Goal: Task Accomplishment & Management: Manage account settings

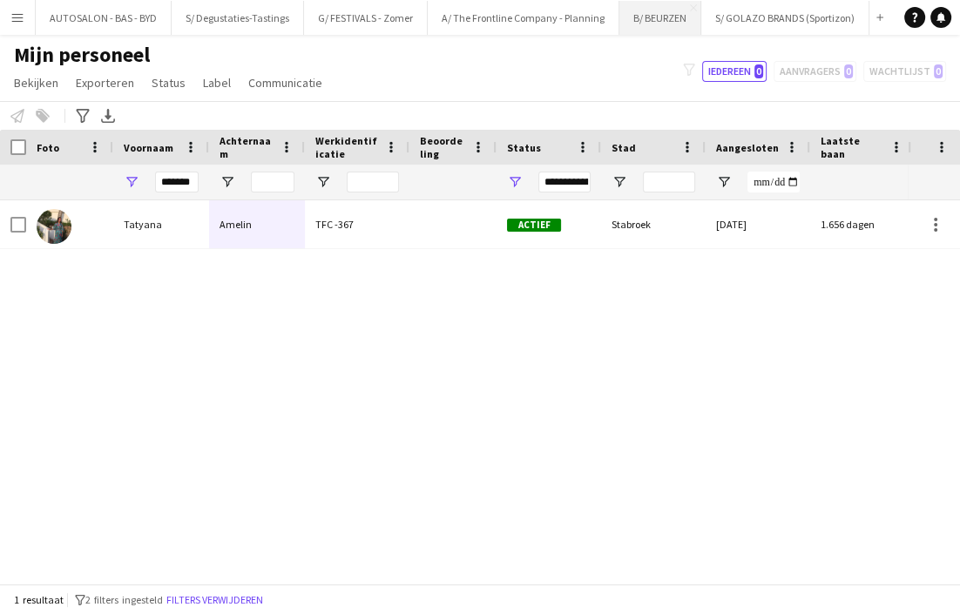
click at [658, 19] on button "B/ BEURZEN Sluiten" at bounding box center [660, 18] width 82 height 34
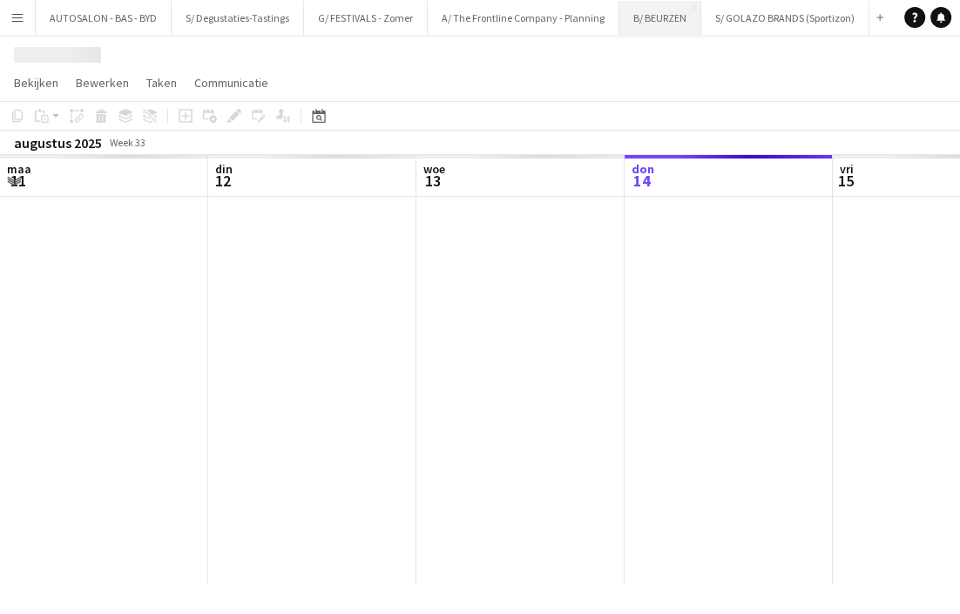
scroll to position [0, 416]
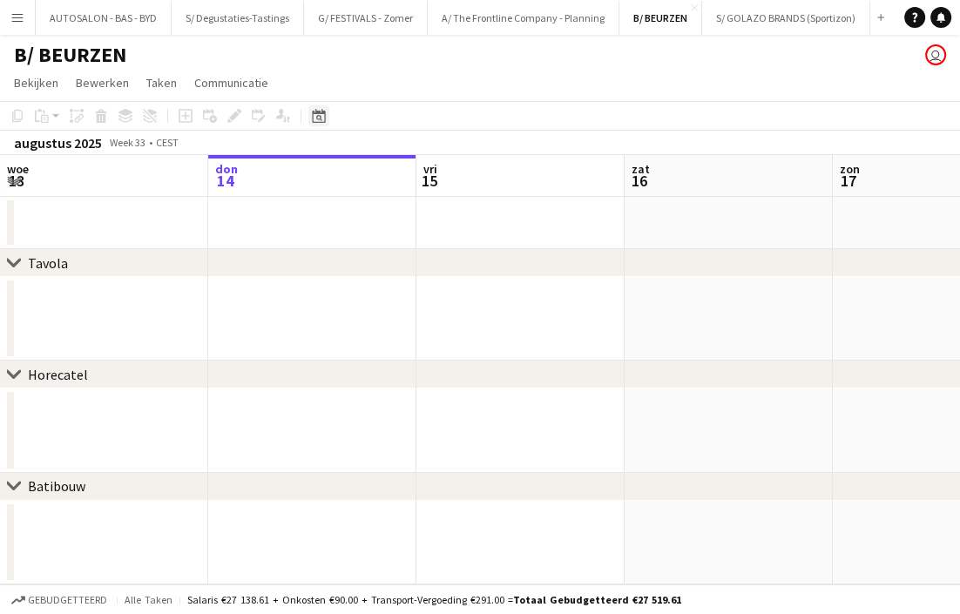
click at [321, 106] on div "Datumkiezer" at bounding box center [318, 115] width 21 height 21
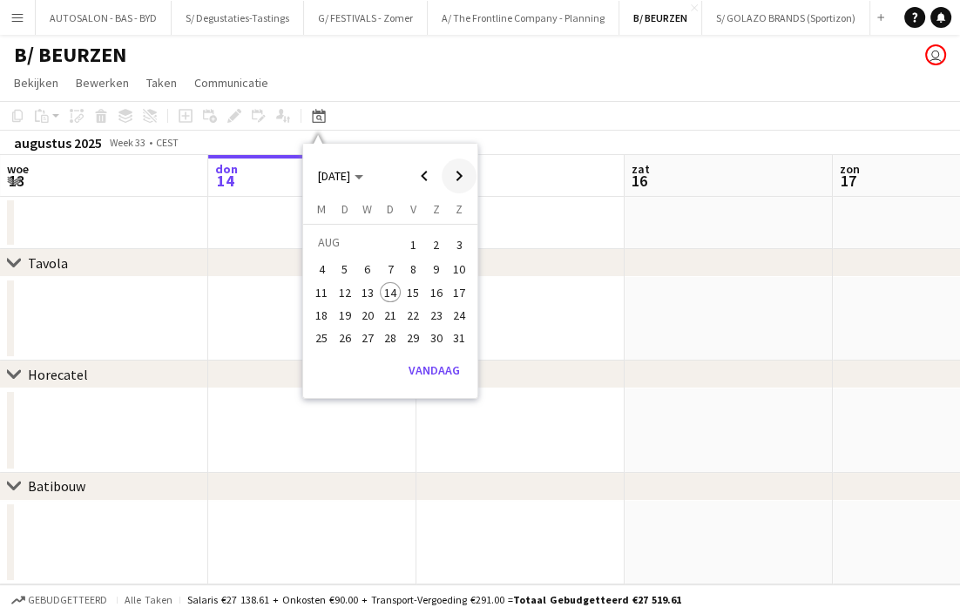
click at [456, 182] on span "Next month" at bounding box center [459, 176] width 35 height 35
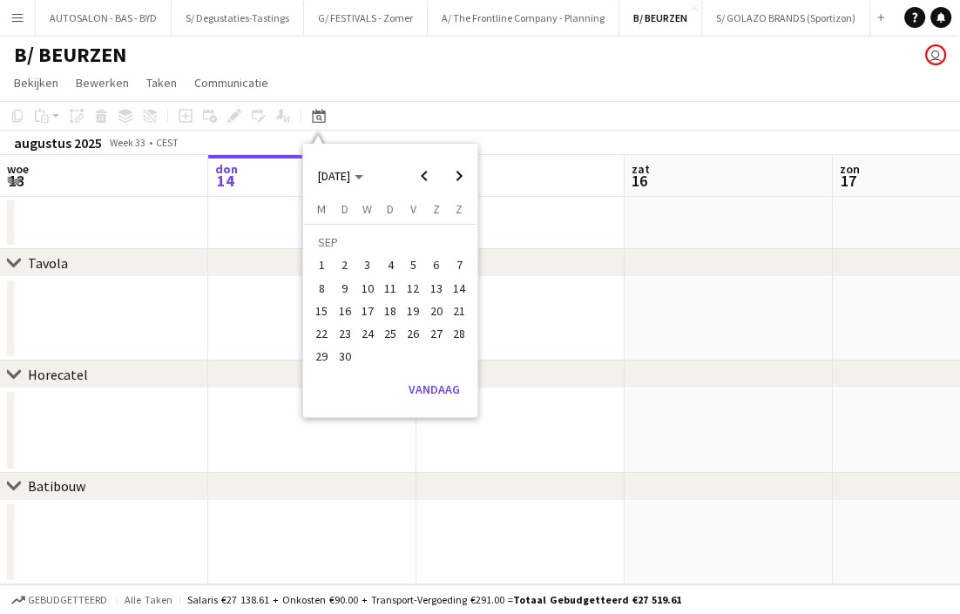
click at [417, 290] on span "12" at bounding box center [413, 288] width 21 height 21
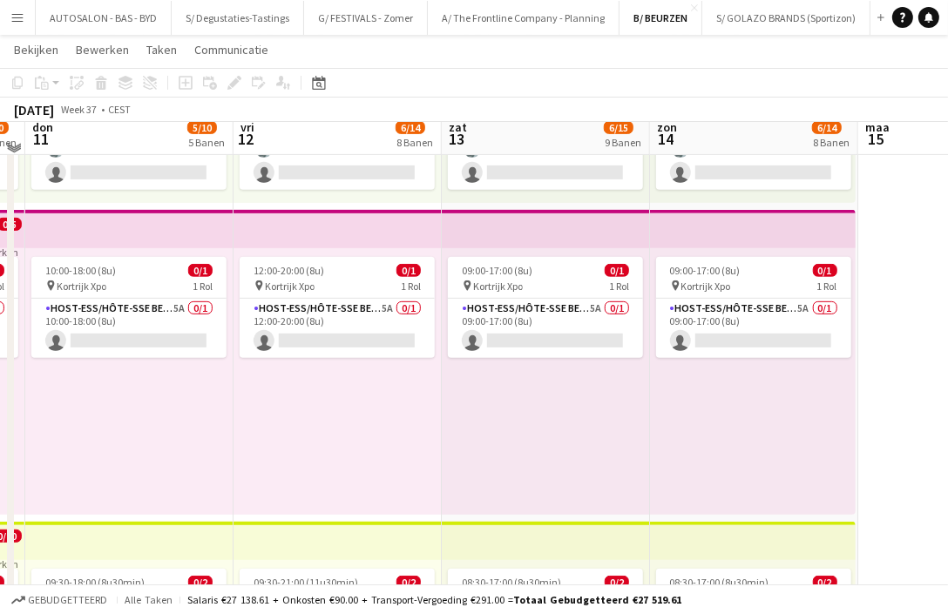
scroll to position [620, 0]
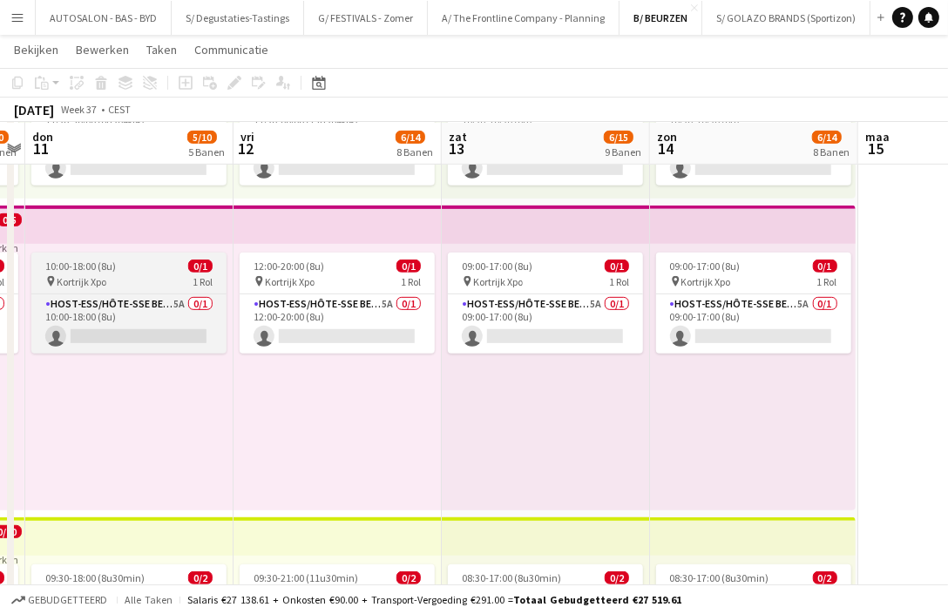
click at [109, 266] on span "10:00-18:00 (8u)" at bounding box center [80, 266] width 71 height 13
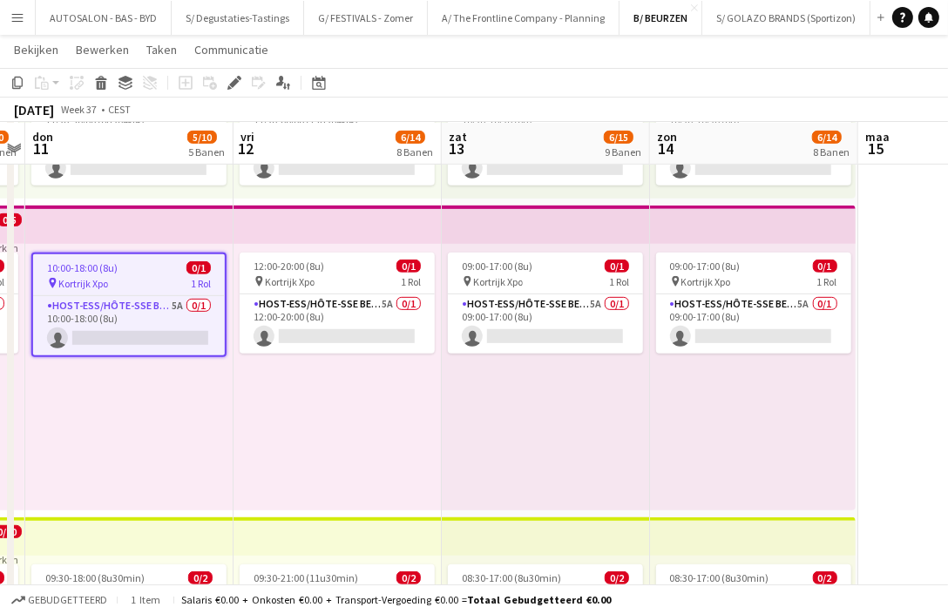
click at [101, 230] on app-top-bar at bounding box center [129, 225] width 208 height 38
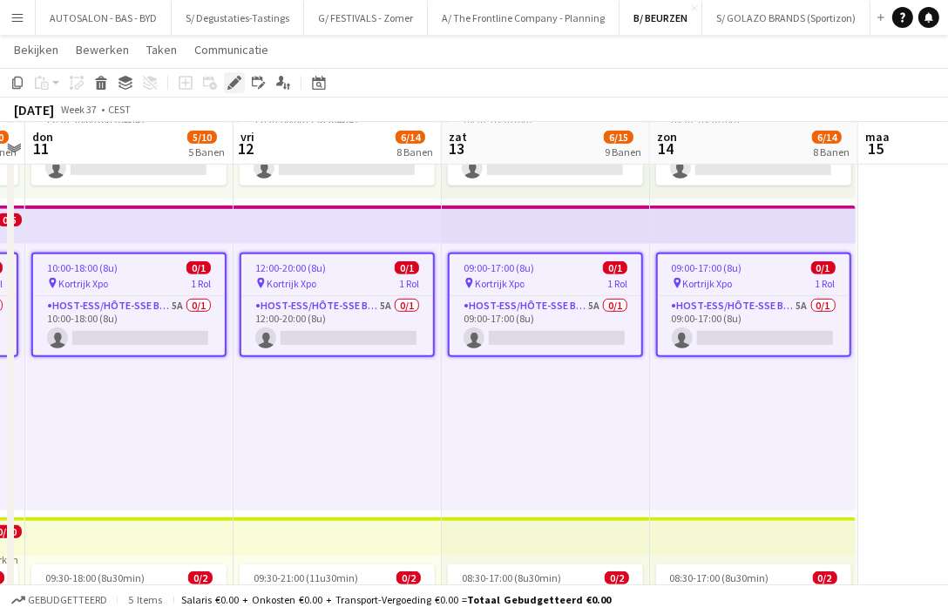
click at [230, 79] on icon "Bewerken" at bounding box center [234, 83] width 14 height 14
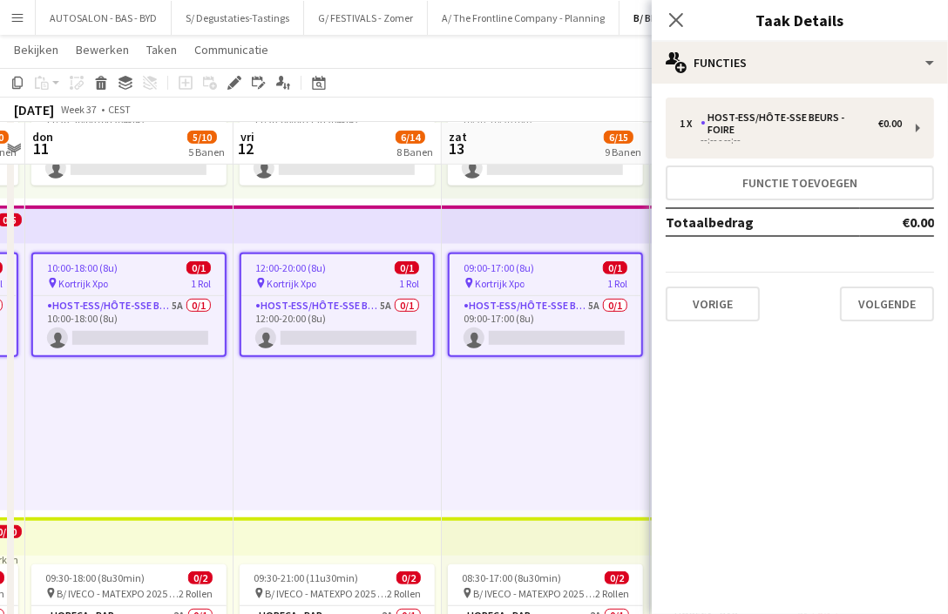
click at [759, 84] on div "1 x Host-ess/Hôte-sse Beurs - Foire €0.00 --:-- - --:-- Functie toevoegen Totaa…" at bounding box center [799, 210] width 296 height 252
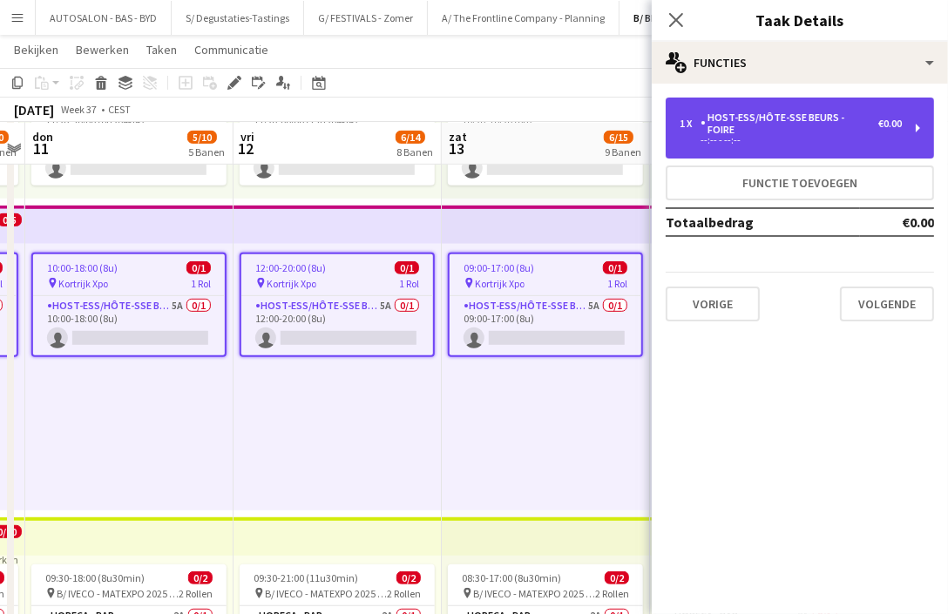
click at [763, 111] on div "Host-ess/Hôte-sse Beurs - Foire" at bounding box center [789, 123] width 178 height 24
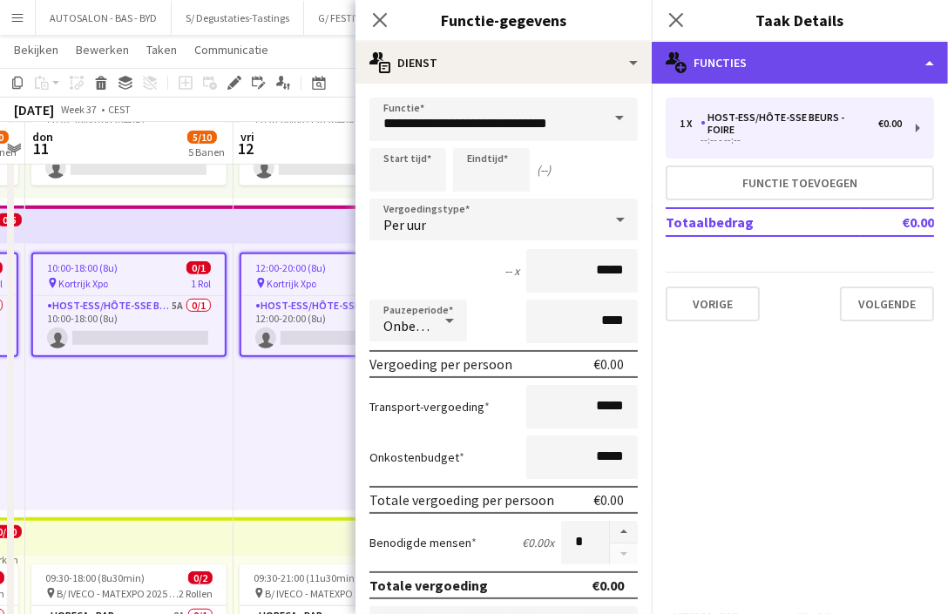
click at [756, 64] on div "multiple-users-add Functies" at bounding box center [799, 63] width 296 height 42
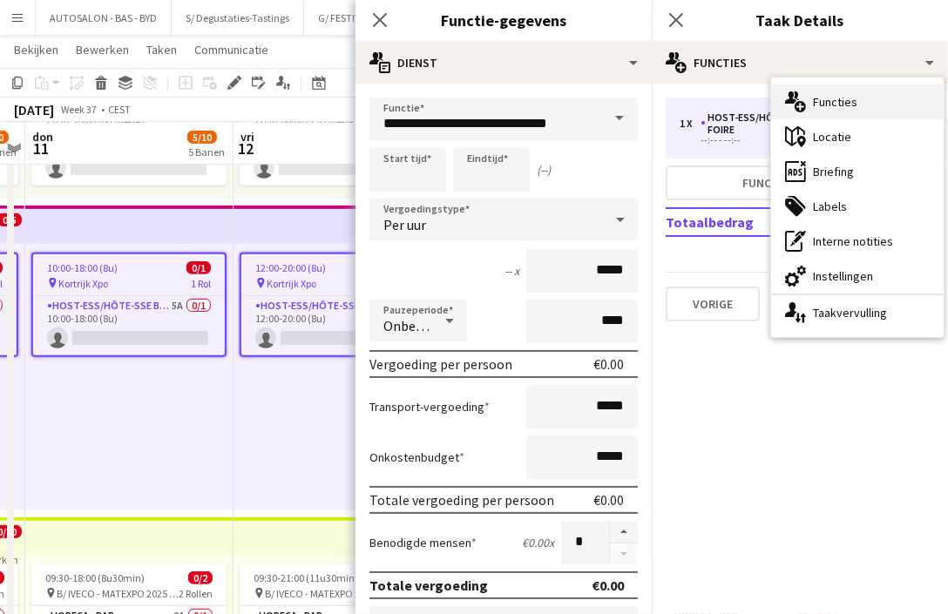
click at [850, 108] on div "multiple-users-add Functies" at bounding box center [857, 101] width 172 height 35
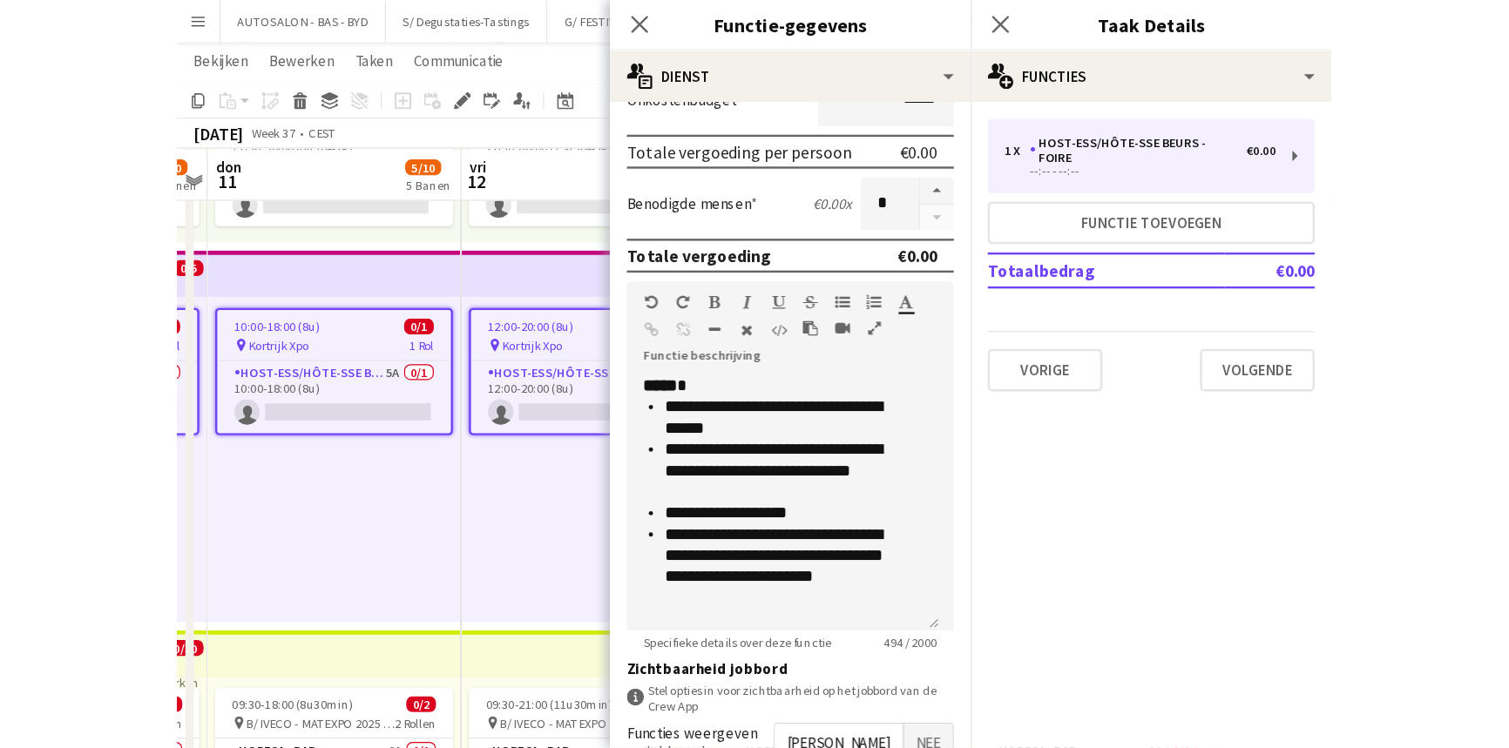
scroll to position [536, 0]
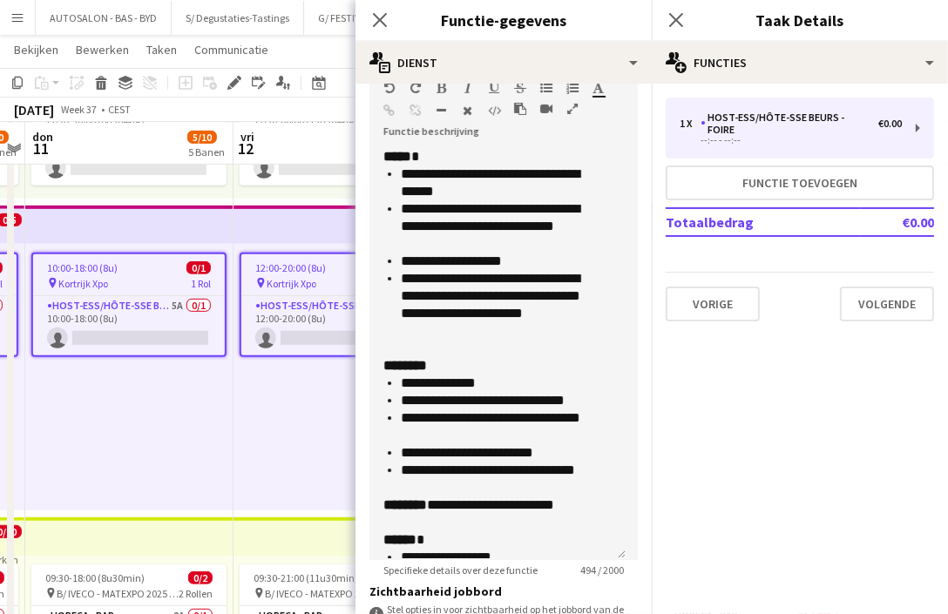
drag, startPoint x: 624, startPoint y: 346, endPoint x: 617, endPoint y: 531, distance: 185.6
click at [628, 547] on form "**********" at bounding box center [503, 248] width 296 height 1373
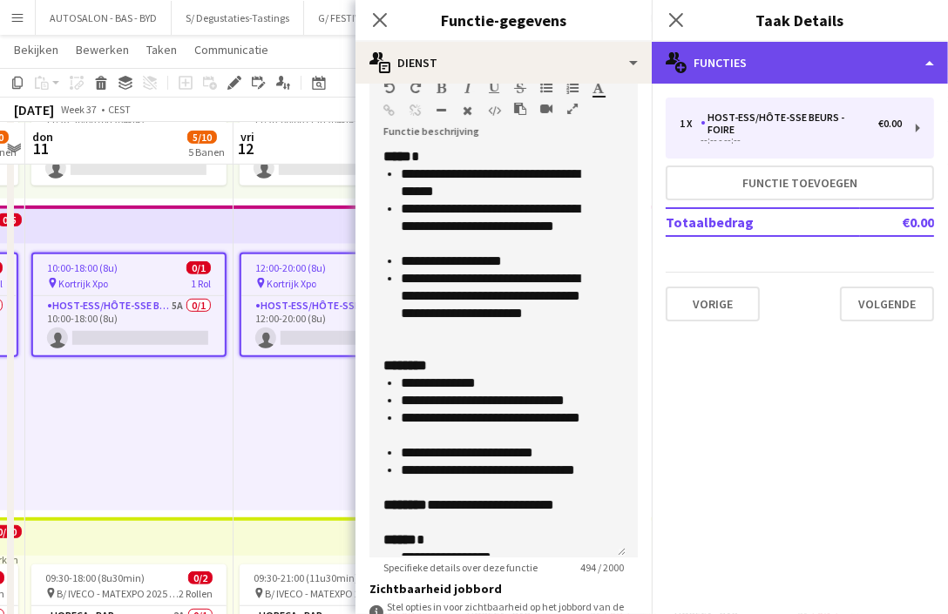
drag, startPoint x: 804, startPoint y: 57, endPoint x: 757, endPoint y: 55, distance: 47.1
click at [799, 57] on div "multiple-users-add Functies" at bounding box center [799, 63] width 296 height 42
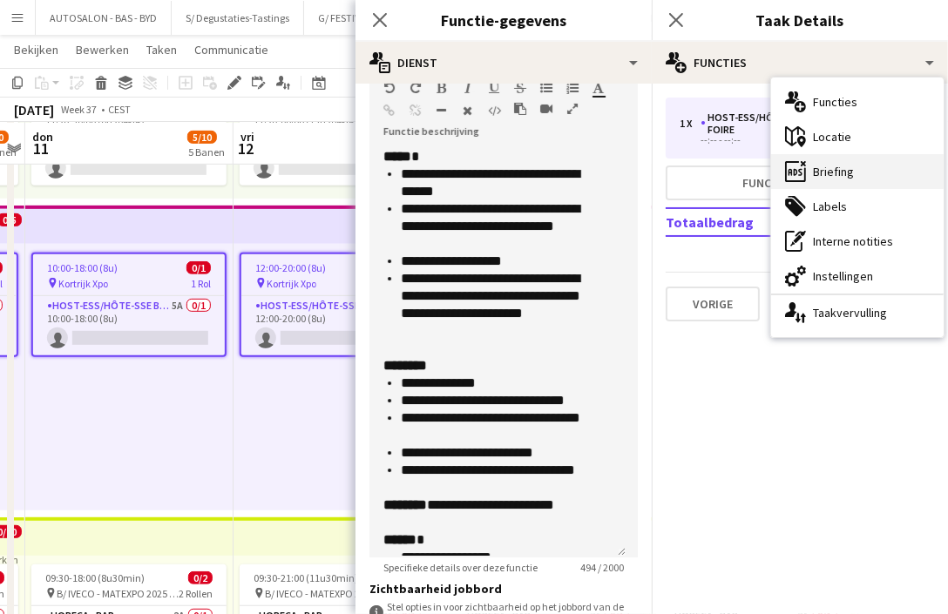
click at [836, 178] on div "ads-window Briefing" at bounding box center [857, 171] width 172 height 35
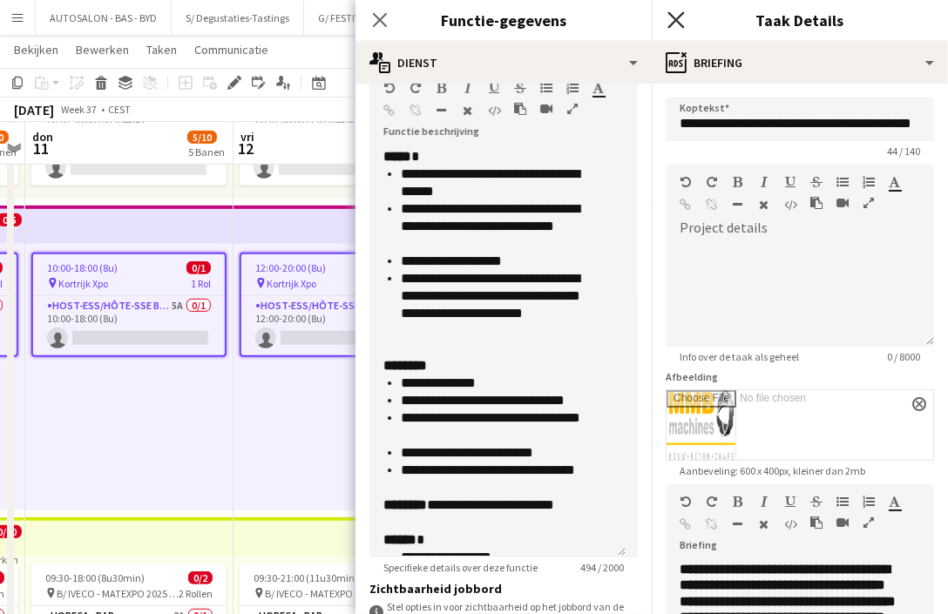
click at [680, 20] on icon "Sluit pop-in" at bounding box center [675, 19] width 17 height 17
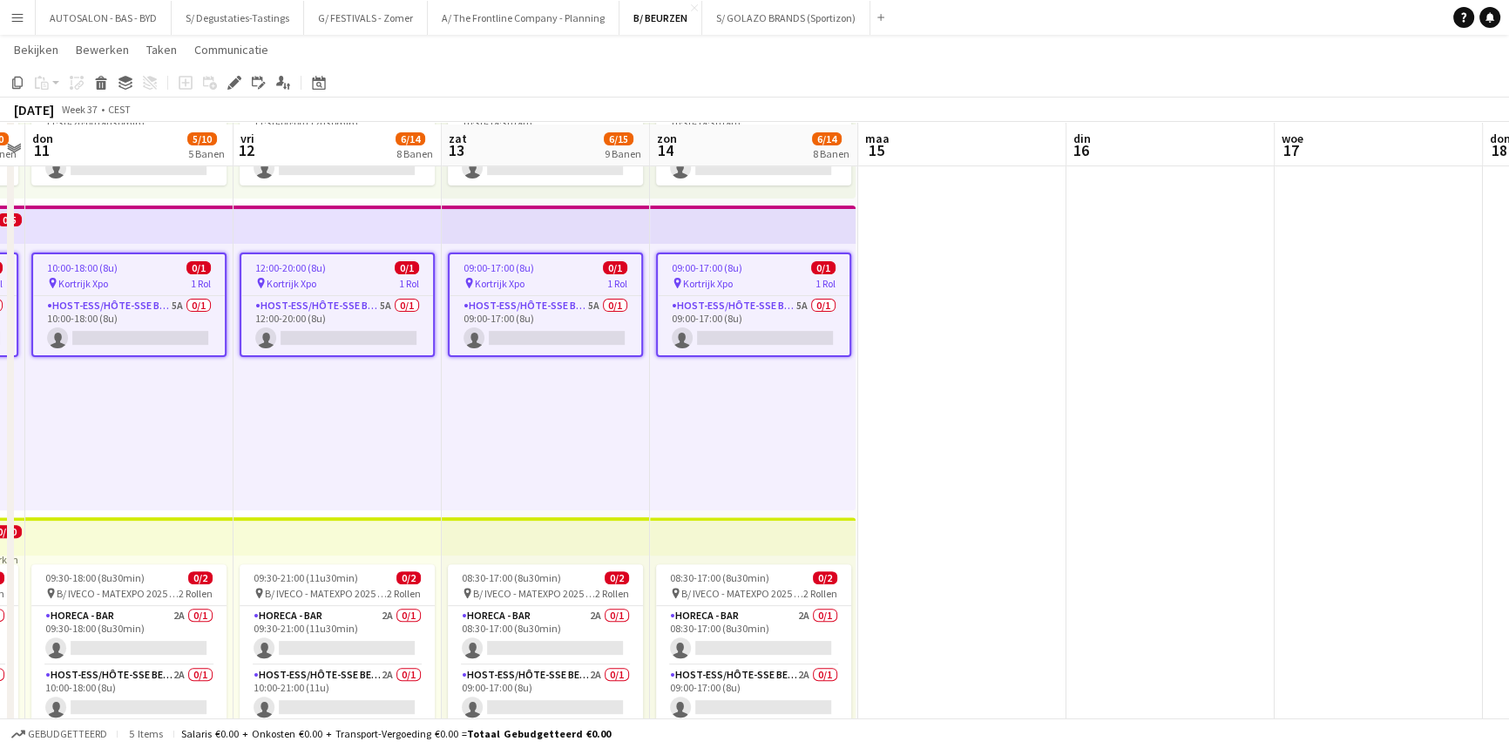
scroll to position [0, 610]
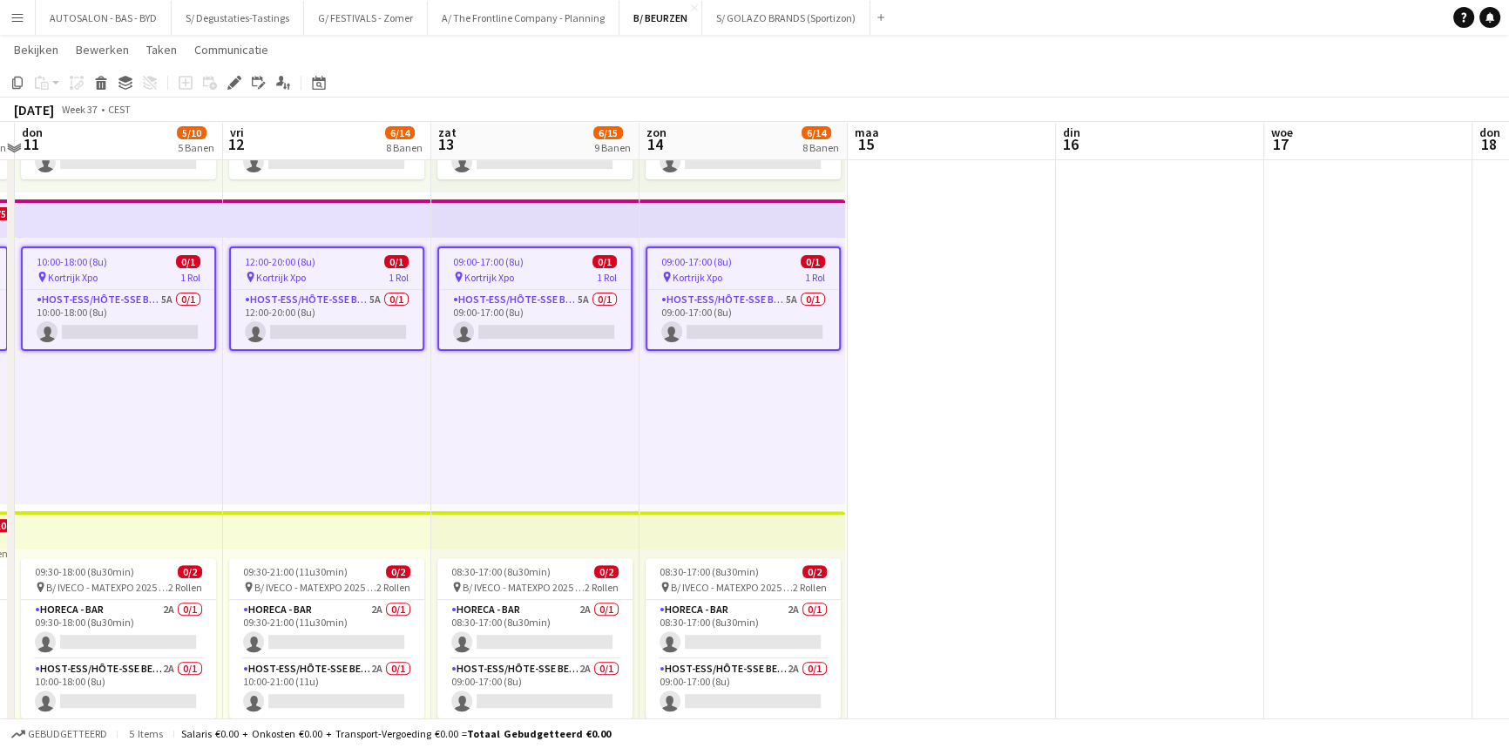
drag, startPoint x: 939, startPoint y: 478, endPoint x: 940, endPoint y: 604, distance: 125.4
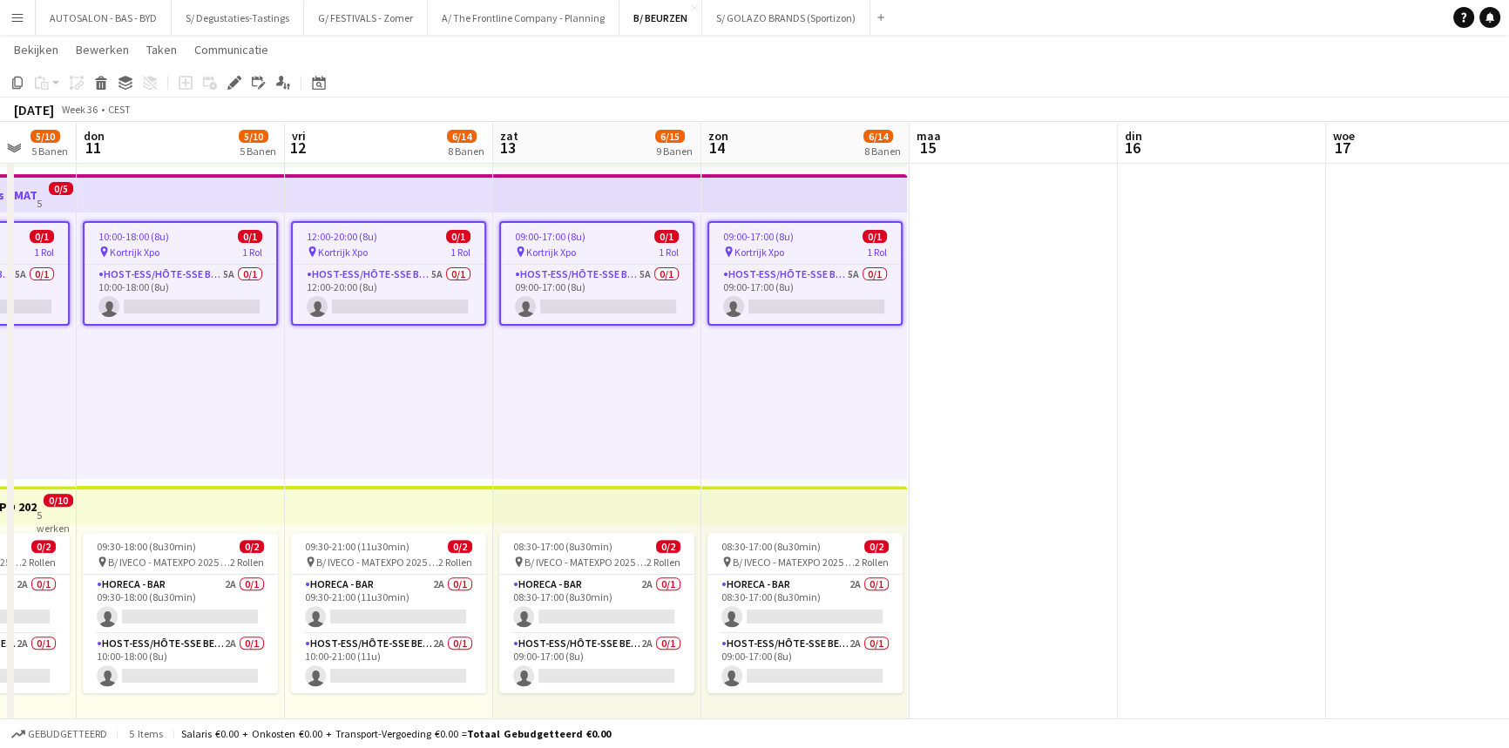
drag, startPoint x: 1015, startPoint y: 652, endPoint x: 941, endPoint y: 662, distance: 74.7
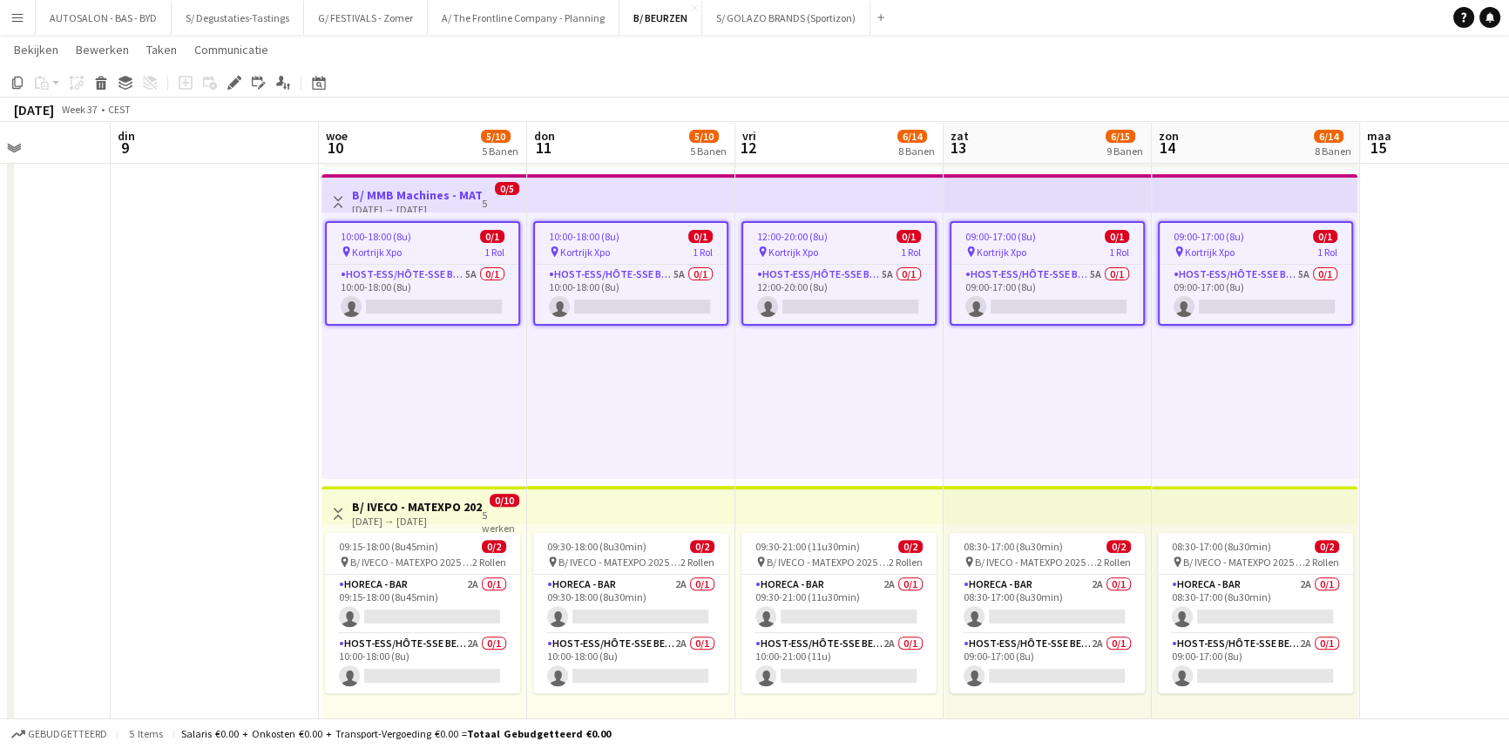
drag, startPoint x: 832, startPoint y: 454, endPoint x: 1285, endPoint y: 415, distance: 454.5
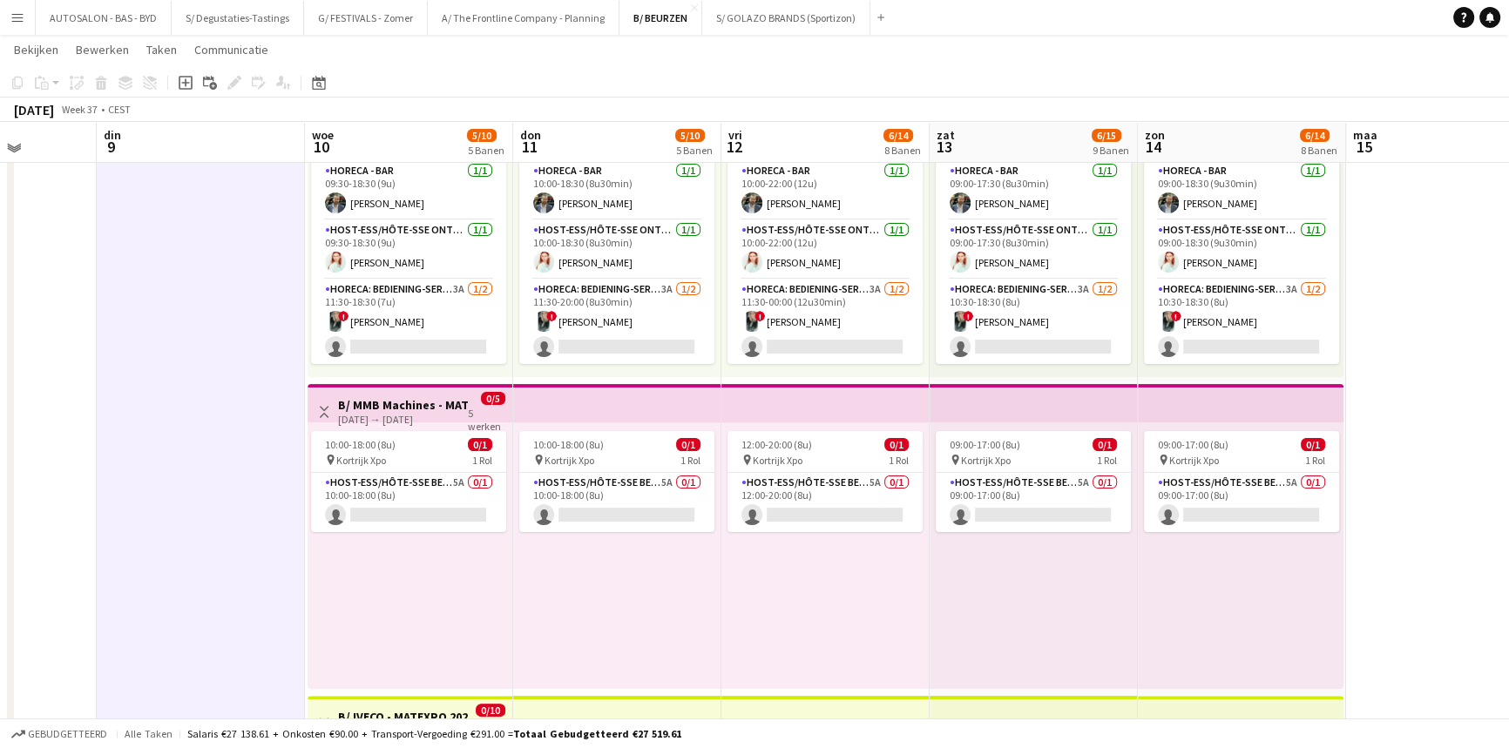
scroll to position [0, 542]
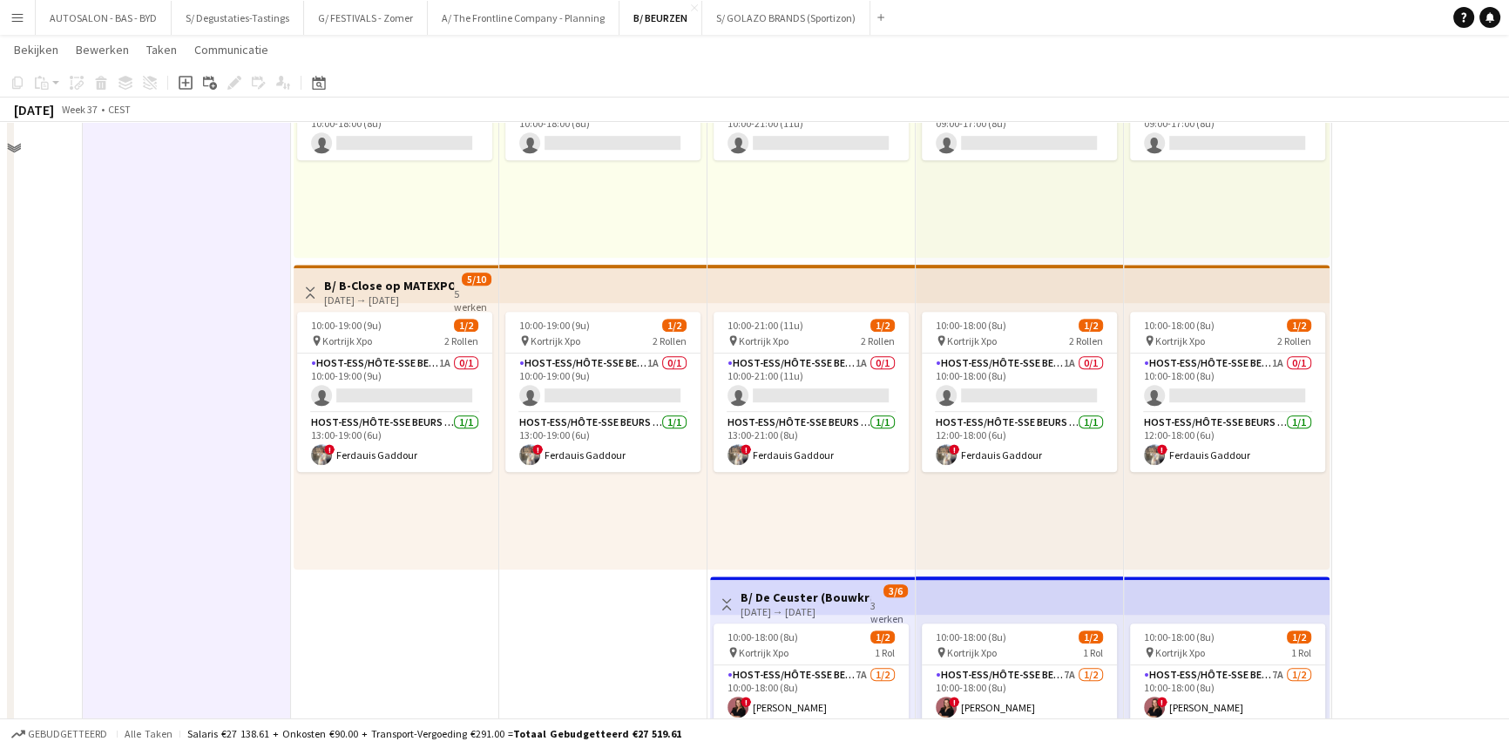
drag, startPoint x: 252, startPoint y: 564, endPoint x: 240, endPoint y: 626, distance: 63.0
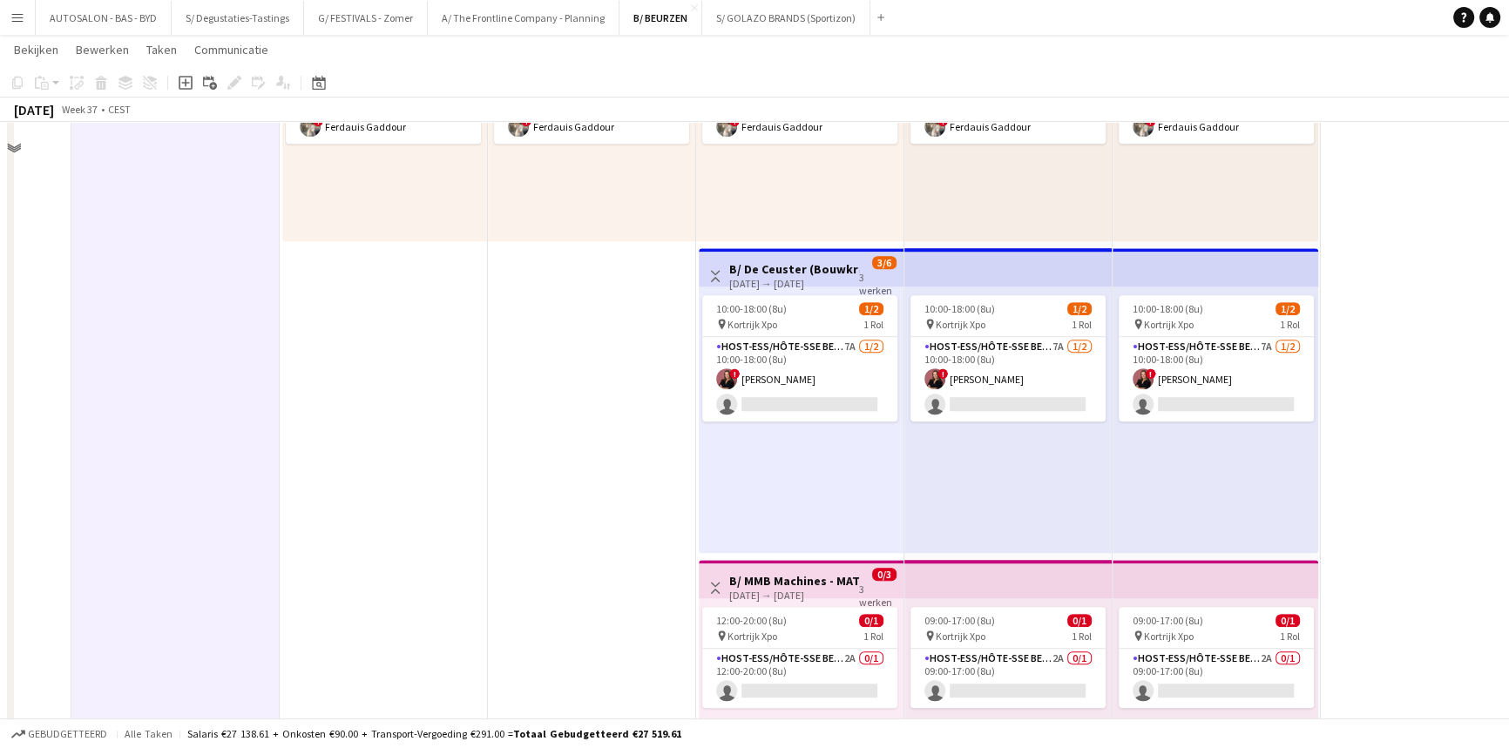
scroll to position [0, 554]
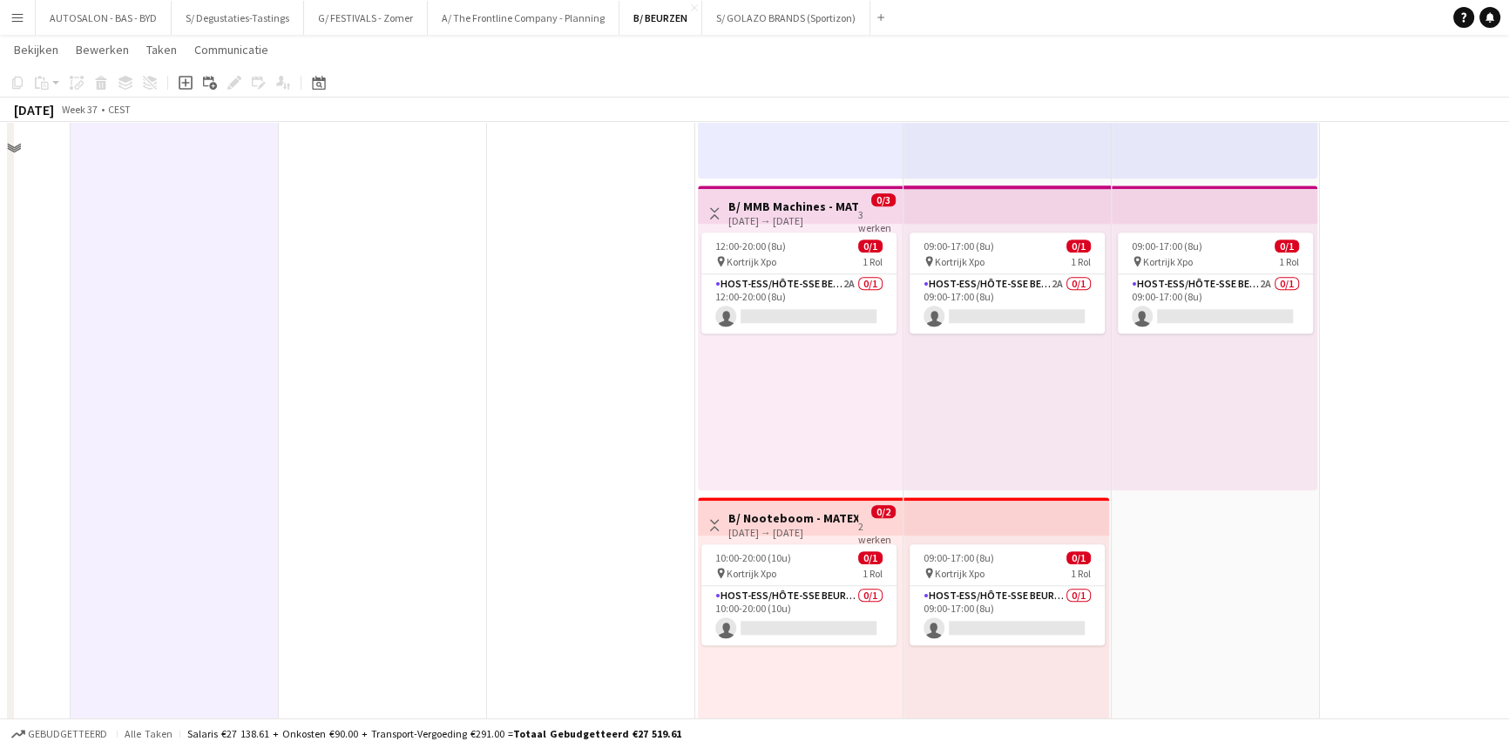
drag, startPoint x: 227, startPoint y: 552, endPoint x: 225, endPoint y: 589, distance: 36.7
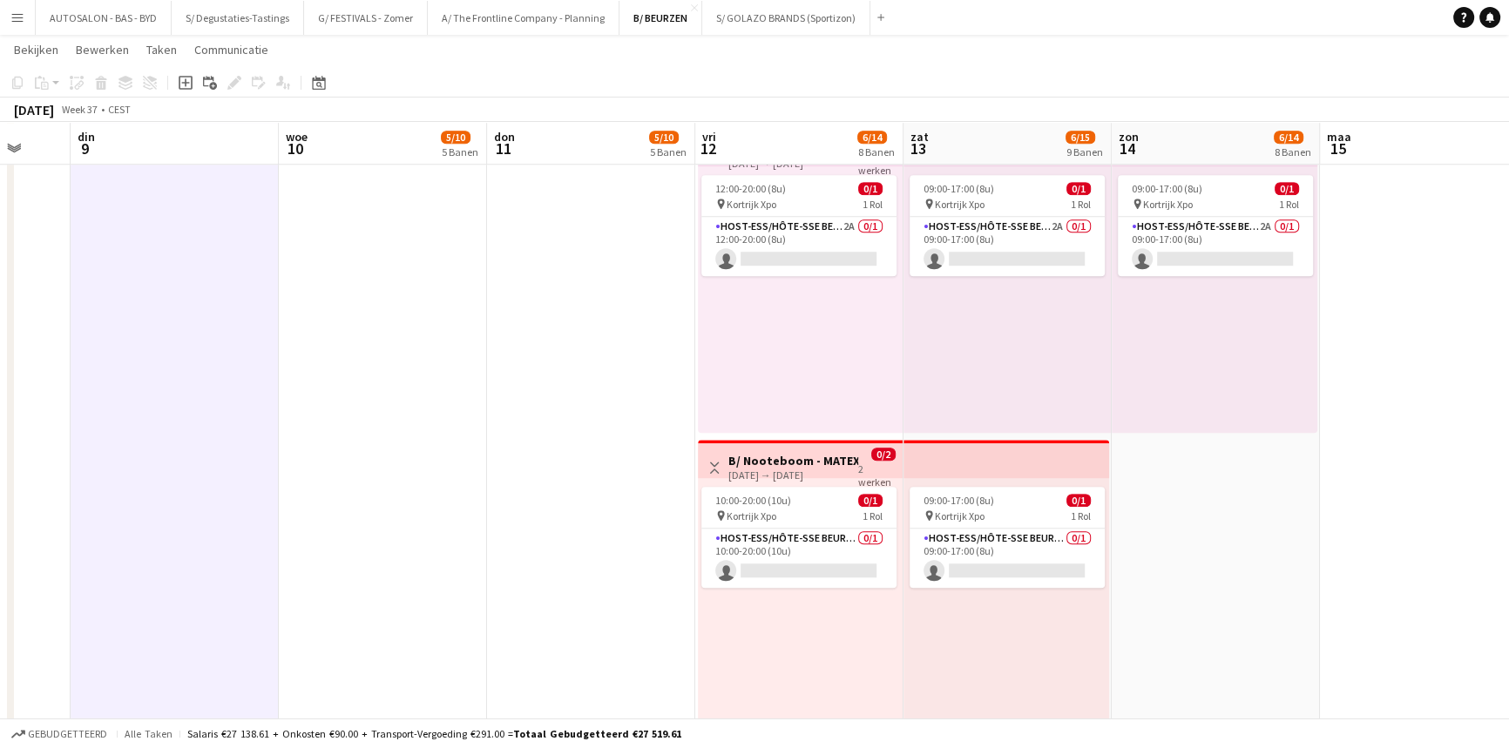
click at [763, 447] on div "Weergave Wisselen B/ Nooteboom - MATEXPO 2025 12-13/09/2025 12-09-2025 → 13-09-…" at bounding box center [800, 467] width 191 height 43
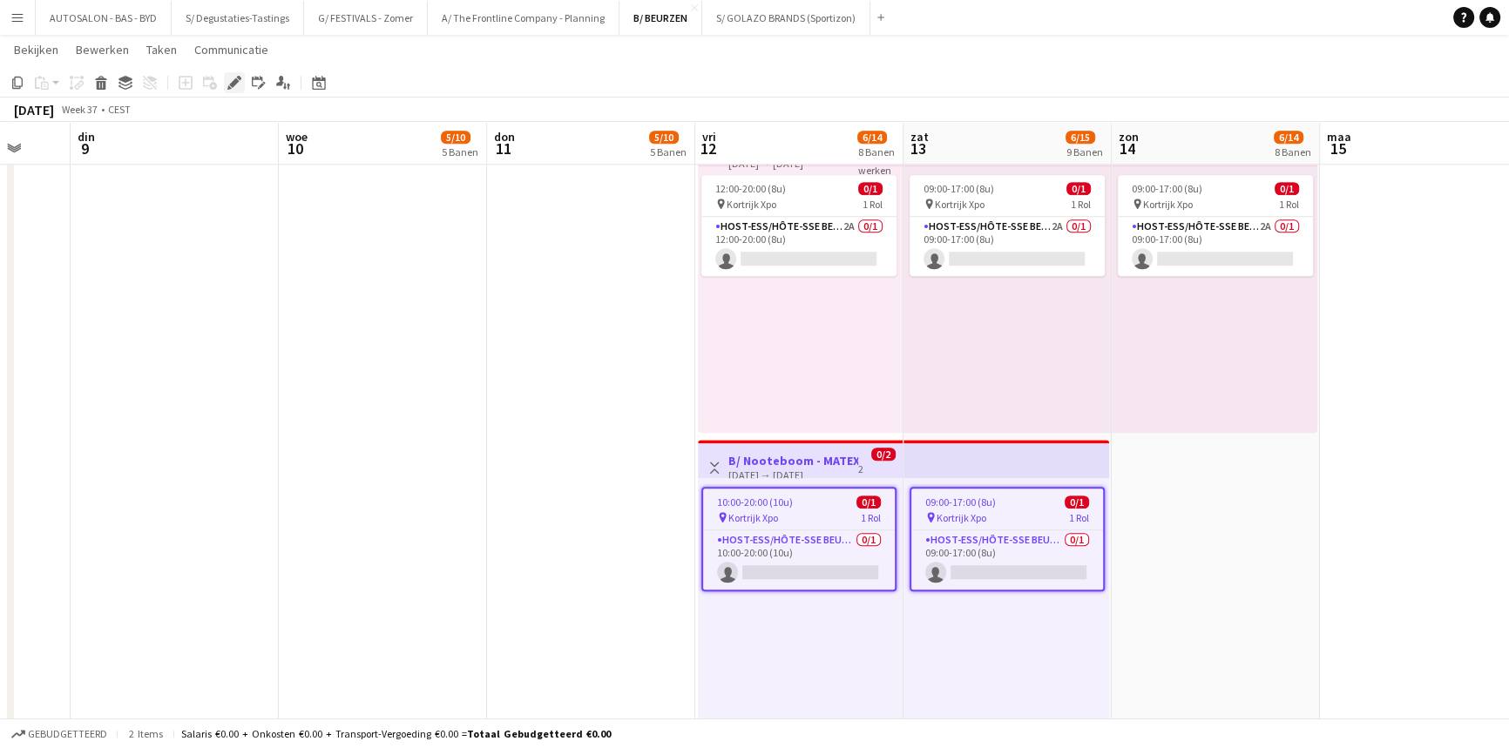
click at [225, 84] on div "Bewerken" at bounding box center [234, 82] width 21 height 21
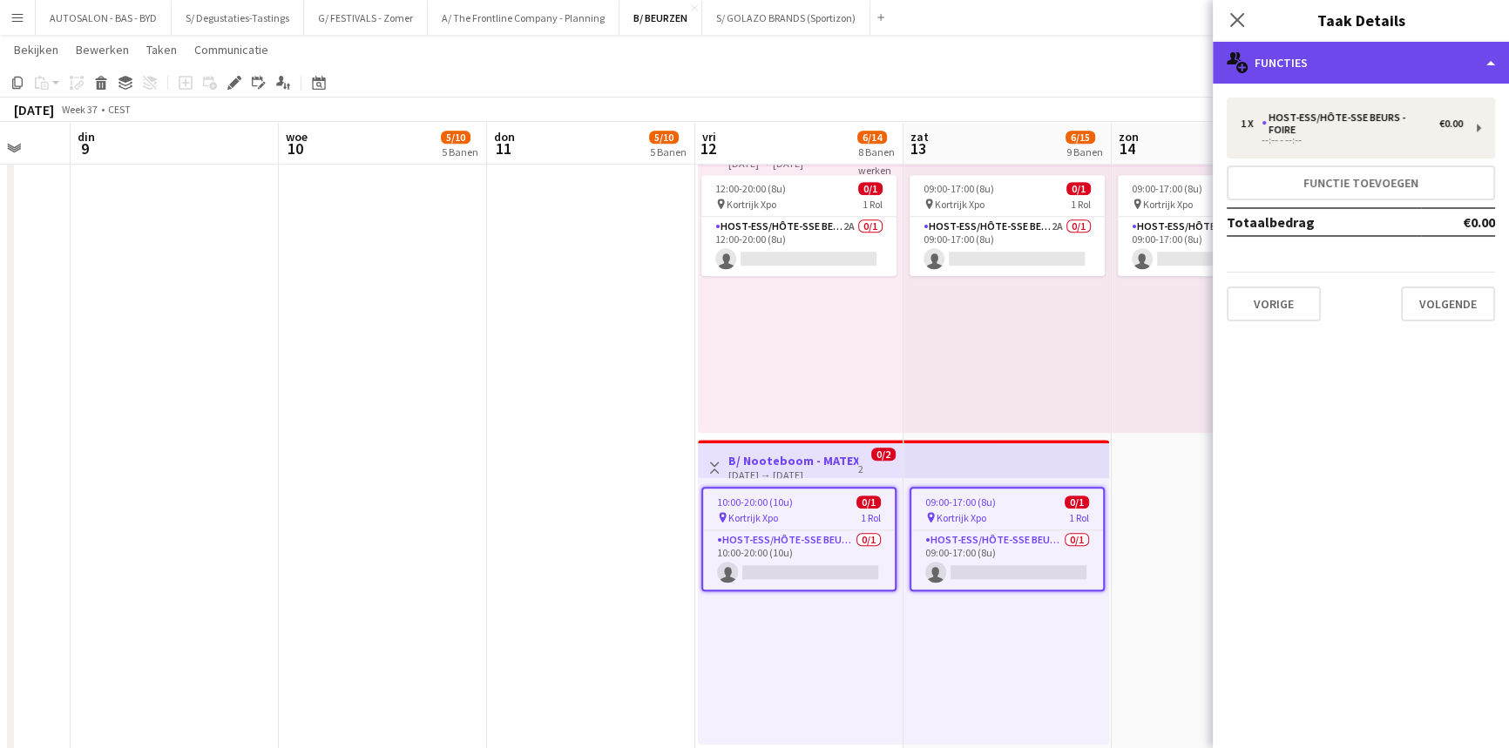
click at [959, 75] on div "multiple-users-add Functies" at bounding box center [1360, 63] width 296 height 42
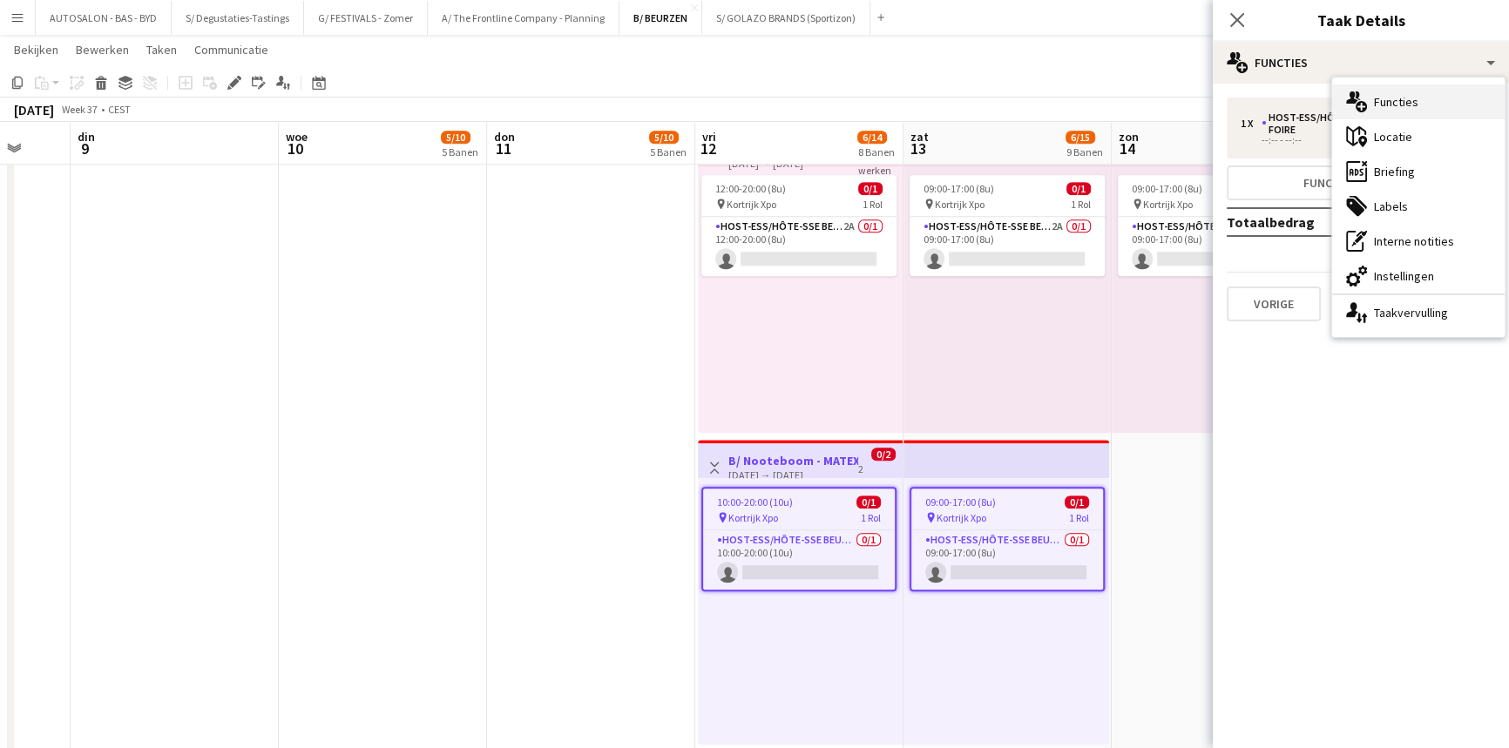
click at [959, 105] on div "multiple-users-add Functies" at bounding box center [1418, 101] width 172 height 35
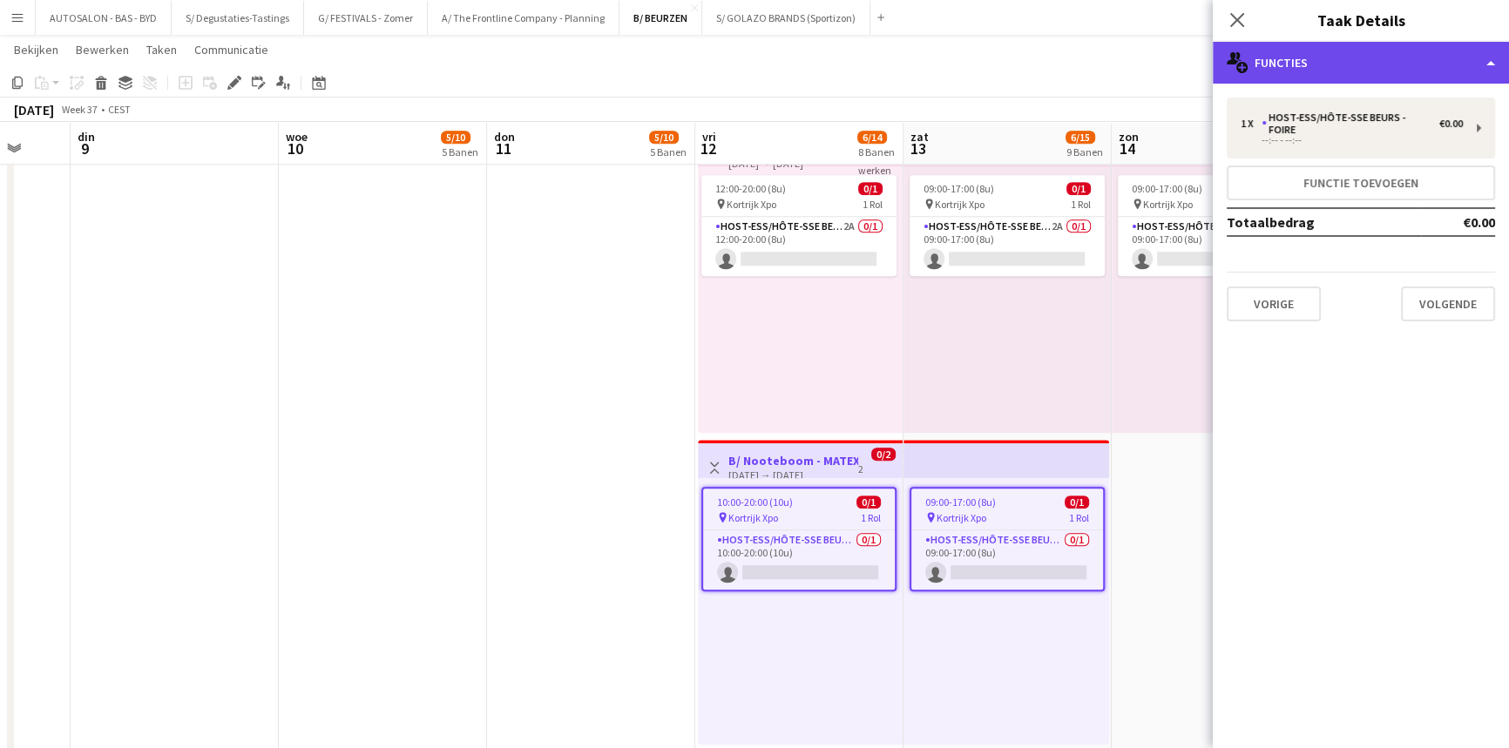
click at [959, 64] on div "multiple-users-add Functies" at bounding box center [1360, 63] width 296 height 42
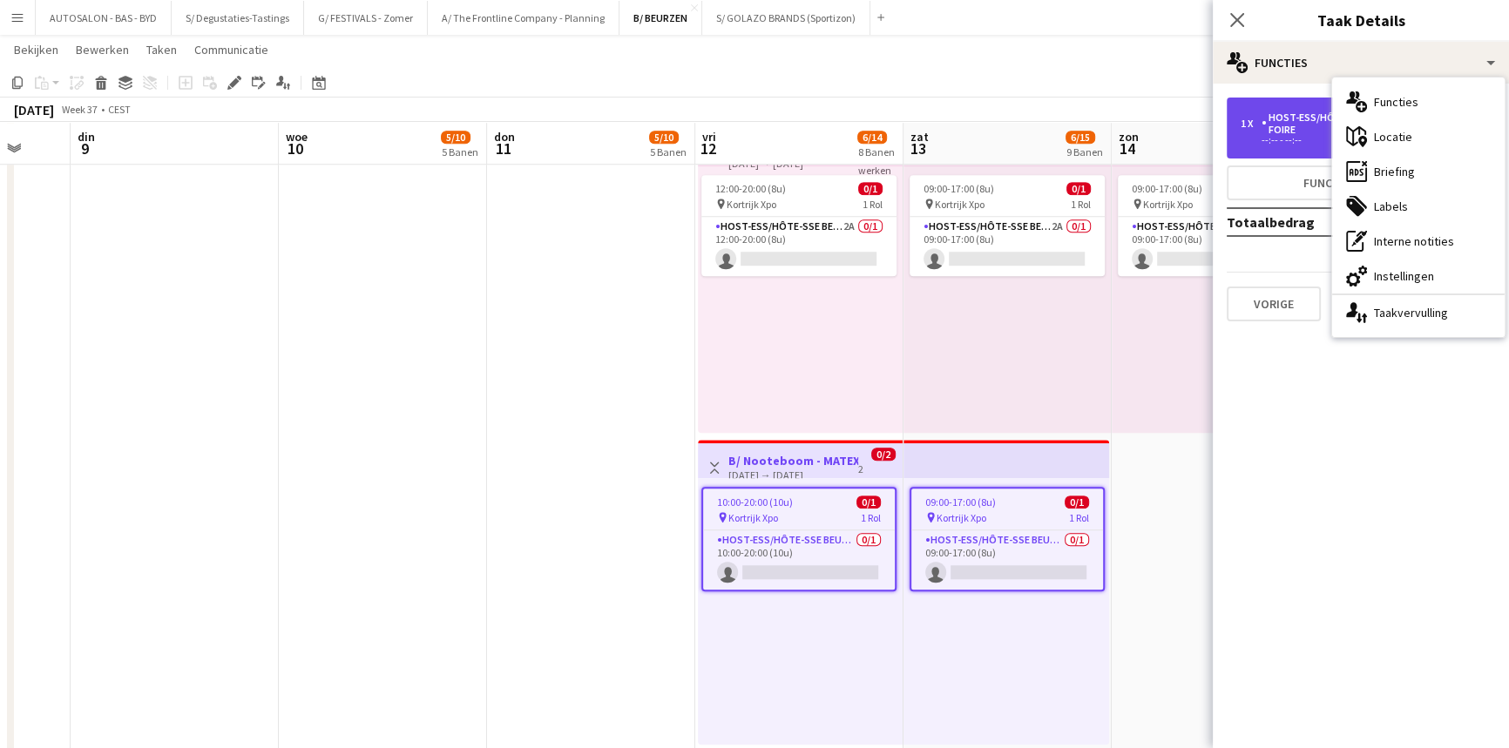
click at [959, 120] on div "Host-ess/Hôte-sse Beurs - Foire" at bounding box center [1350, 123] width 178 height 24
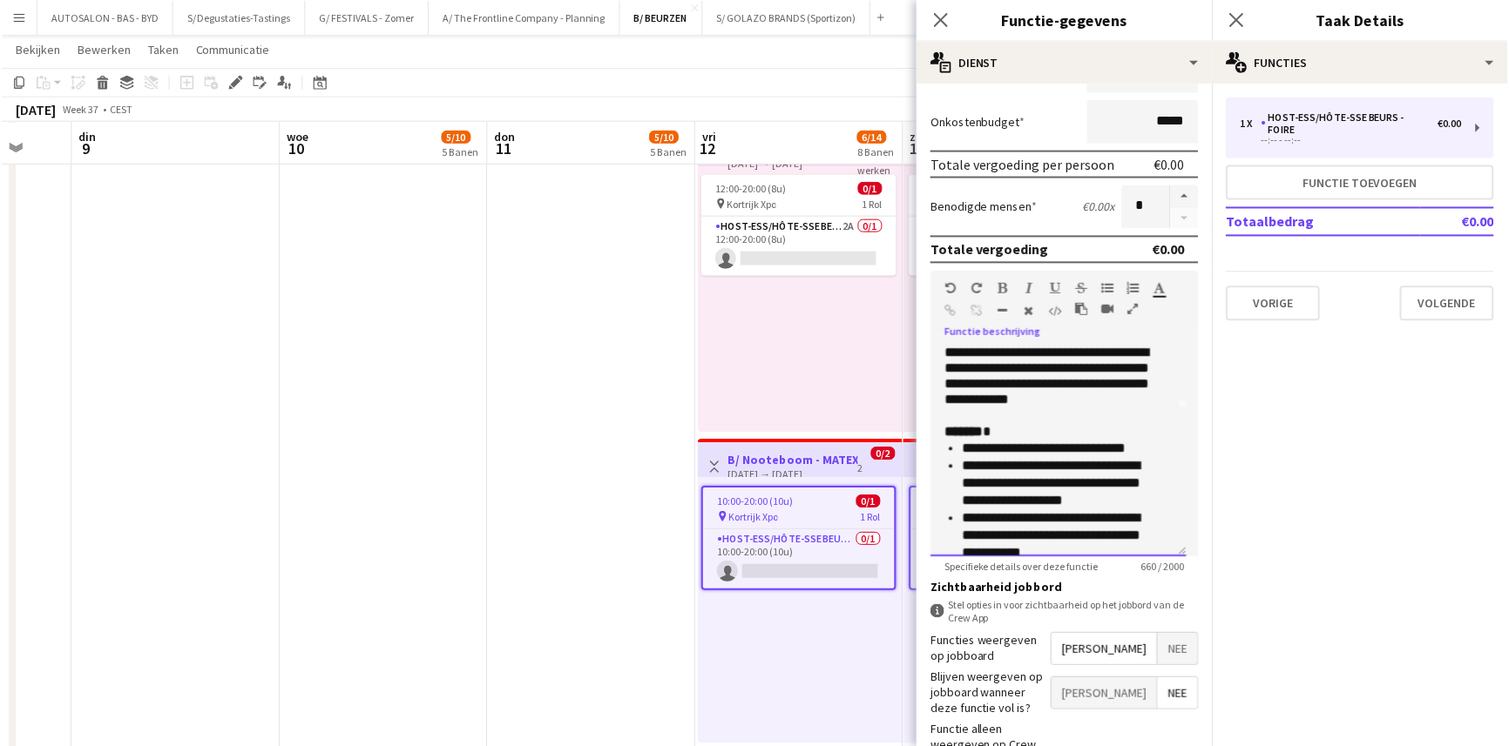
scroll to position [200, 0]
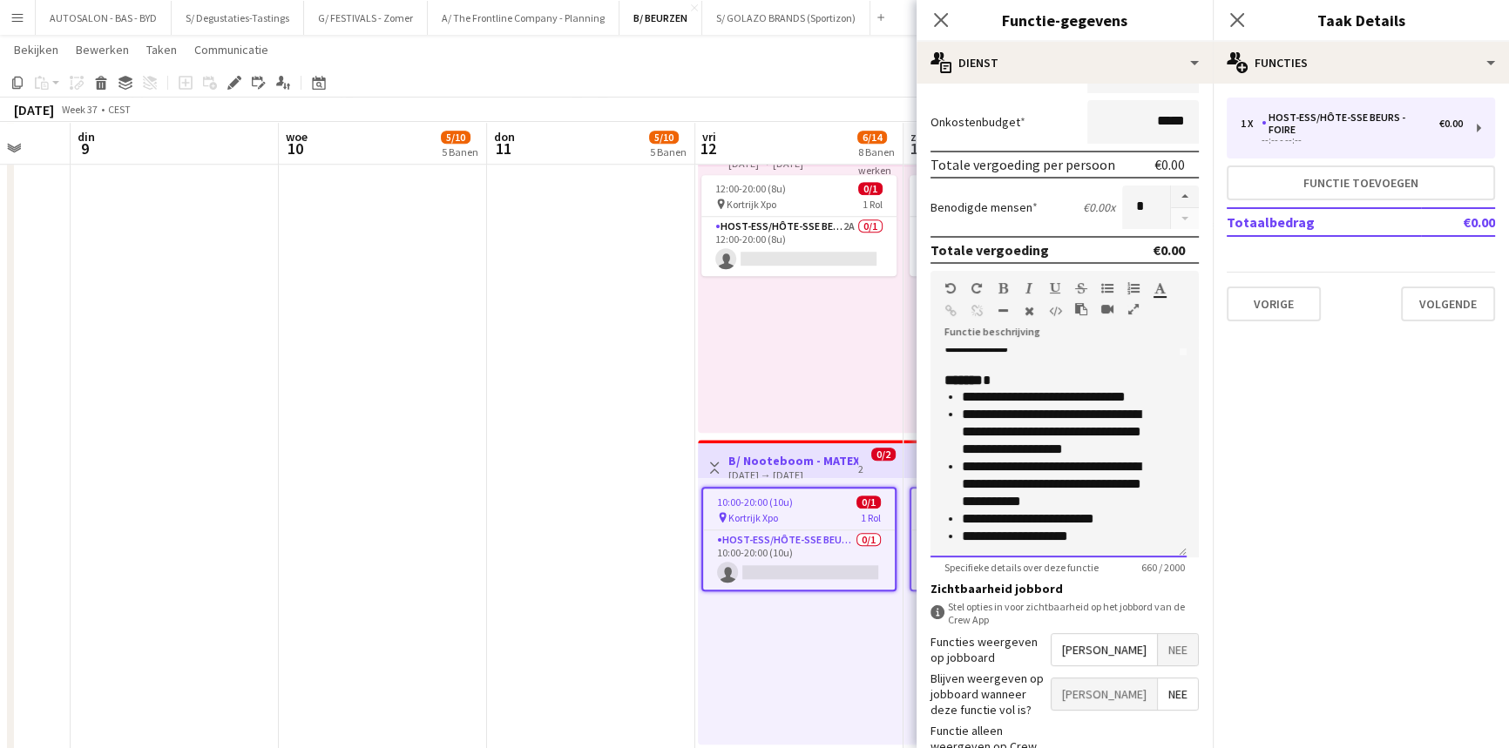
click at [959, 397] on li "**********" at bounding box center [1061, 396] width 199 height 17
drag, startPoint x: 964, startPoint y: 392, endPoint x: 1044, endPoint y: 394, distance: 80.1
click at [959, 394] on li "**********" at bounding box center [1061, 396] width 199 height 17
copy li "**********"
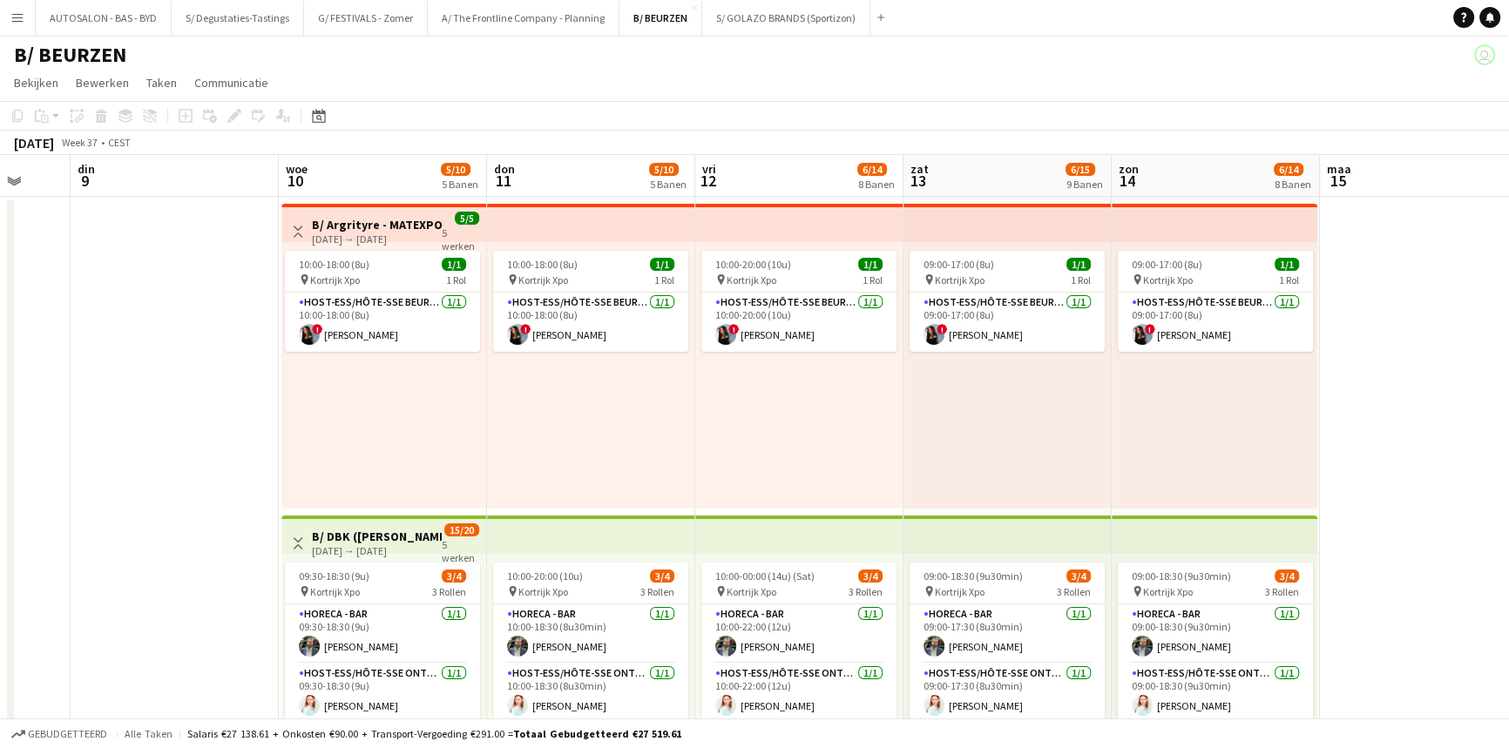
scroll to position [0, 554]
drag, startPoint x: 1359, startPoint y: 518, endPoint x: 1148, endPoint y: 488, distance: 213.0
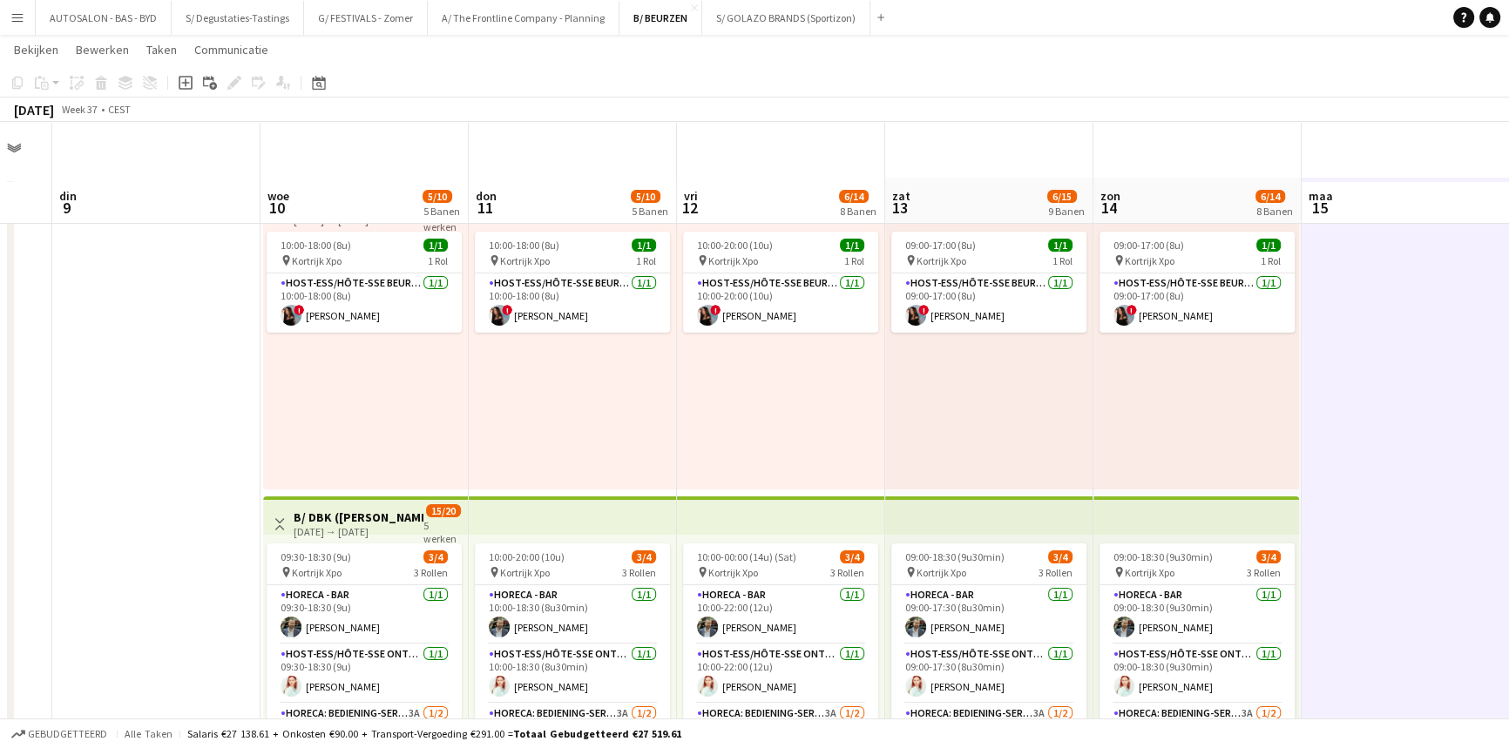
scroll to position [0, 584]
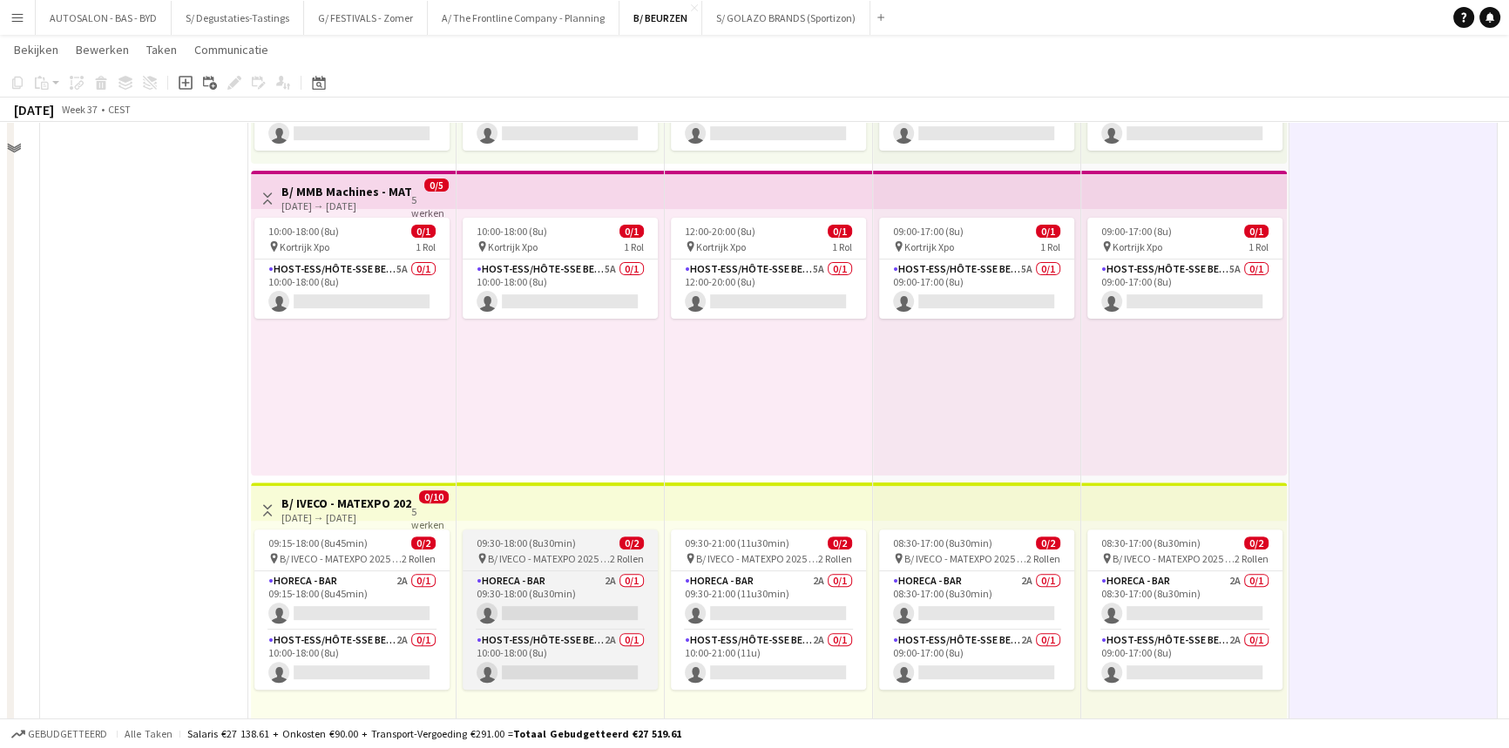
drag, startPoint x: 681, startPoint y: 435, endPoint x: 591, endPoint y: 460, distance: 94.0
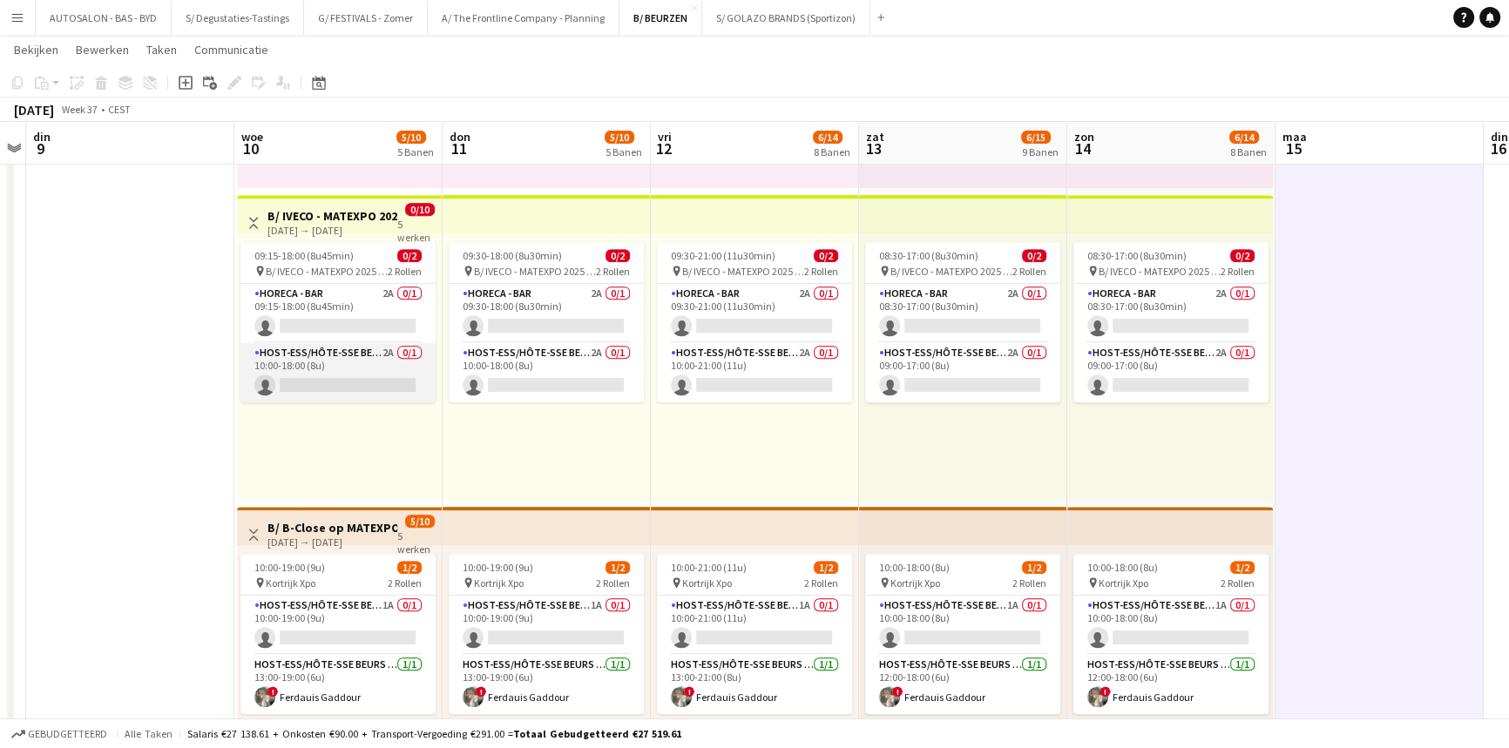
scroll to position [0, 597]
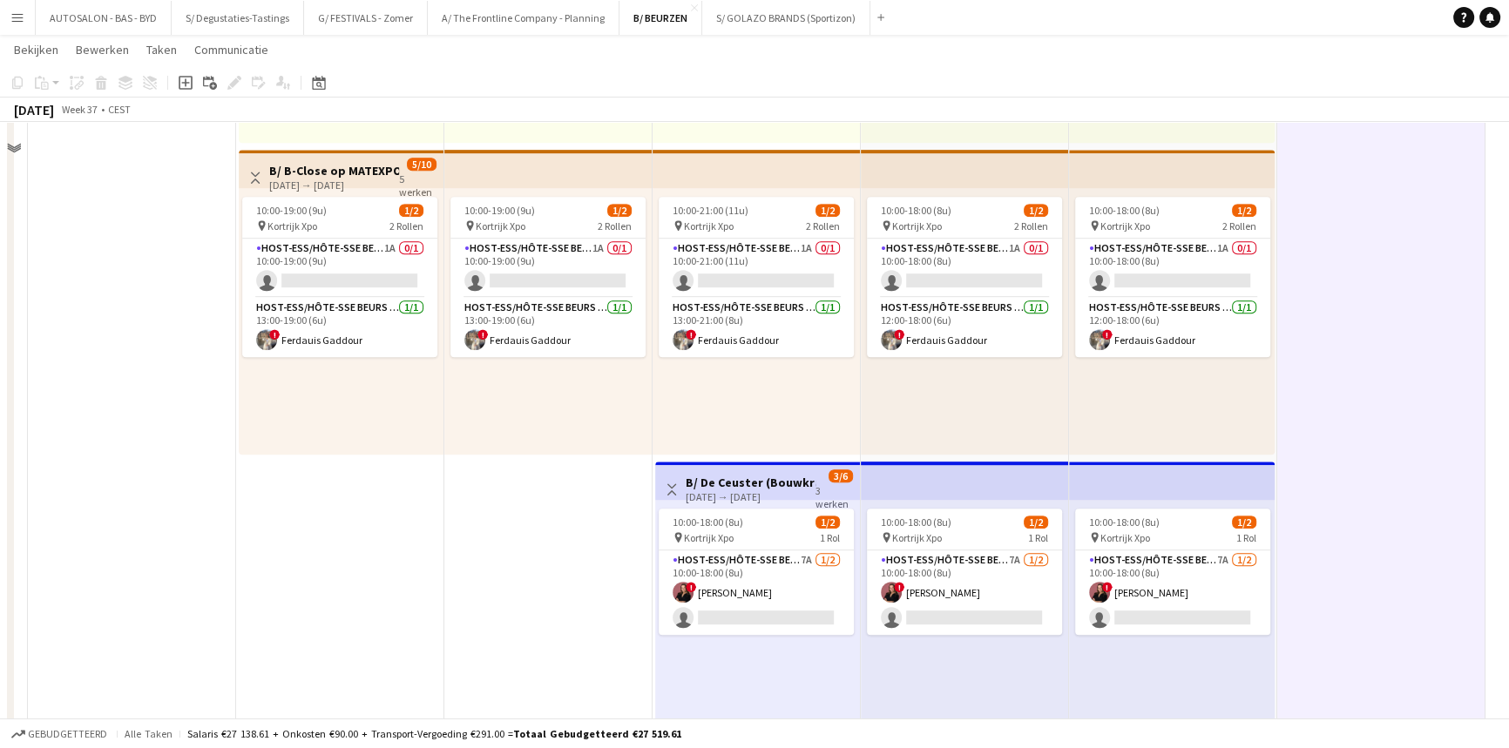
drag, startPoint x: 406, startPoint y: 298, endPoint x: 402, endPoint y: 400, distance: 102.0
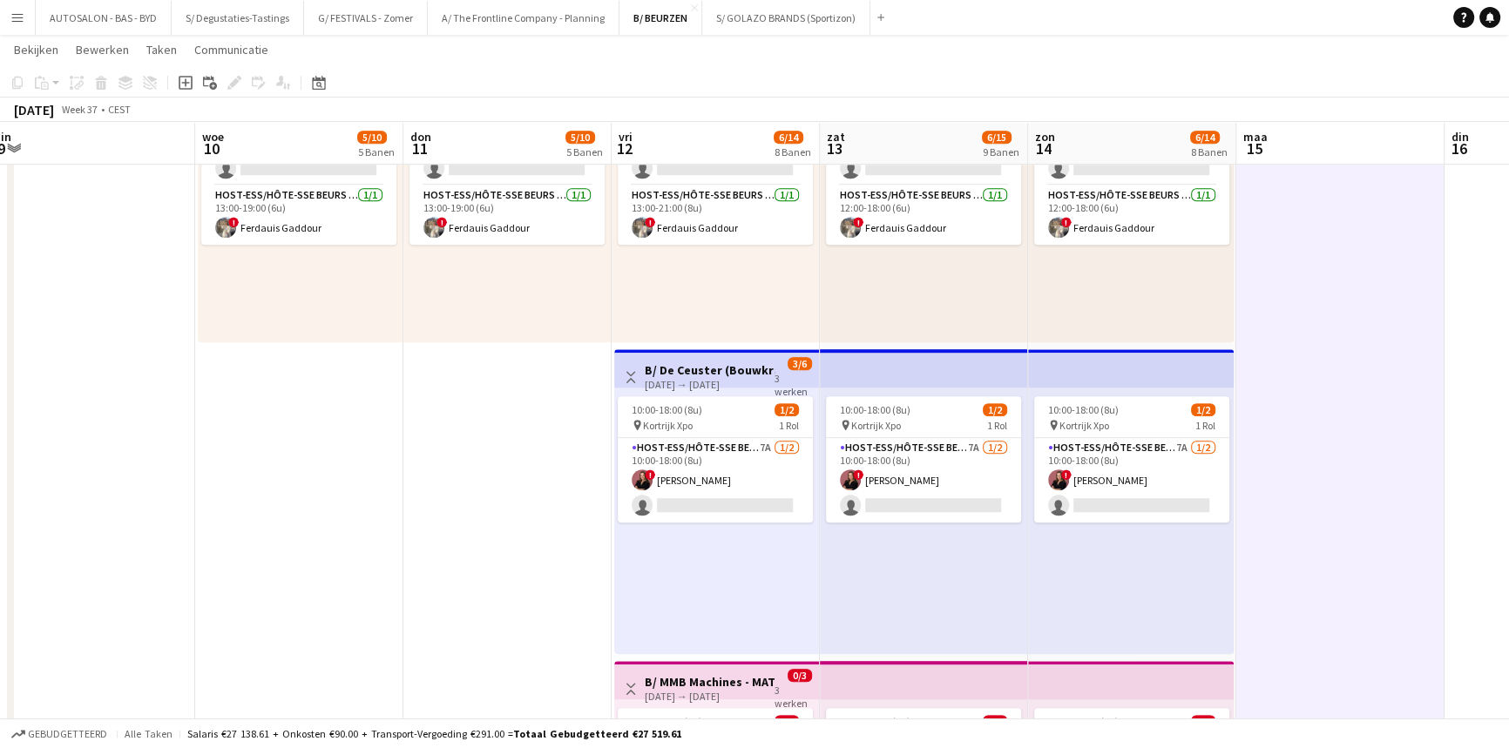
scroll to position [0, 648]
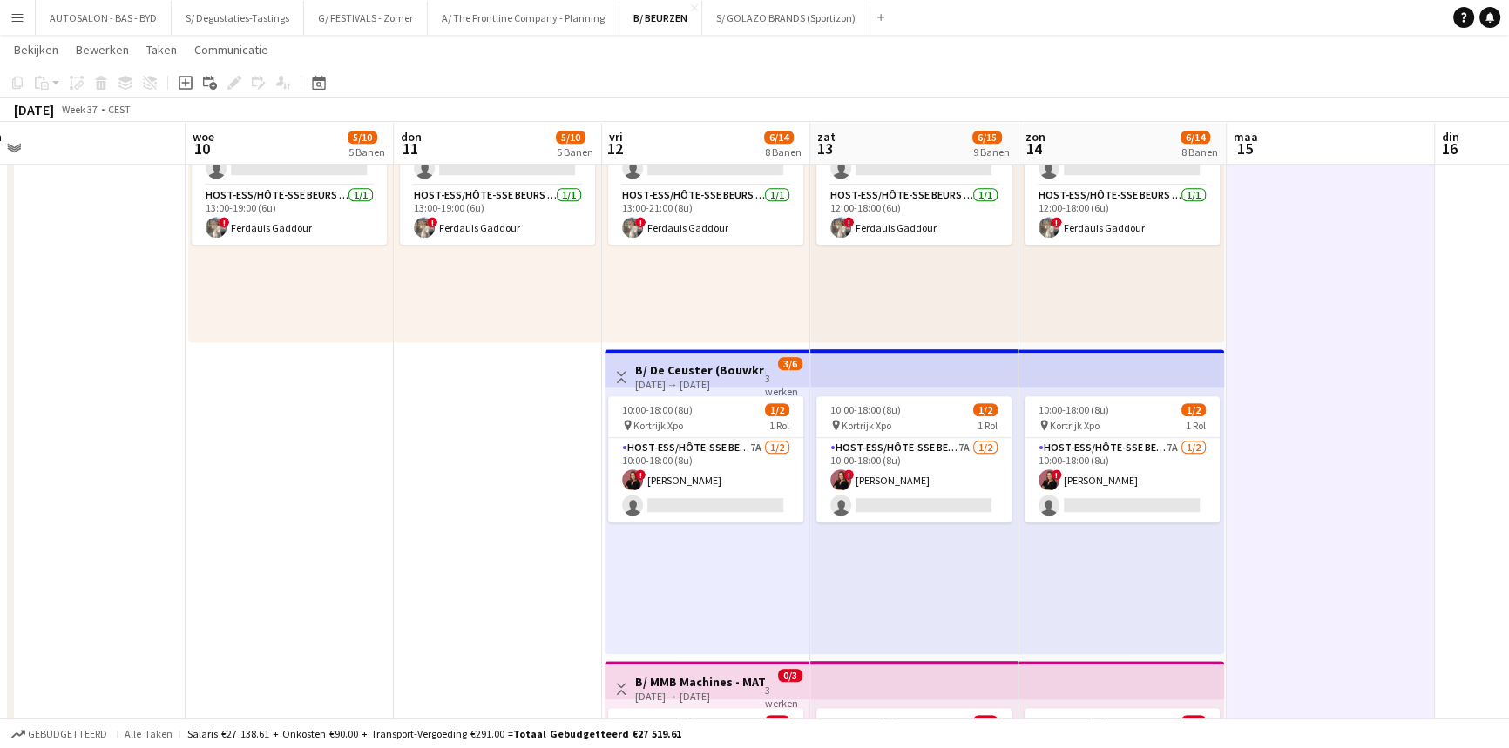
drag, startPoint x: 547, startPoint y: 404, endPoint x: 496, endPoint y: 380, distance: 56.9
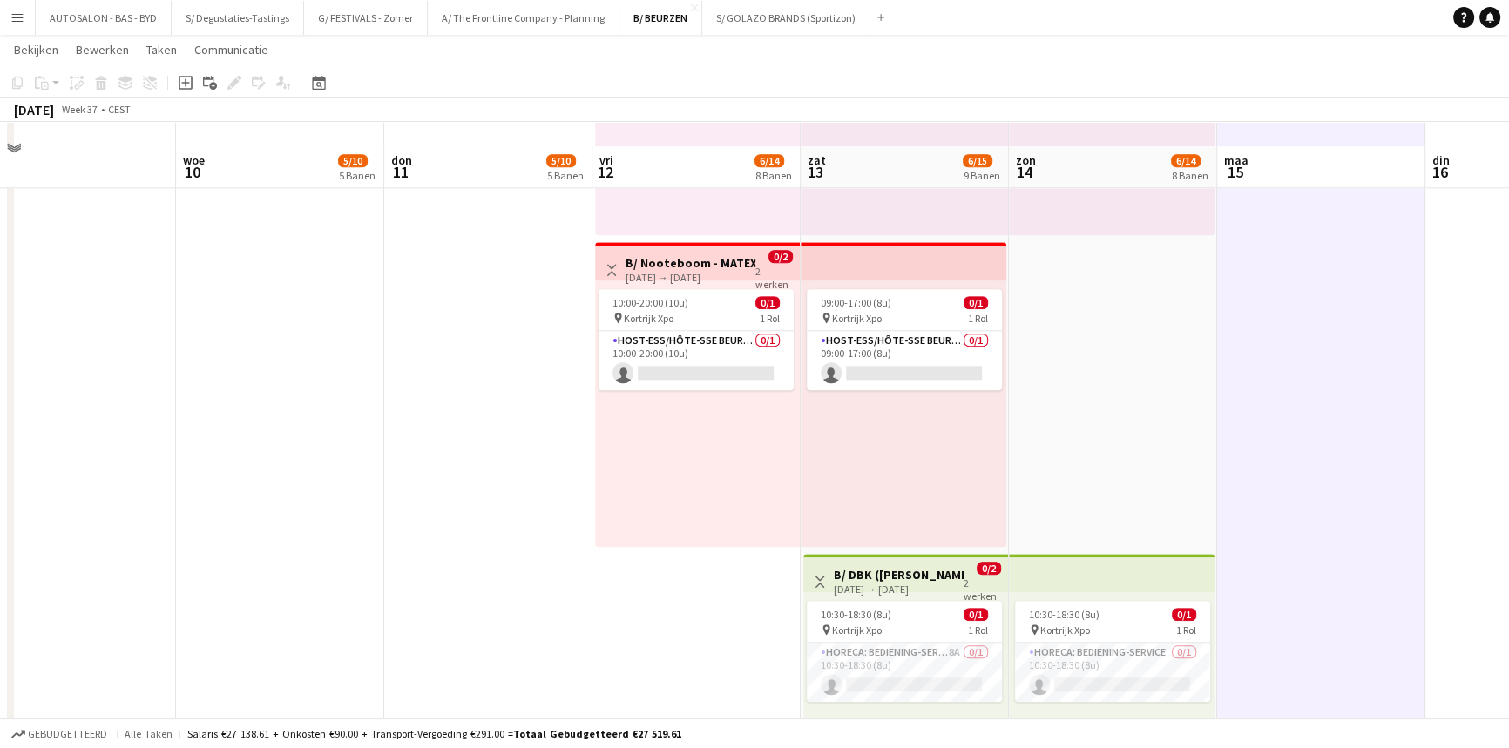
scroll to position [2184, 0]
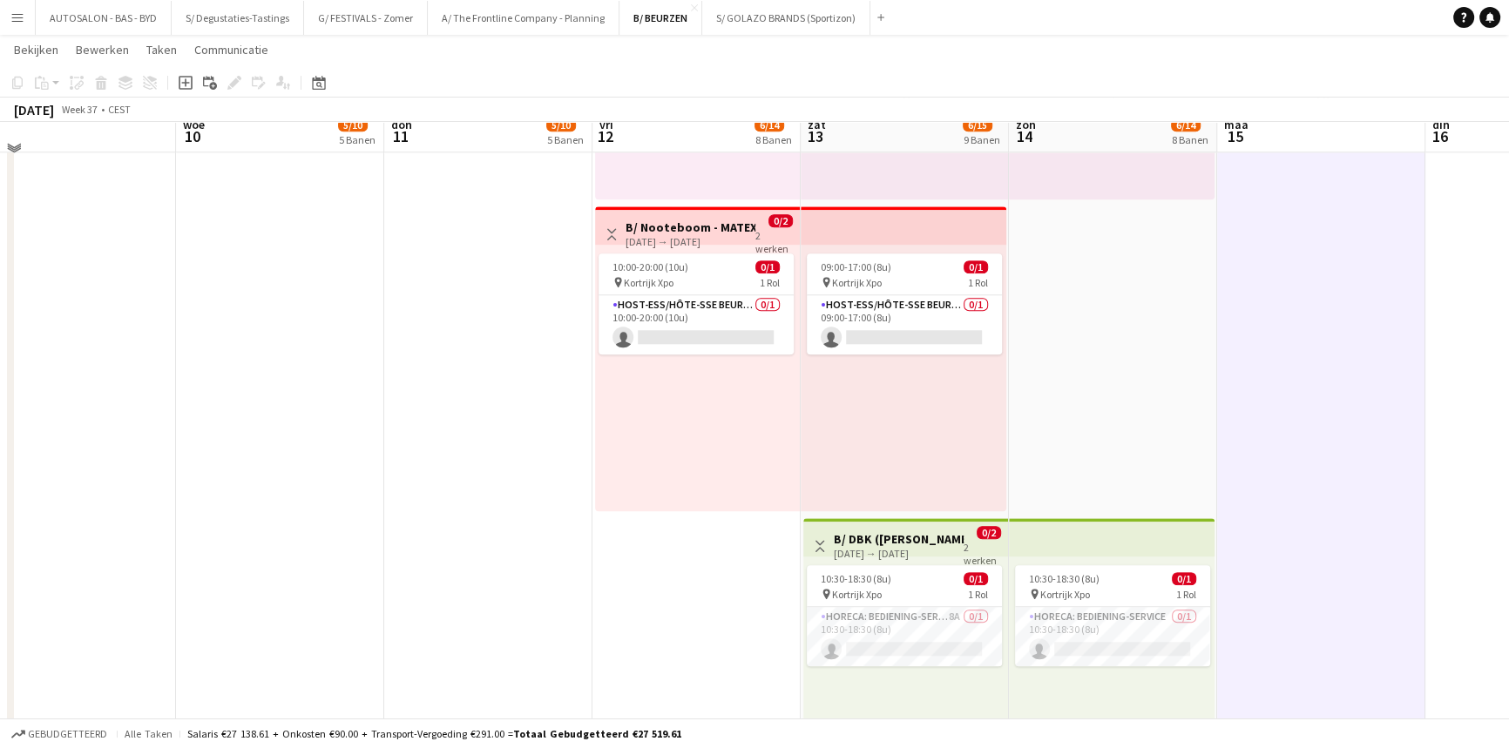
drag, startPoint x: 502, startPoint y: 414, endPoint x: 518, endPoint y: 443, distance: 33.9
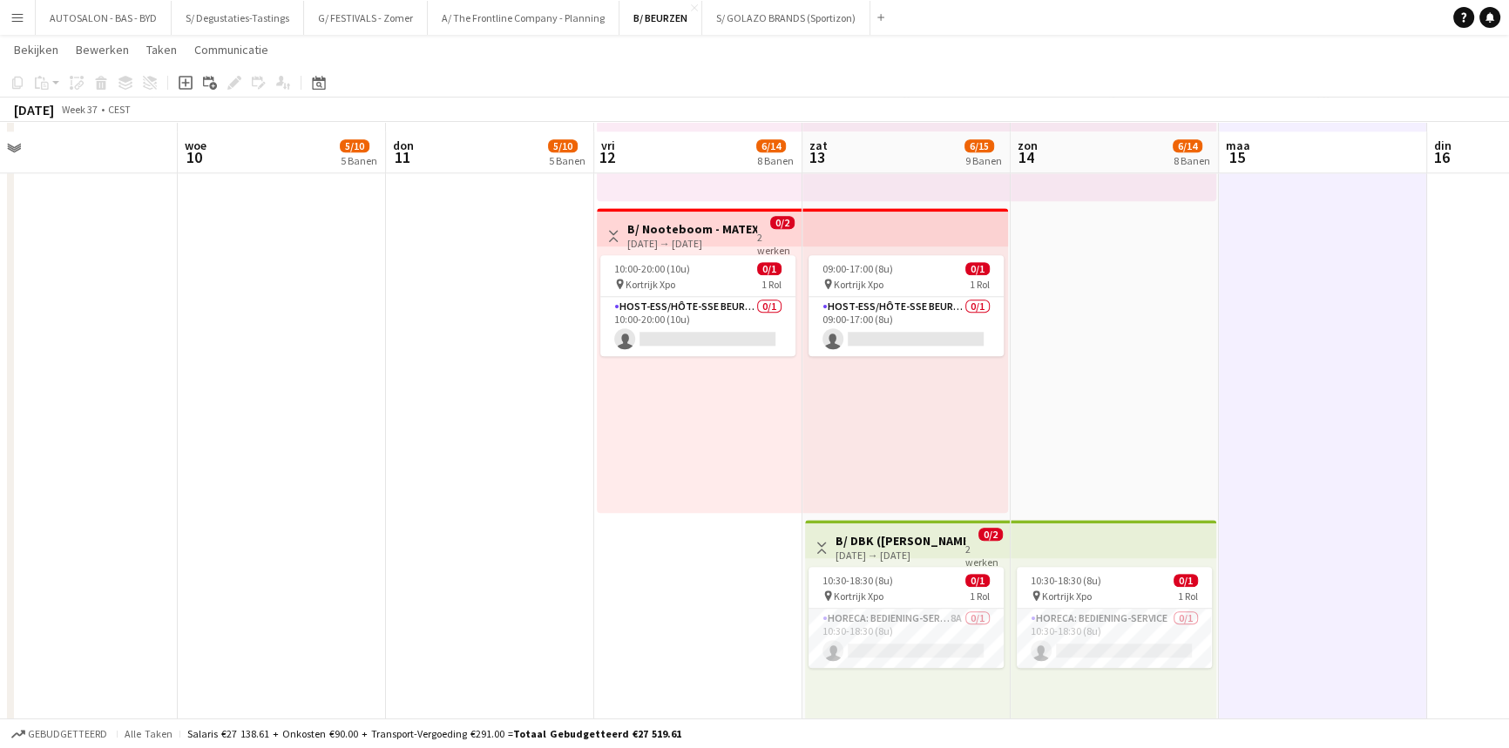
scroll to position [0, 656]
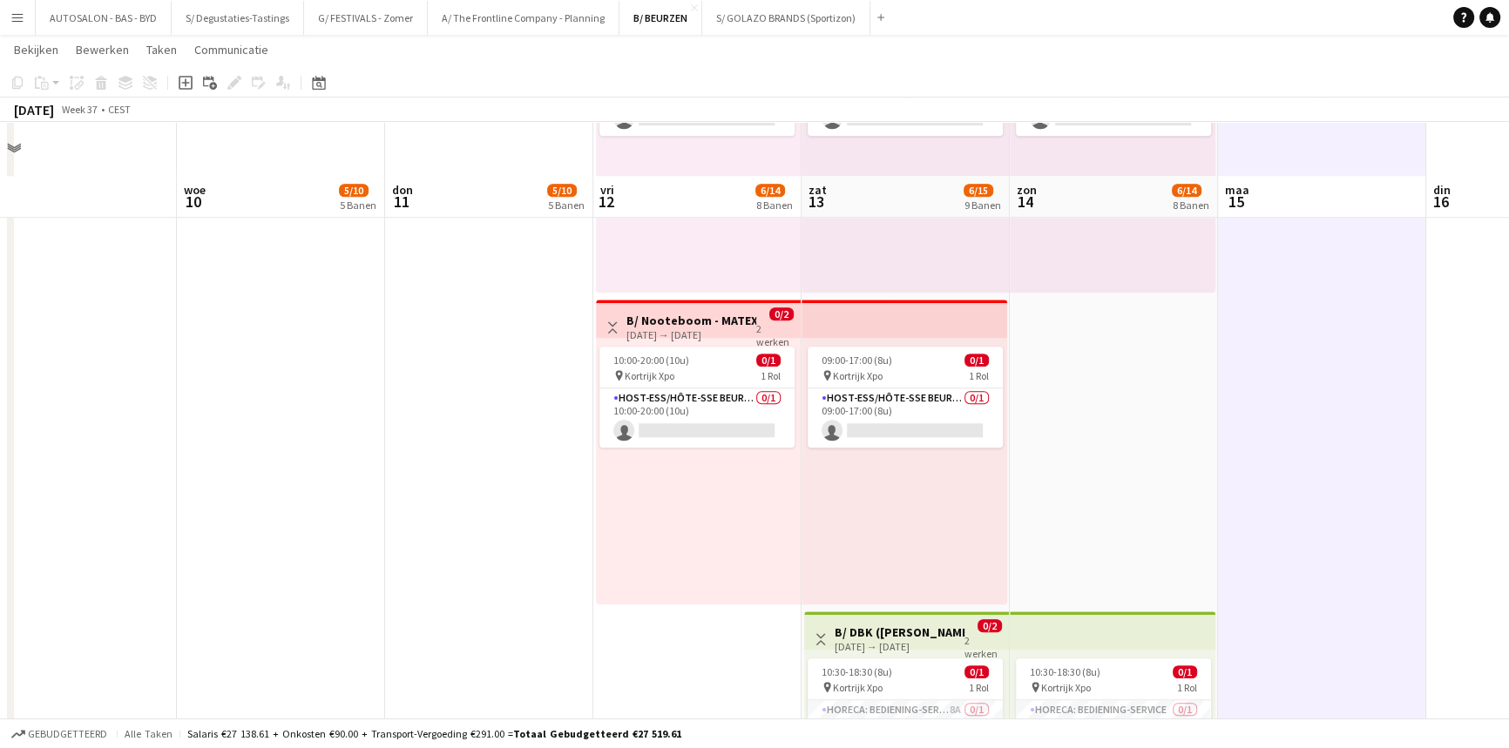
drag, startPoint x: 491, startPoint y: 381, endPoint x: 485, endPoint y: 322, distance: 58.7
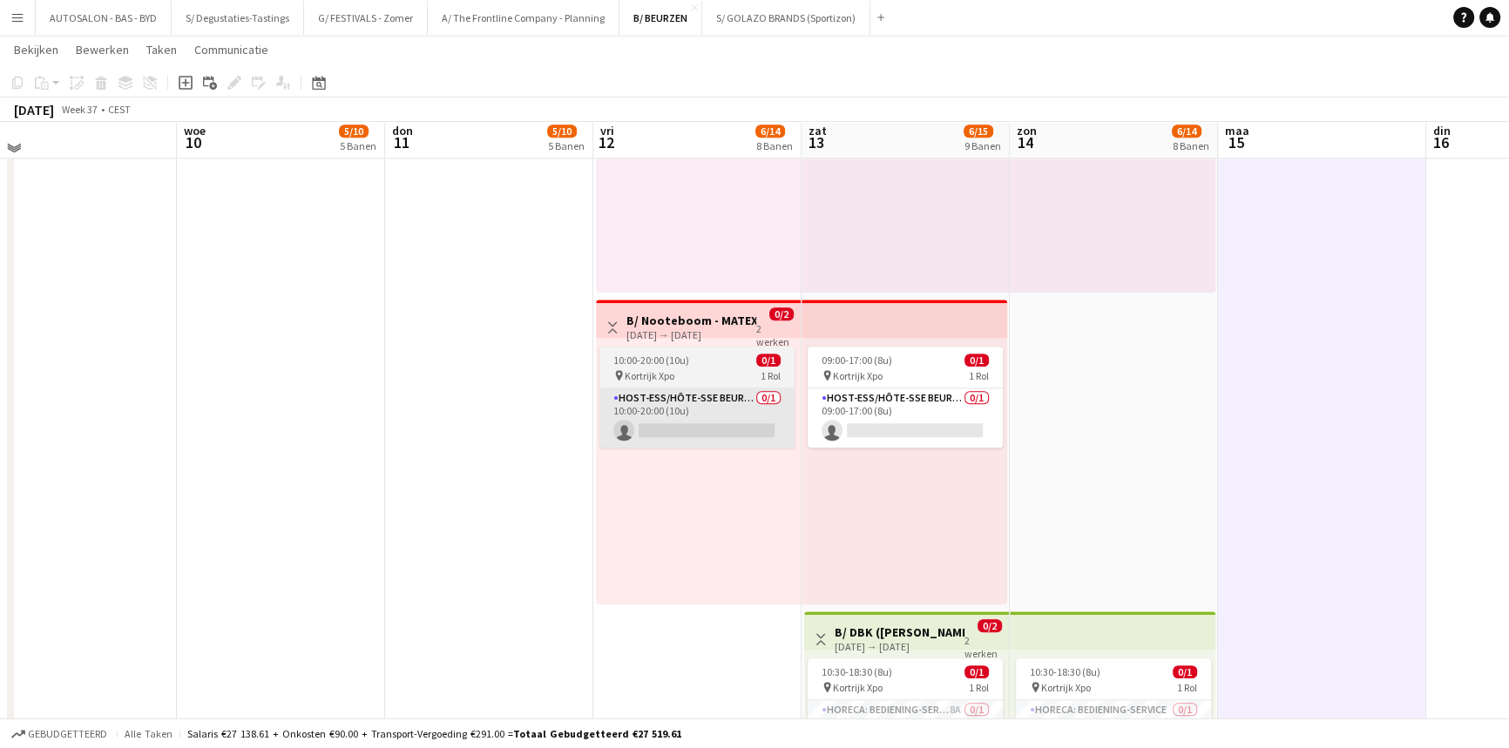
scroll to position [2080, 0]
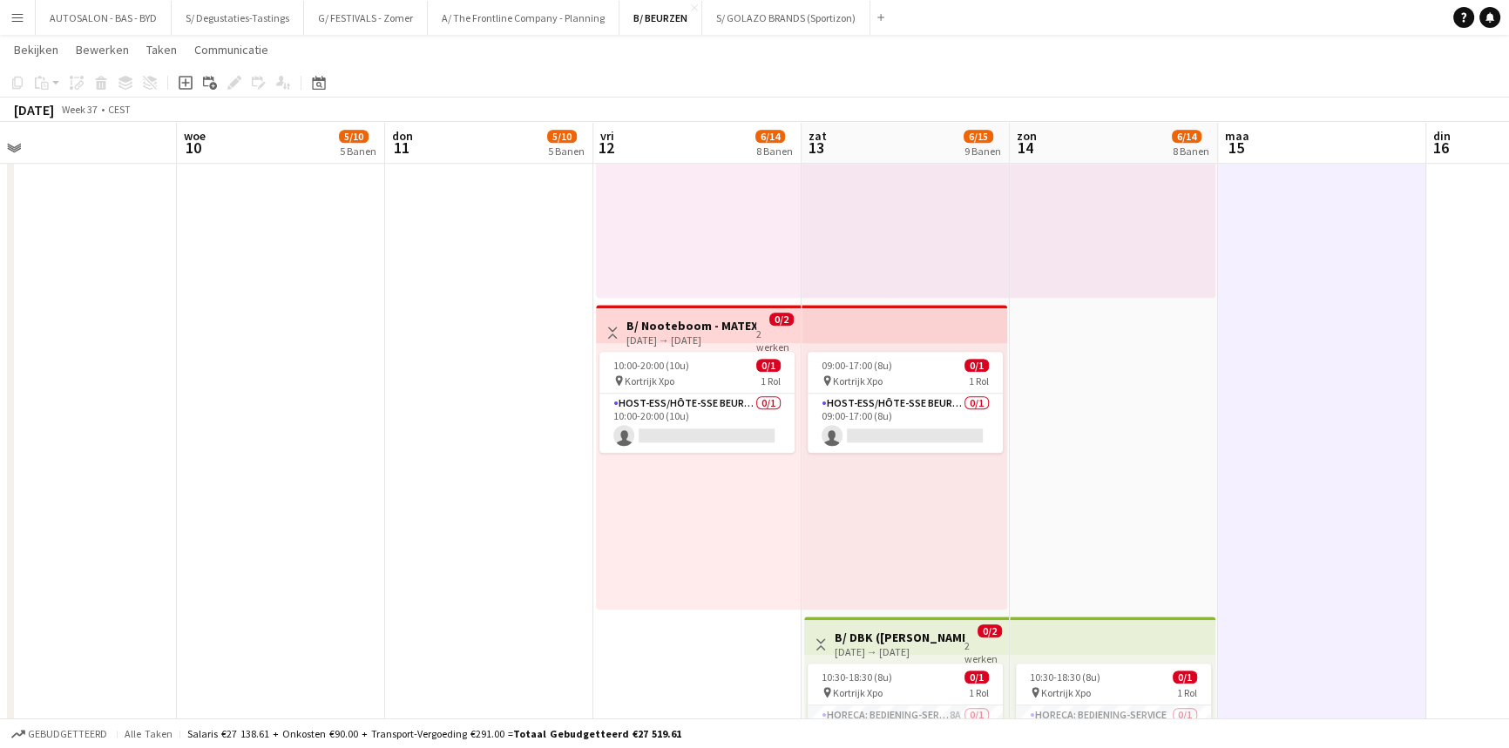
click at [697, 325] on h3 "B/ Nooteboom - MATEXPO 2025 12-13/09/2025" at bounding box center [691, 326] width 130 height 16
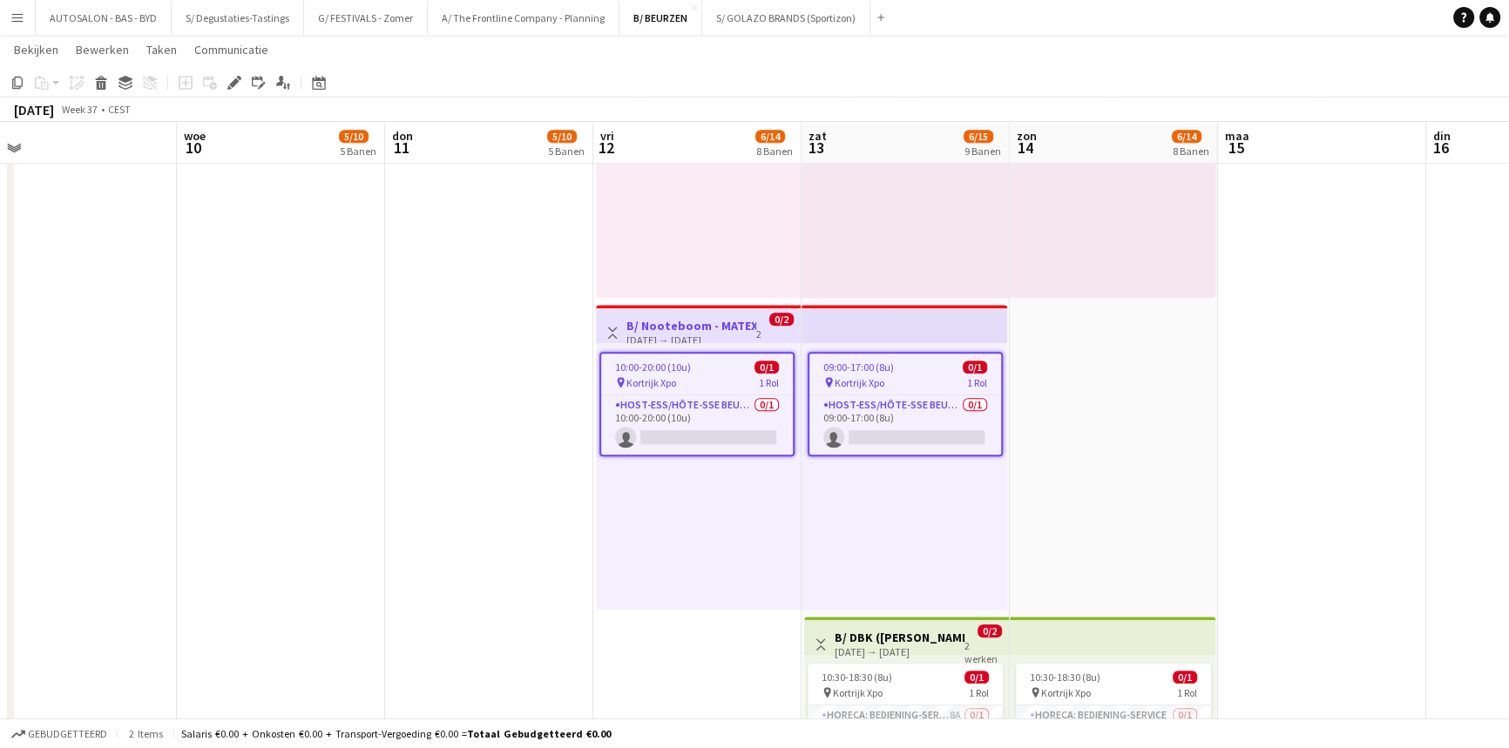
click at [231, 86] on icon at bounding box center [234, 83] width 10 height 10
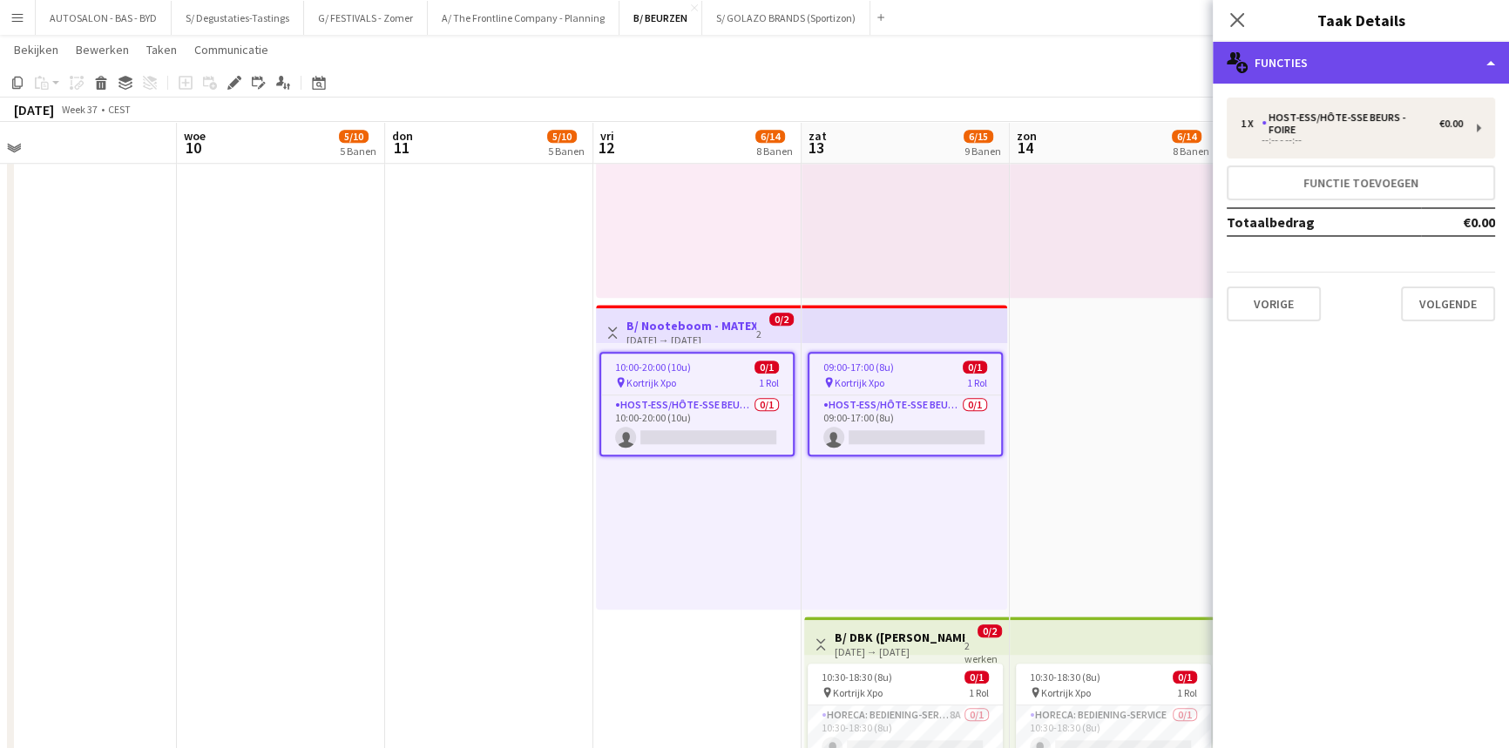
click at [959, 65] on div "multiple-users-add Functies" at bounding box center [1360, 63] width 296 height 42
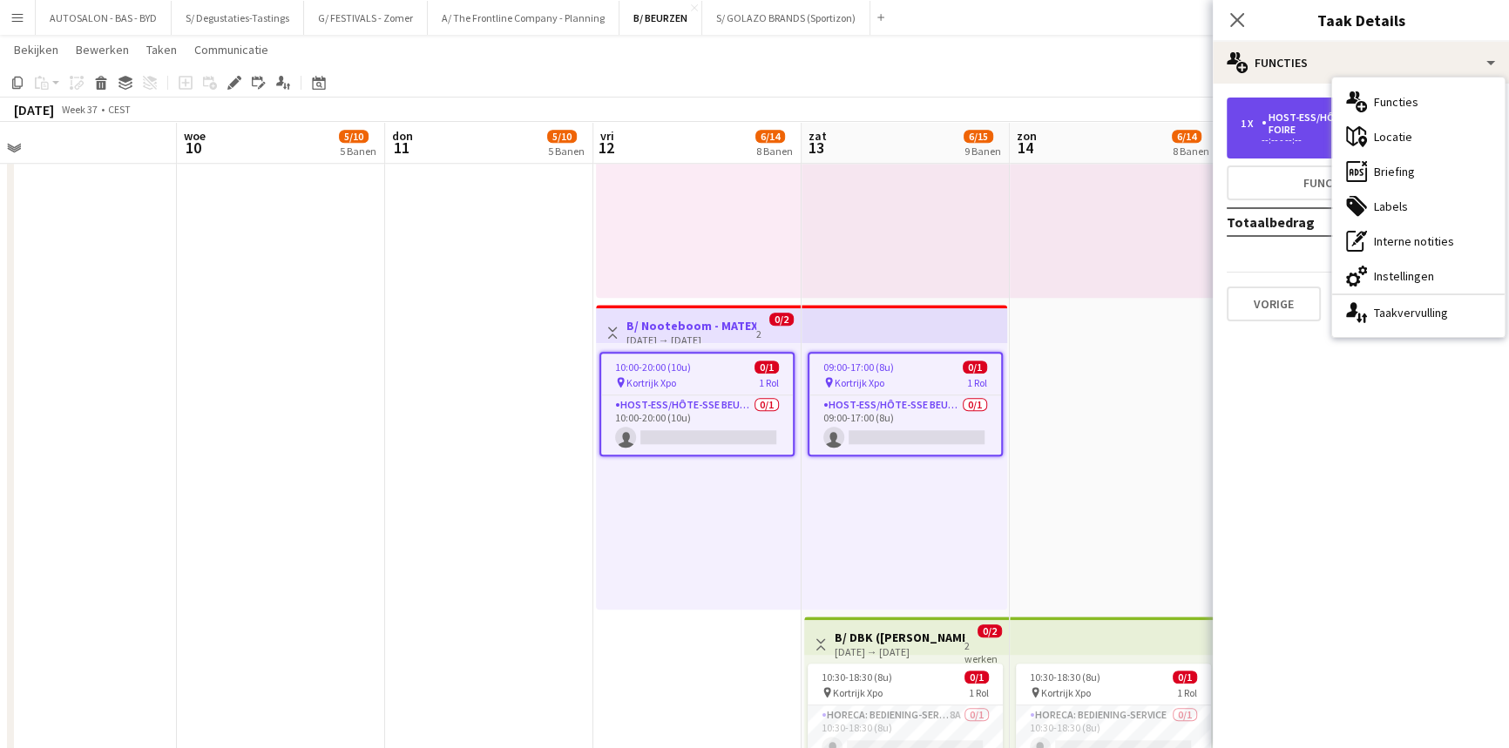
click at [959, 110] on div "1 x Host-ess/Hôte-sse Beurs - Foire €0.00 --:-- - --:--" at bounding box center [1360, 128] width 268 height 61
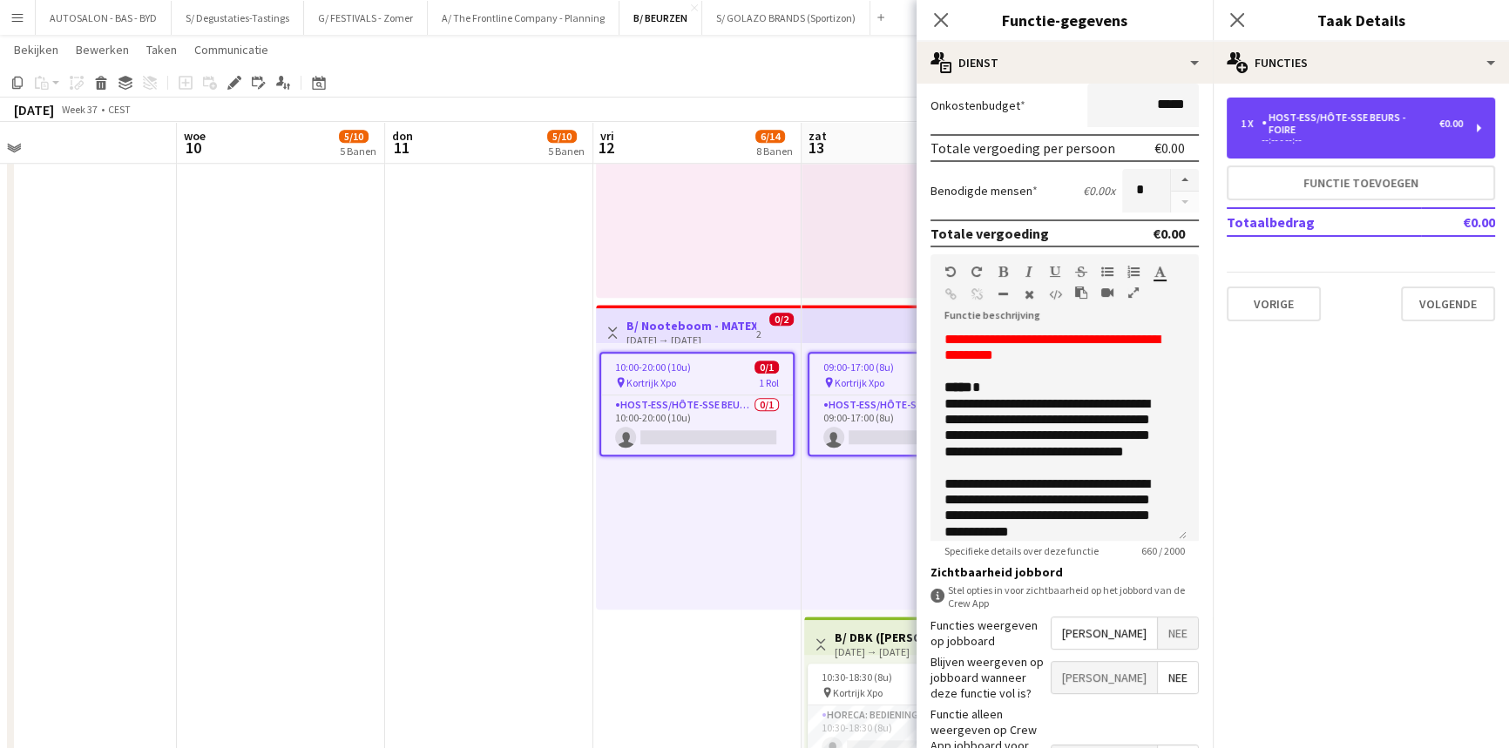
scroll to position [357, 0]
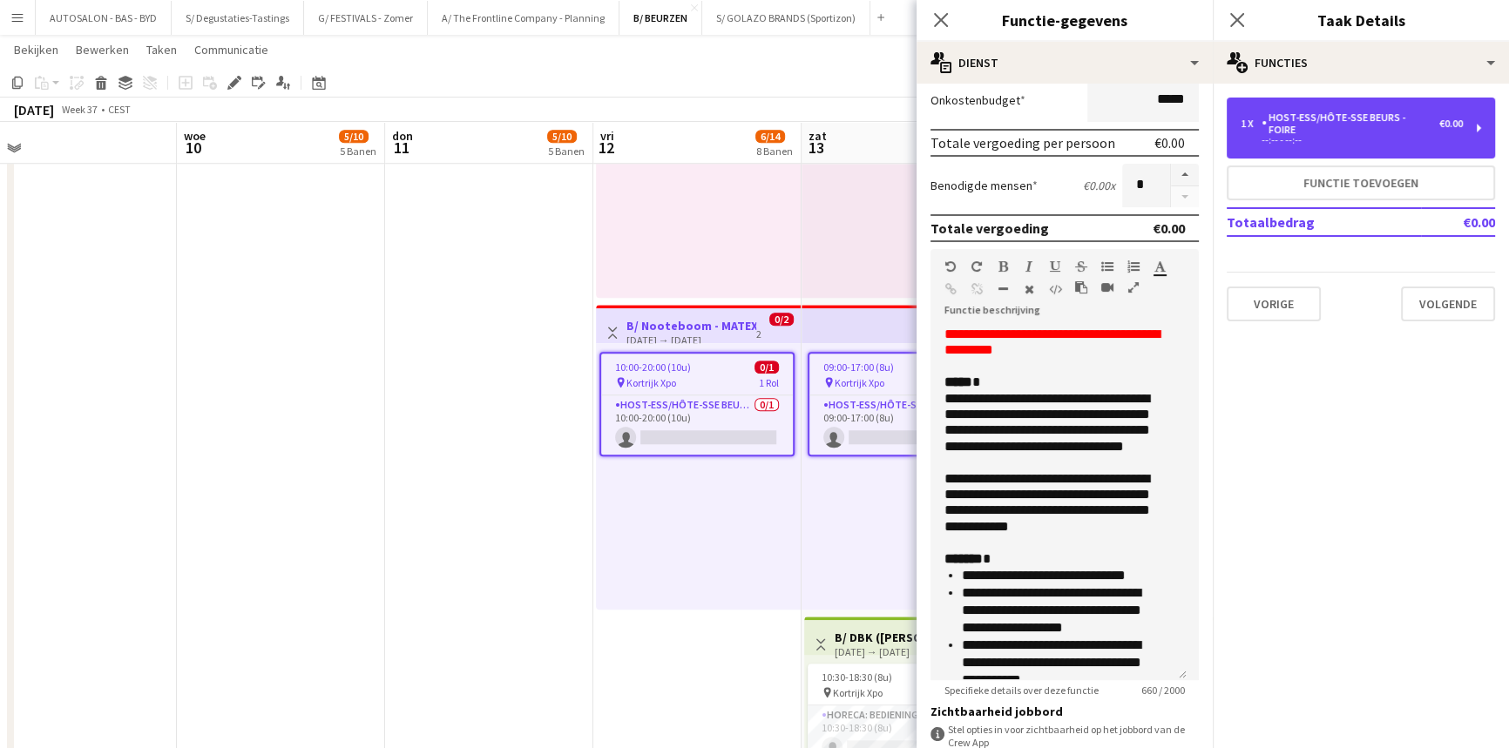
drag, startPoint x: 1192, startPoint y: 564, endPoint x: 1203, endPoint y: 674, distance: 110.2
click at [959, 613] on mat-expansion-panel "**********" at bounding box center [1064, 416] width 296 height 665
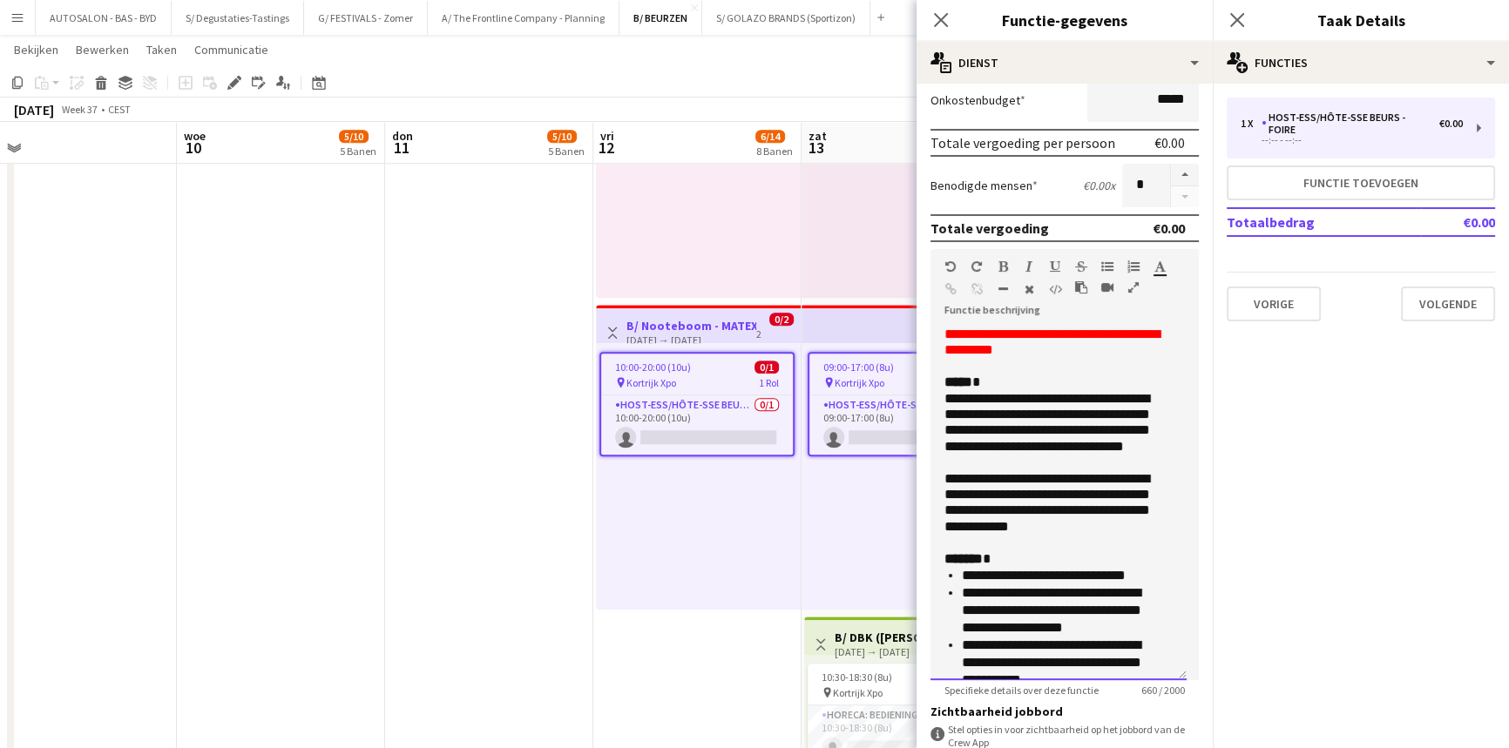
click at [959, 462] on p "**********" at bounding box center [1052, 431] width 217 height 80
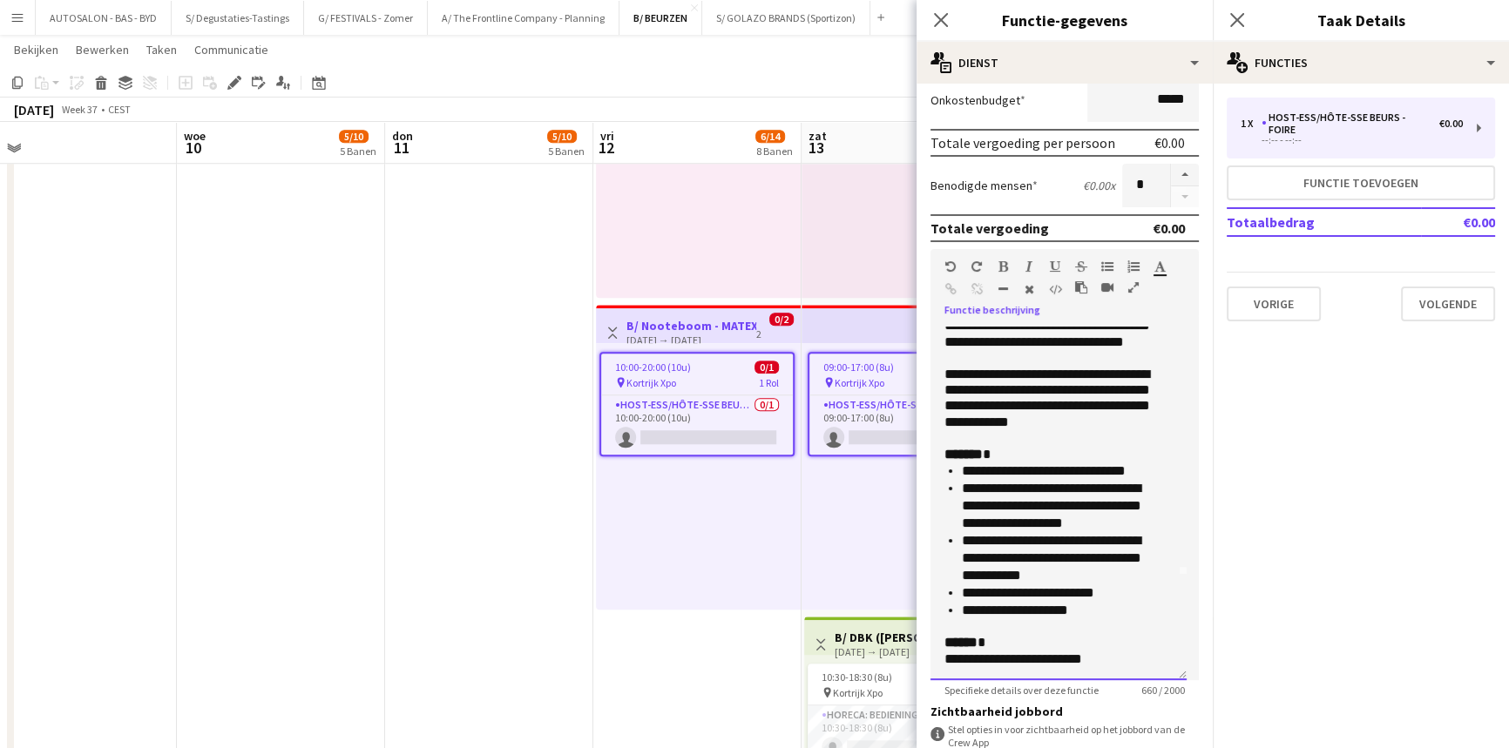
scroll to position [0, 0]
drag, startPoint x: 963, startPoint y: 488, endPoint x: 1053, endPoint y: 488, distance: 89.7
click at [959, 488] on li "**********" at bounding box center [1061, 506] width 199 height 52
copy li "**********"
click at [959, 515] on li "**********" at bounding box center [1061, 506] width 199 height 52
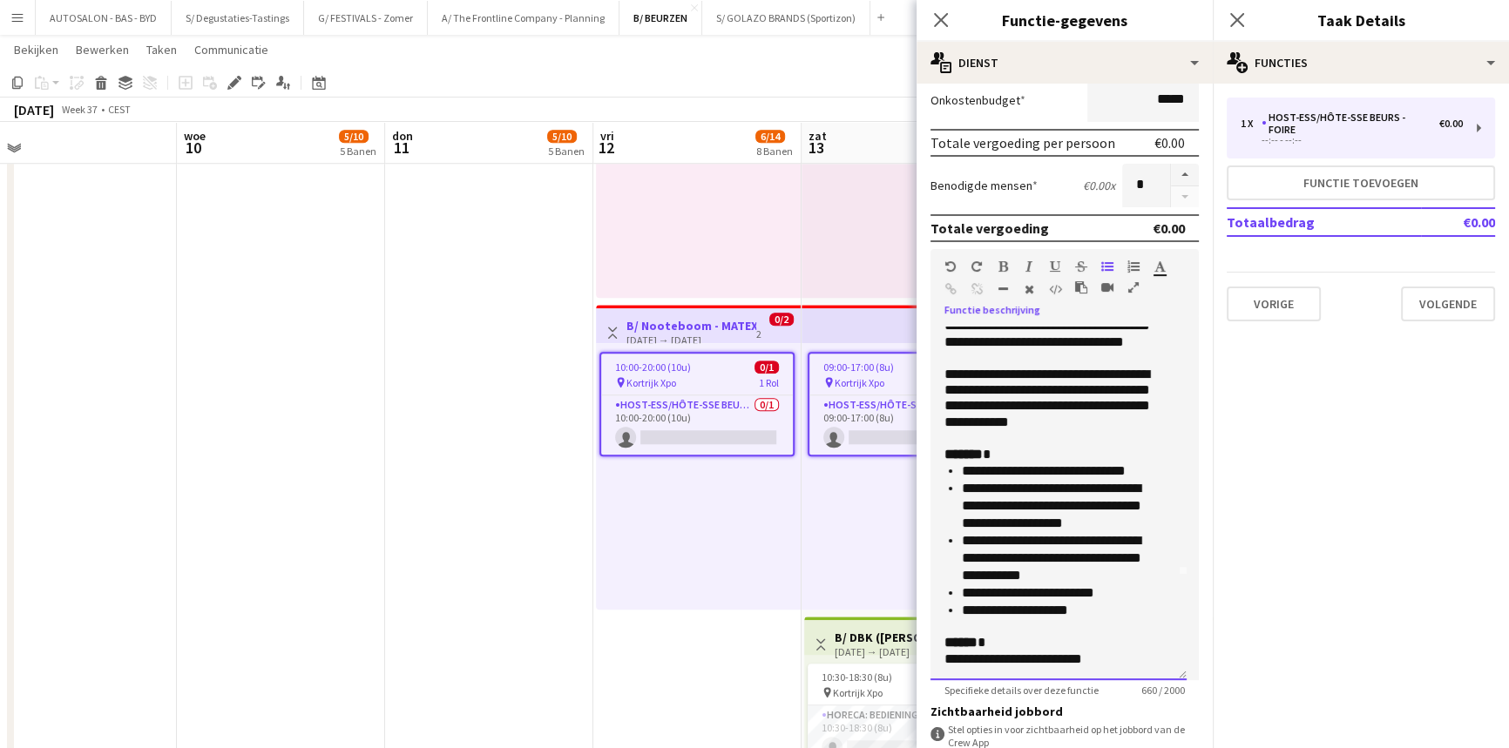
drag, startPoint x: 1019, startPoint y: 540, endPoint x: 1096, endPoint y: 538, distance: 76.7
click at [959, 538] on li "**********" at bounding box center [1061, 558] width 199 height 52
copy li "**********"
click at [959, 557] on li "**********" at bounding box center [1061, 558] width 199 height 52
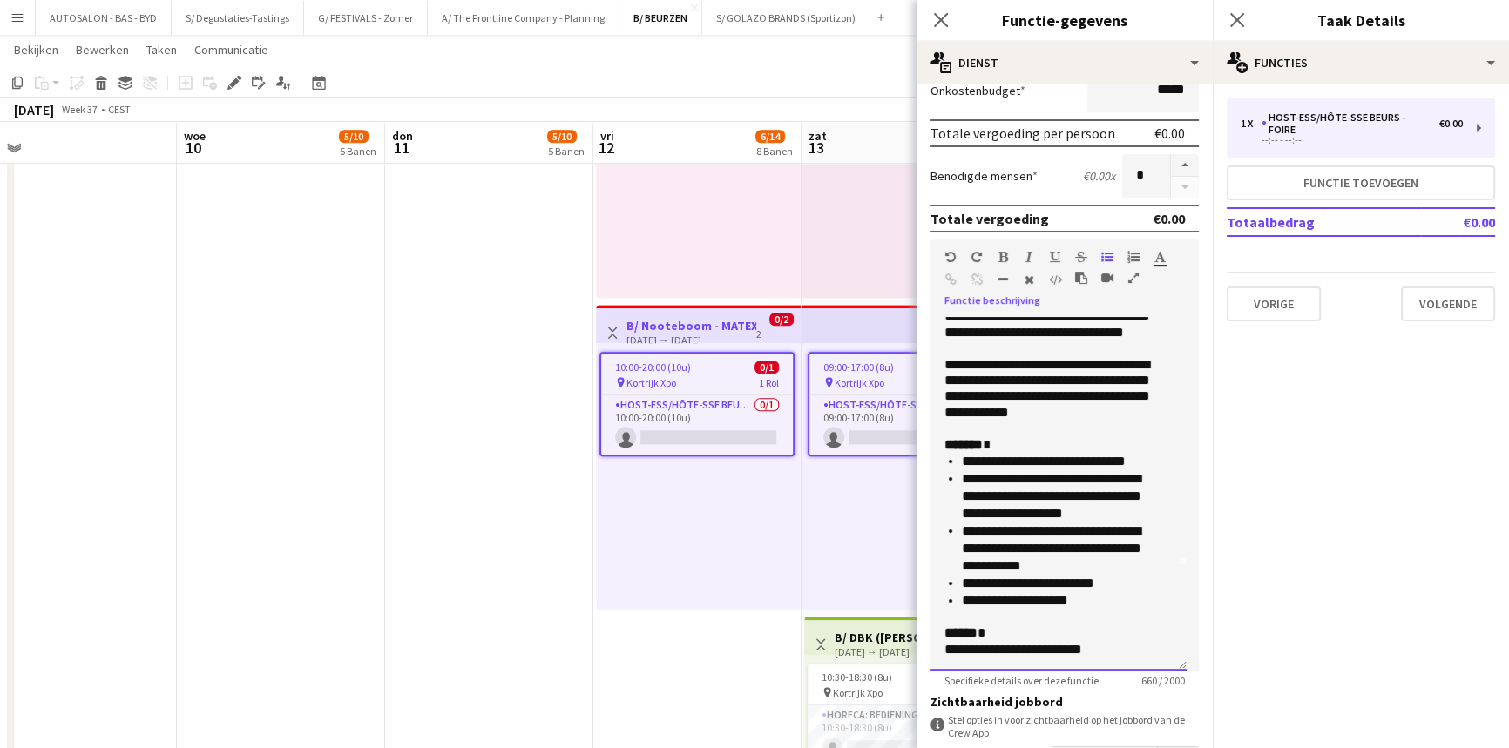
drag, startPoint x: 1009, startPoint y: 588, endPoint x: 996, endPoint y: 616, distance: 30.4
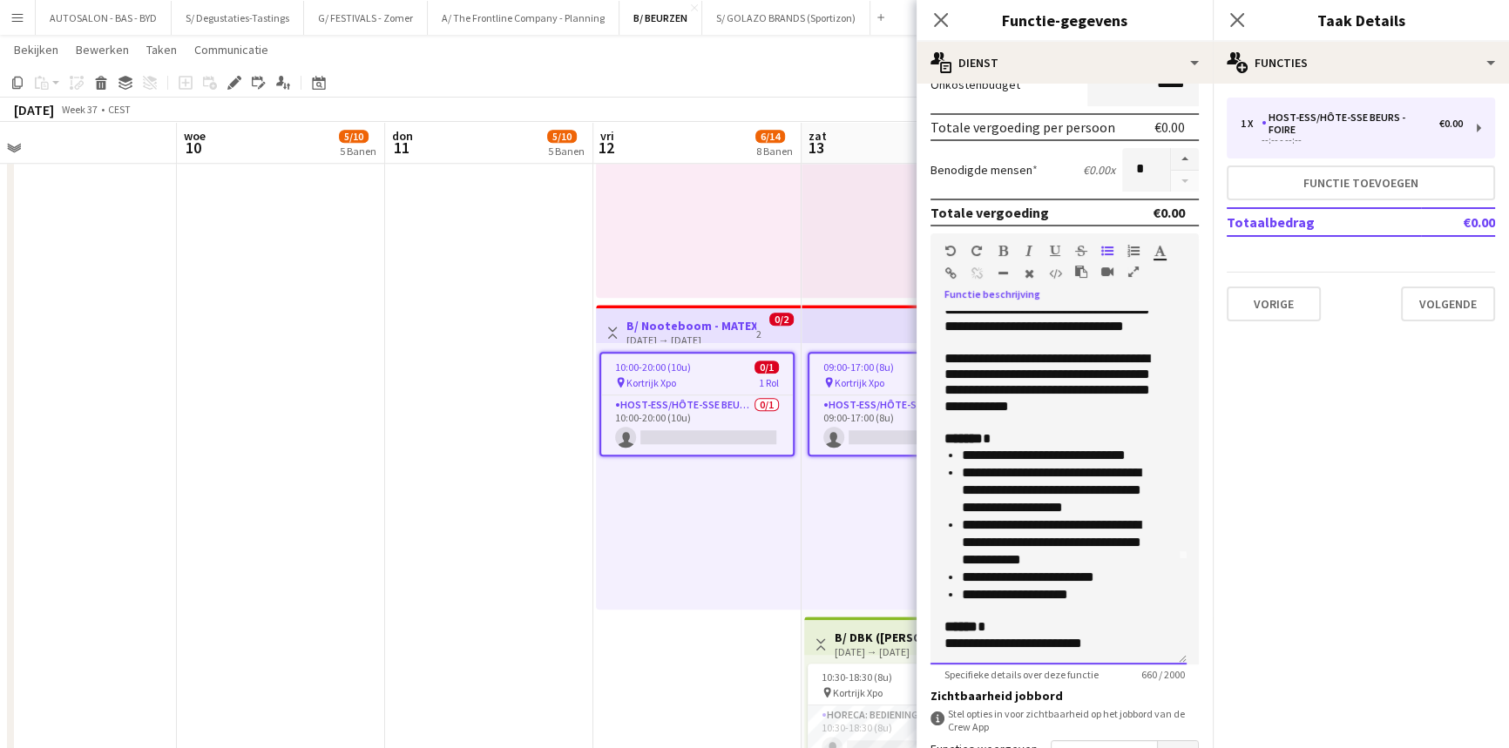
drag, startPoint x: 1025, startPoint y: 578, endPoint x: 1117, endPoint y: 579, distance: 91.5
click at [959, 579] on li "**********" at bounding box center [1061, 577] width 199 height 17
copy li "**********"
click at [751, 505] on div "10:00-20:00 (10u) 0/1 pin Kortrijk Xpo 1 Rol Host-ess/Hôte-sse Beurs - Foire 0/…" at bounding box center [698, 476] width 205 height 267
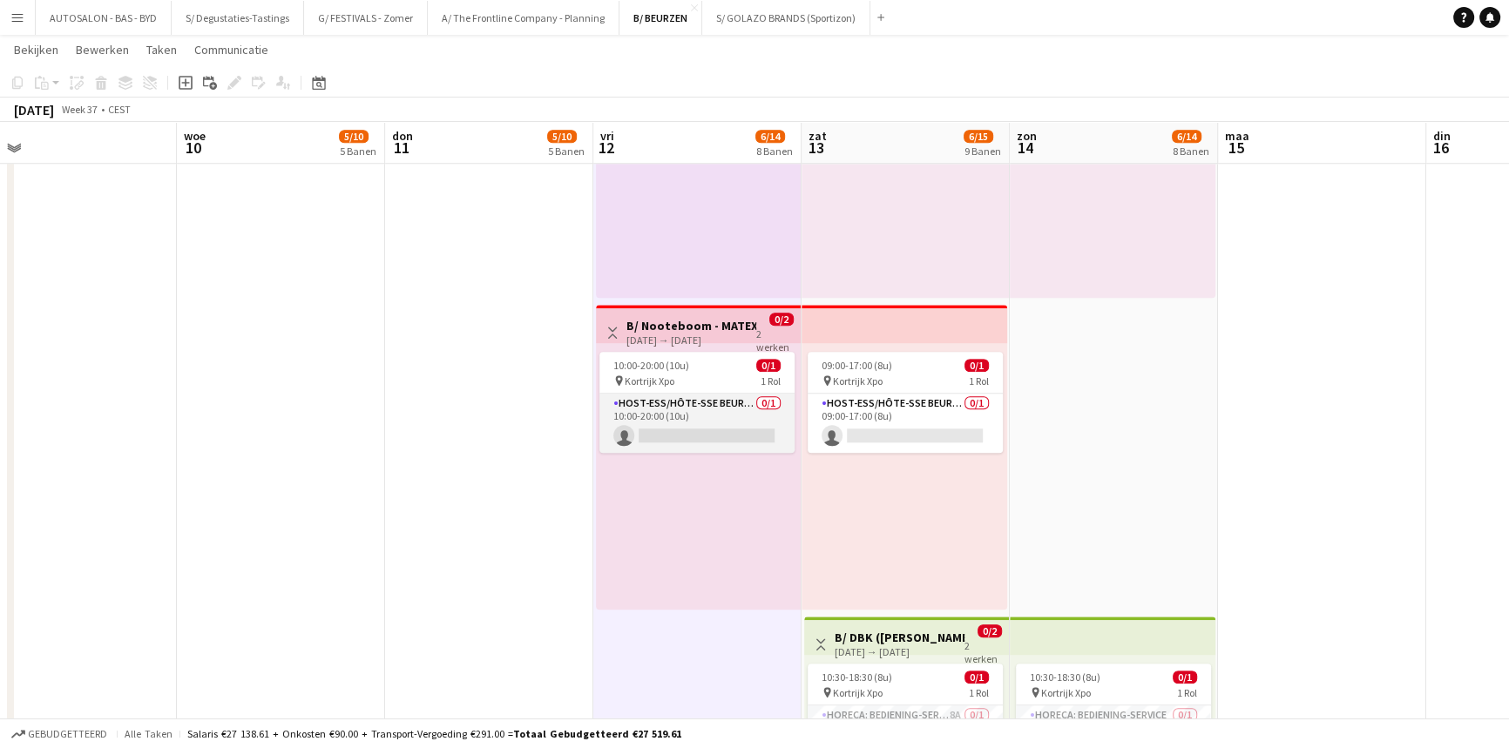
click at [723, 413] on app-card-role "Host-ess/Hôte-sse Beurs - Foire 0/1 10:00-20:00 (10u) single-neutral-actions" at bounding box center [696, 423] width 195 height 59
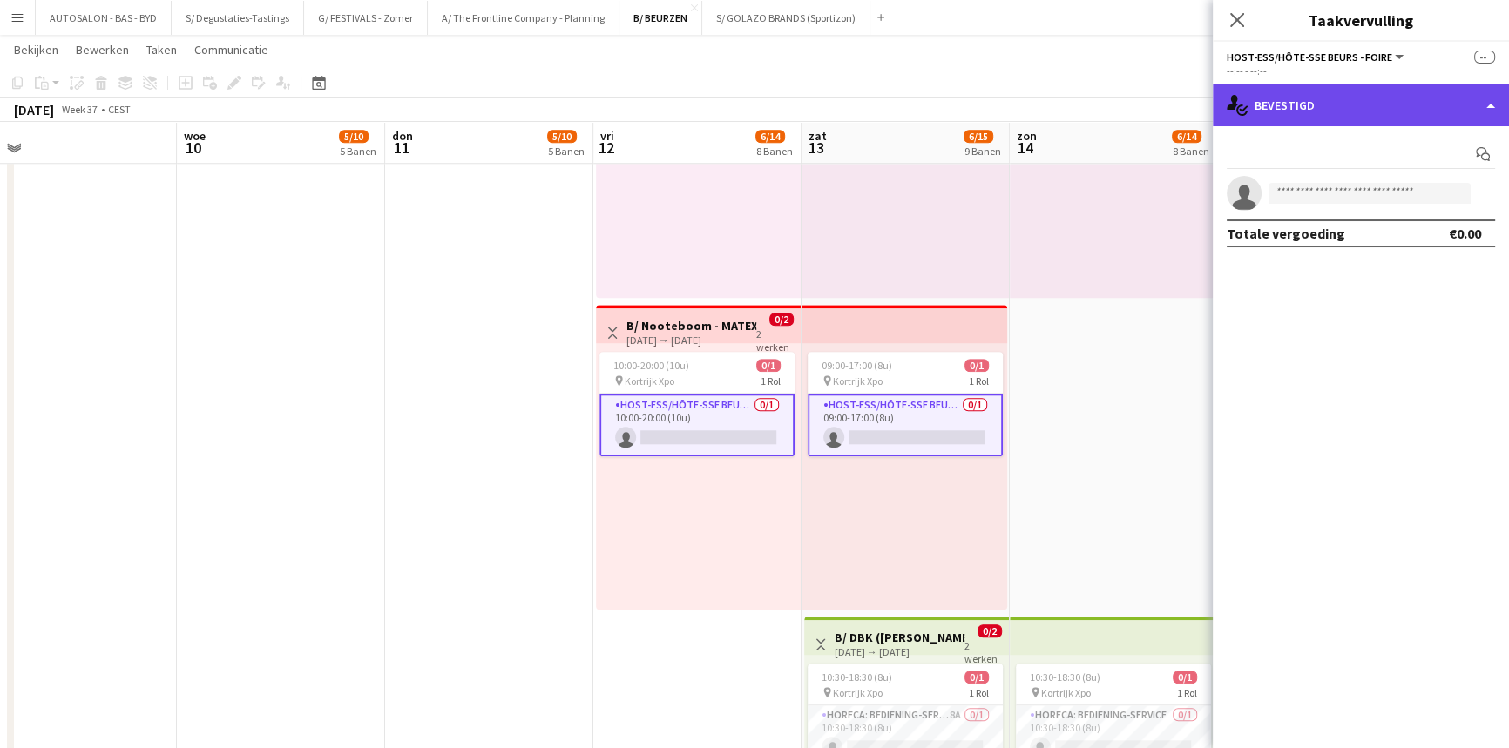
click at [959, 89] on div "single-neutral-actions-check-2 Bevestigd" at bounding box center [1360, 105] width 296 height 42
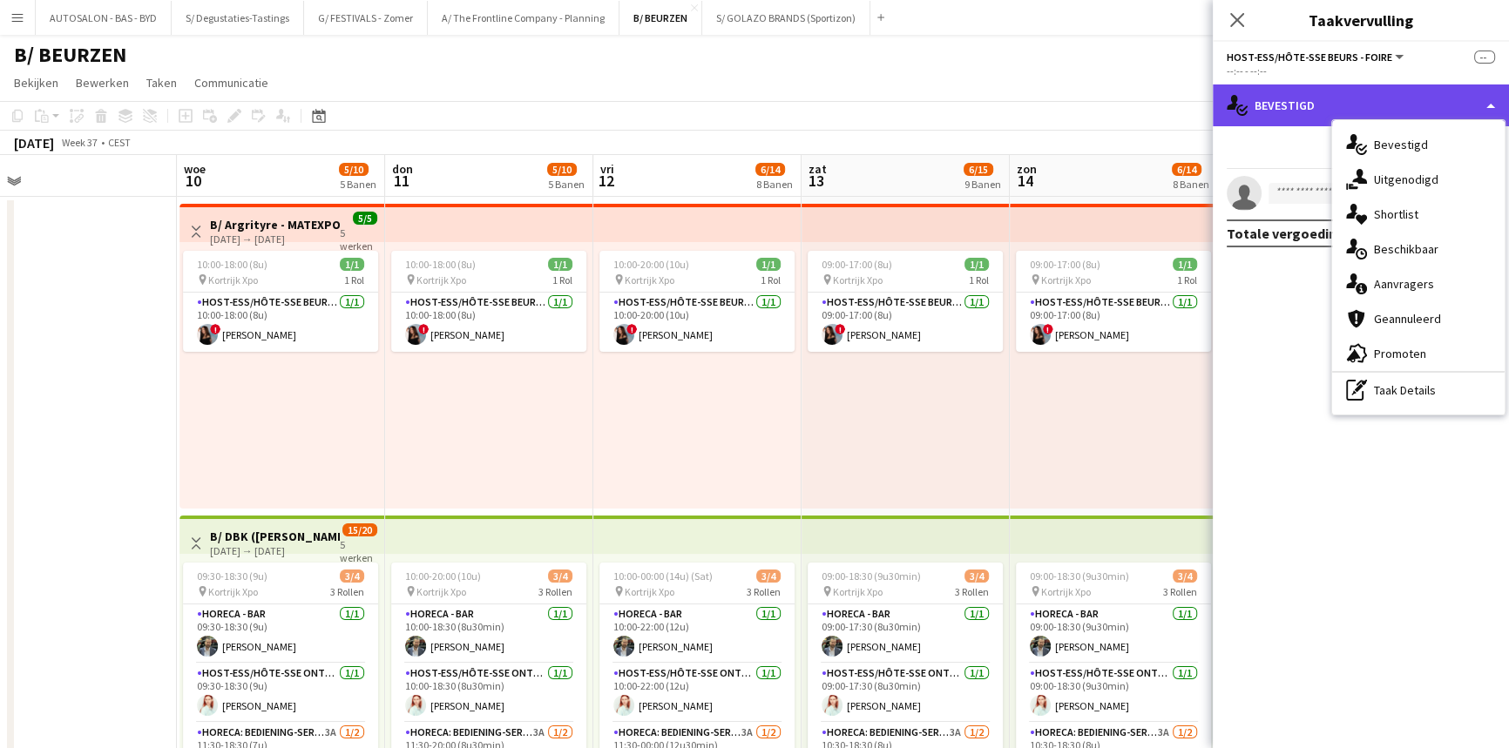
click at [959, 95] on div "single-neutral-actions-check-2 Bevestigd" at bounding box center [1360, 105] width 296 height 42
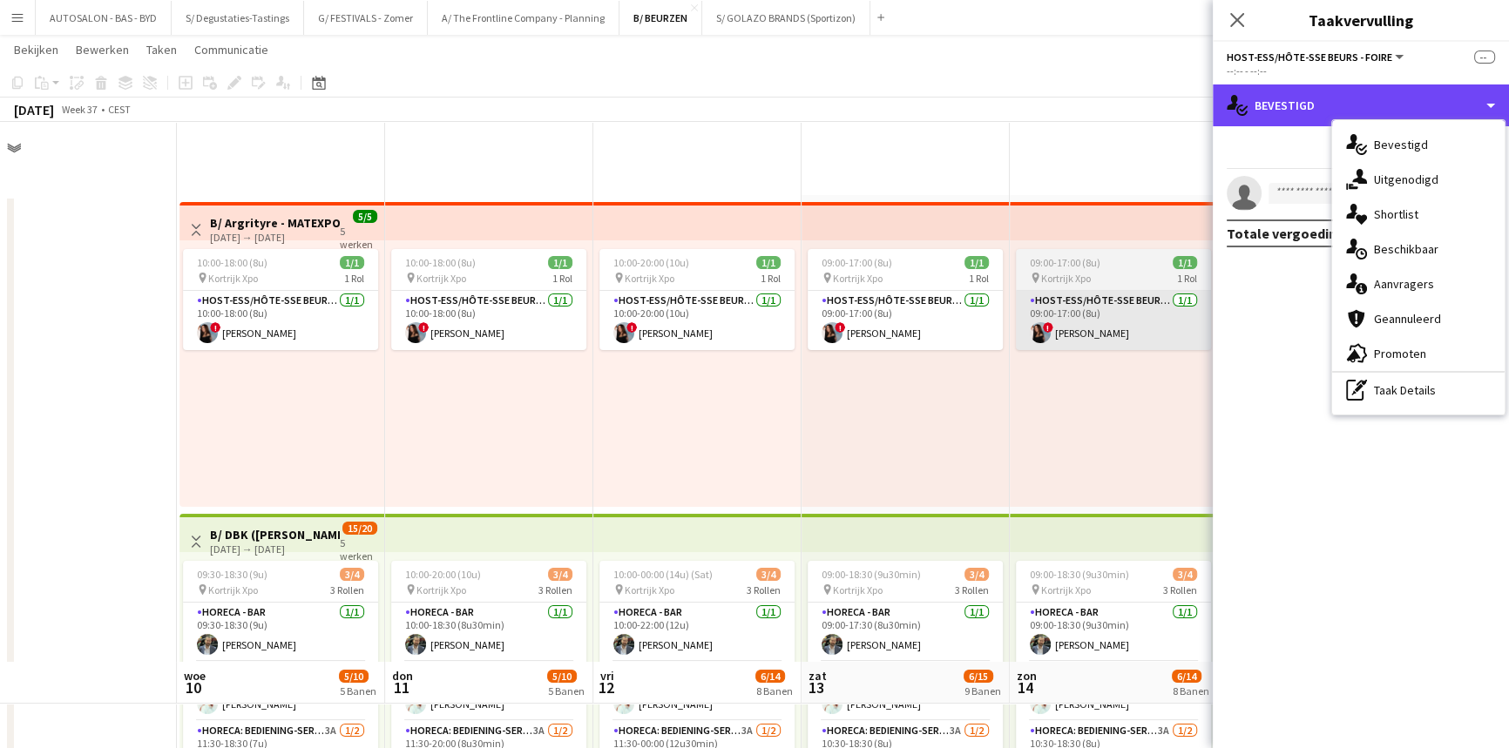
scroll to position [654, 0]
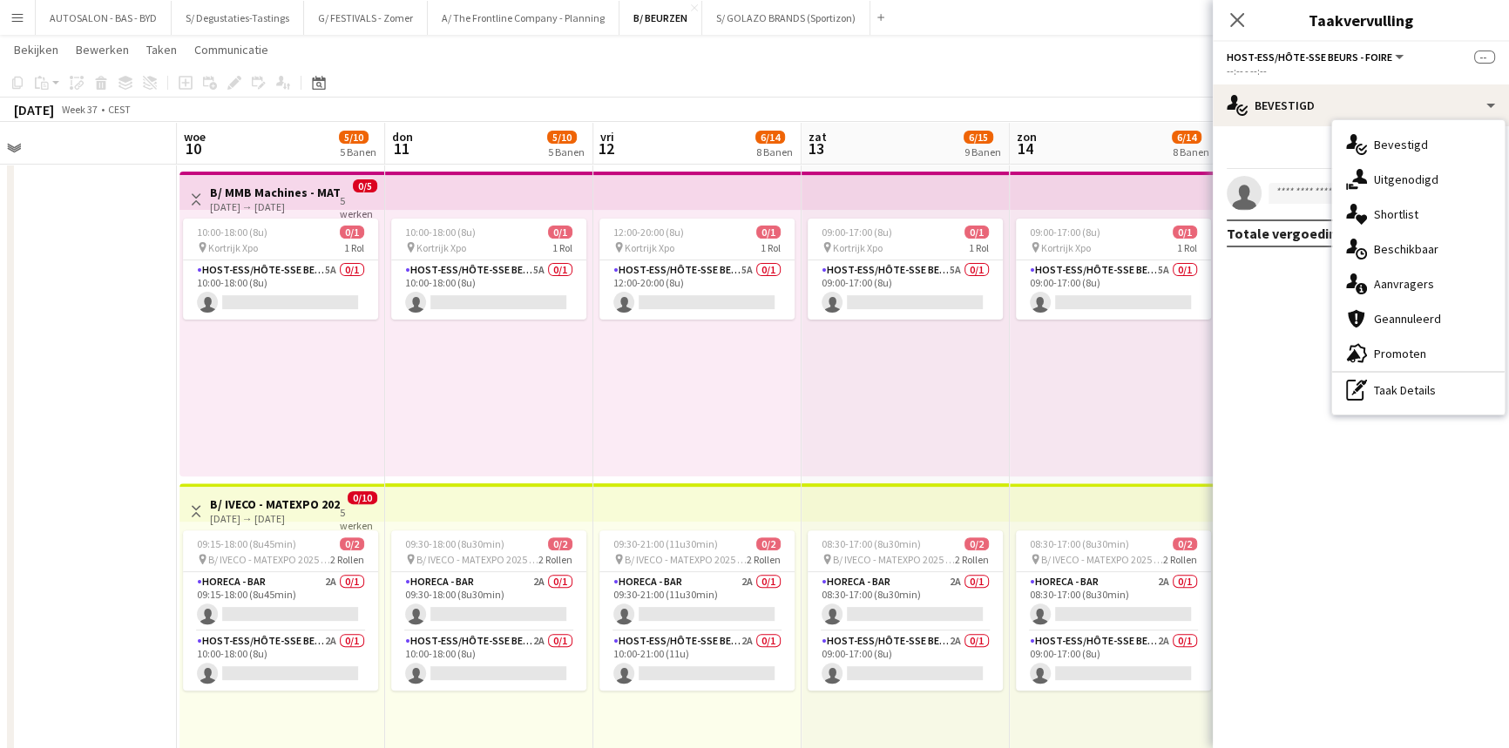
click at [959, 65] on div "--:-- - --:--" at bounding box center [1360, 70] width 268 height 13
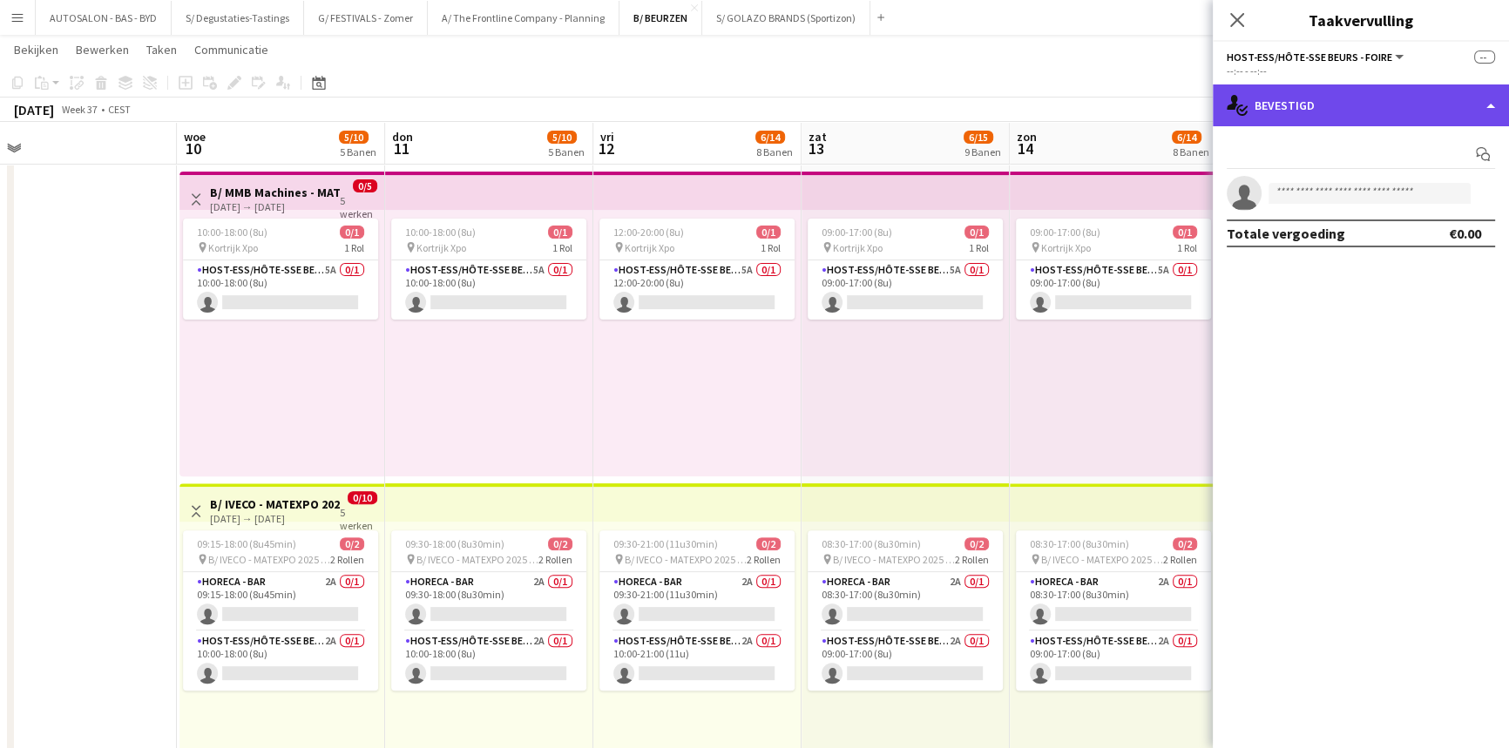
click at [959, 102] on div "single-neutral-actions-check-2 Bevestigd" at bounding box center [1360, 105] width 296 height 42
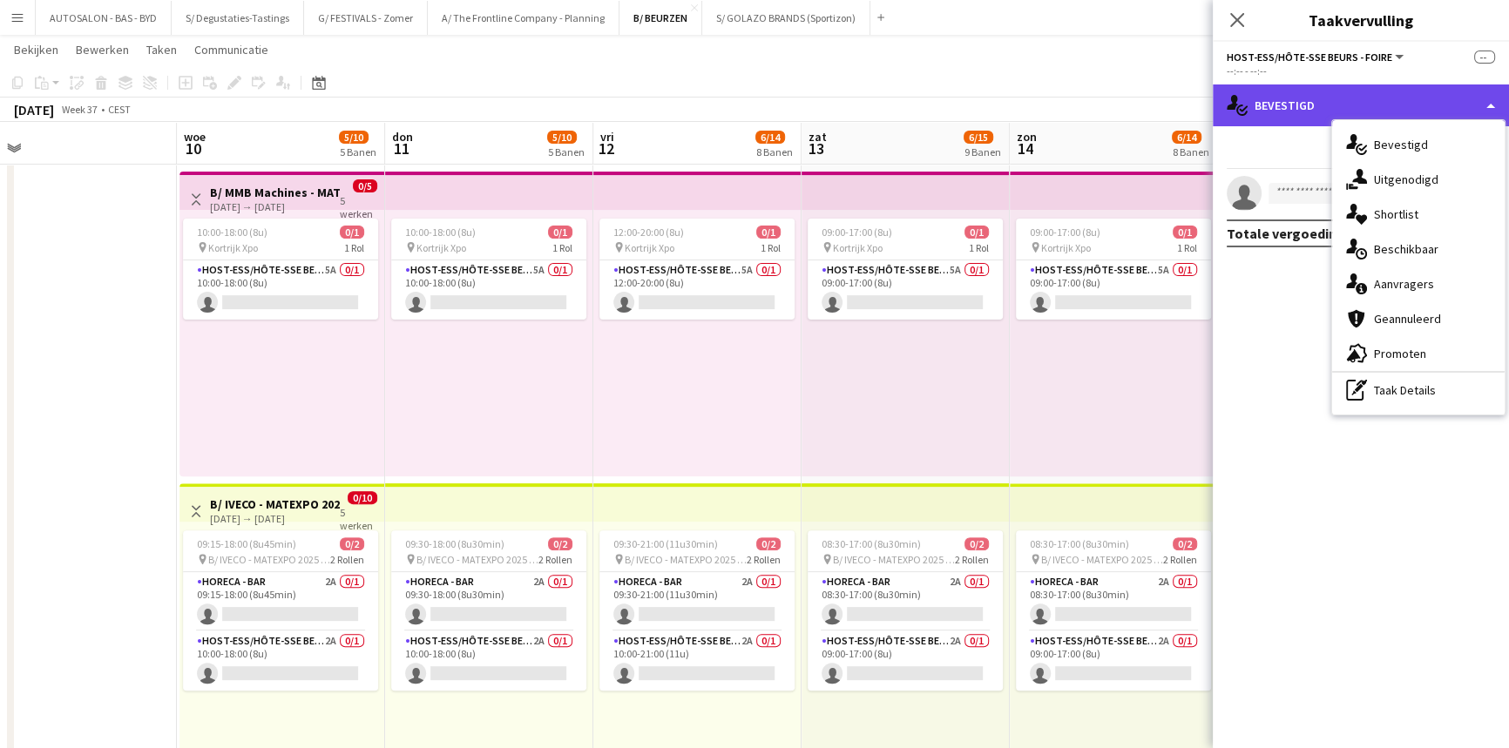
click at [959, 102] on div "single-neutral-actions-check-2 Bevestigd" at bounding box center [1360, 105] width 296 height 42
click at [959, 62] on span "Host-ess/Hôte-sse Beurs - Foire" at bounding box center [1308, 57] width 165 height 13
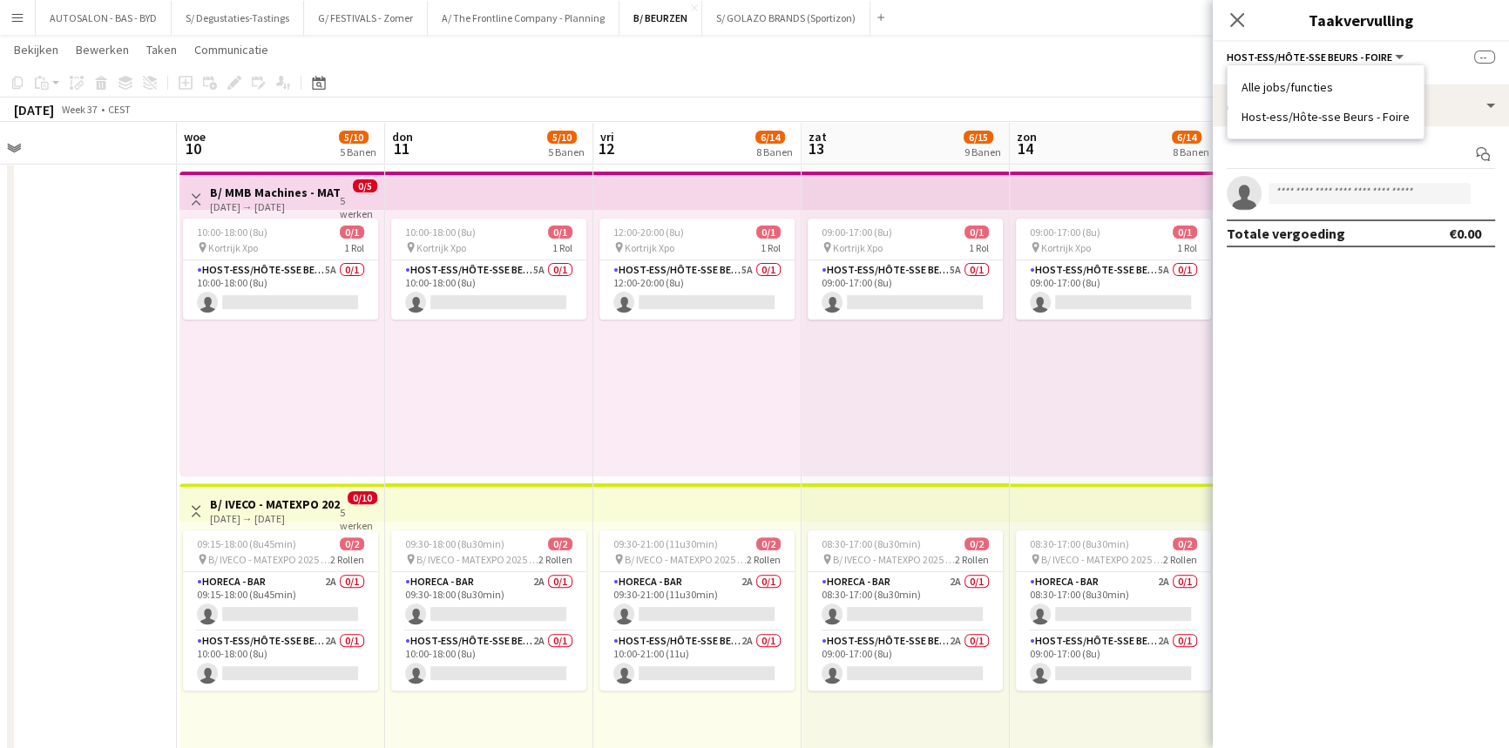
click at [959, 377] on mat-expansion-panel "check Bevestigd Start chat single-neutral-actions Totale vergoeding €0.00" at bounding box center [1360, 437] width 296 height 622
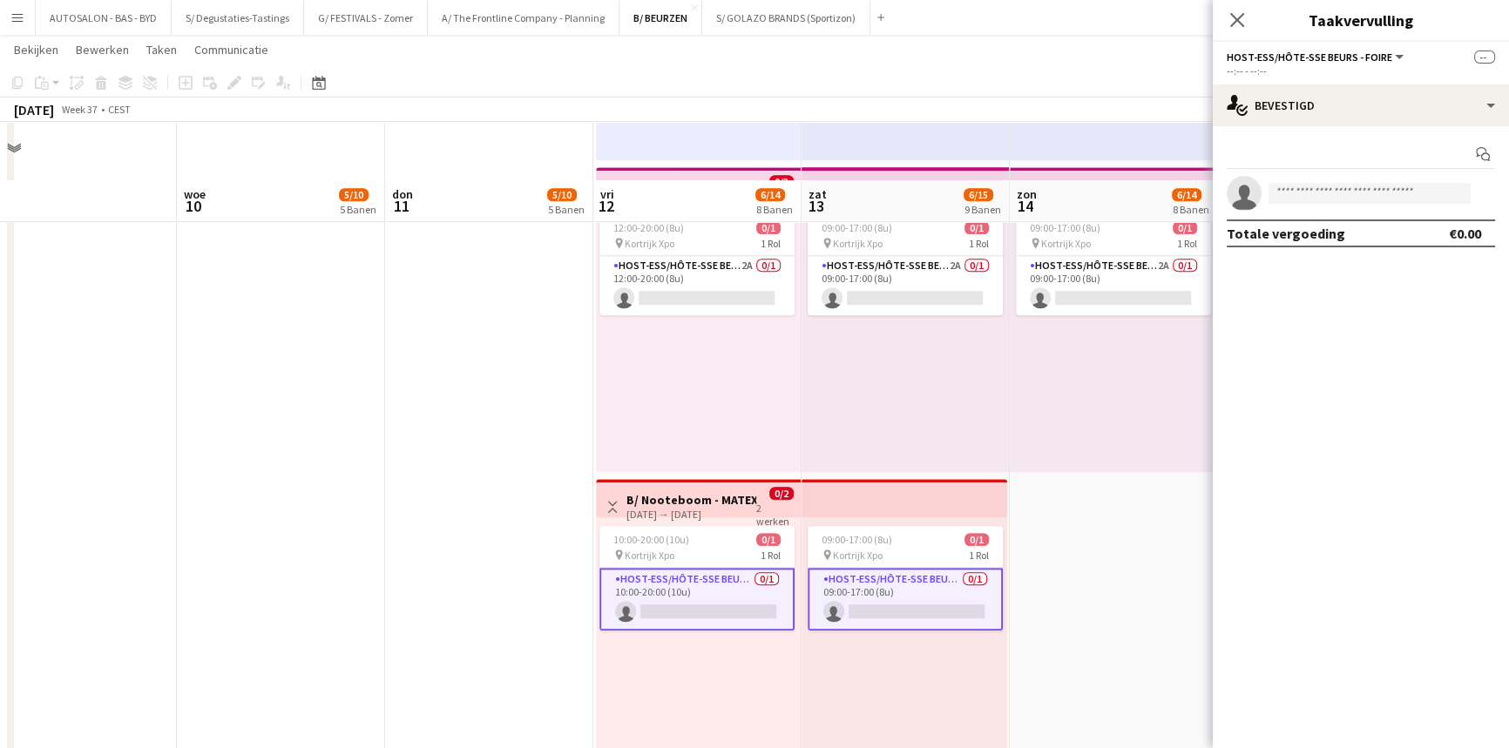
scroll to position [1964, 0]
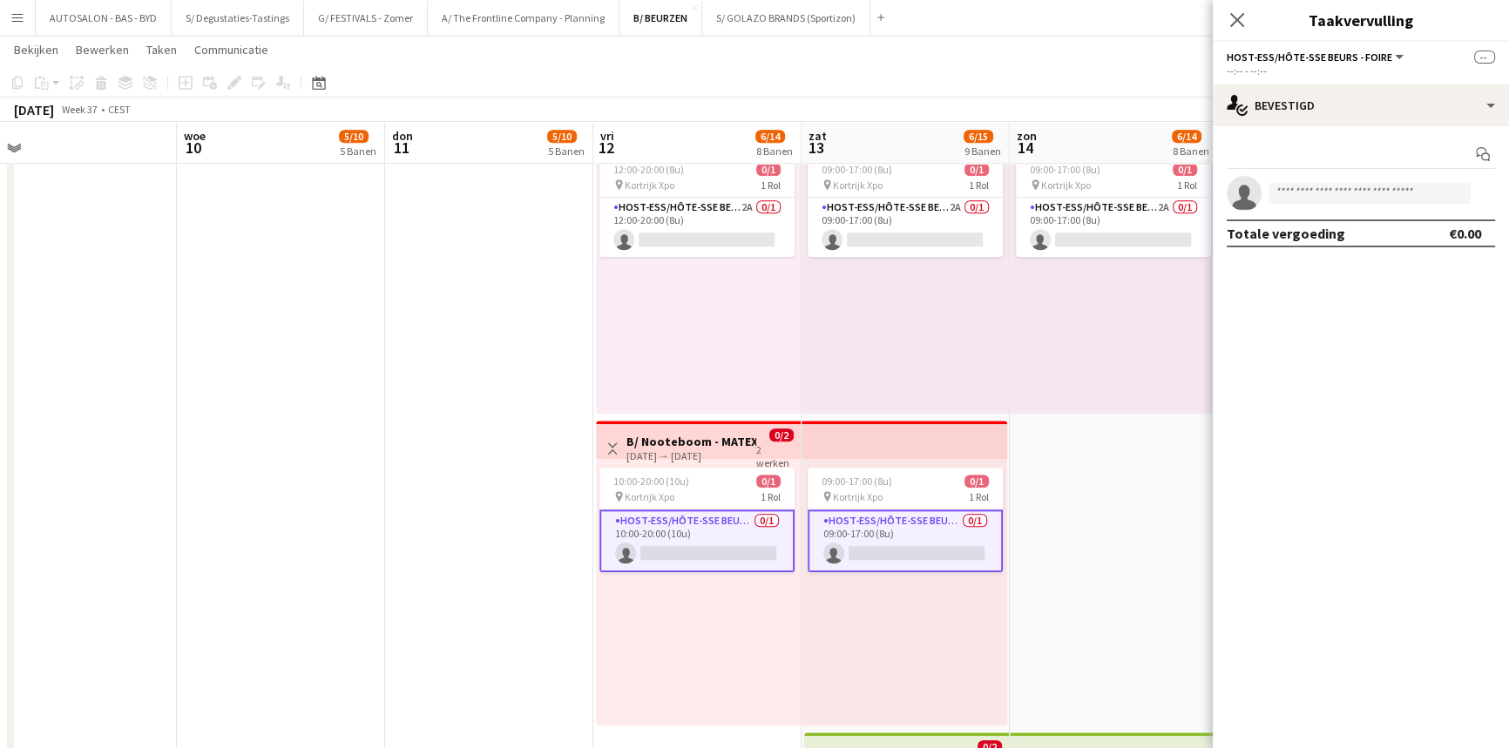
click at [730, 450] on div "[DATE] → [DATE]" at bounding box center [691, 455] width 130 height 13
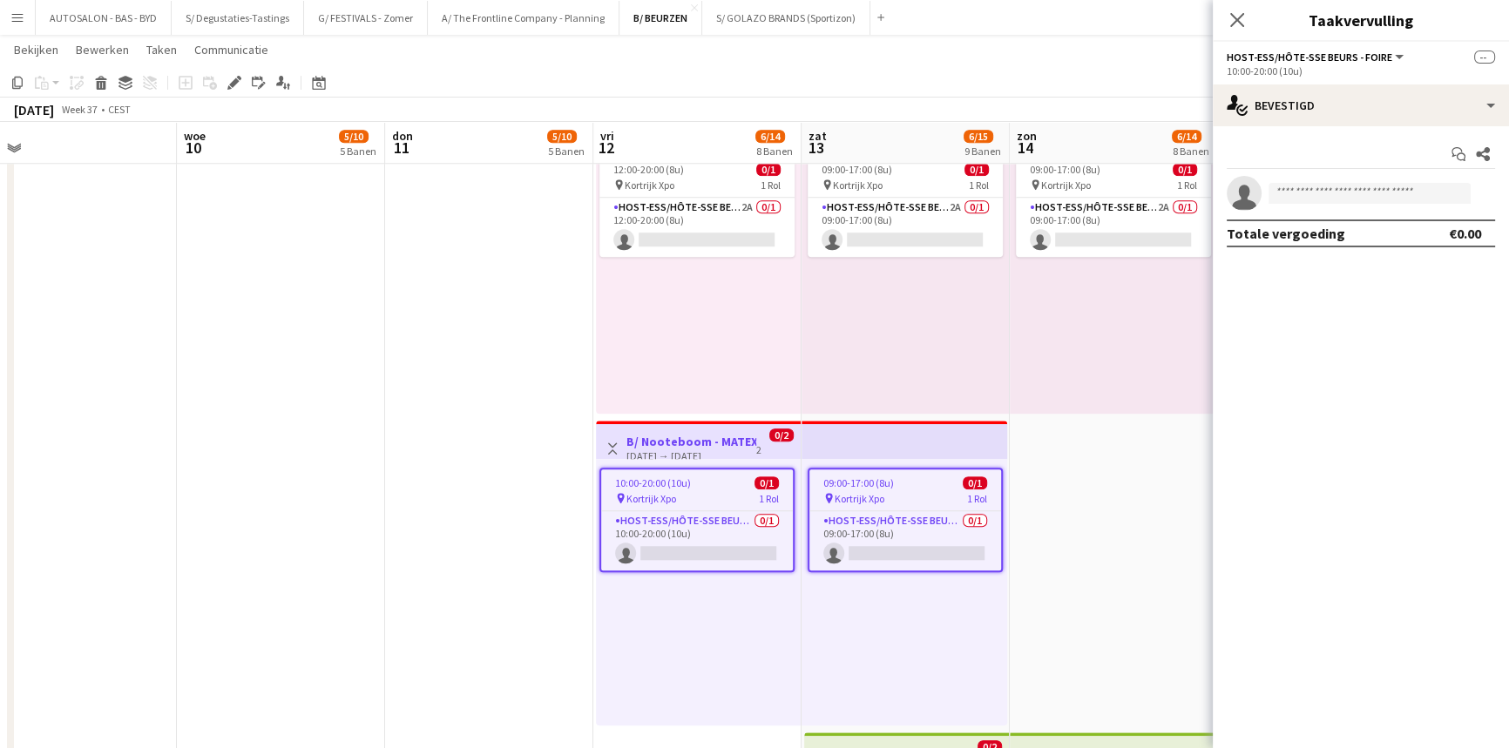
click at [234, 84] on icon at bounding box center [234, 83] width 10 height 10
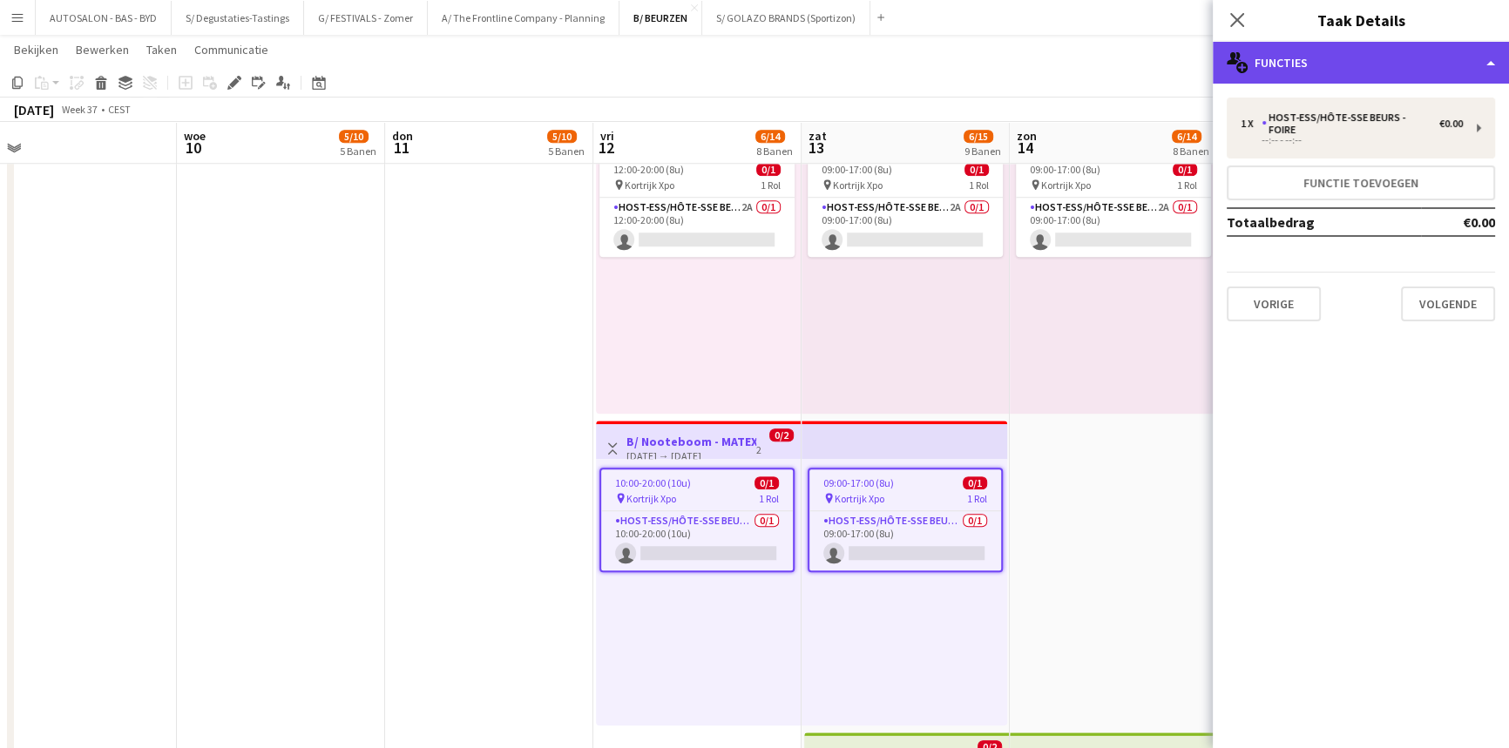
click at [959, 63] on div "multiple-users-add Functies" at bounding box center [1360, 63] width 296 height 42
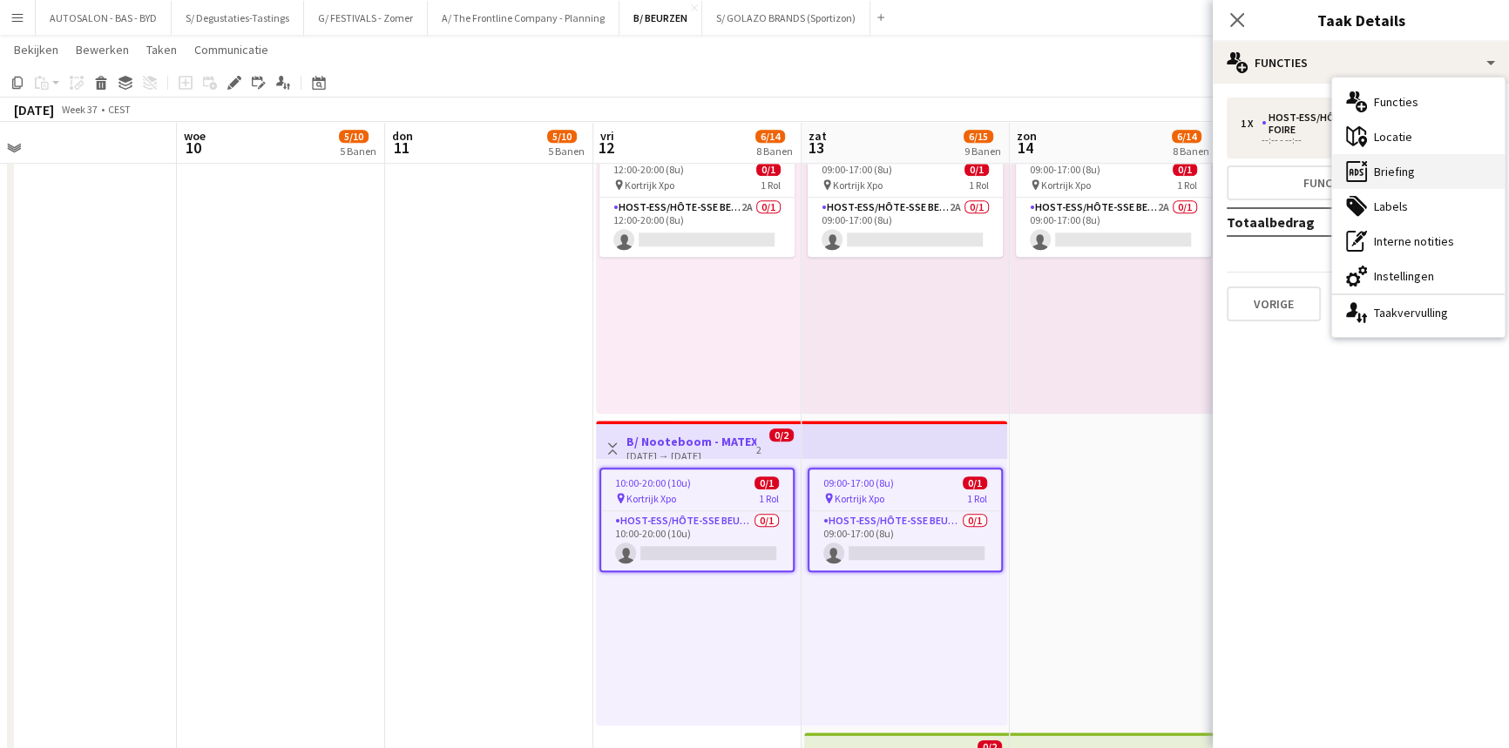
click at [959, 175] on div "ads-window Briefing" at bounding box center [1418, 171] width 172 height 35
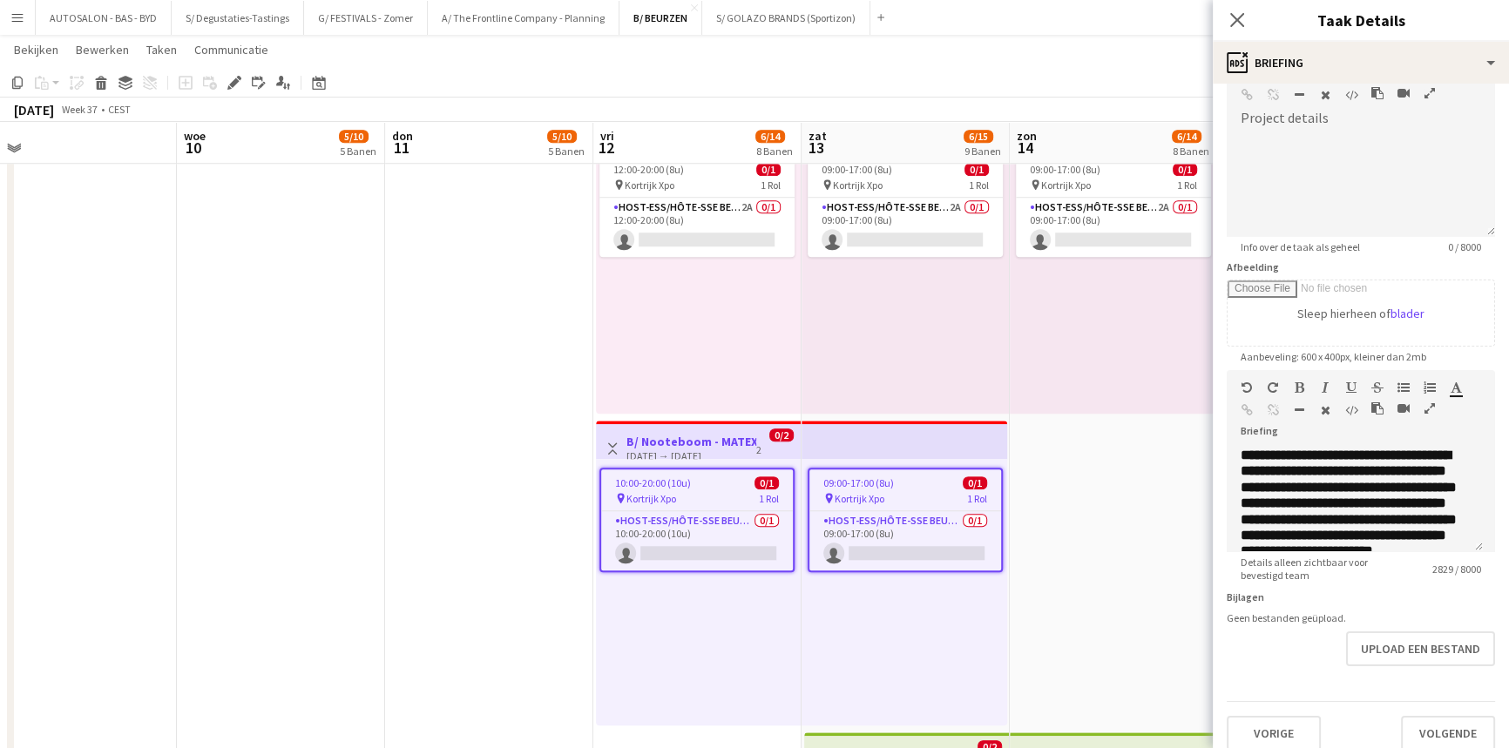
scroll to position [126, 0]
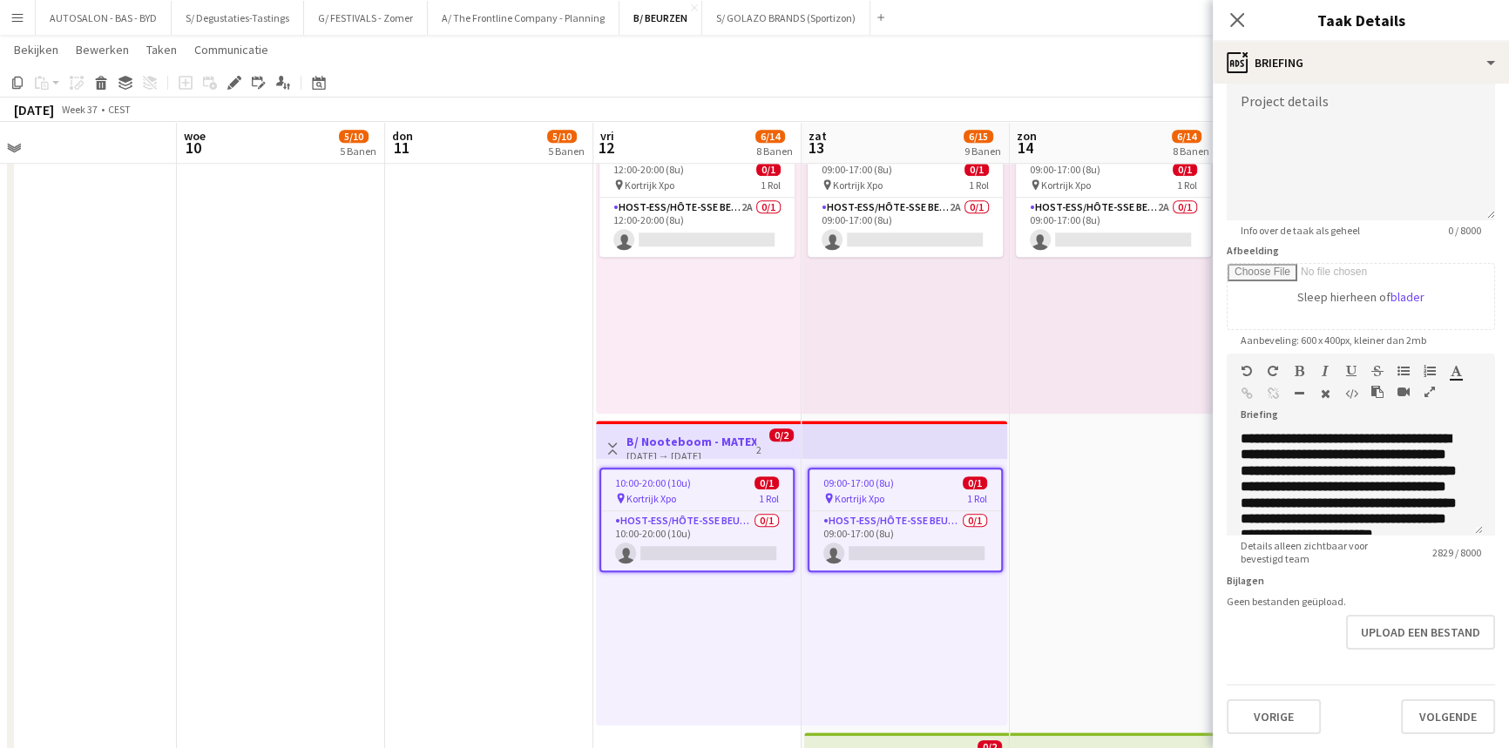
click at [959, 391] on icon "button" at bounding box center [1429, 392] width 10 height 12
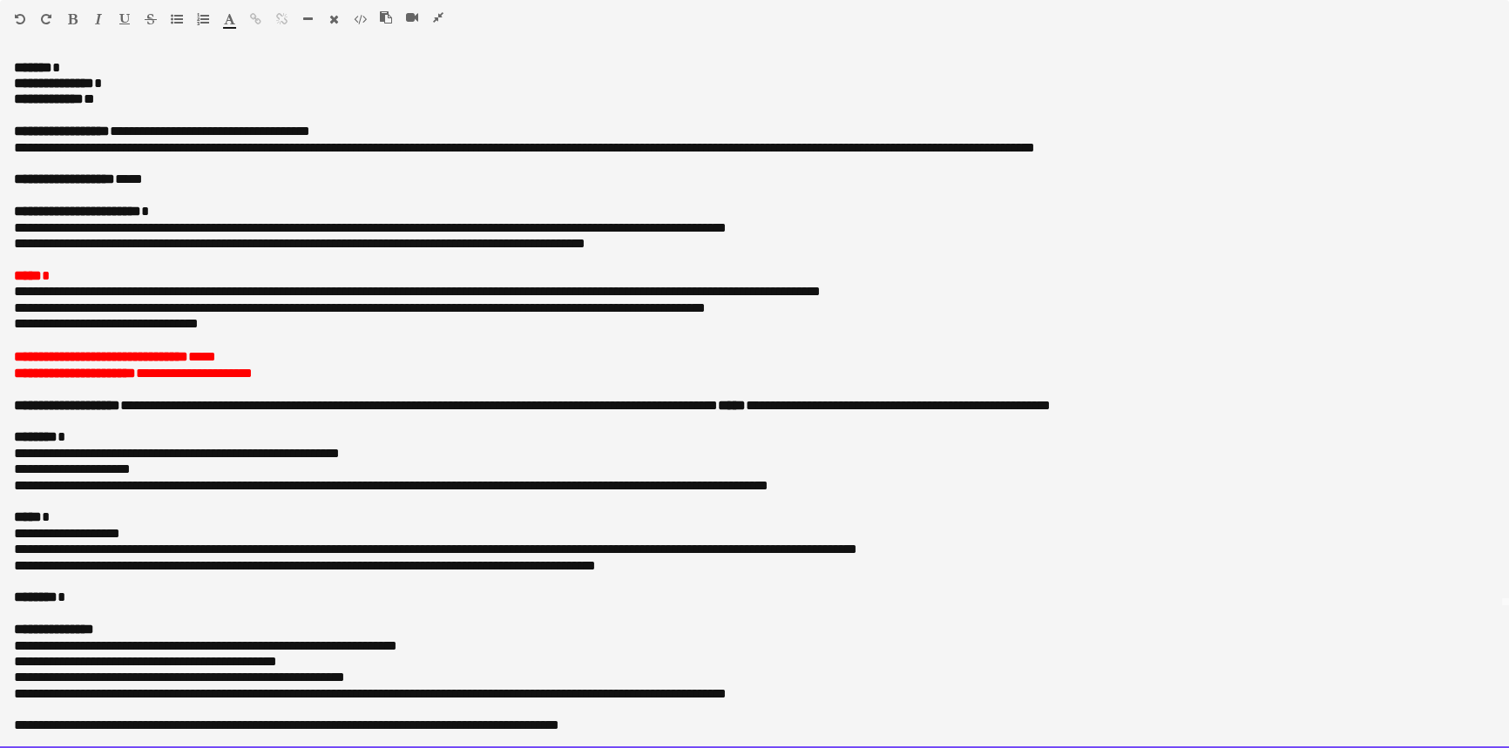
scroll to position [190, 0]
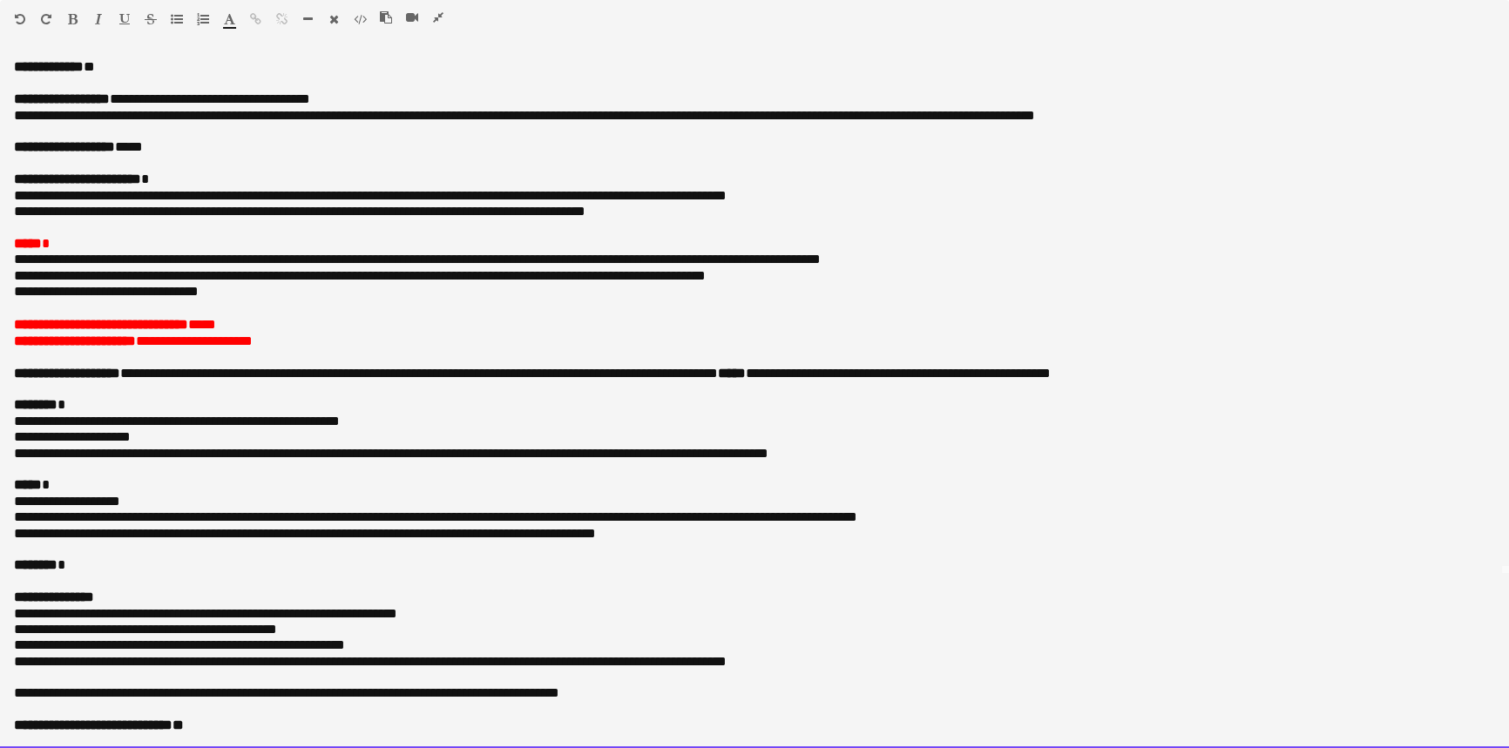
drag, startPoint x: 348, startPoint y: 199, endPoint x: 305, endPoint y: 566, distance: 369.3
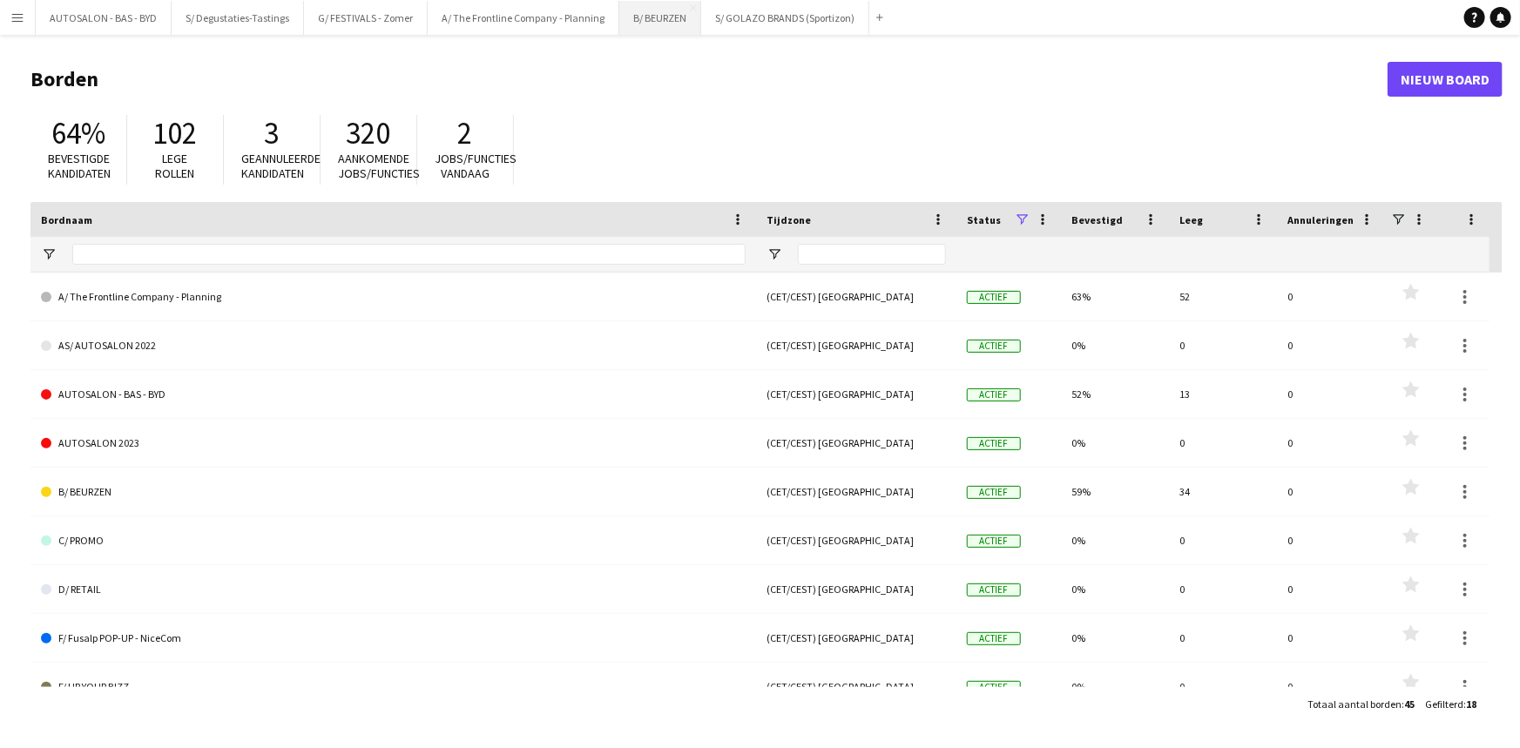
click at [635, 10] on button "B/ BEURZEN Sluiten" at bounding box center [660, 18] width 82 height 34
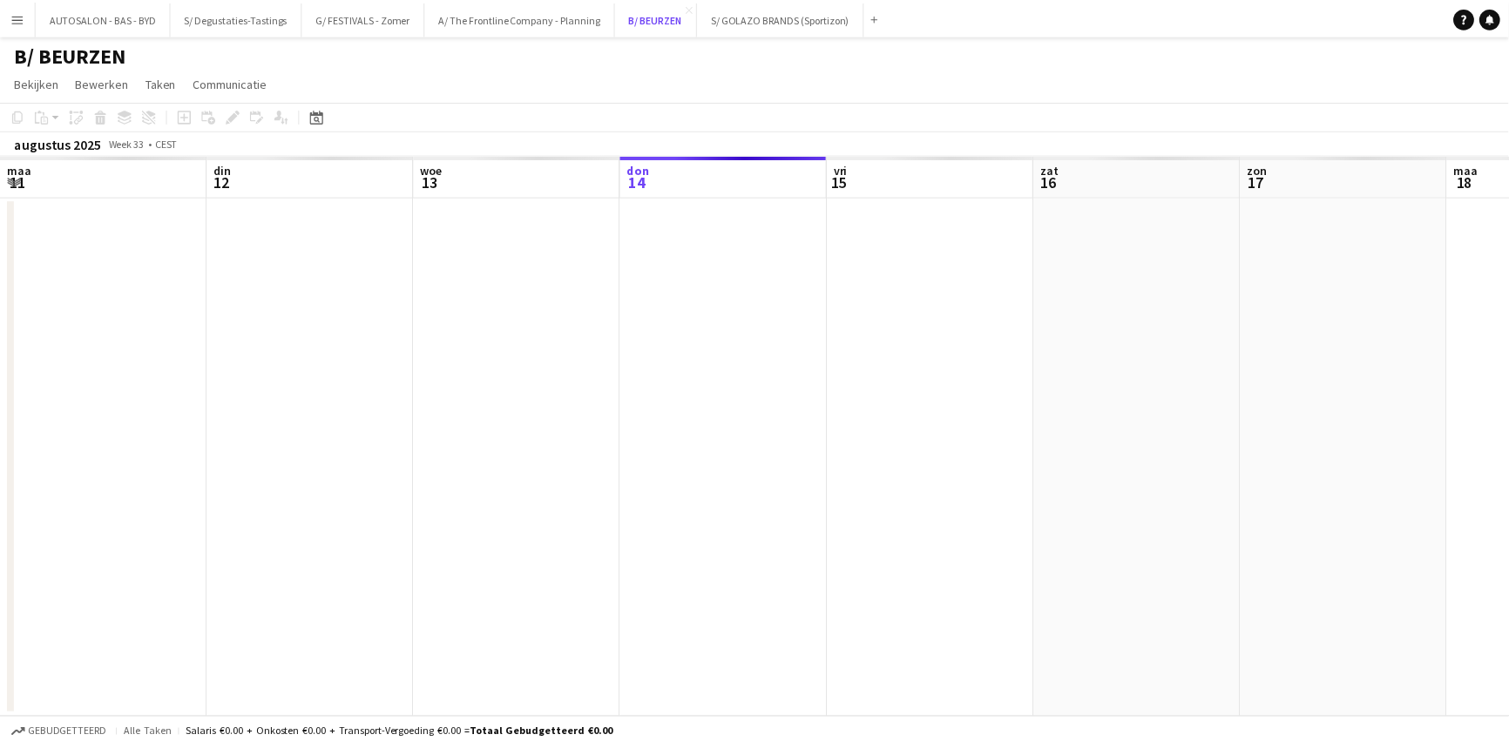
scroll to position [0, 416]
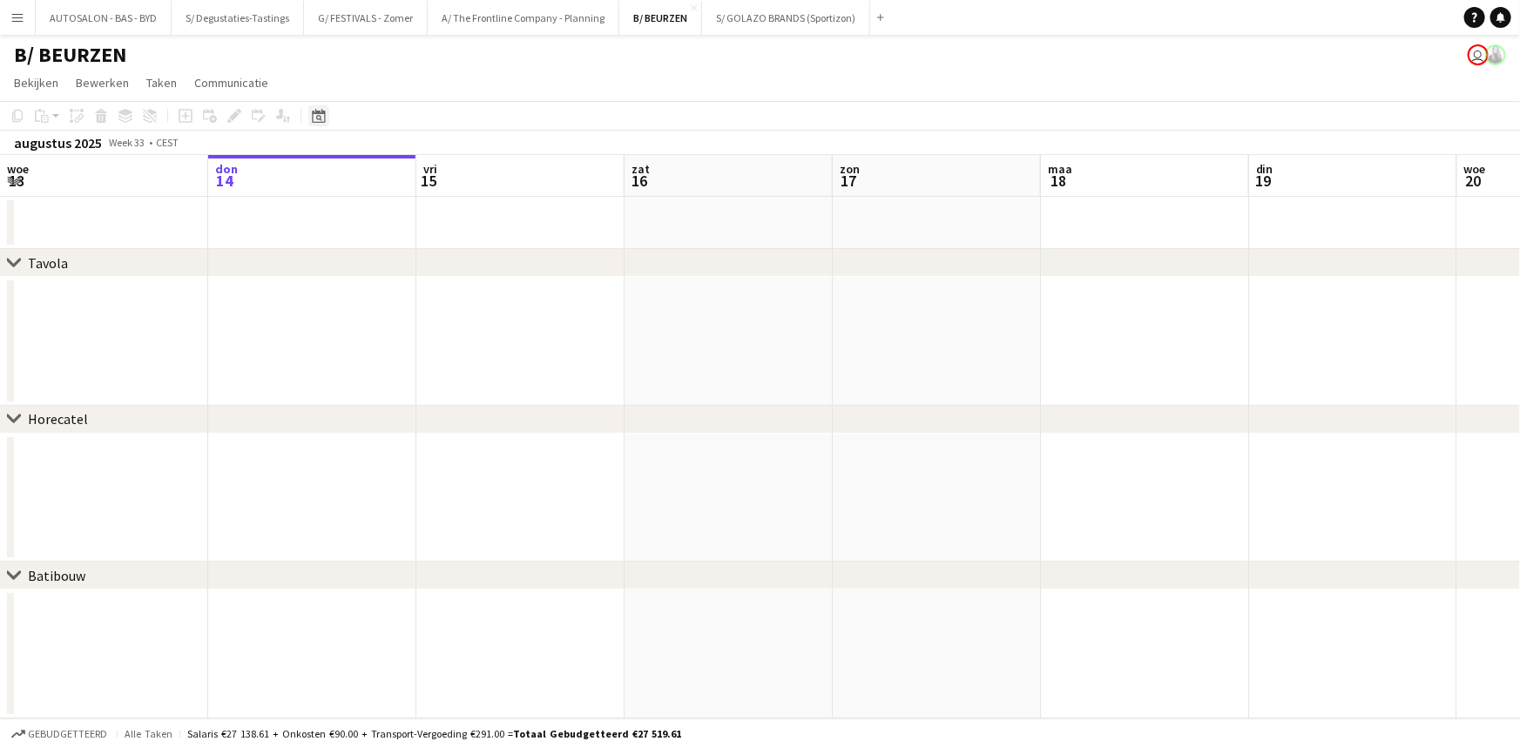
click at [316, 116] on icon at bounding box center [319, 118] width 6 height 6
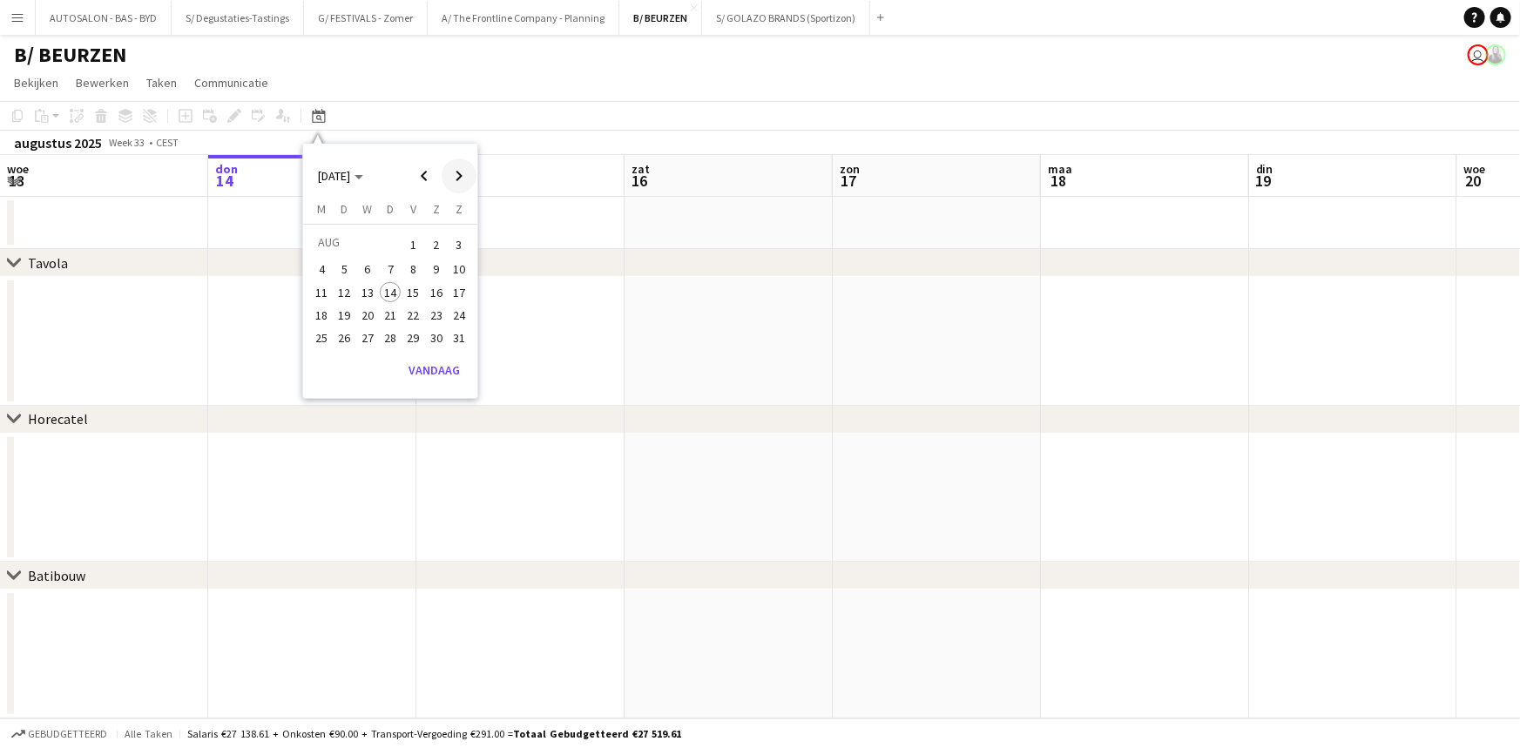
click at [460, 173] on span "Next month" at bounding box center [459, 176] width 35 height 35
click at [412, 286] on span "12" at bounding box center [413, 288] width 21 height 21
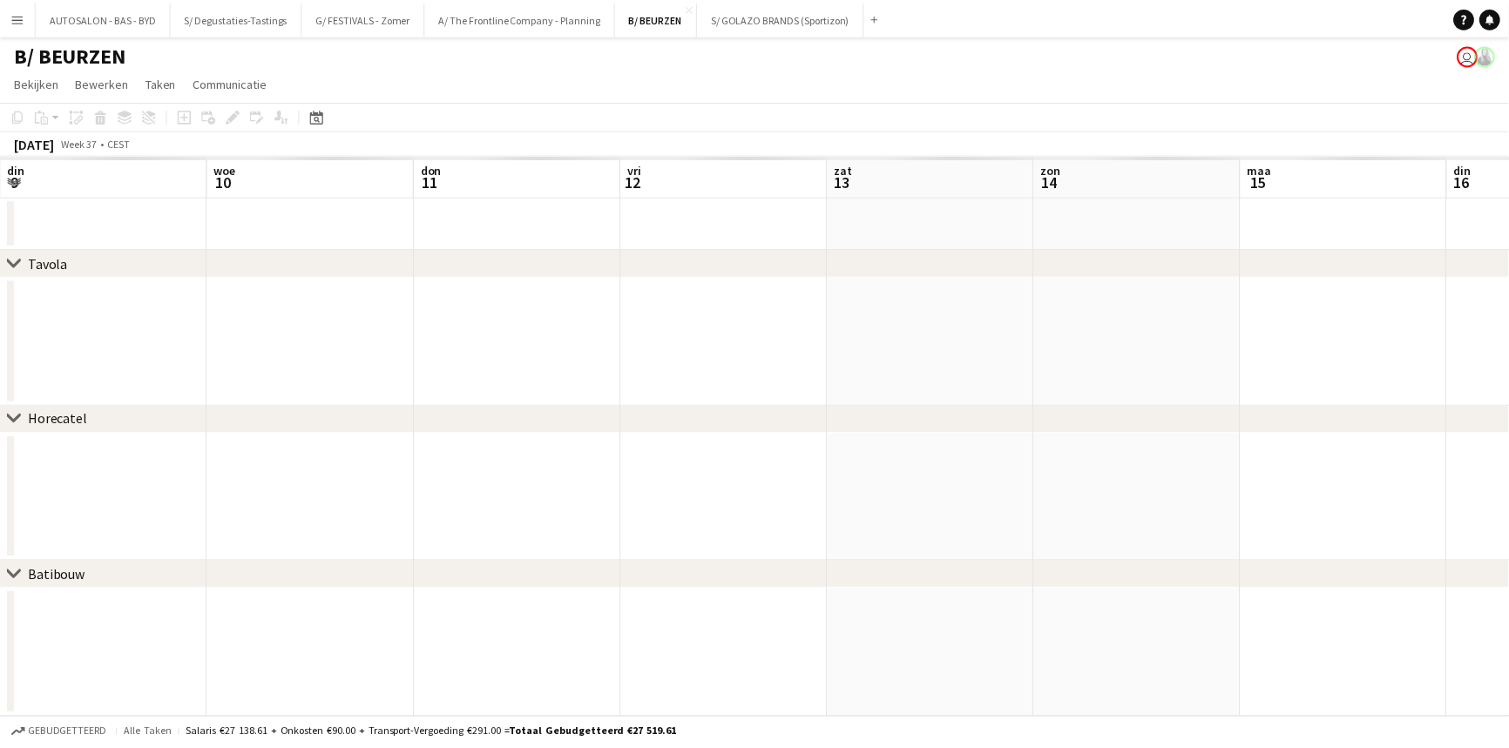
scroll to position [0, 599]
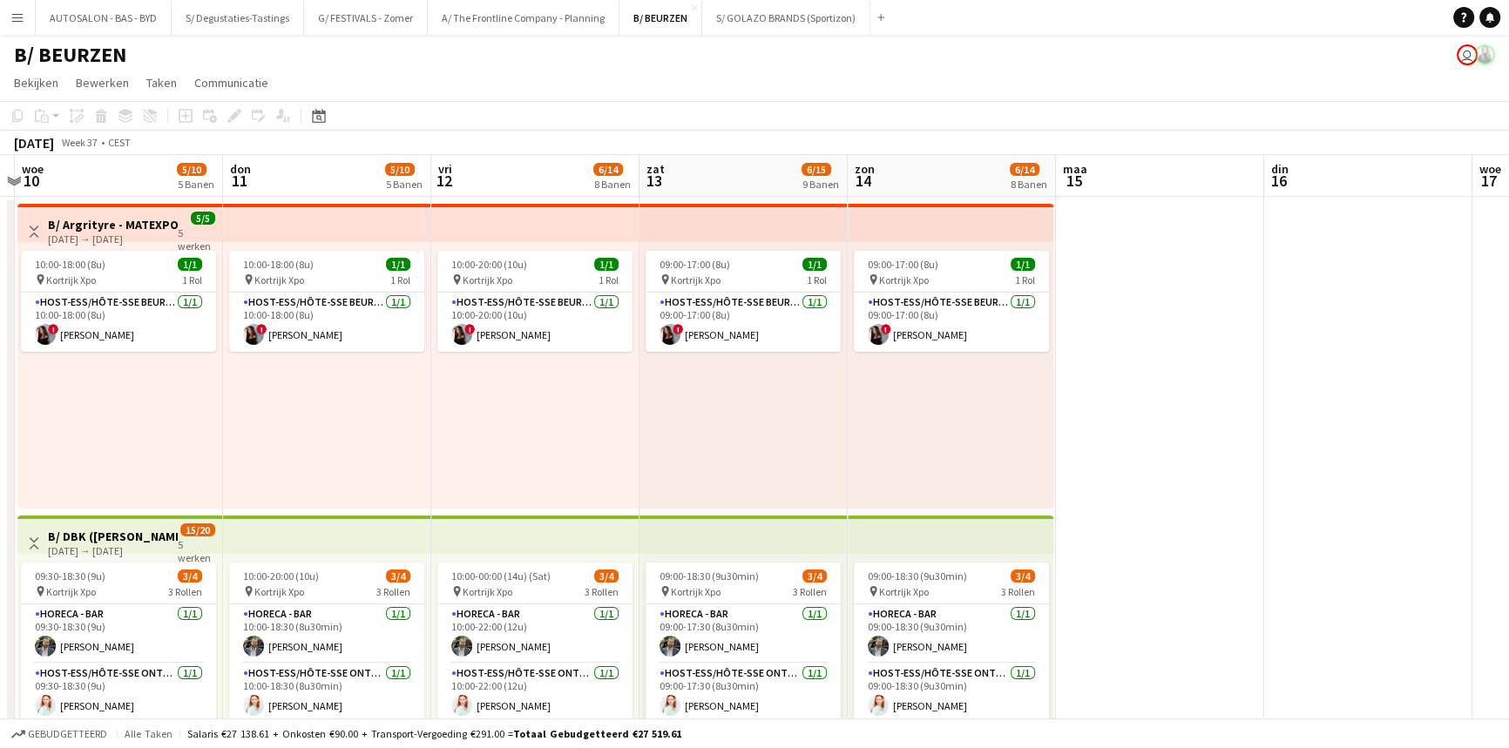
drag, startPoint x: 676, startPoint y: 489, endPoint x: 665, endPoint y: 617, distance: 128.5
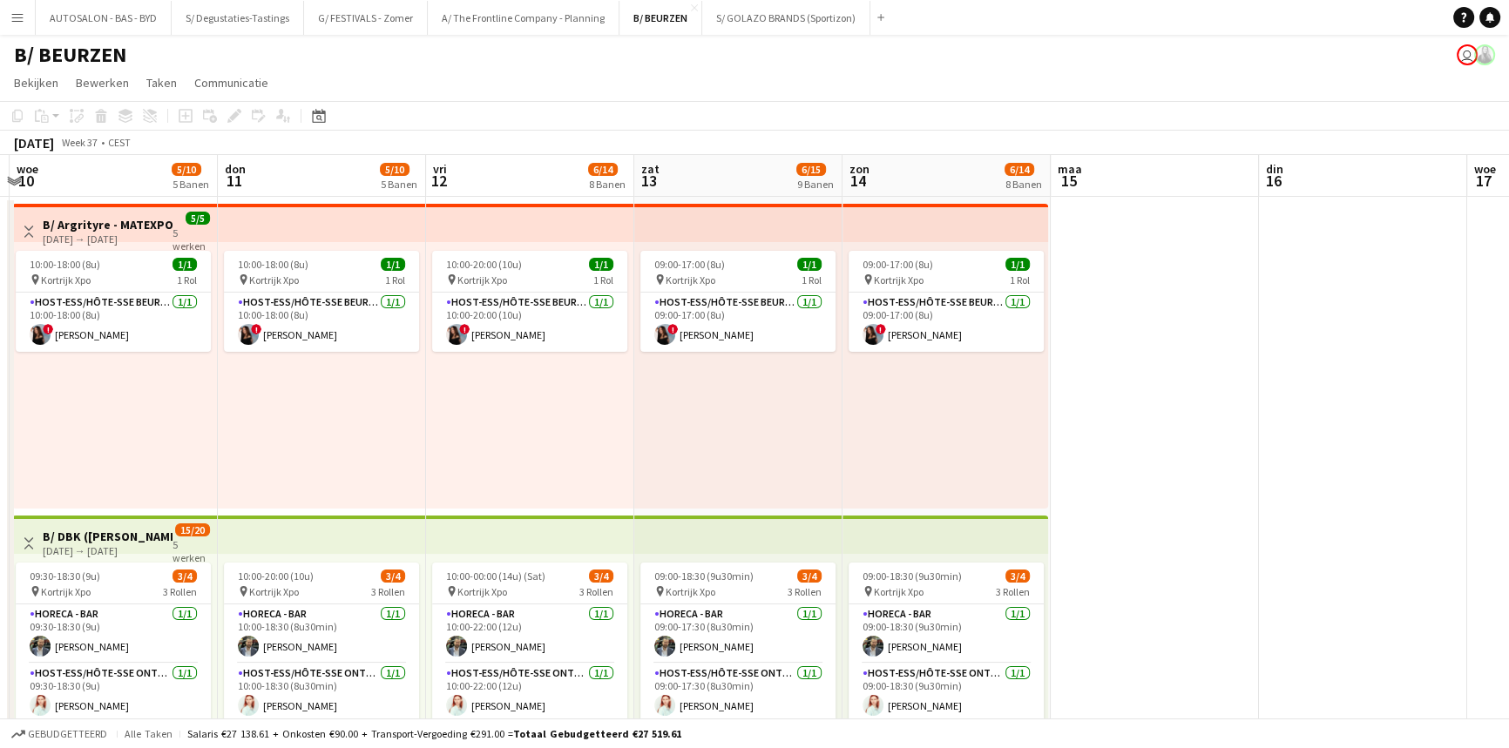
drag, startPoint x: 645, startPoint y: 448, endPoint x: 1299, endPoint y: 362, distance: 659.6
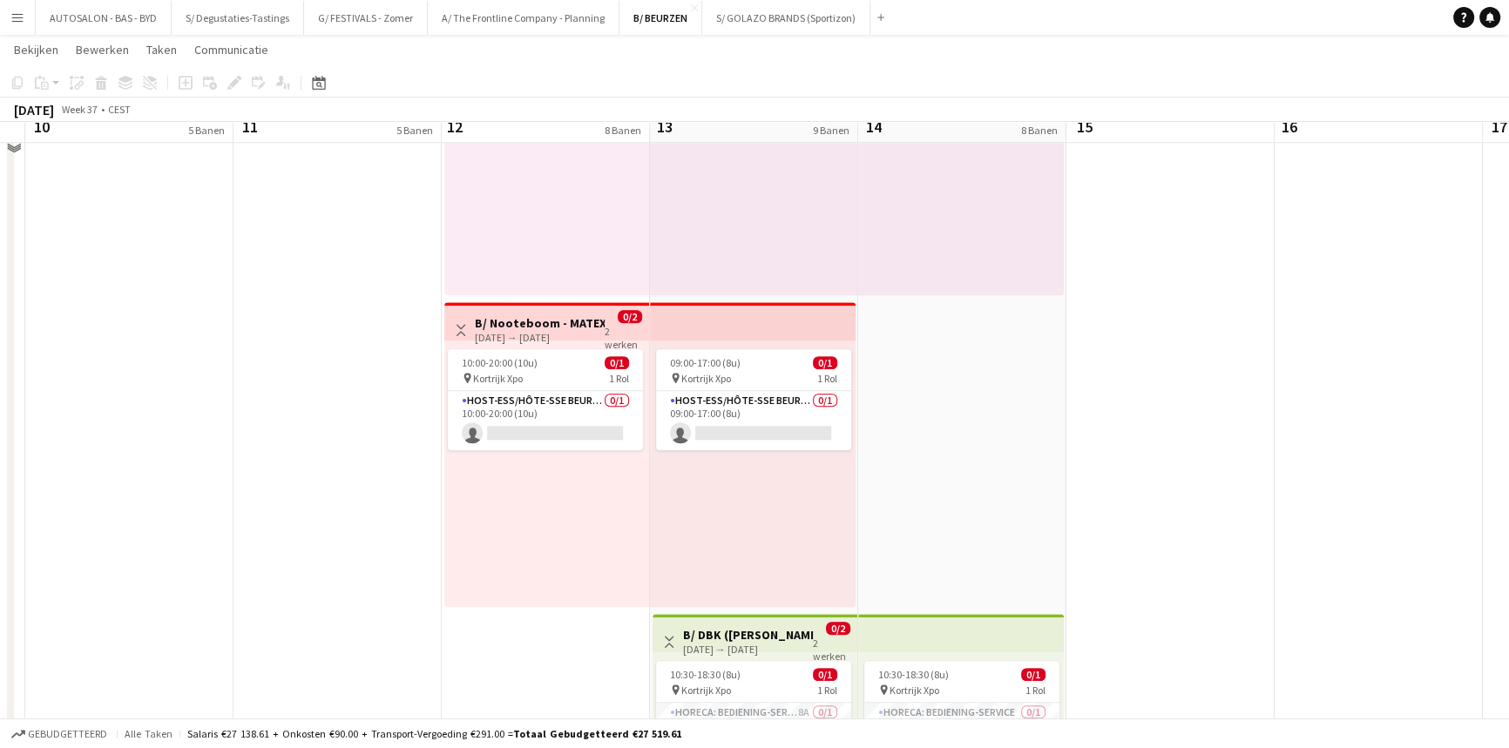
scroll to position [2076, 0]
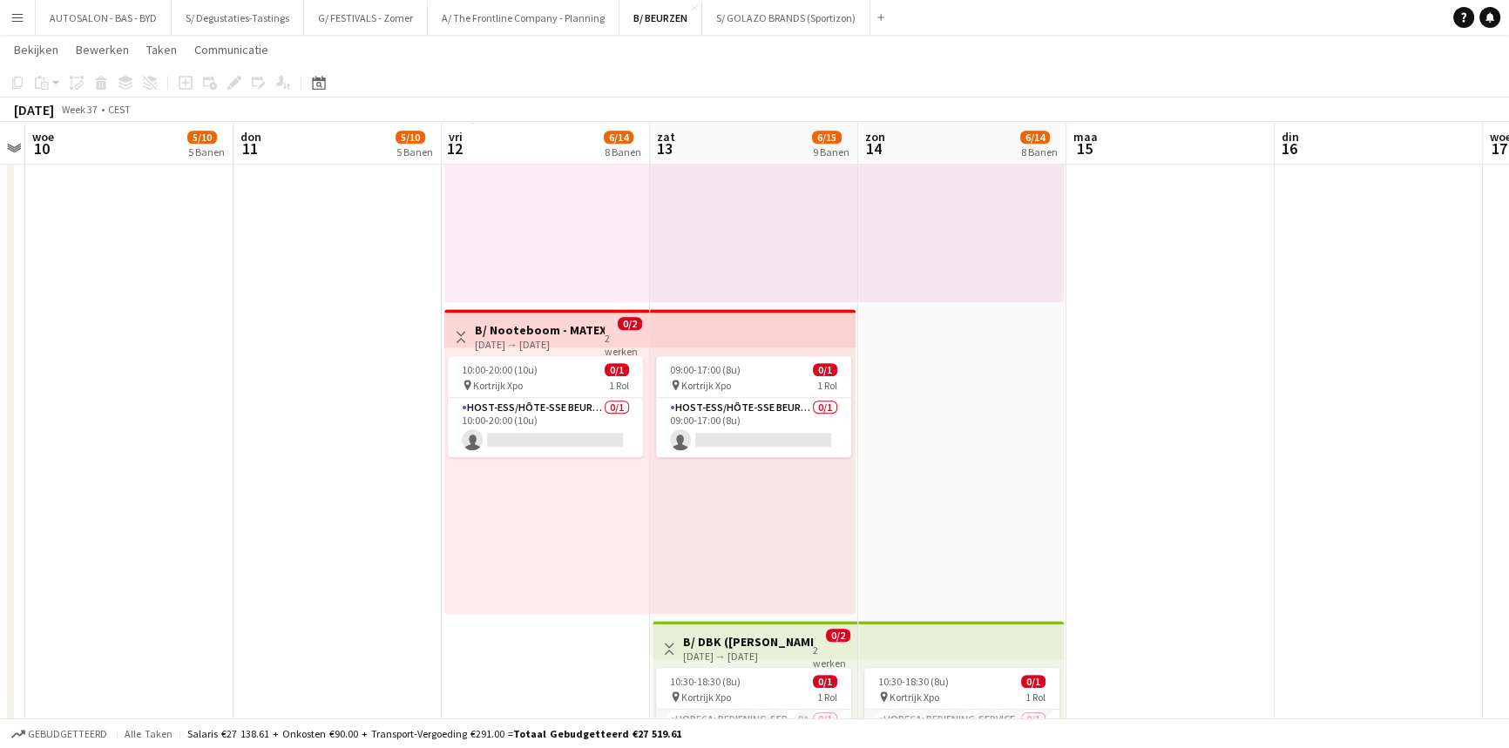
click at [509, 332] on h3 "B/ Nooteboom - MATEXPO 2025 12-13/09/2025" at bounding box center [540, 330] width 130 height 16
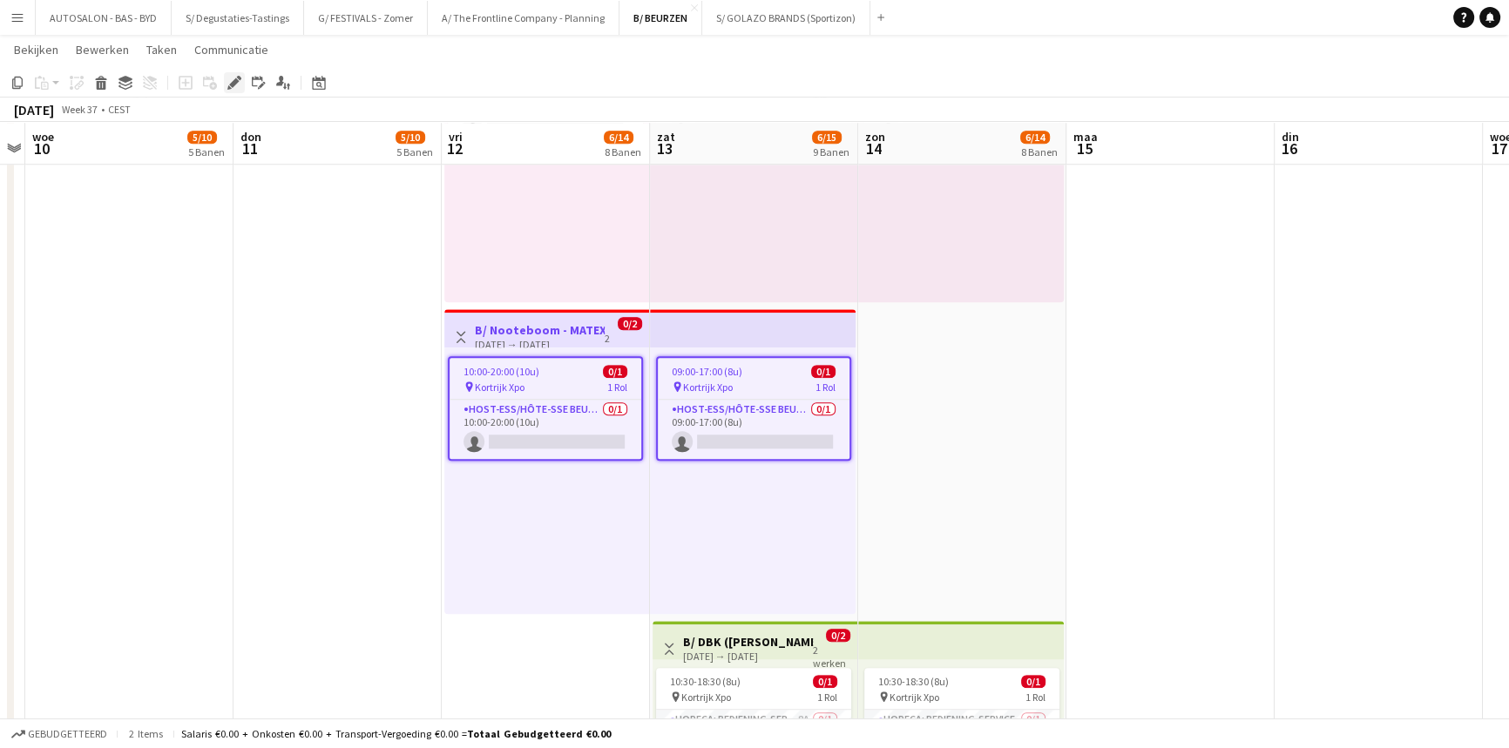
click at [224, 74] on div "Bewerken" at bounding box center [234, 82] width 21 height 21
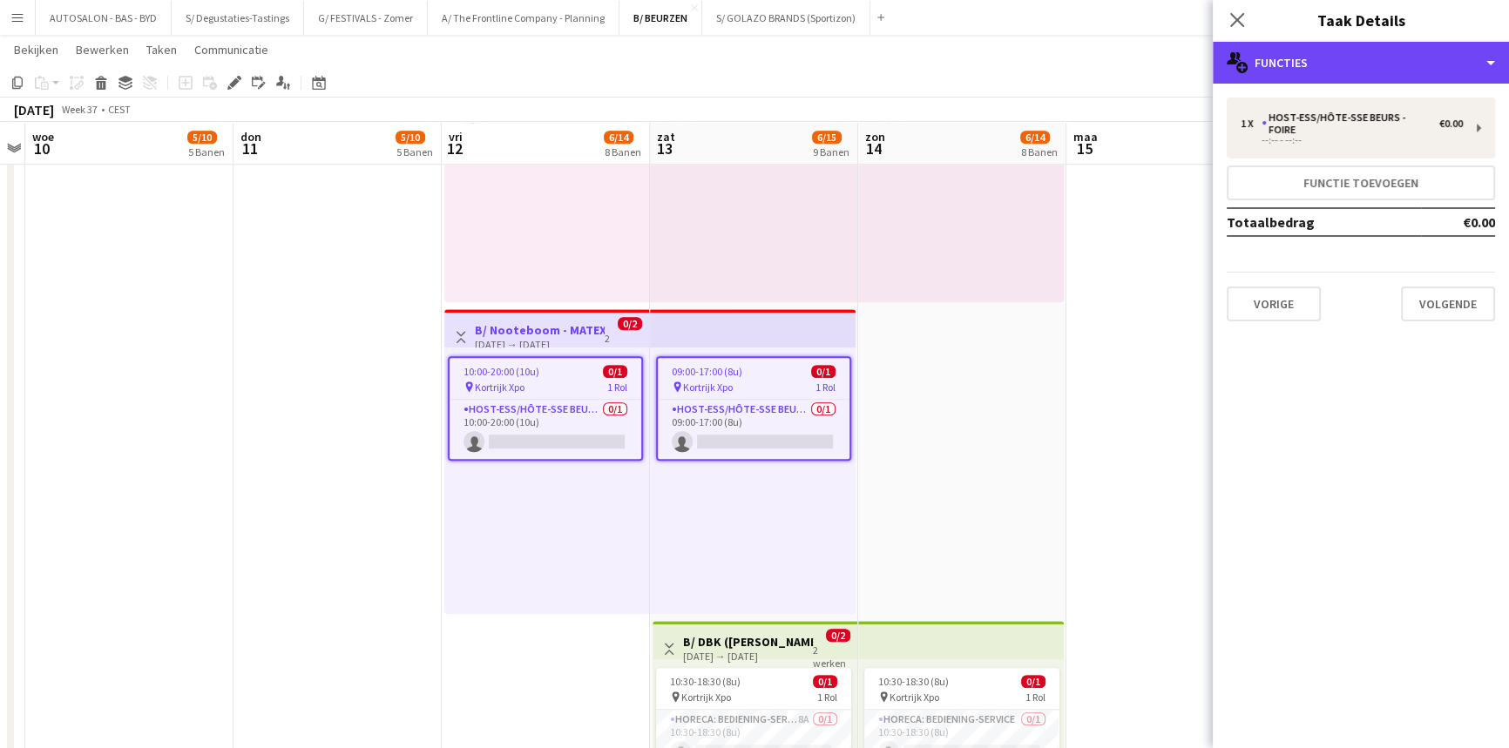
drag, startPoint x: 1341, startPoint y: 63, endPoint x: 1337, endPoint y: 78, distance: 16.3
click at [1340, 63] on div "multiple-users-add Functies" at bounding box center [1360, 63] width 296 height 42
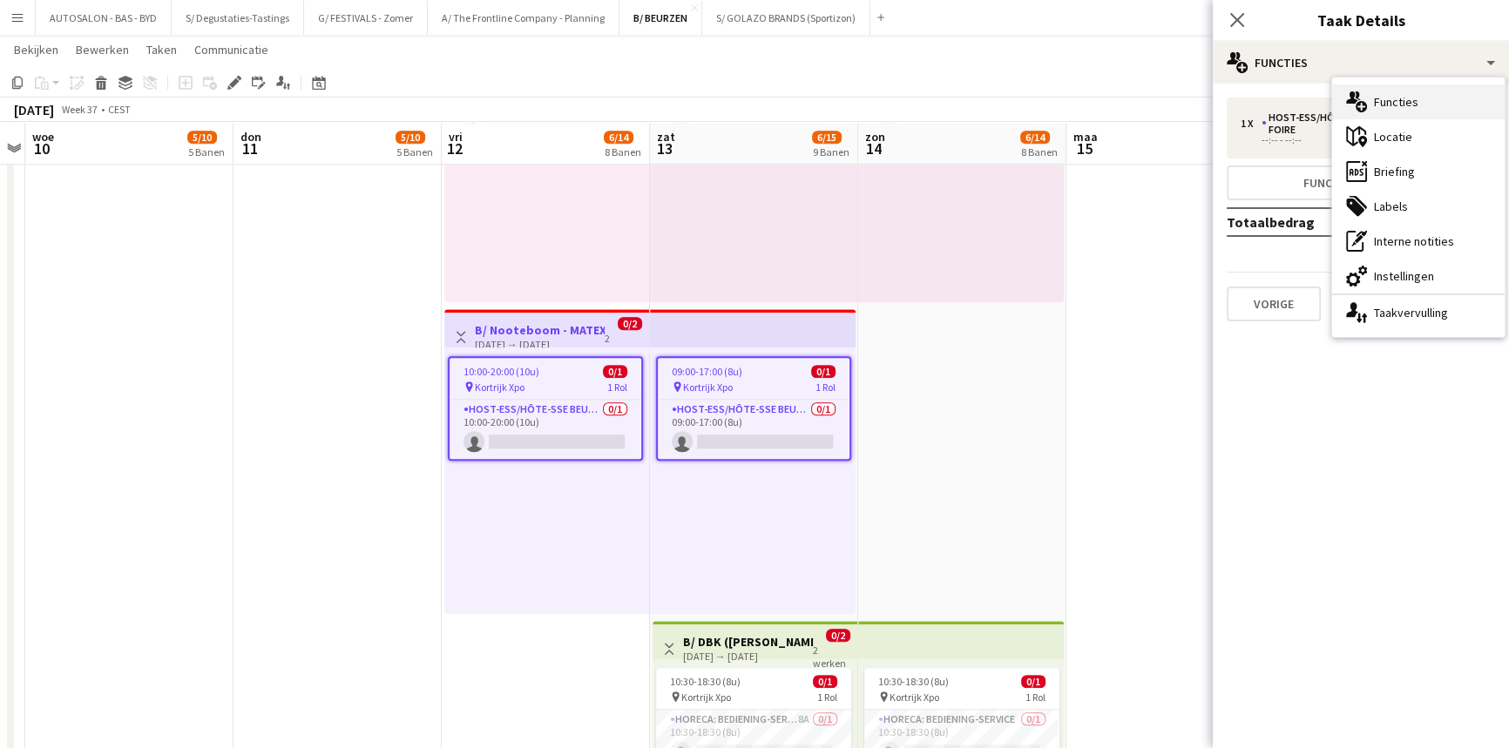
click at [1412, 104] on div "multiple-users-add Functies" at bounding box center [1418, 101] width 172 height 35
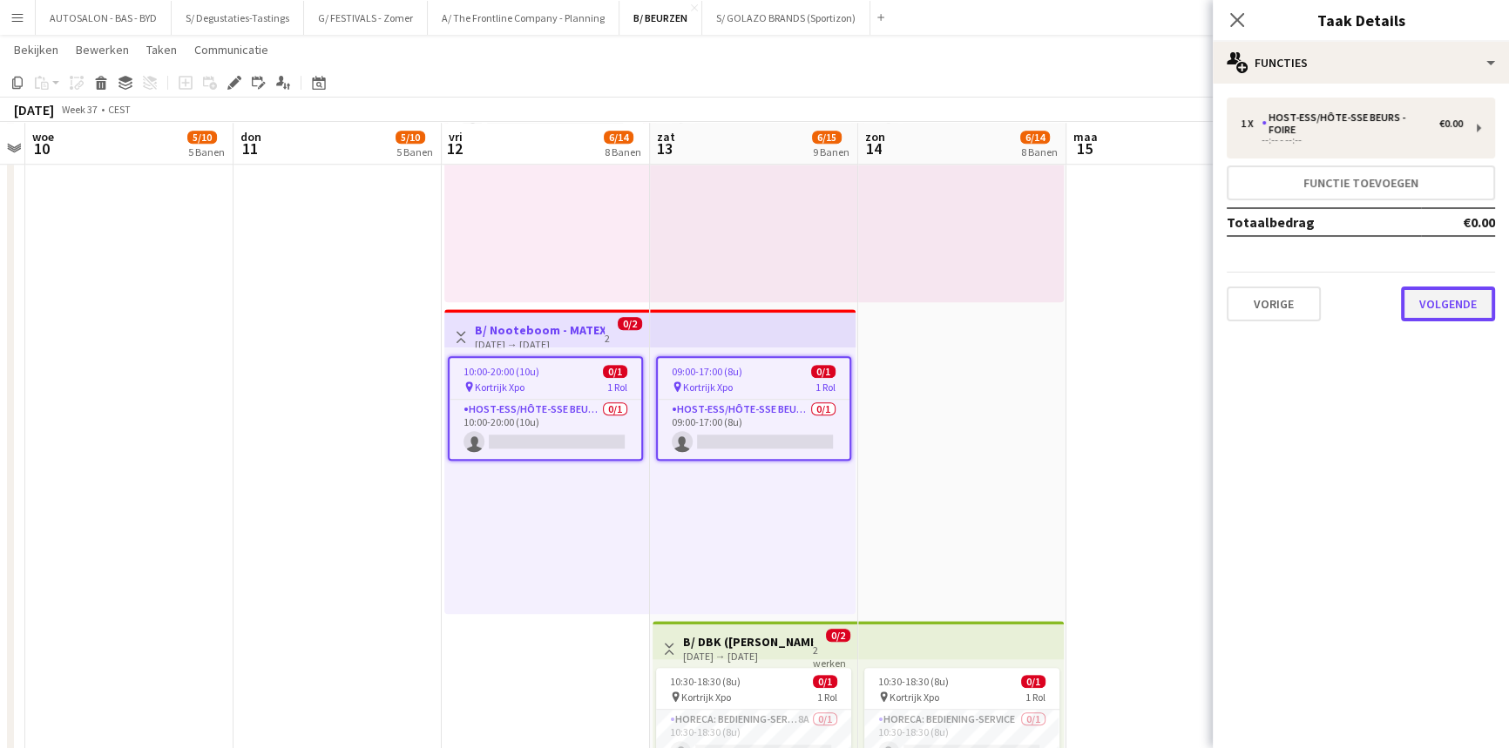
click at [1427, 300] on button "Volgende" at bounding box center [1448, 304] width 94 height 35
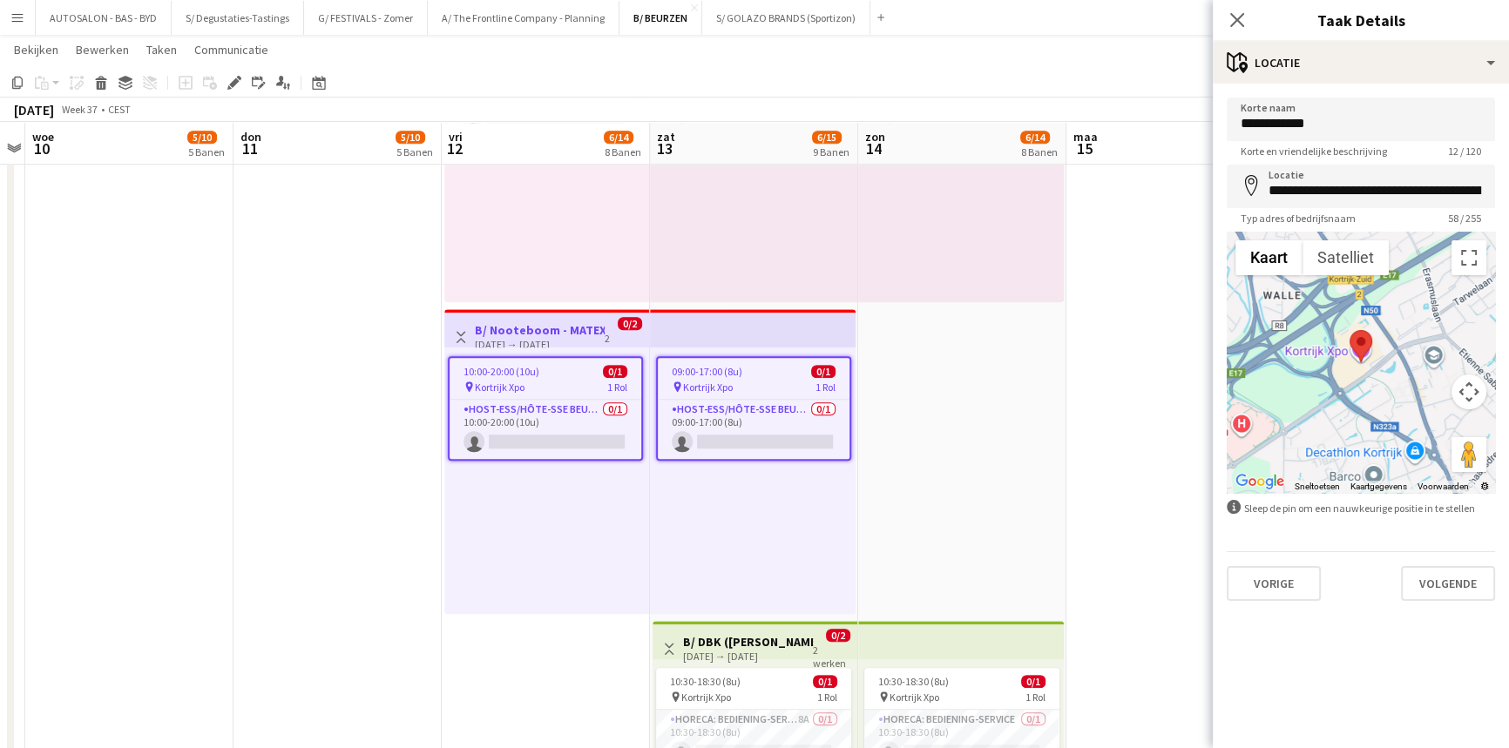
click at [1461, 601] on div "**********" at bounding box center [1360, 349] width 296 height 531
click at [1461, 595] on button "Volgende" at bounding box center [1448, 583] width 94 height 35
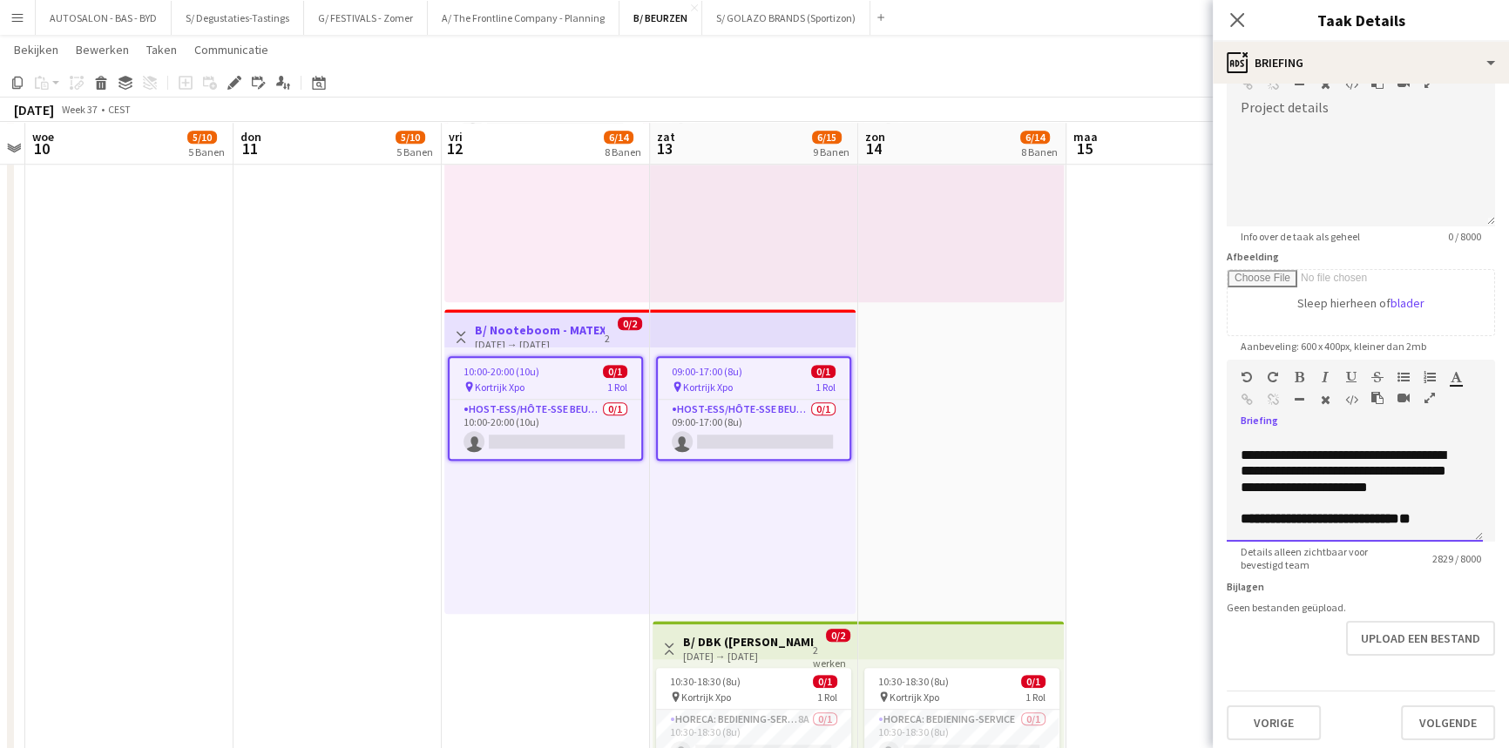
scroll to position [125, 0]
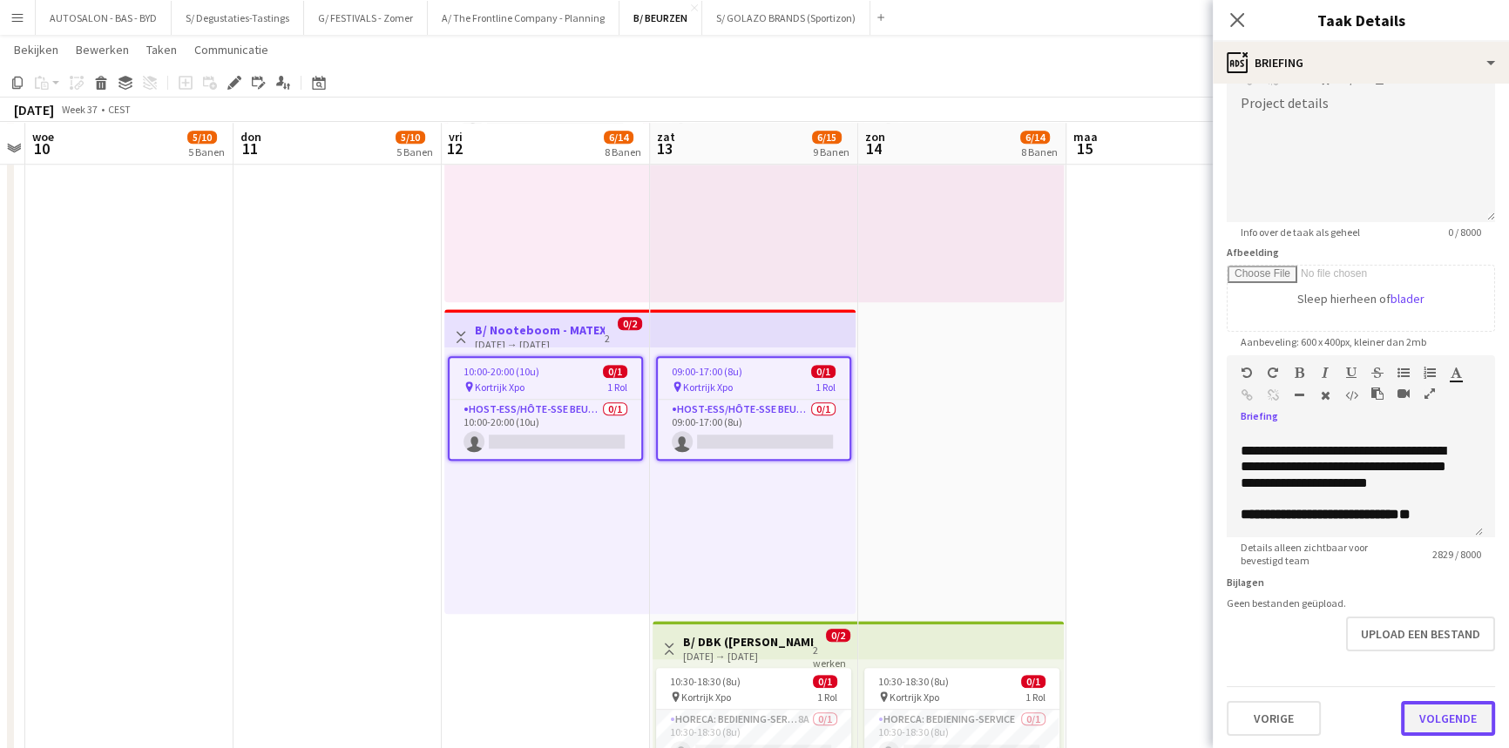
click at [1451, 709] on button "Volgende" at bounding box center [1448, 718] width 94 height 35
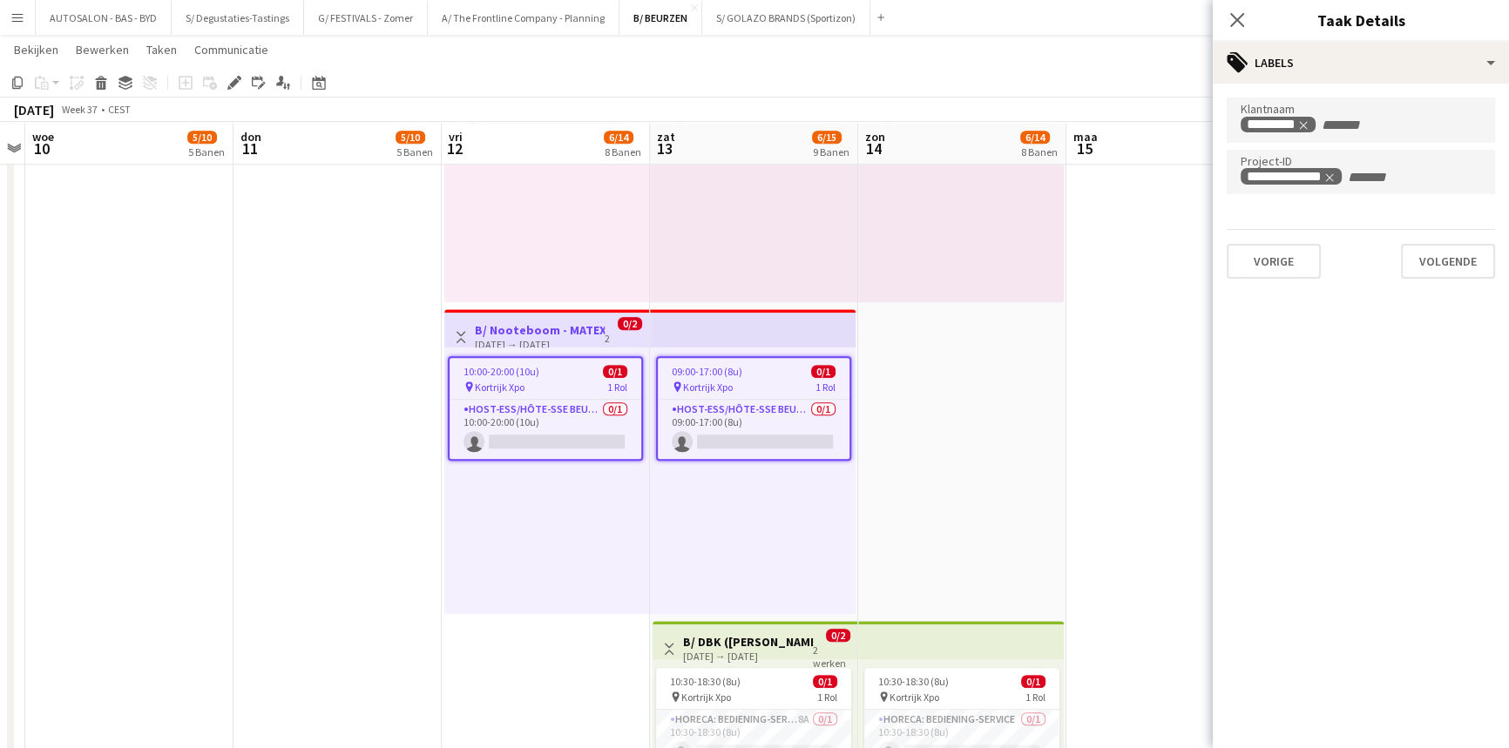
scroll to position [0, 0]
click at [1436, 256] on button "Volgende" at bounding box center [1448, 261] width 94 height 35
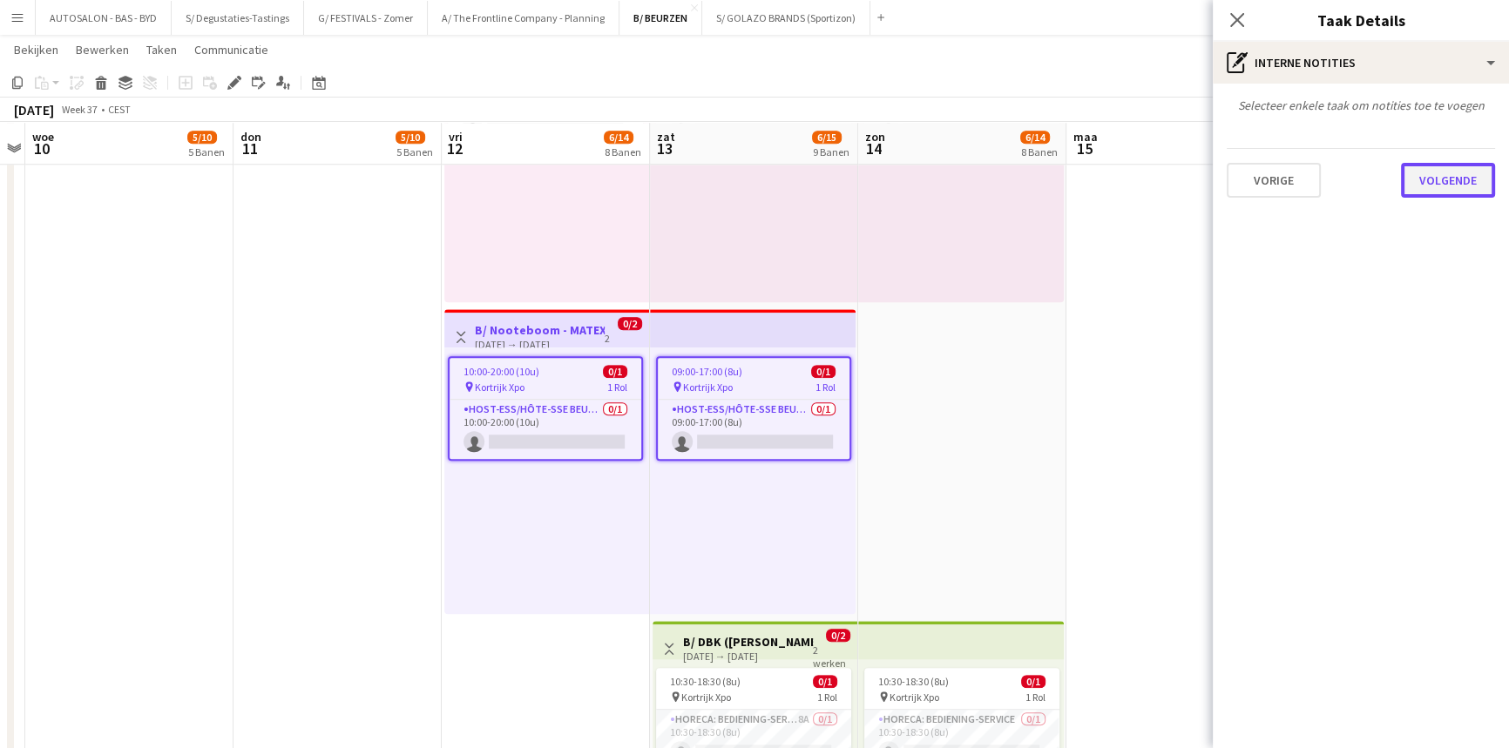
click at [1448, 183] on button "Volgende" at bounding box center [1448, 180] width 94 height 35
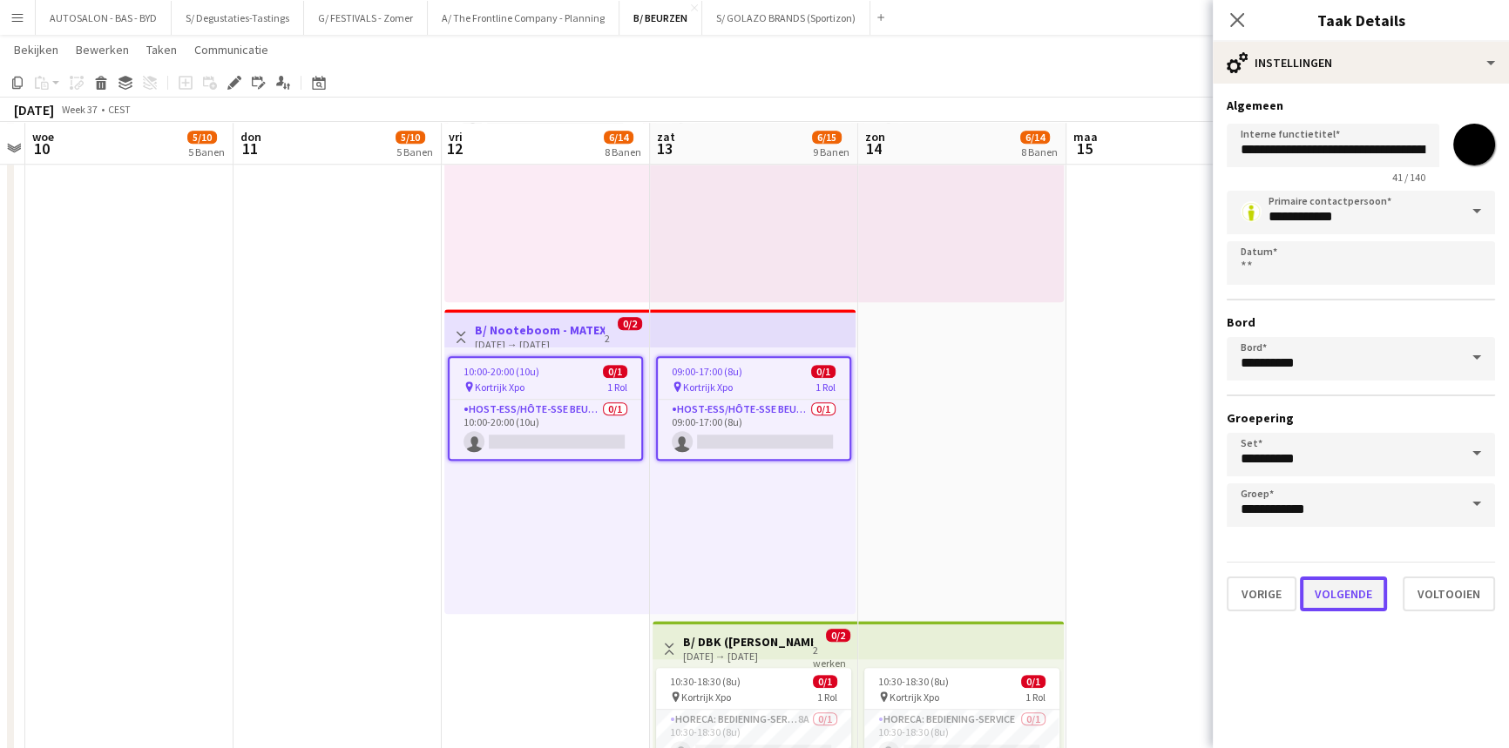
click at [1351, 597] on button "Volgende" at bounding box center [1342, 594] width 87 height 35
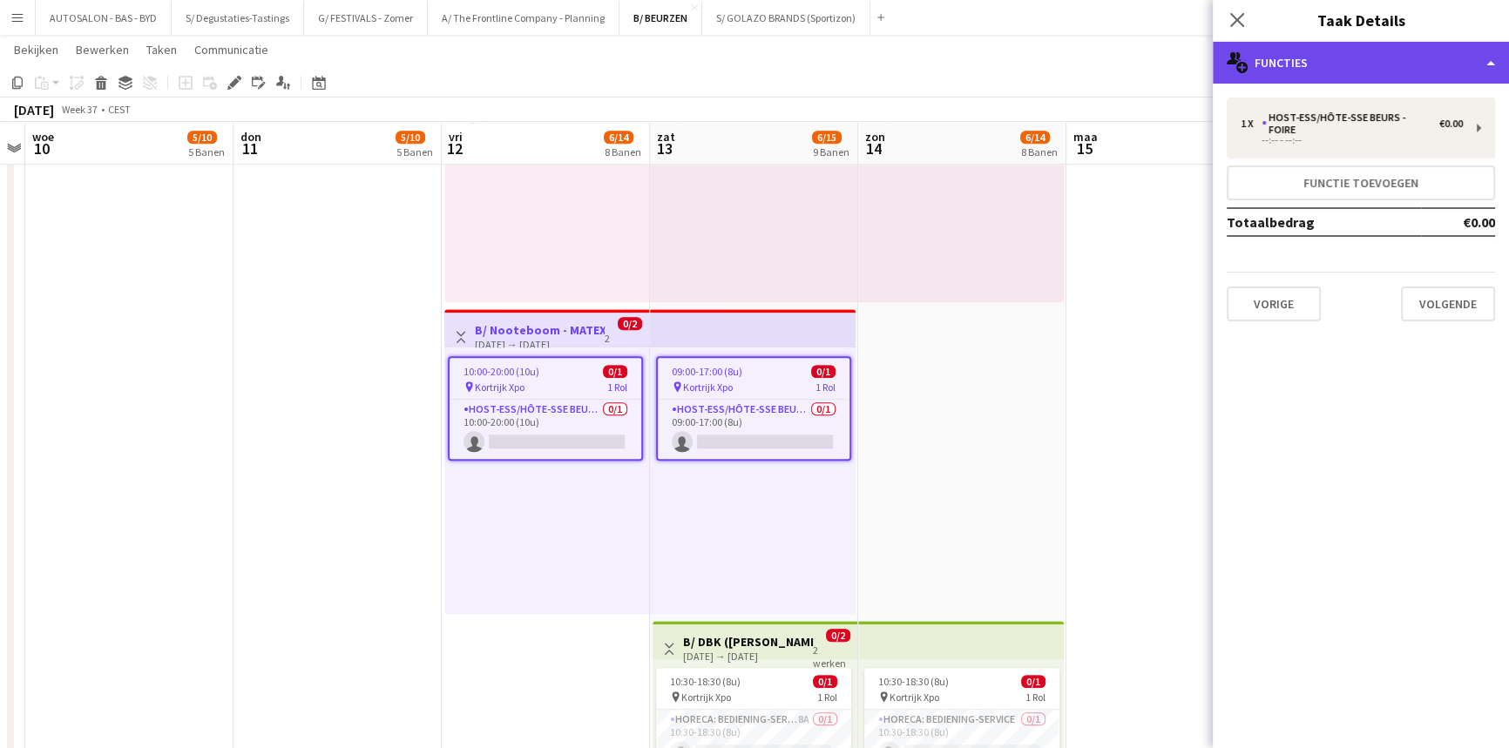
click at [1265, 78] on div "multiple-users-add Functies" at bounding box center [1360, 63] width 296 height 42
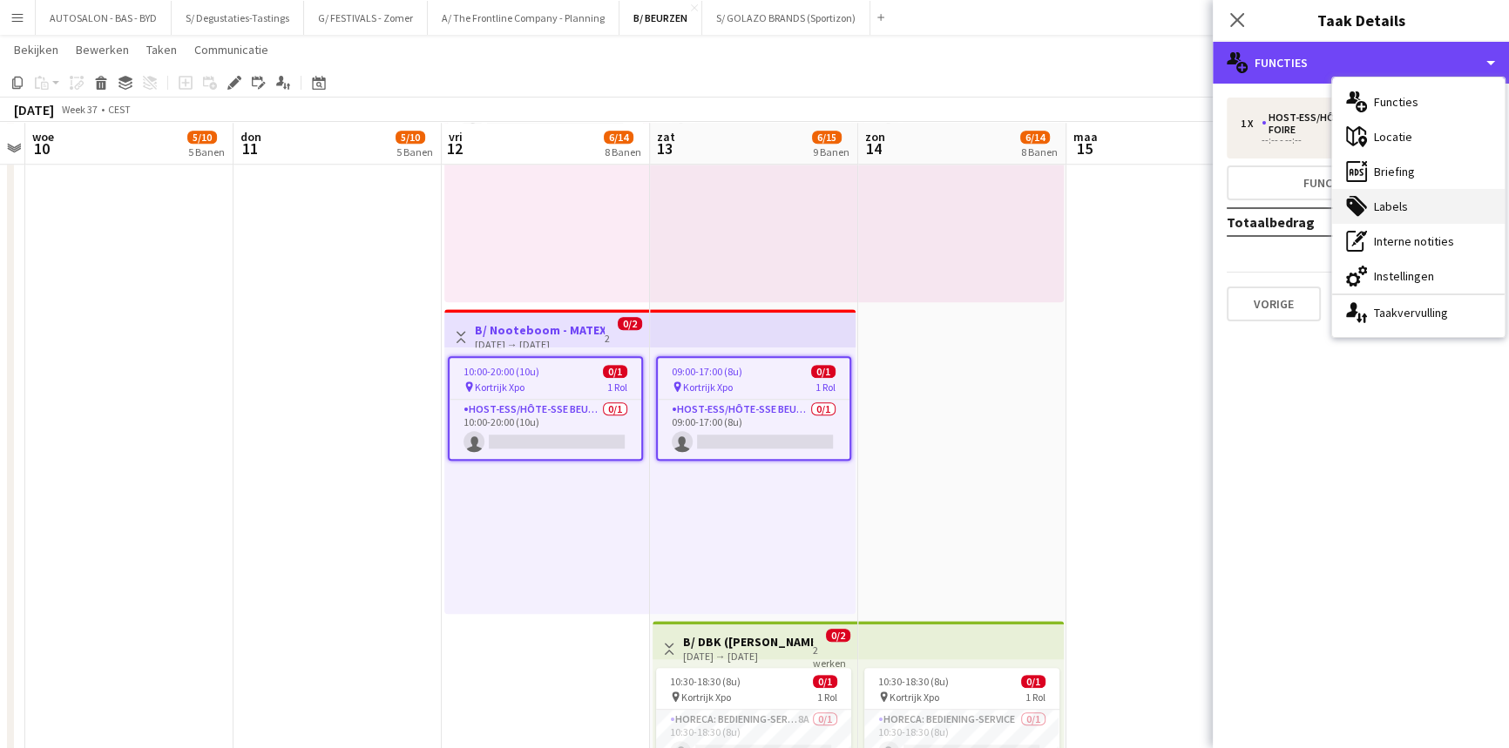
scroll to position [2529, 0]
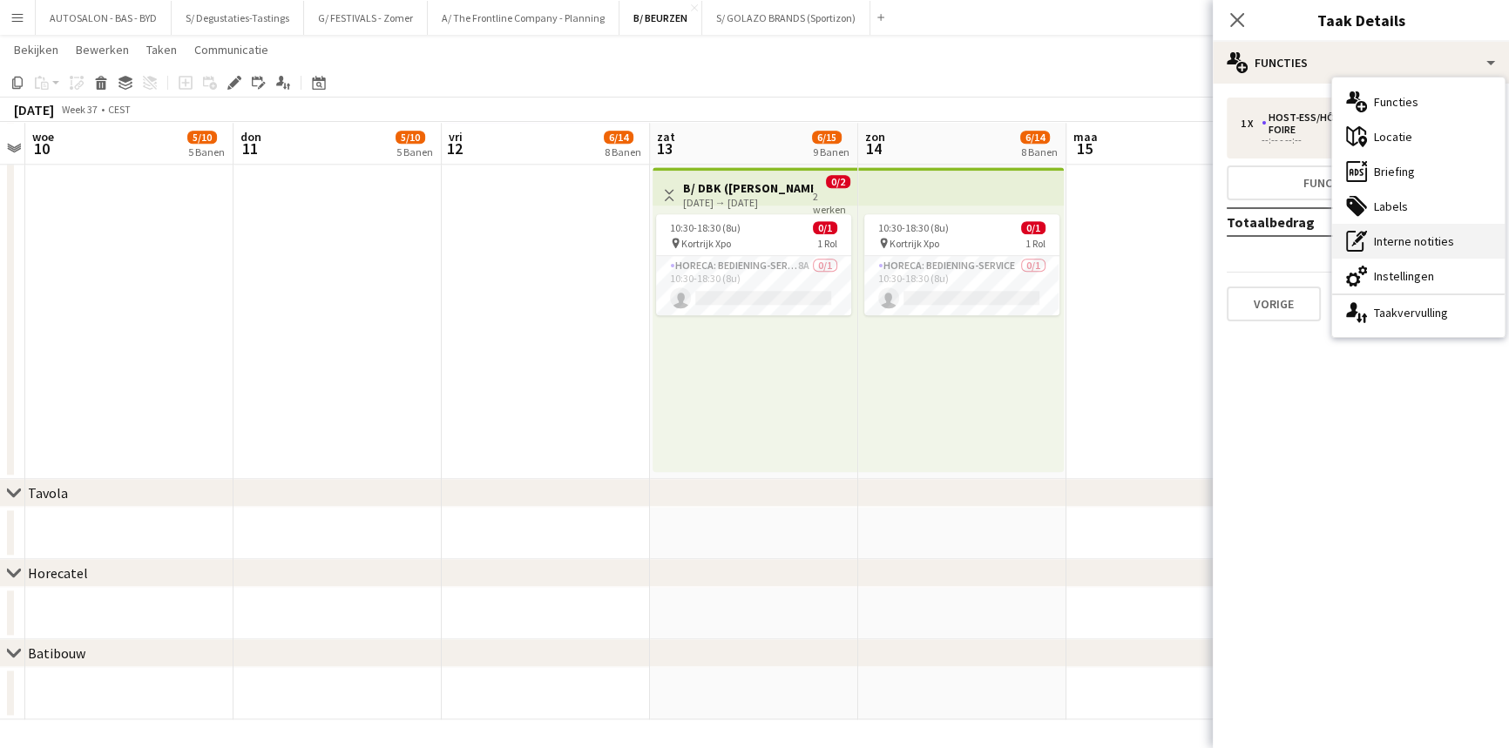
click at [1411, 244] on div "pen-write Interne notities" at bounding box center [1418, 241] width 172 height 35
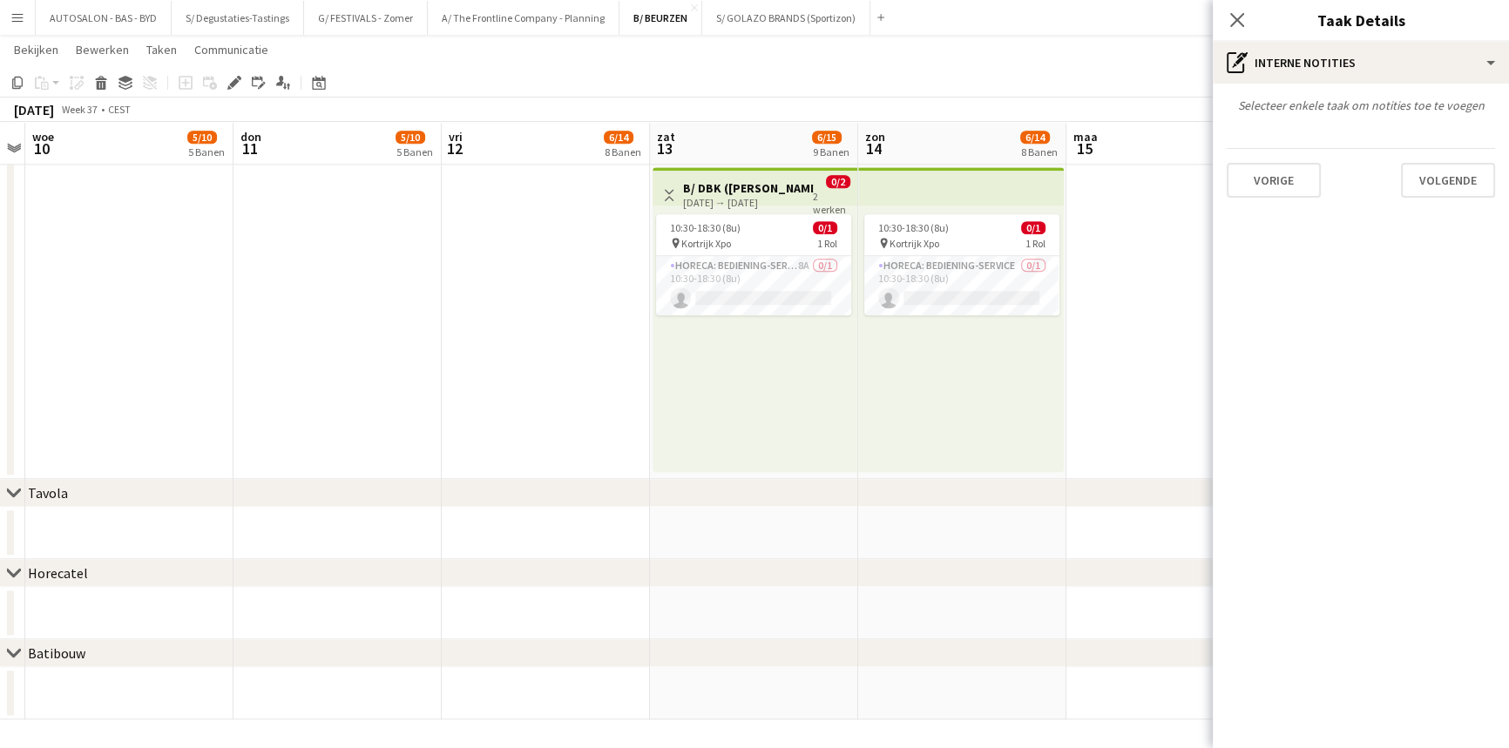
click at [1345, 39] on div "Sluit pop-in Taak Details" at bounding box center [1360, 21] width 296 height 42
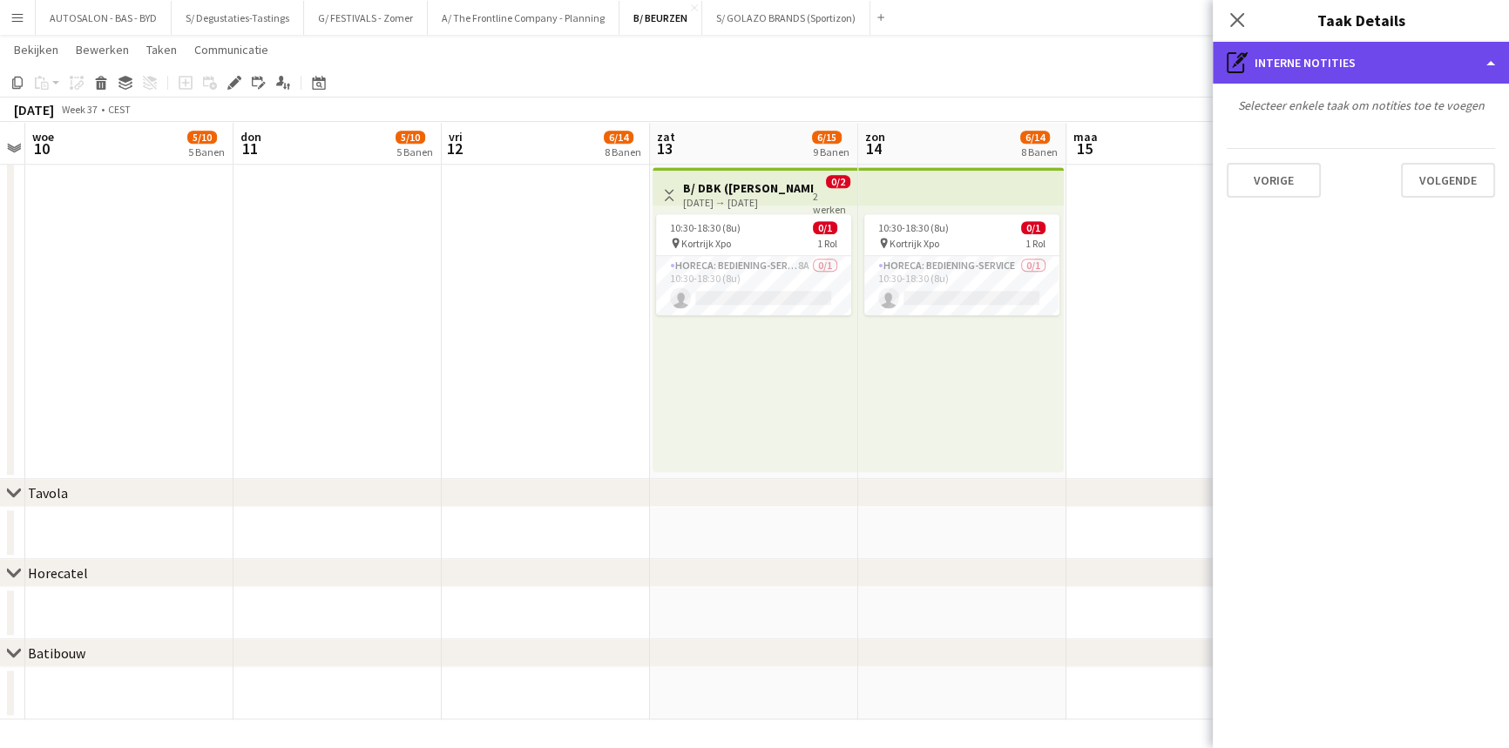
click at [1343, 55] on div "pen-write Interne notities" at bounding box center [1360, 63] width 296 height 42
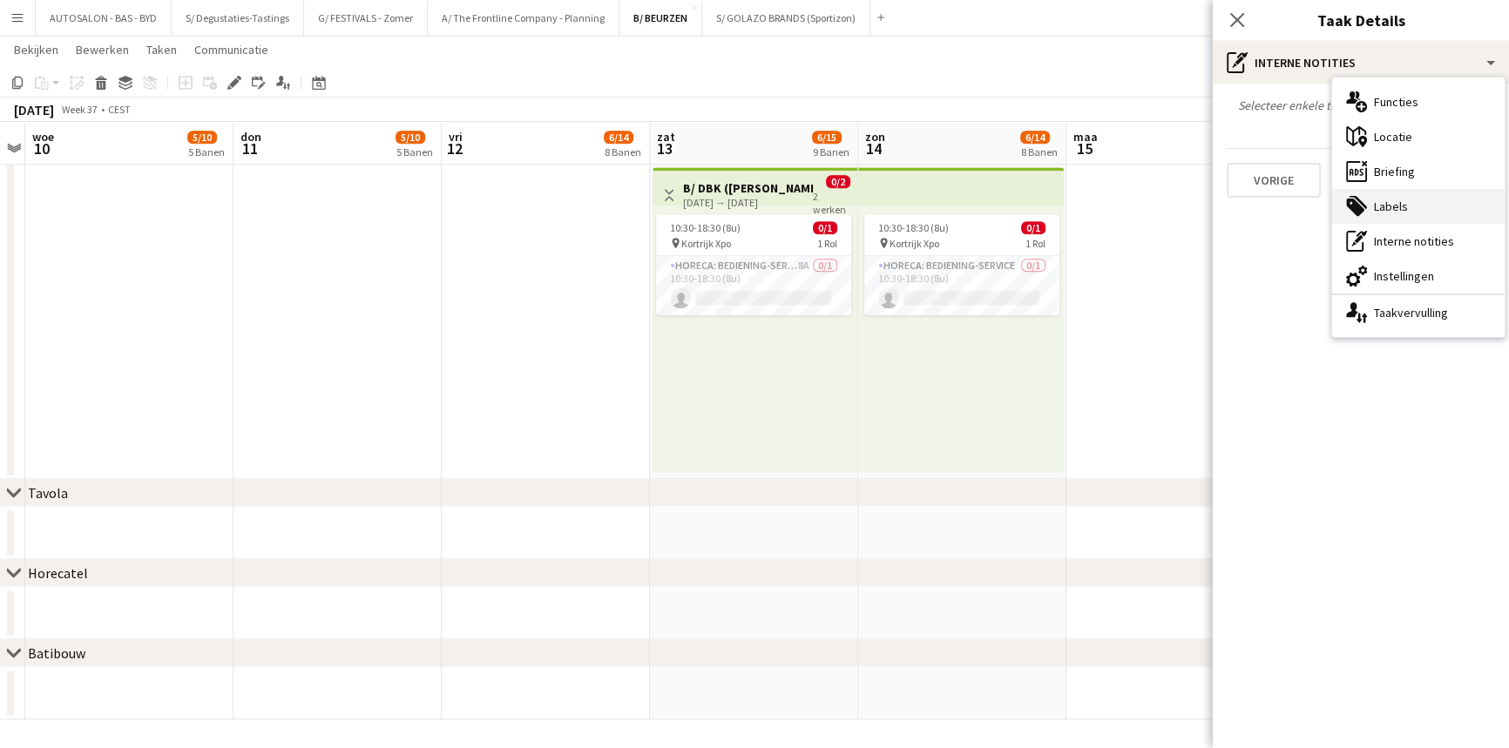
click at [1407, 207] on div "tags-double Labels" at bounding box center [1418, 206] width 172 height 35
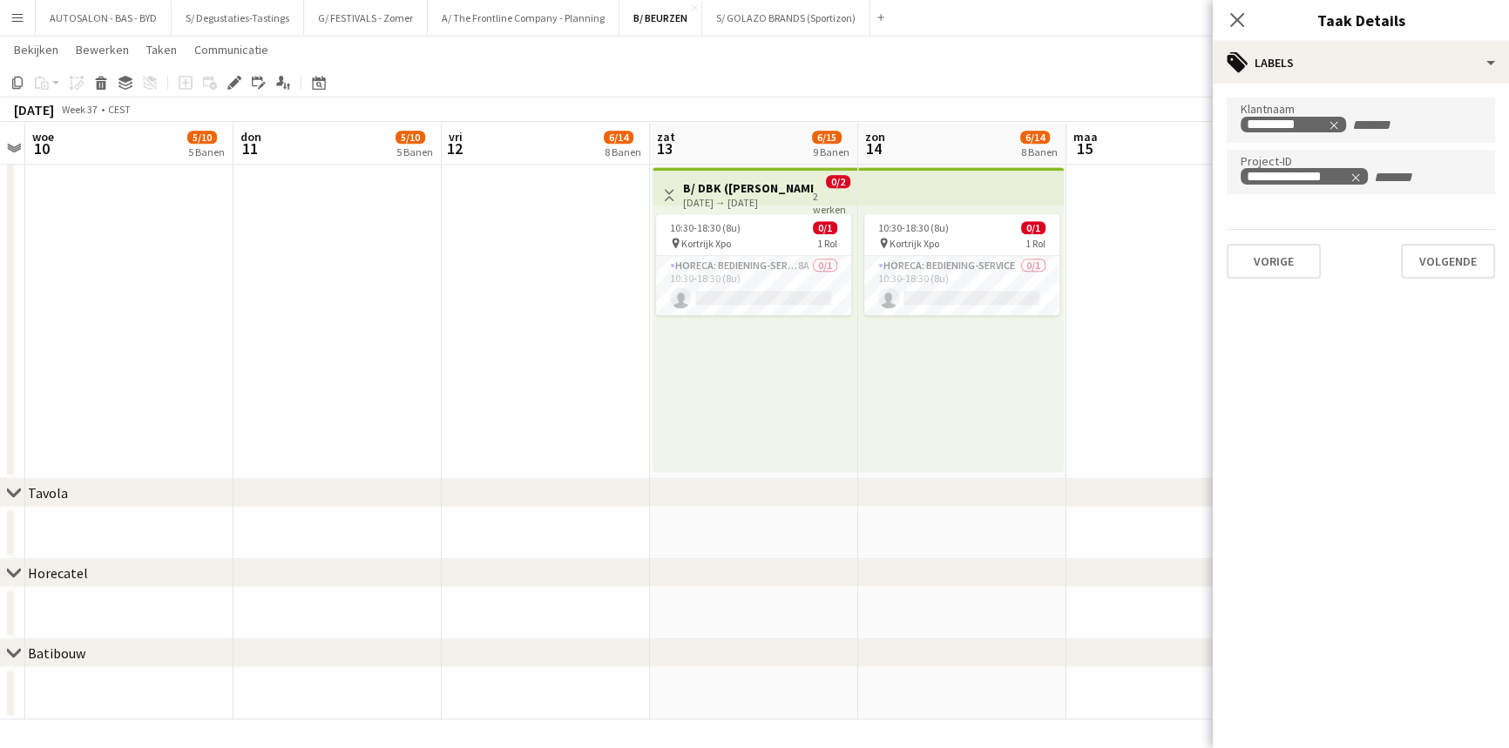
click at [1350, 85] on div "**********" at bounding box center [1360, 188] width 296 height 209
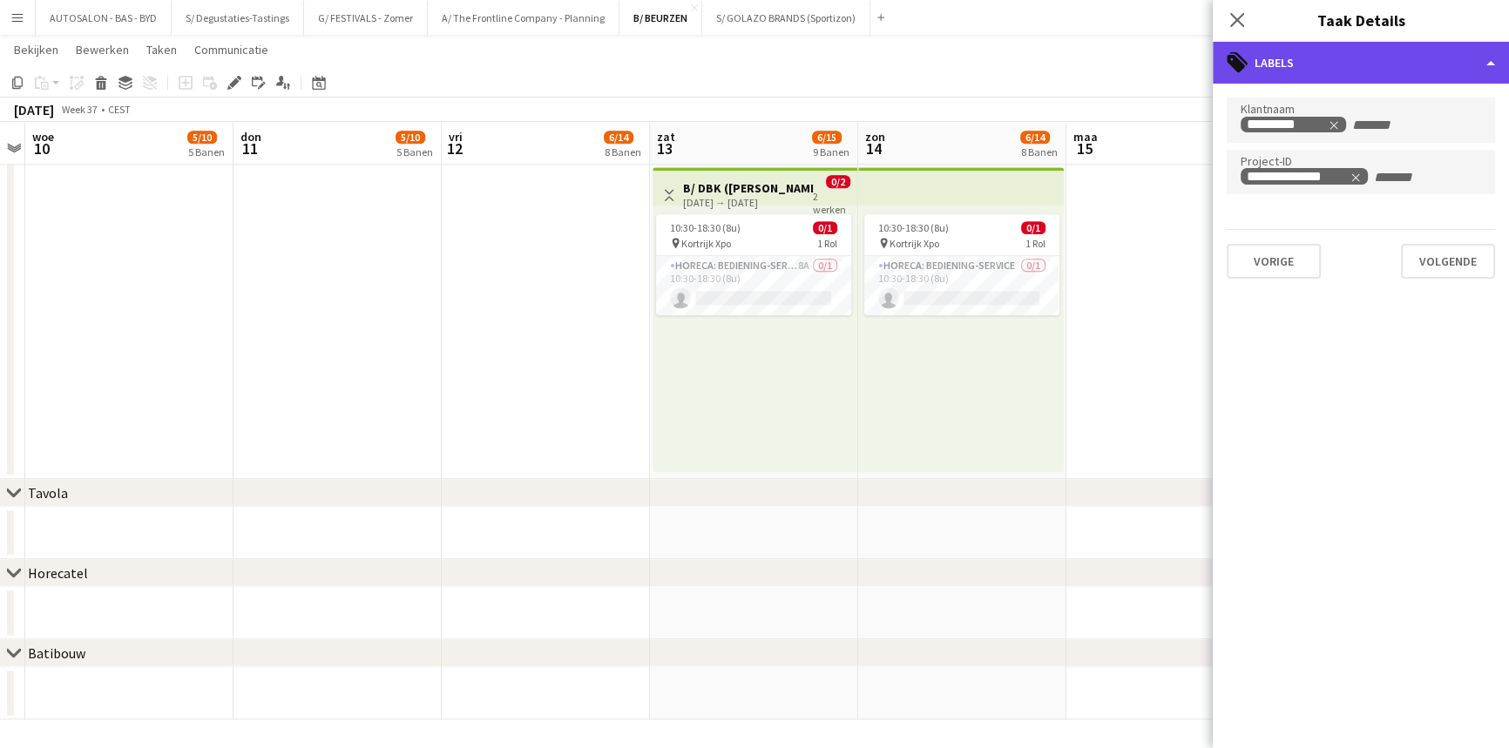
click at [1347, 59] on div "tags-double Labels" at bounding box center [1360, 63] width 296 height 42
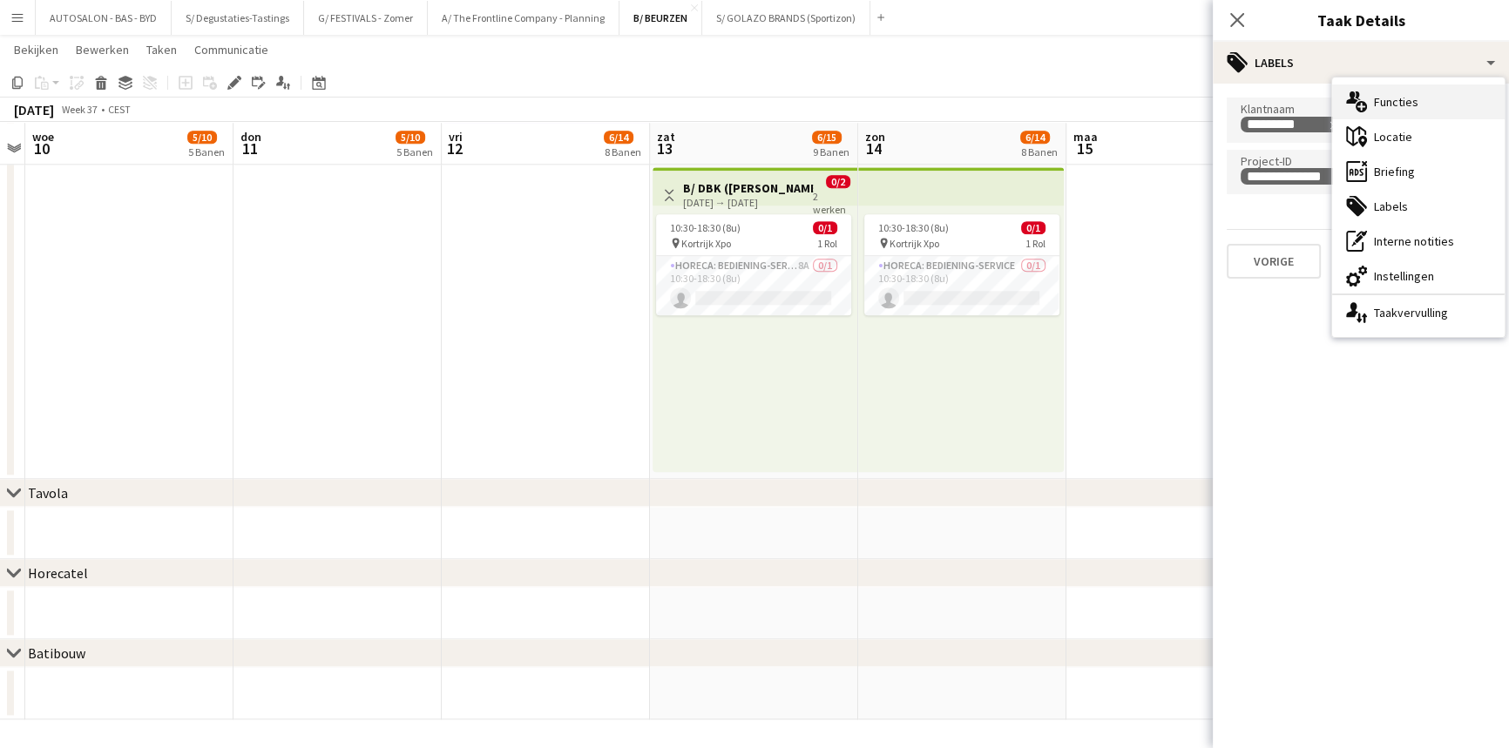
click at [1391, 96] on div "multiple-users-add Functies" at bounding box center [1418, 101] width 172 height 35
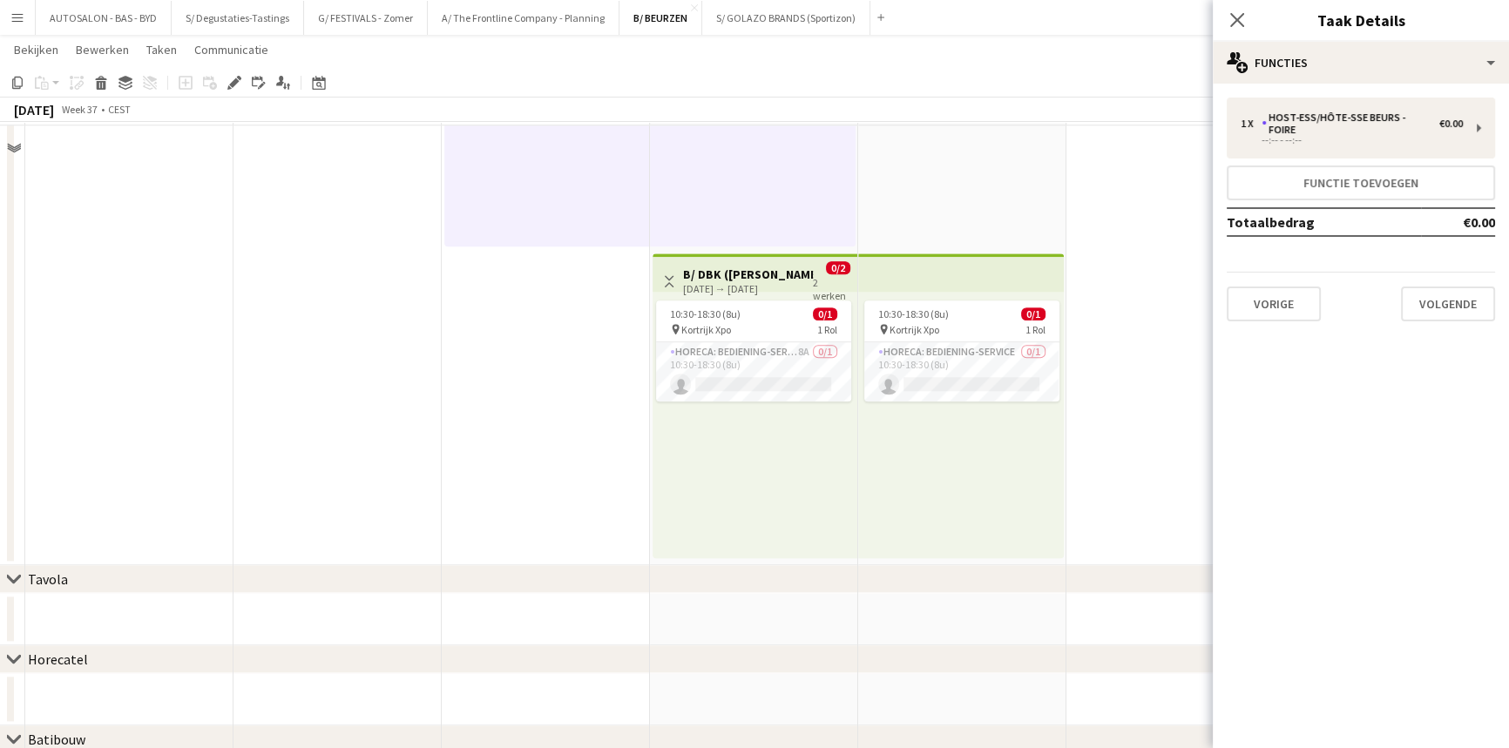
drag, startPoint x: 1328, startPoint y: 368, endPoint x: 1147, endPoint y: 273, distance: 204.1
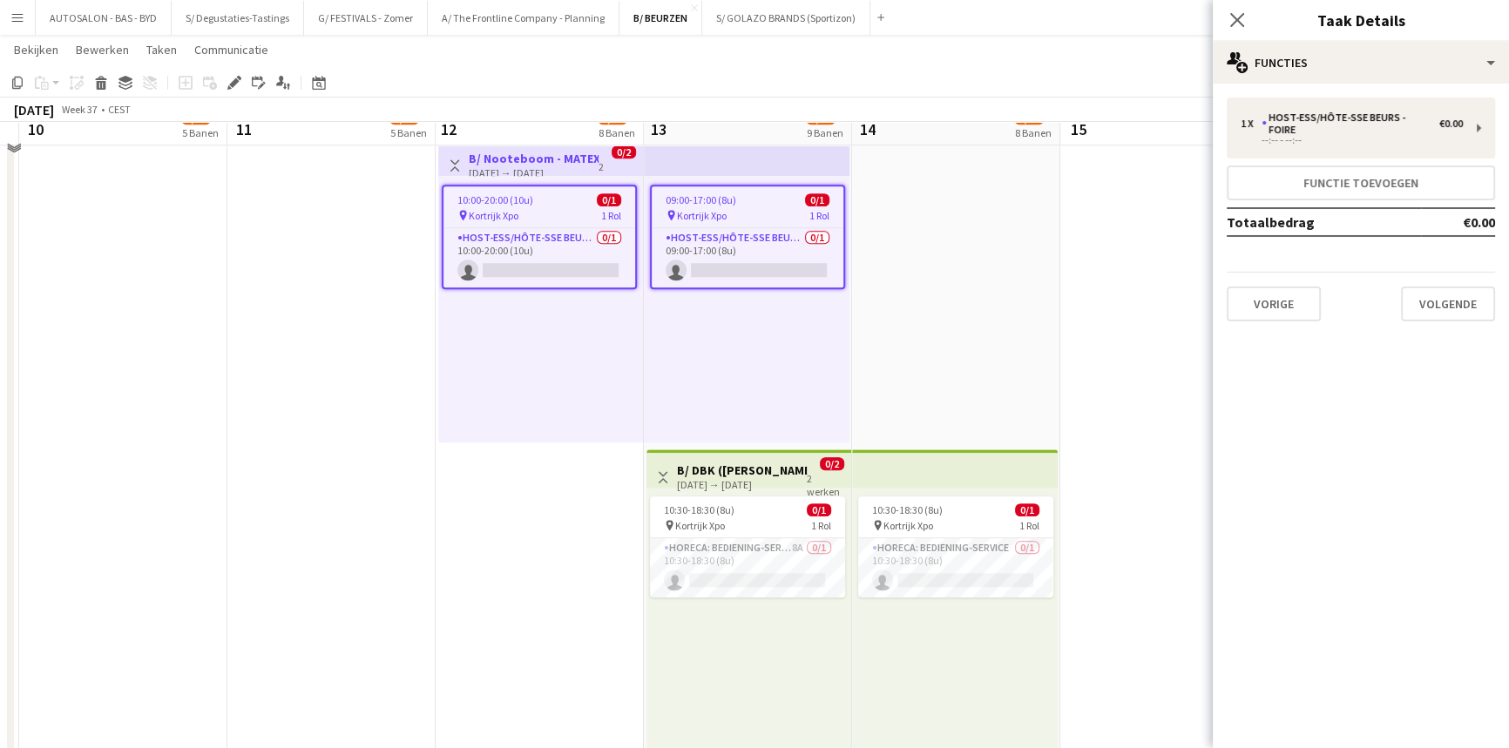
scroll to position [2134, 0]
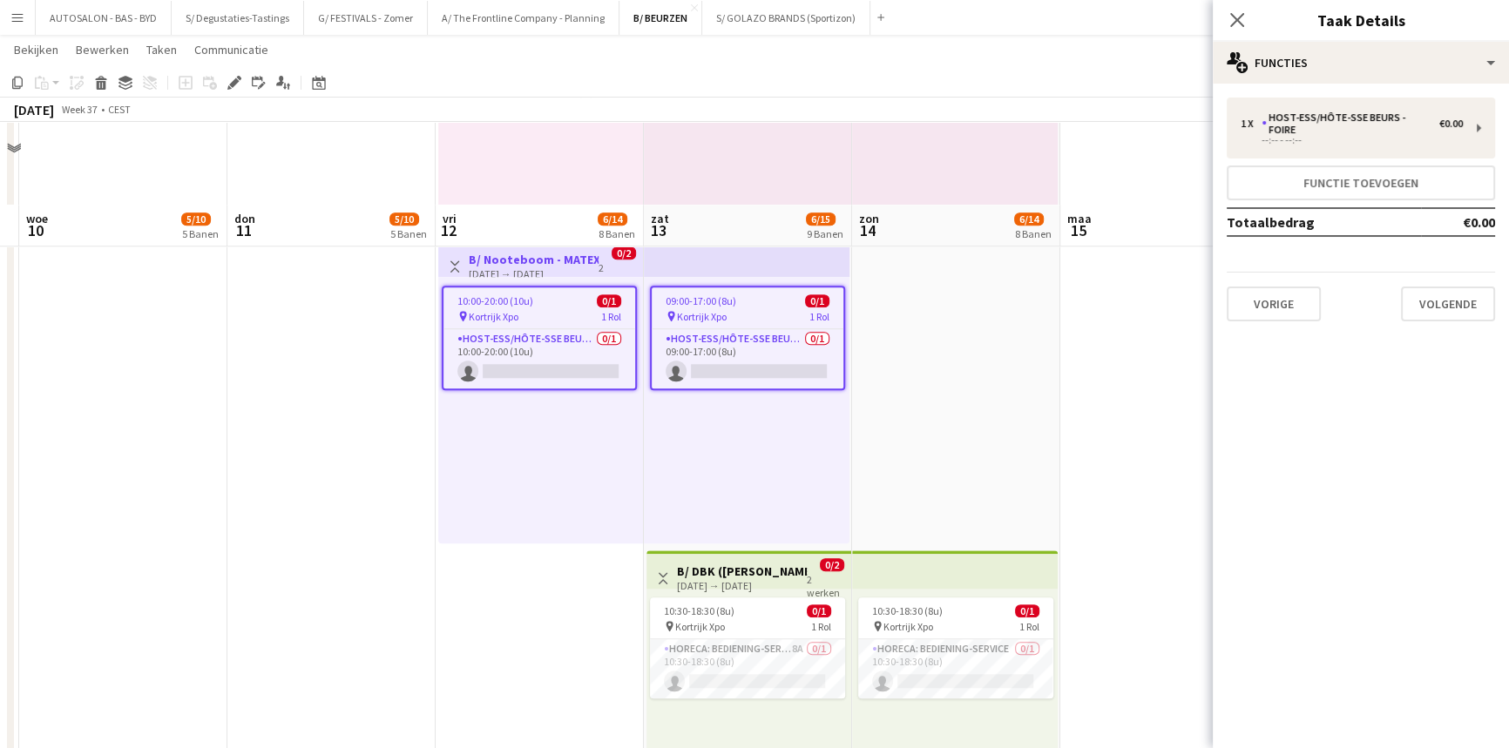
drag, startPoint x: 754, startPoint y: 419, endPoint x: 748, endPoint y: 317, distance: 102.1
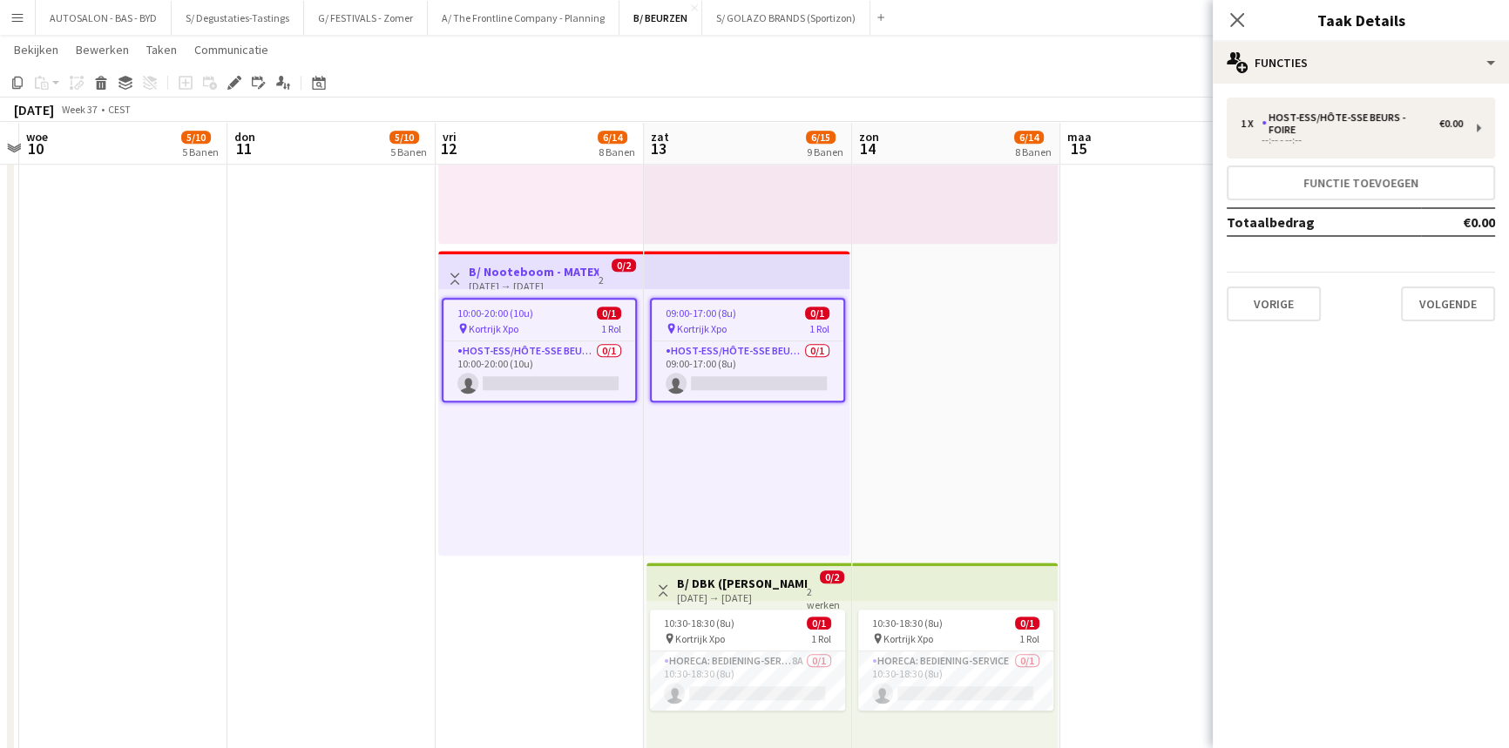
click at [687, 264] on app-top-bar at bounding box center [747, 270] width 206 height 38
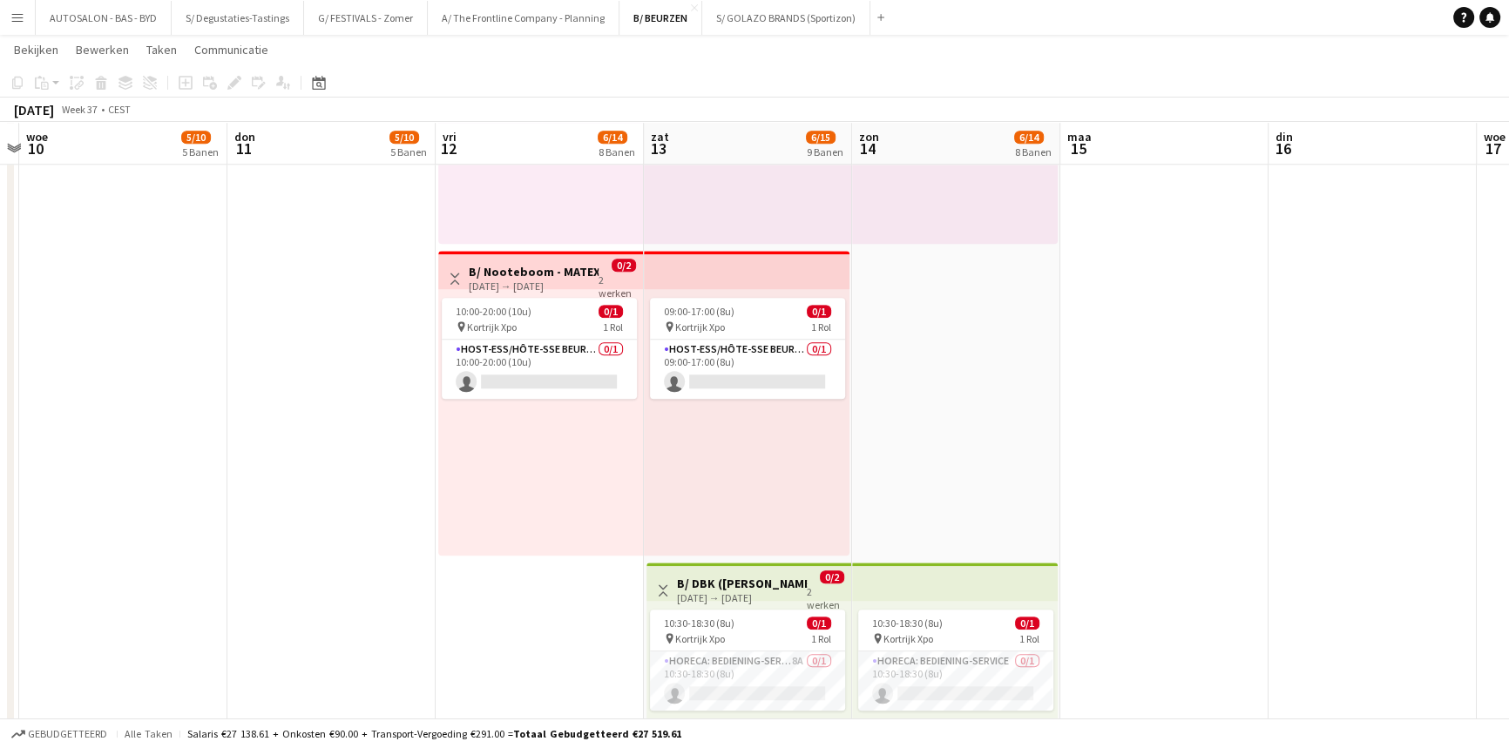
click at [594, 268] on h3 "B/ Nooteboom - MATEXPO 2025 12-13/09/2025" at bounding box center [534, 272] width 130 height 16
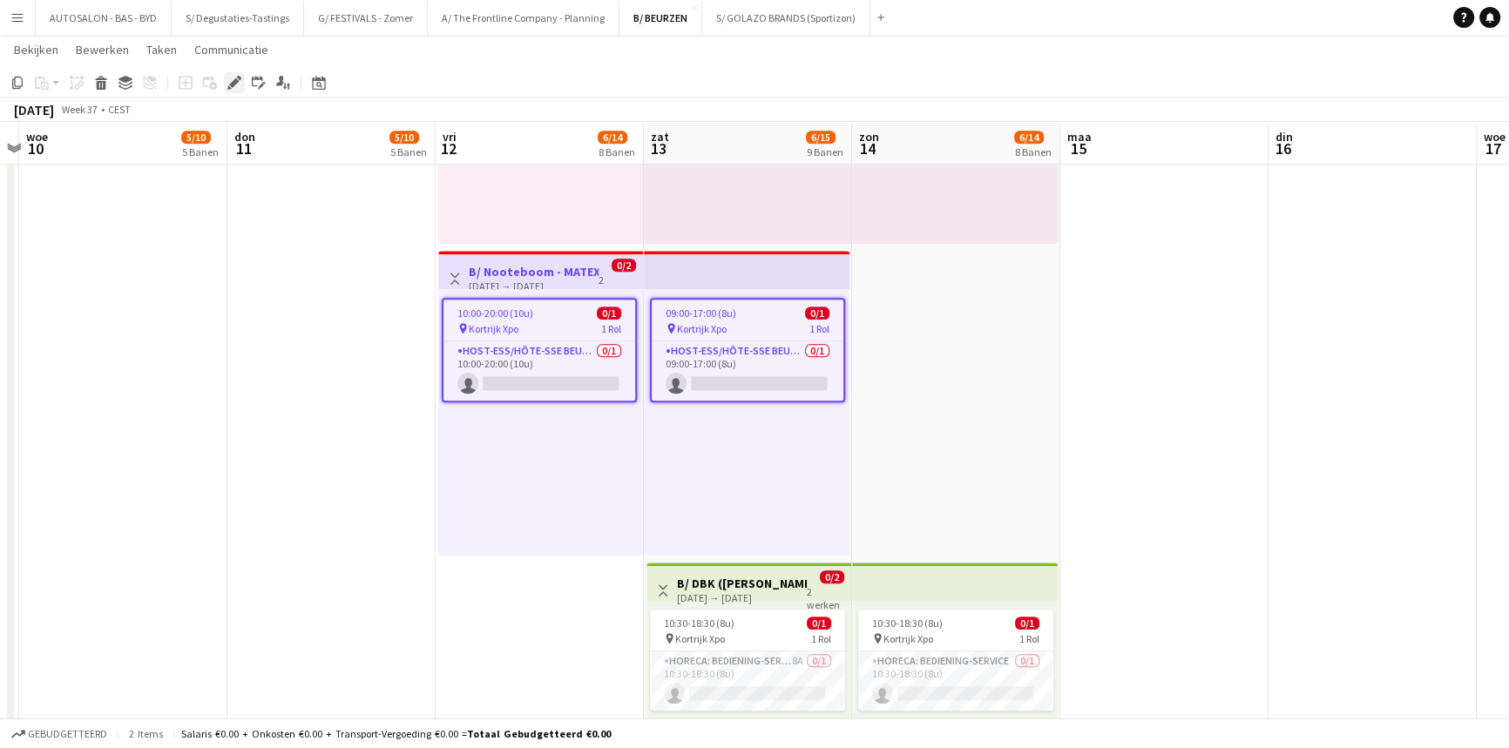
click at [230, 88] on icon at bounding box center [229, 87] width 4 height 4
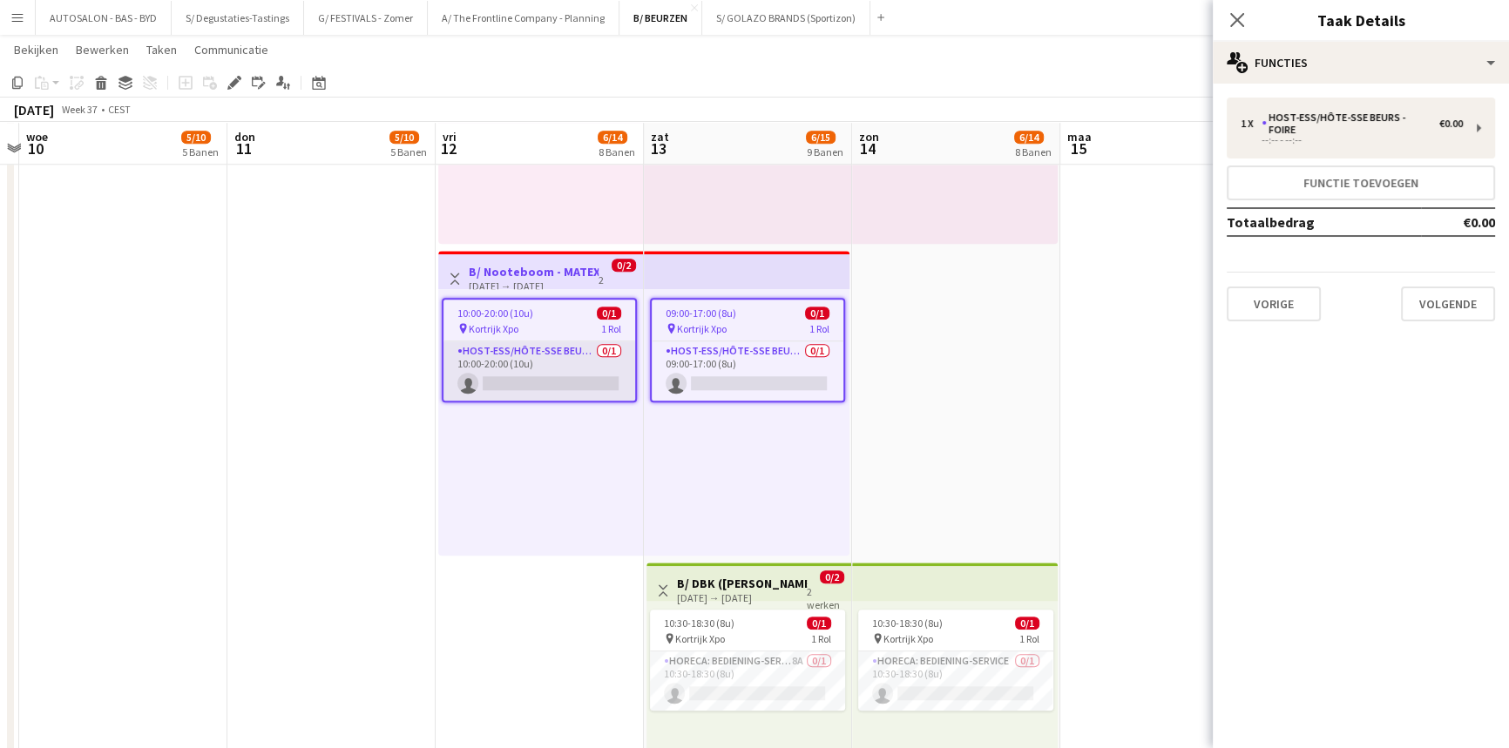
click at [531, 348] on app-card-role "Host-ess/Hôte-sse Beurs - Foire 0/1 10:00-20:00 (10u) single-neutral-actions" at bounding box center [539, 370] width 192 height 59
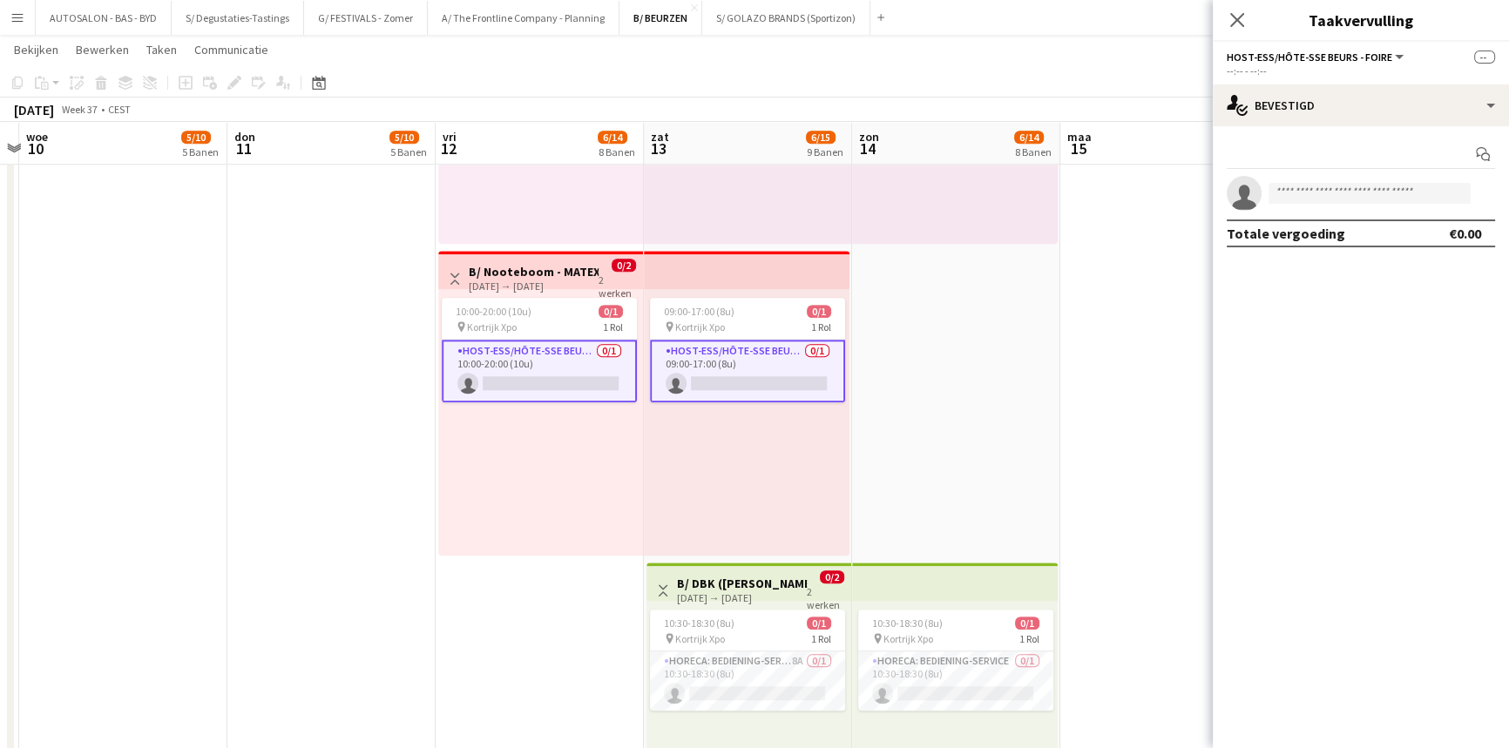
click at [505, 264] on h3 "B/ Nooteboom - MATEXPO 2025 12-13/09/2025" at bounding box center [534, 272] width 130 height 16
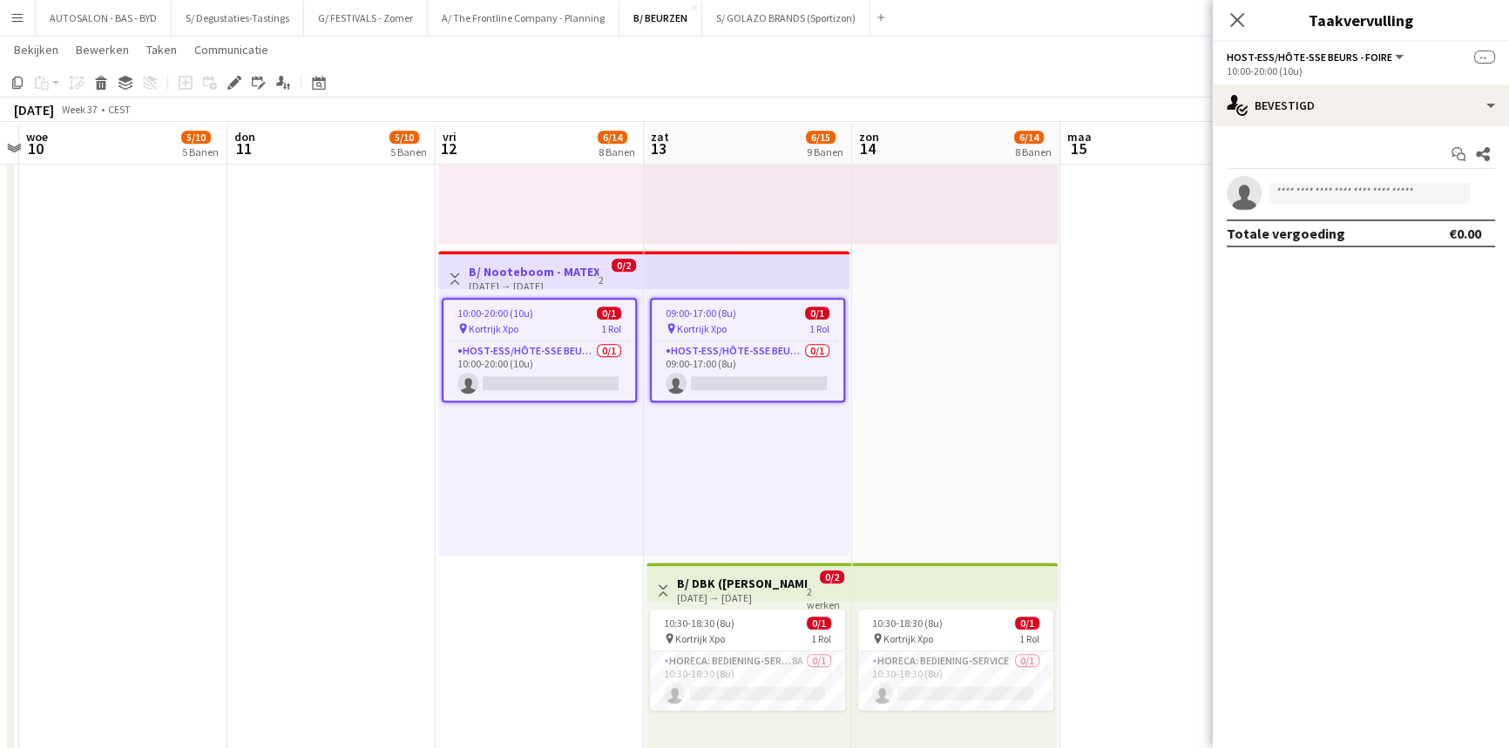
click at [480, 264] on h3 "B/ Nooteboom - MATEXPO 2025 12-13/09/2025" at bounding box center [534, 272] width 130 height 16
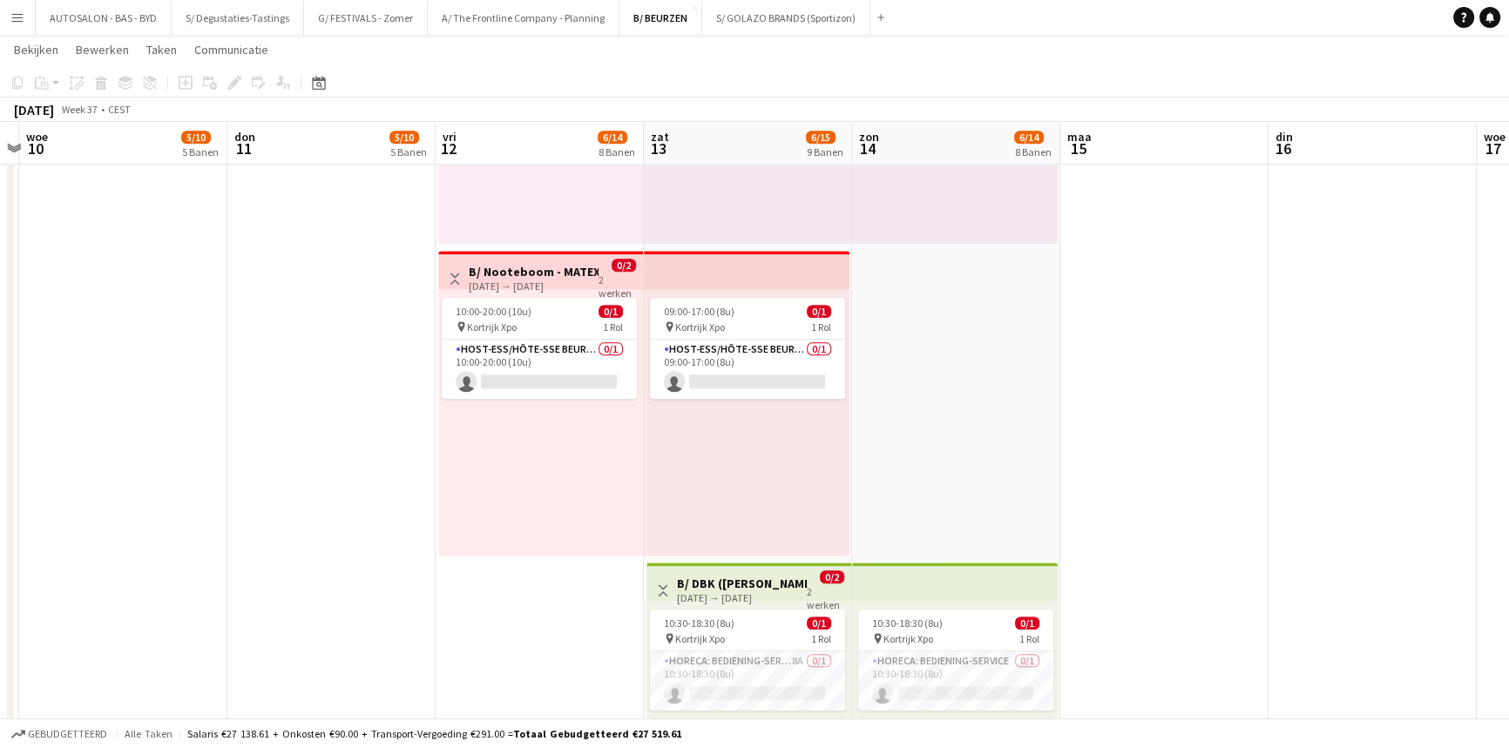
click at [506, 269] on h3 "B/ Nooteboom - MATEXPO 2025 12-13/09/2025" at bounding box center [534, 272] width 130 height 16
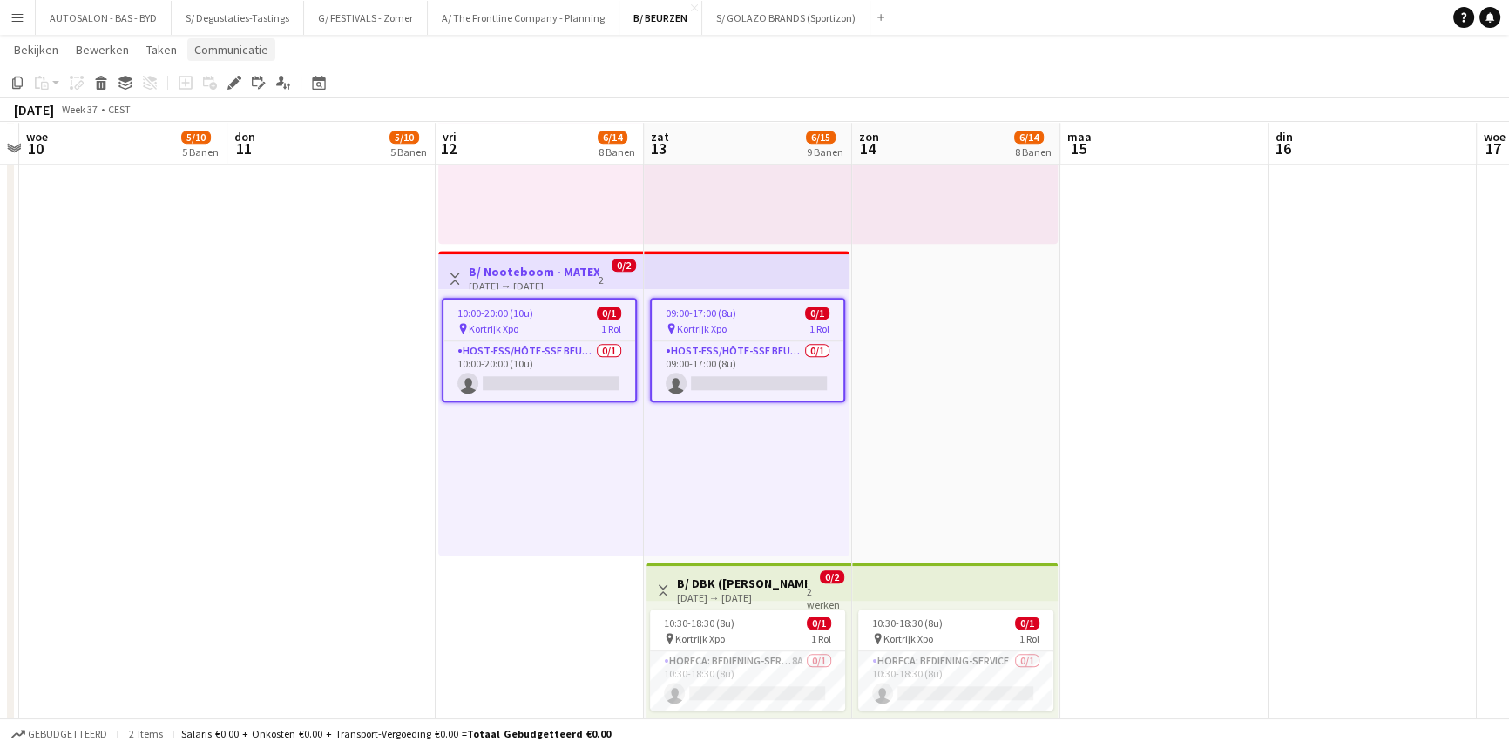
click at [217, 53] on span "Communicatie" at bounding box center [231, 50] width 74 height 16
click at [224, 51] on span "Communicatie" at bounding box center [231, 50] width 74 height 16
click at [510, 289] on div "10:00-20:00 (10u) 0/1 pin Kortrijk Xpo 1 Rol Host-ess/Hôte-sse Beurs - Foire 0/…" at bounding box center [540, 422] width 205 height 267
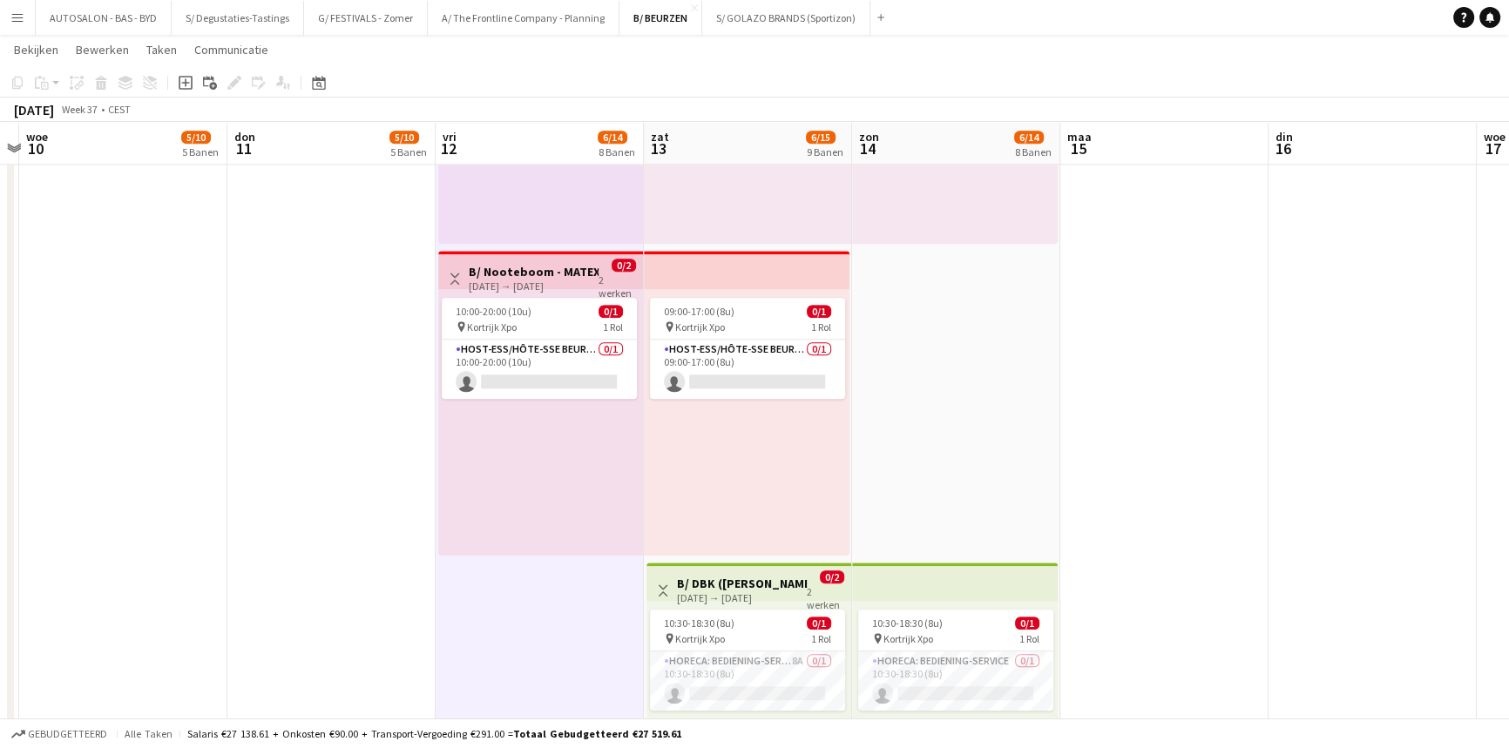
click at [507, 275] on h3 "B/ Nooteboom - MATEXPO 2025 12-13/09/2025" at bounding box center [534, 272] width 130 height 16
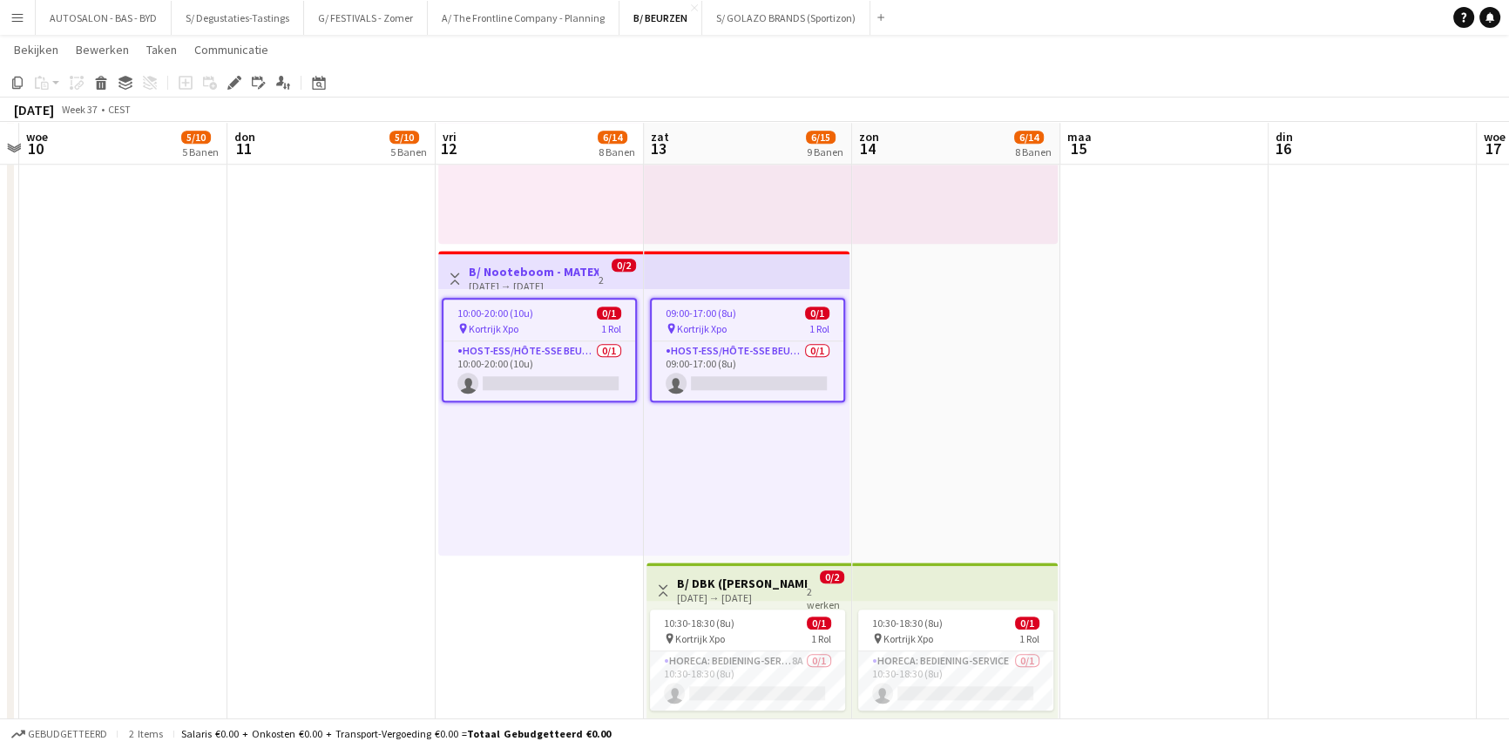
click at [555, 287] on div "[DATE] → [DATE]" at bounding box center [534, 286] width 130 height 13
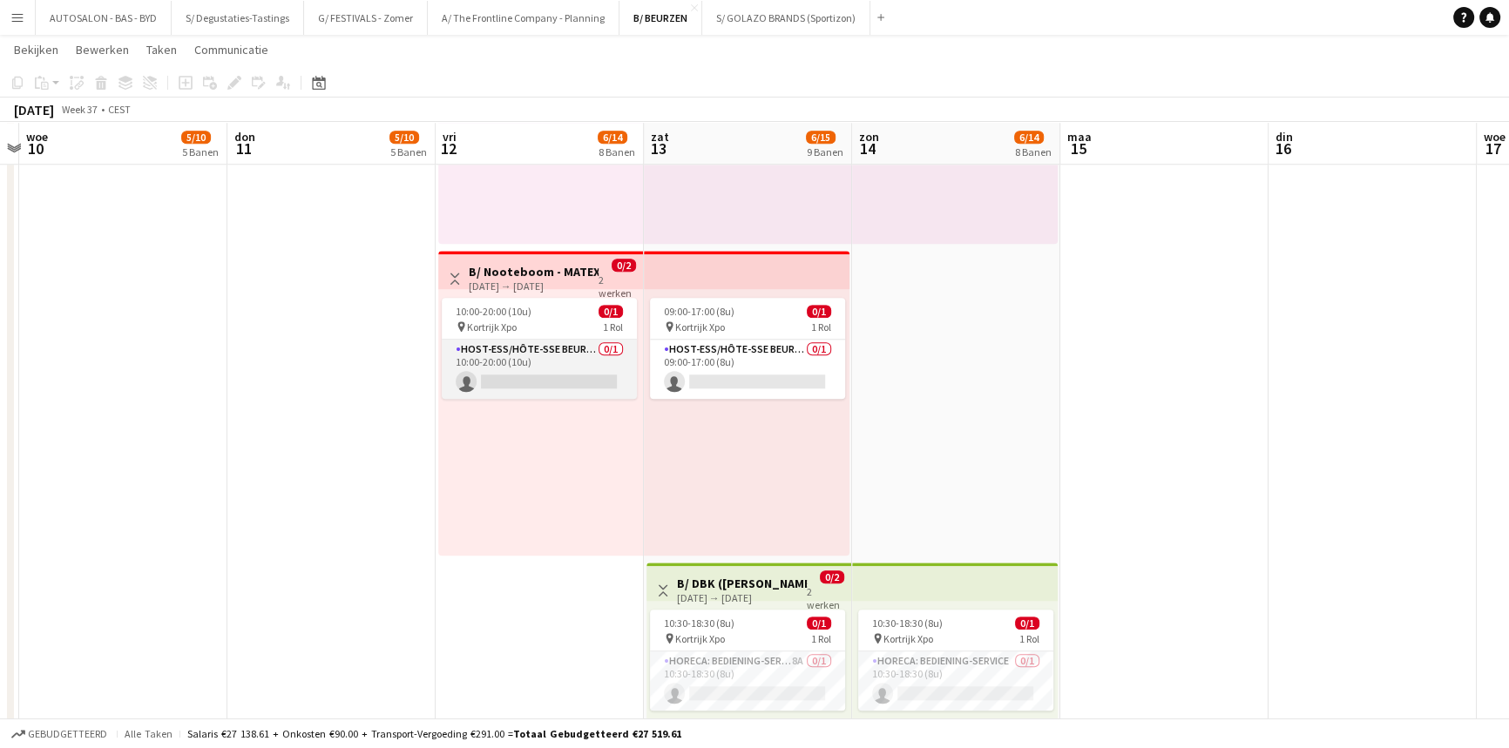
click at [557, 361] on app-card-role "Host-ess/Hôte-sse Beurs - Foire 0/1 10:00-20:00 (10u) single-neutral-actions" at bounding box center [539, 369] width 195 height 59
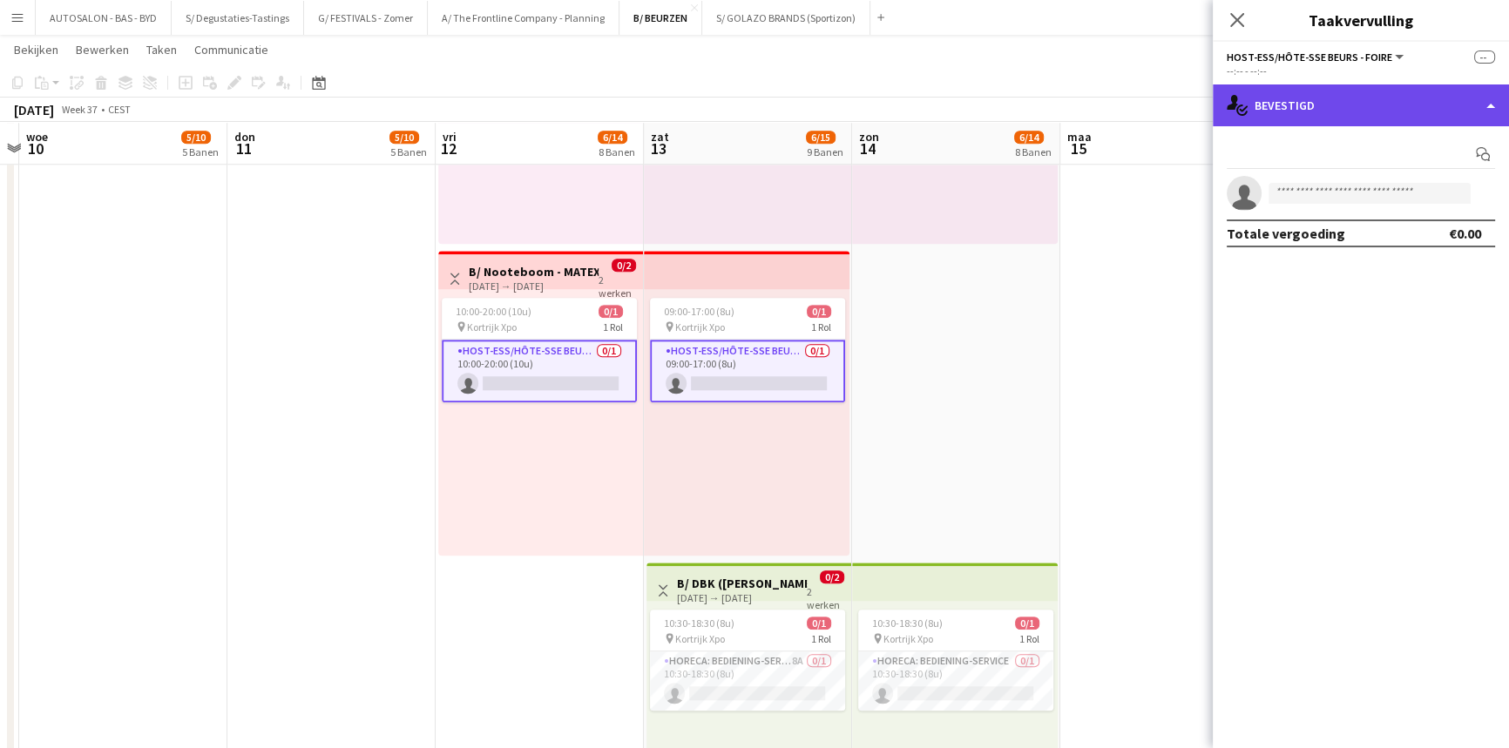
click at [1336, 107] on div "single-neutral-actions-check-2 Bevestigd" at bounding box center [1360, 105] width 296 height 42
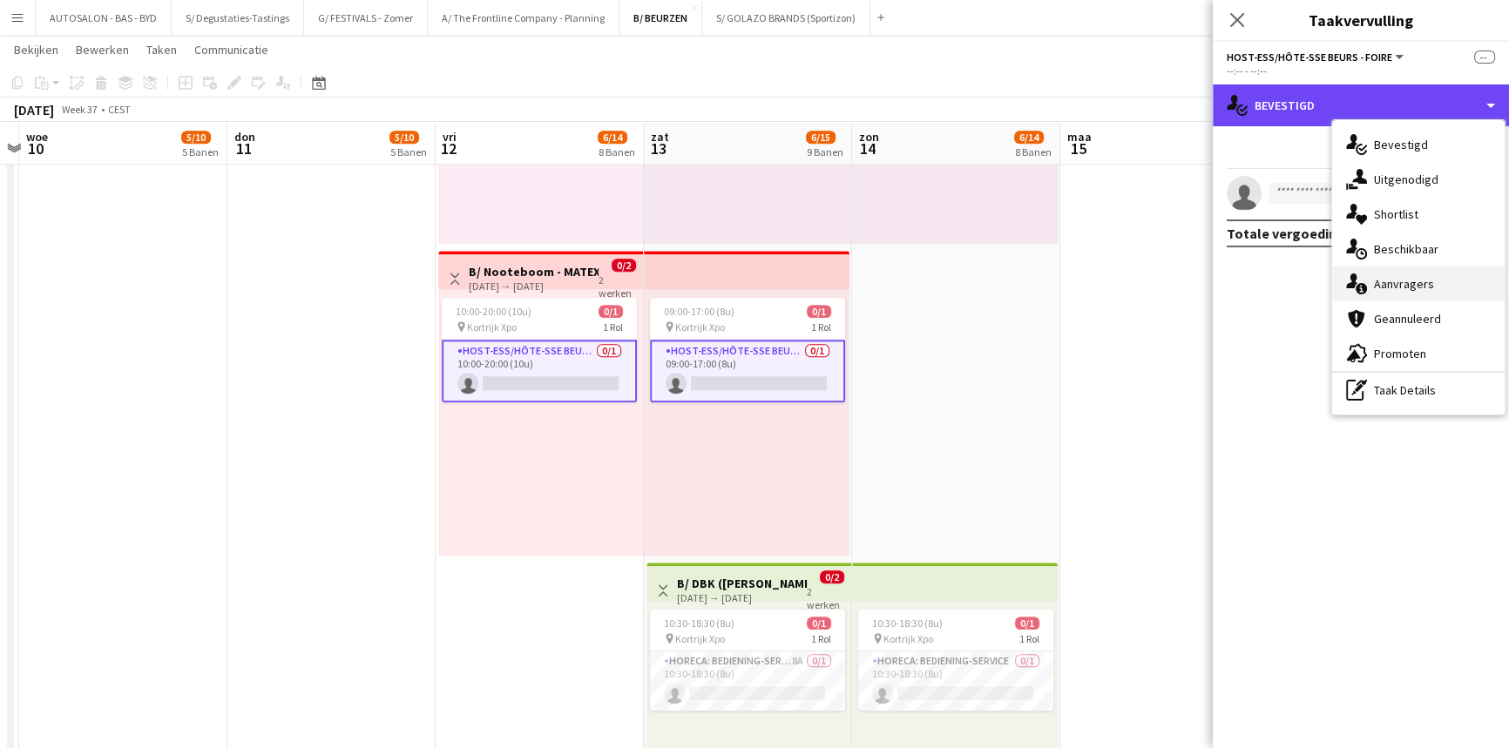
scroll to position [2529, 0]
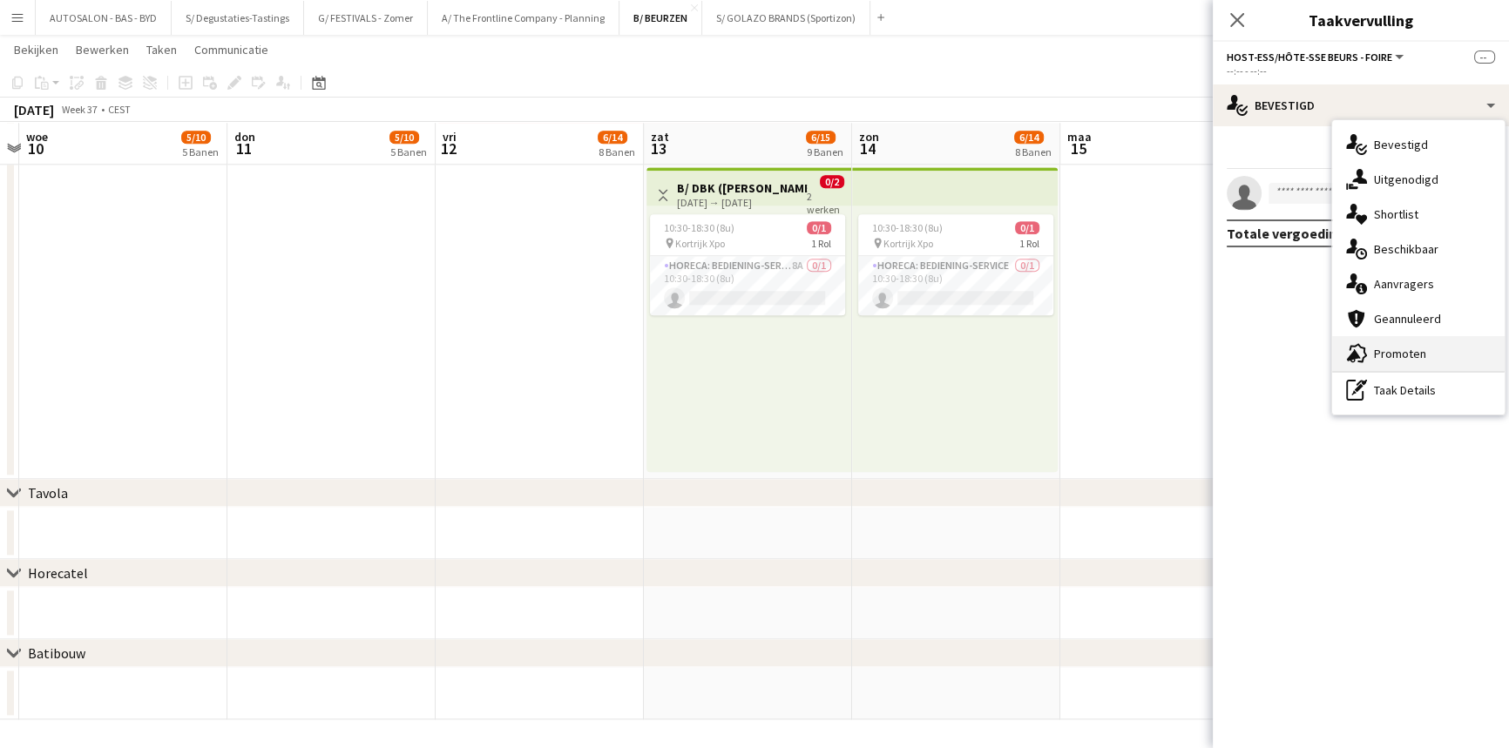
click at [1418, 357] on div "advertising-megaphone Promoten" at bounding box center [1418, 353] width 172 height 35
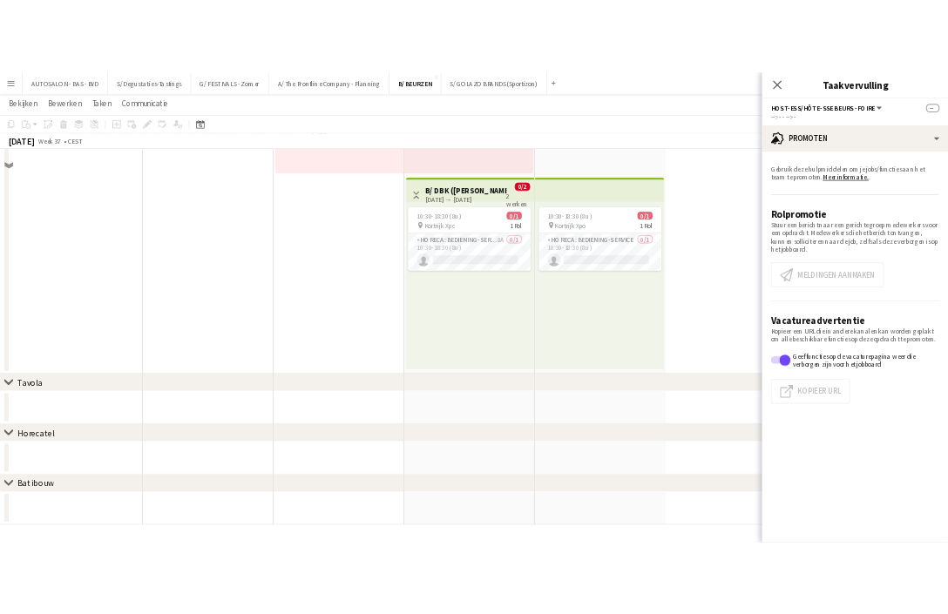
scroll to position [1874, 0]
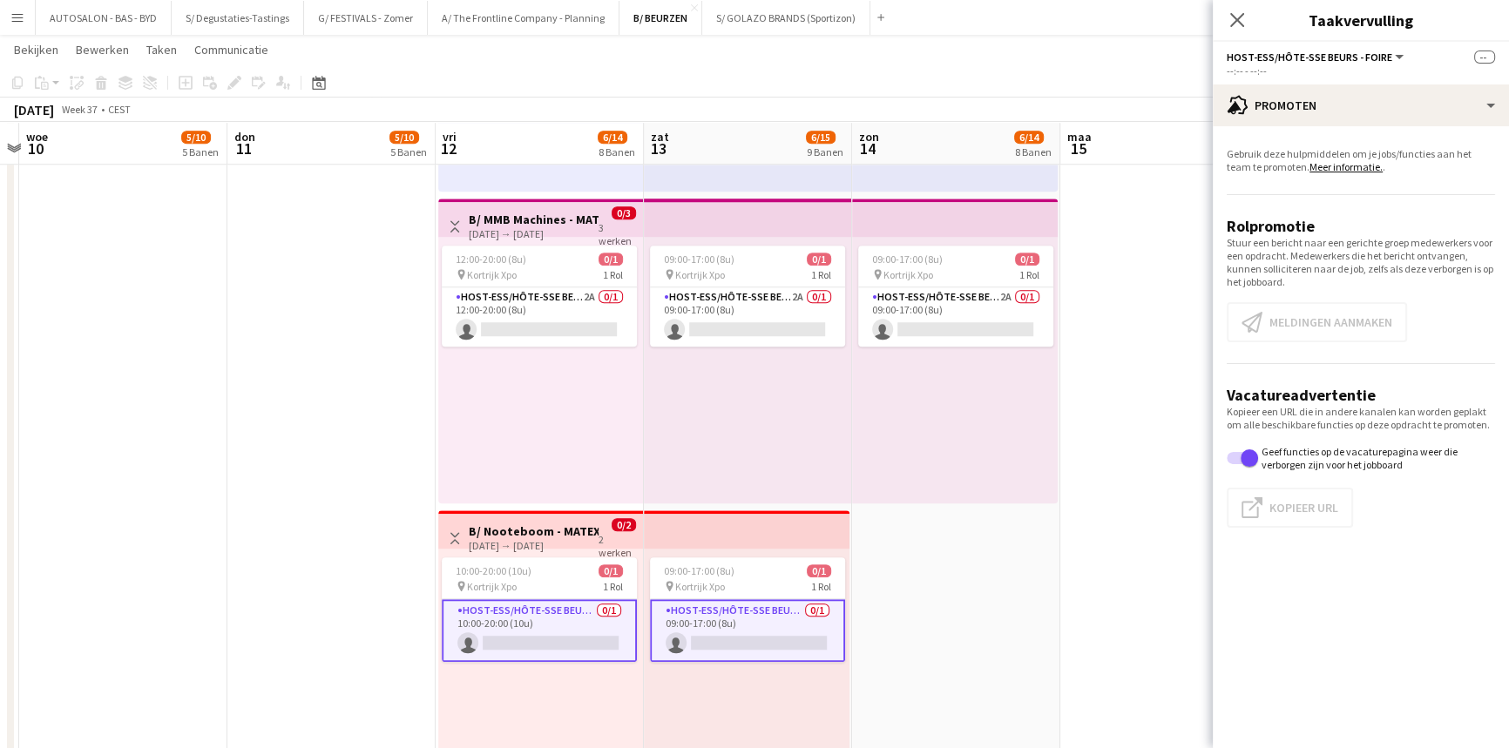
click at [549, 616] on app-card-role "Host-ess/Hôte-sse Beurs - Foire 0/1 10:00-20:00 (10u) single-neutral-actions" at bounding box center [539, 630] width 195 height 63
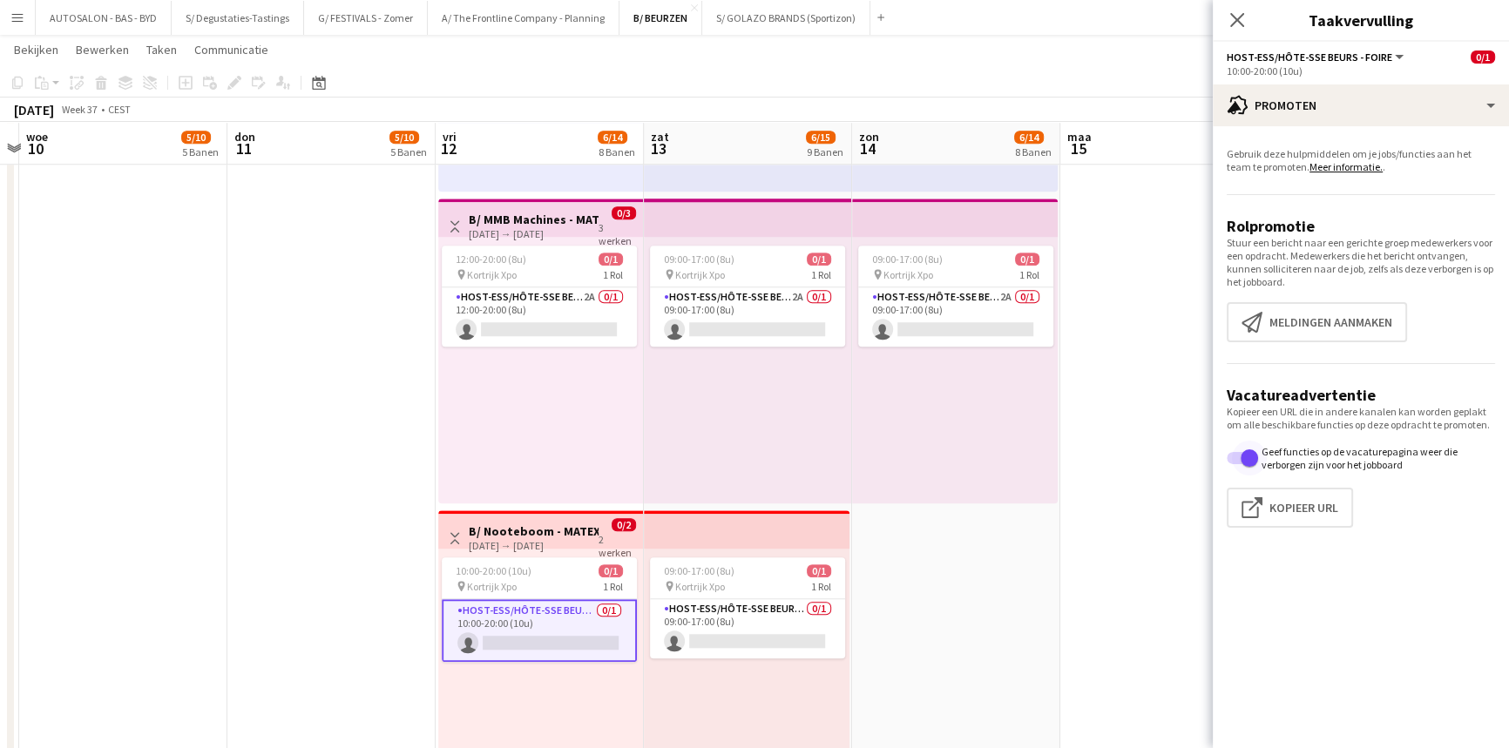
click at [1252, 463] on span "button" at bounding box center [1248, 457] width 17 height 17
click at [1247, 460] on span "button" at bounding box center [1235, 458] width 35 height 35
click at [661, 568] on div "09:00-17:00 (8u) 0/1" at bounding box center [747, 570] width 195 height 13
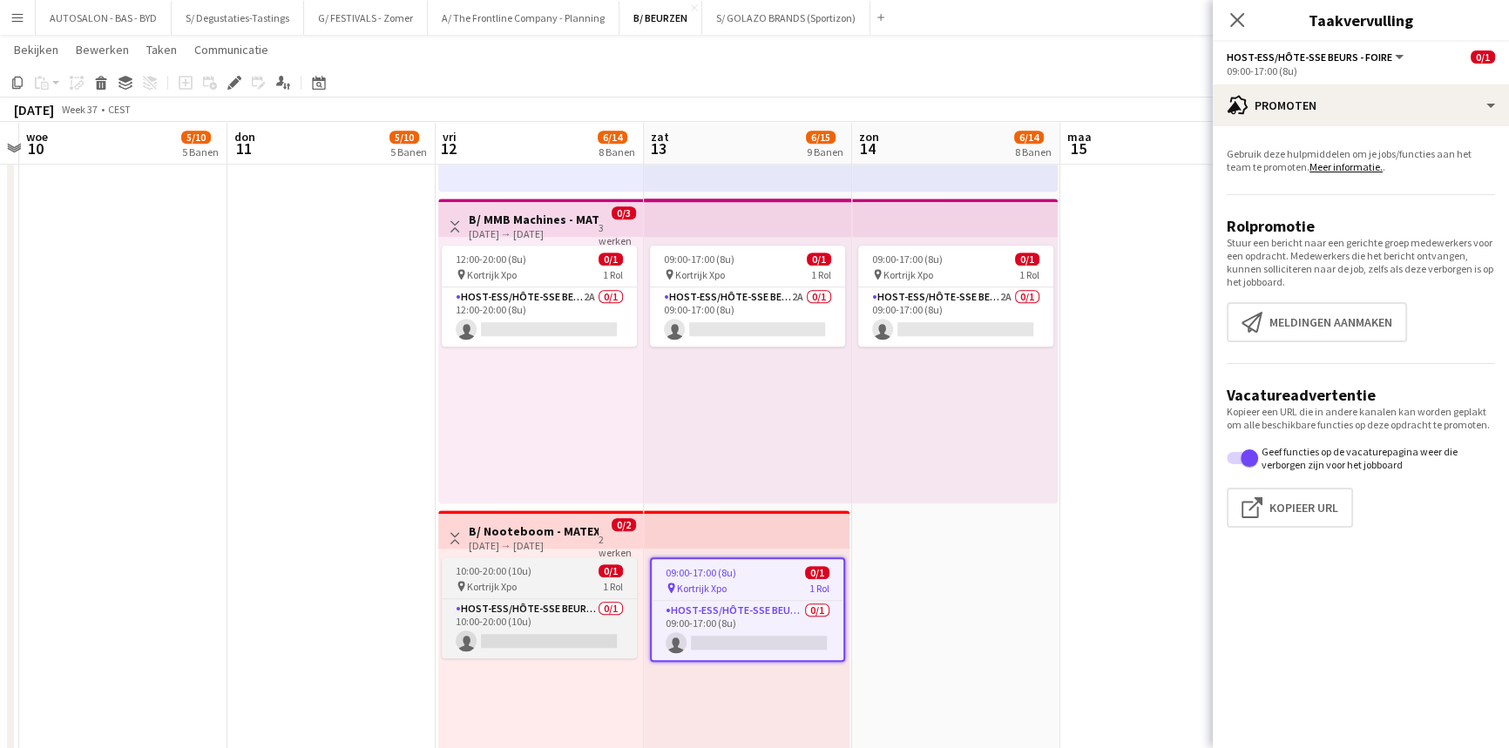
click at [582, 579] on div "pin Kortrijk Xpo 1 Rol" at bounding box center [539, 586] width 195 height 14
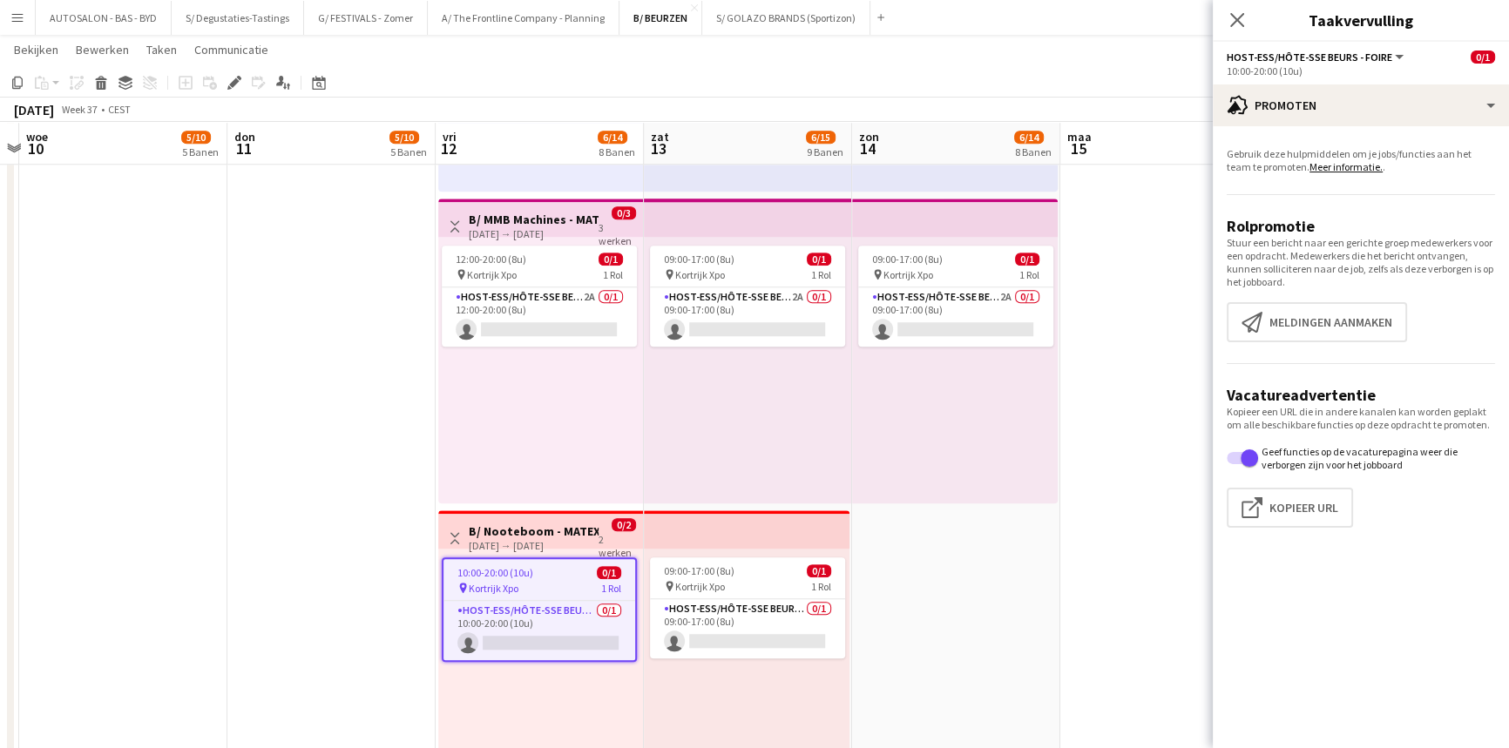
click at [574, 540] on div "[DATE] → [DATE]" at bounding box center [534, 545] width 130 height 13
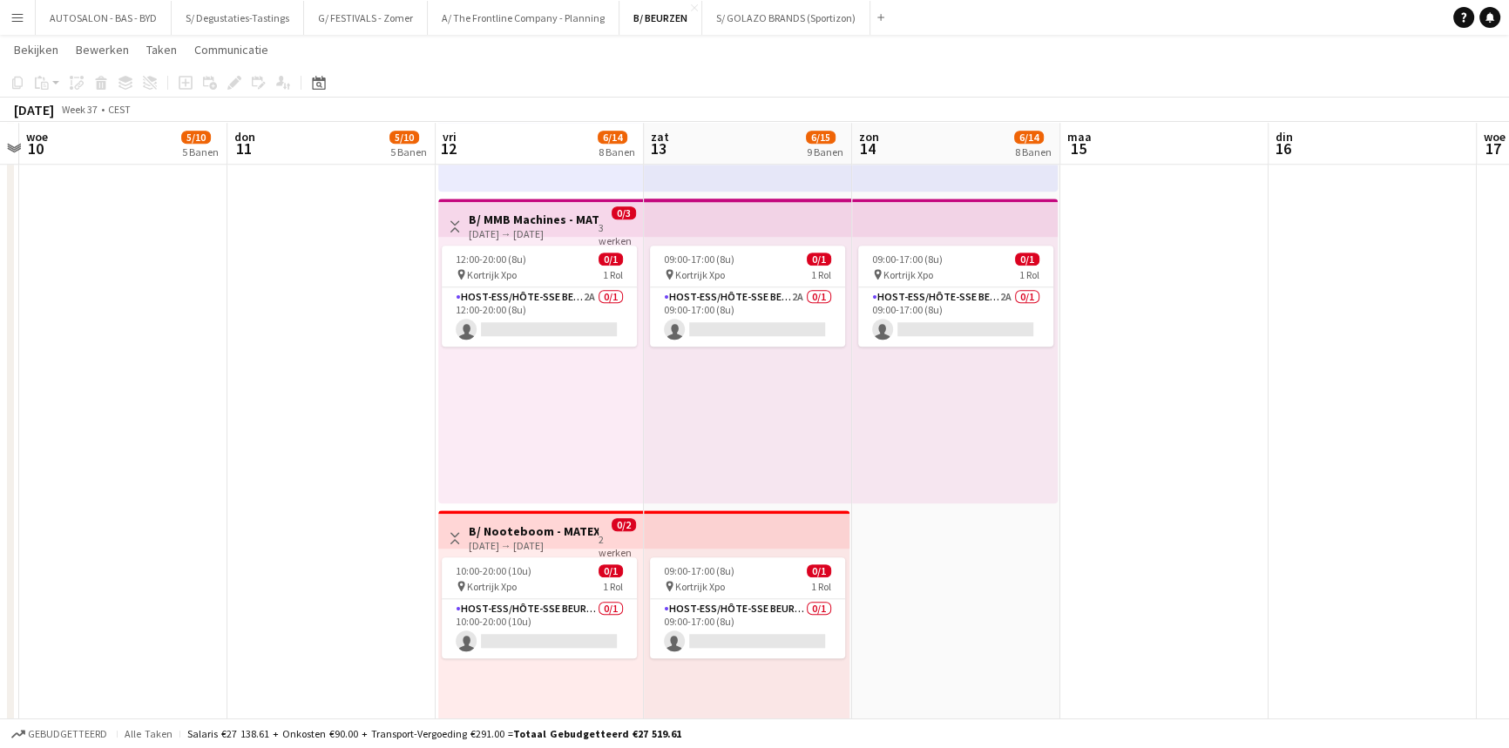
click at [592, 535] on h3 "B/ Nooteboom - MATEXPO 2025 12-13/09/2025" at bounding box center [534, 531] width 130 height 16
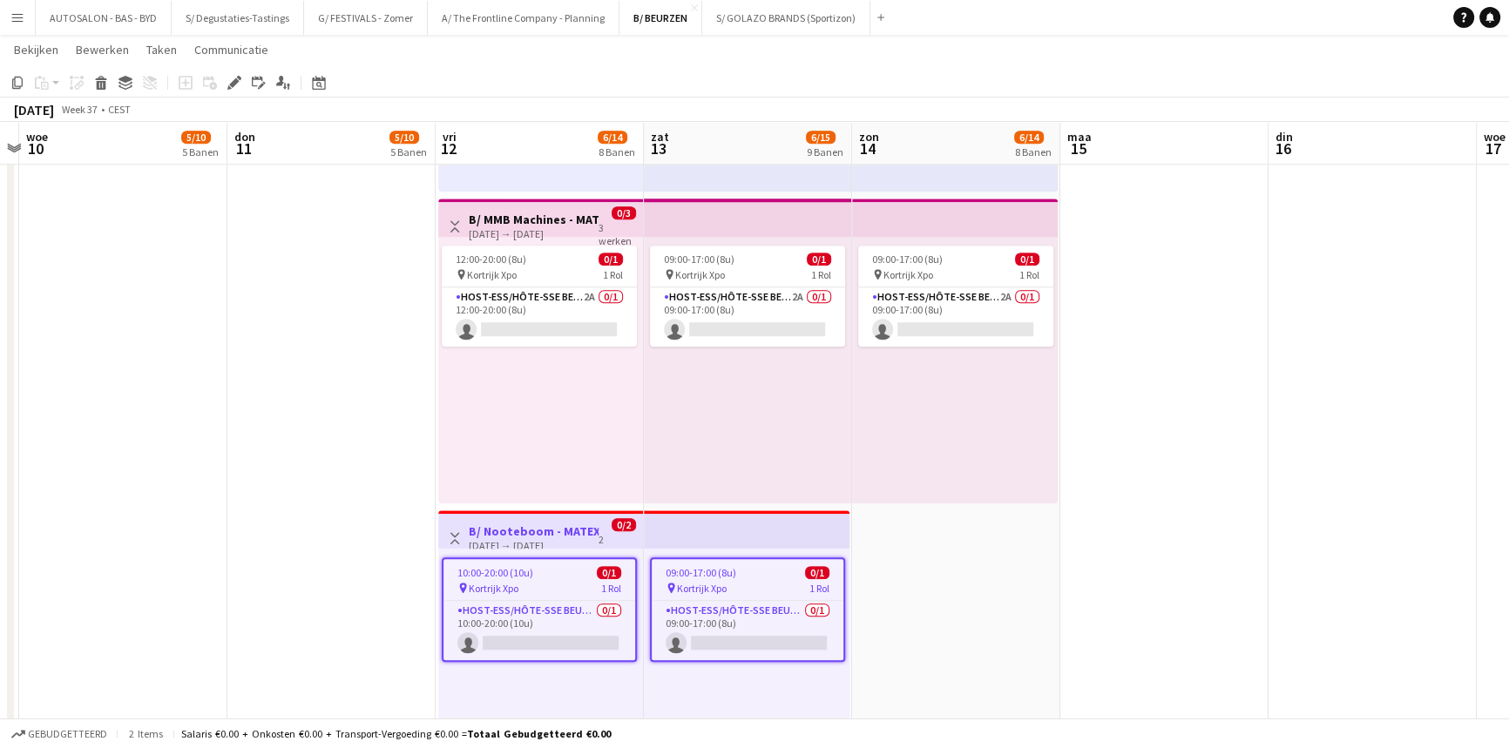
click at [601, 592] on span "1 Rol" at bounding box center [611, 588] width 20 height 13
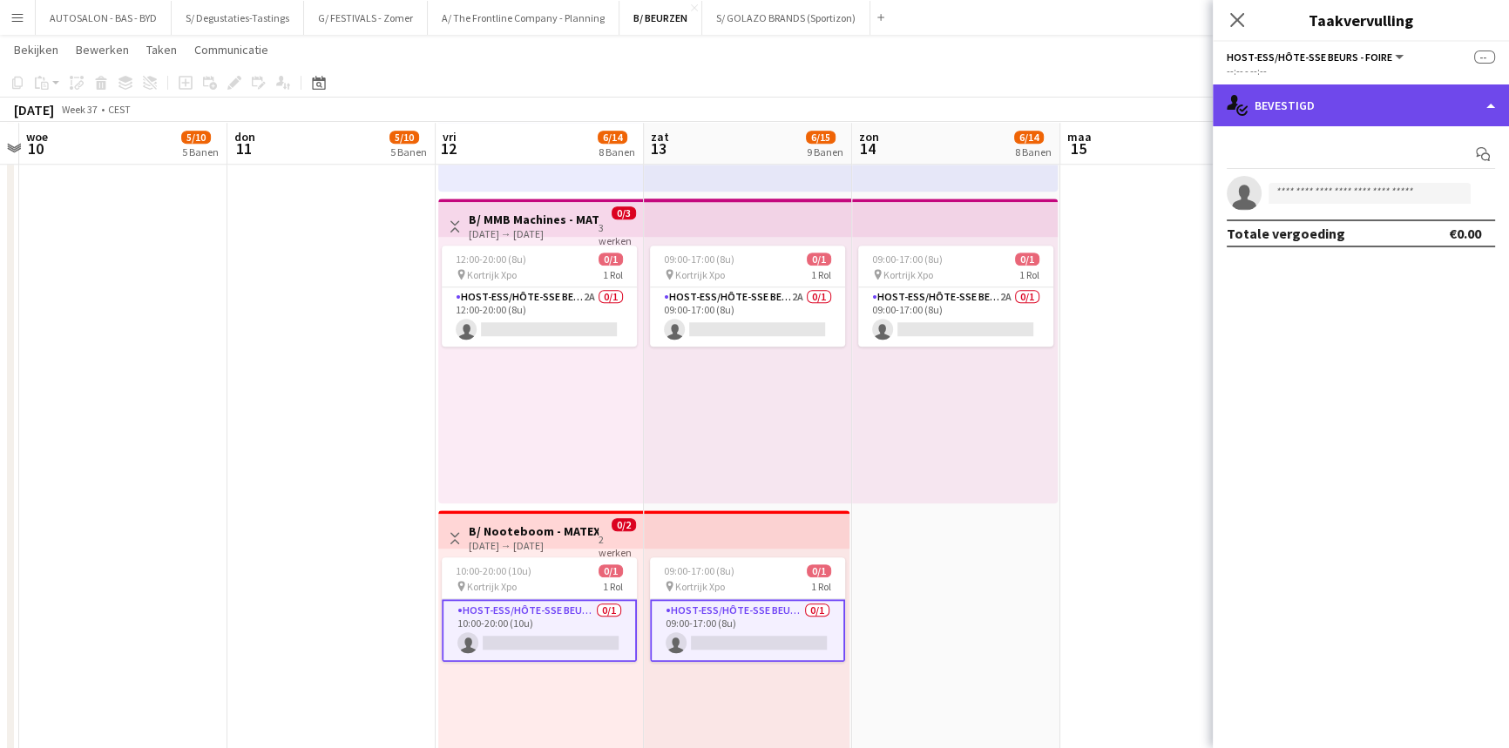
click at [1331, 102] on div "single-neutral-actions-check-2 Bevestigd" at bounding box center [1360, 105] width 296 height 42
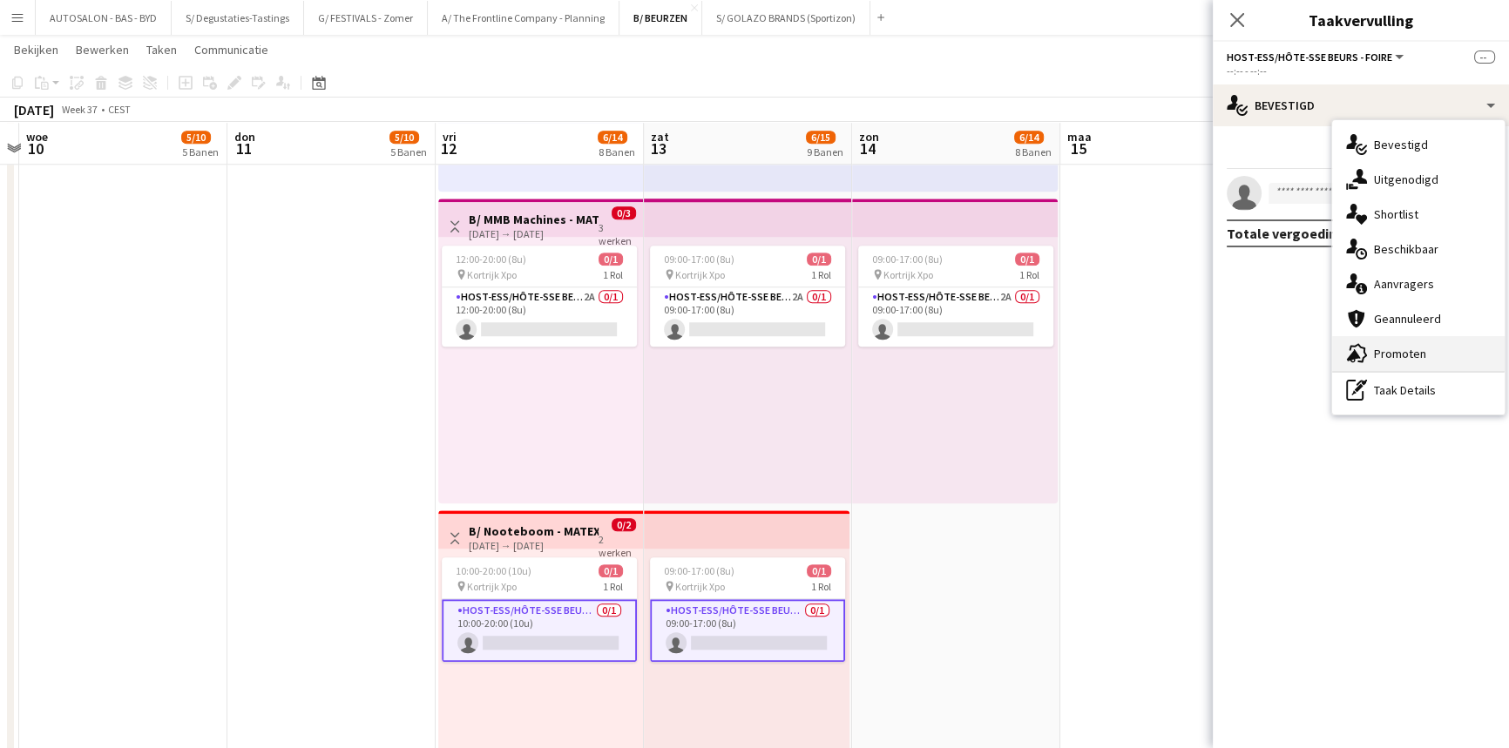
click at [1388, 353] on div "advertising-megaphone Promoten" at bounding box center [1418, 353] width 172 height 35
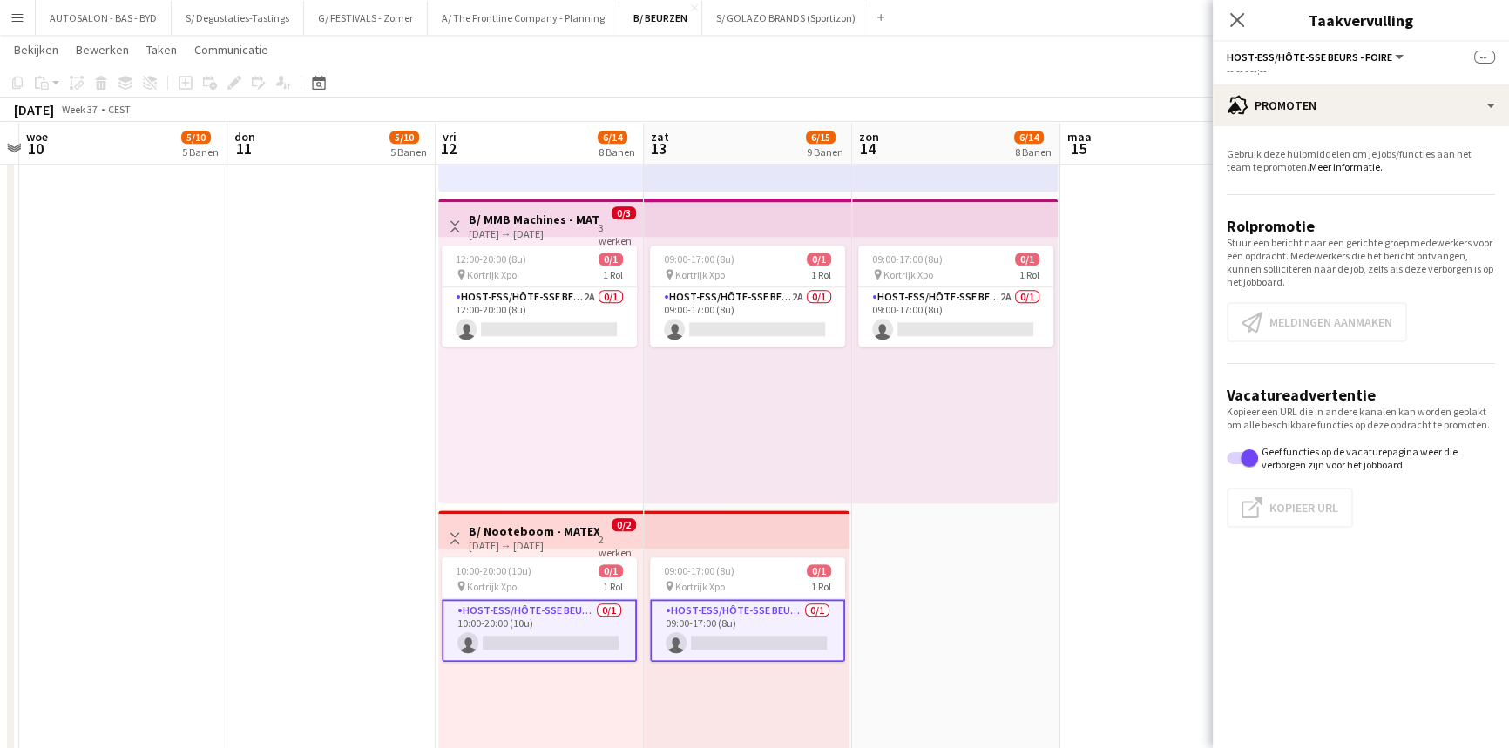
click at [566, 622] on app-card-role "Host-ess/Hôte-sse Beurs - Foire 0/1 10:00-20:00 (10u) single-neutral-actions" at bounding box center [539, 630] width 195 height 63
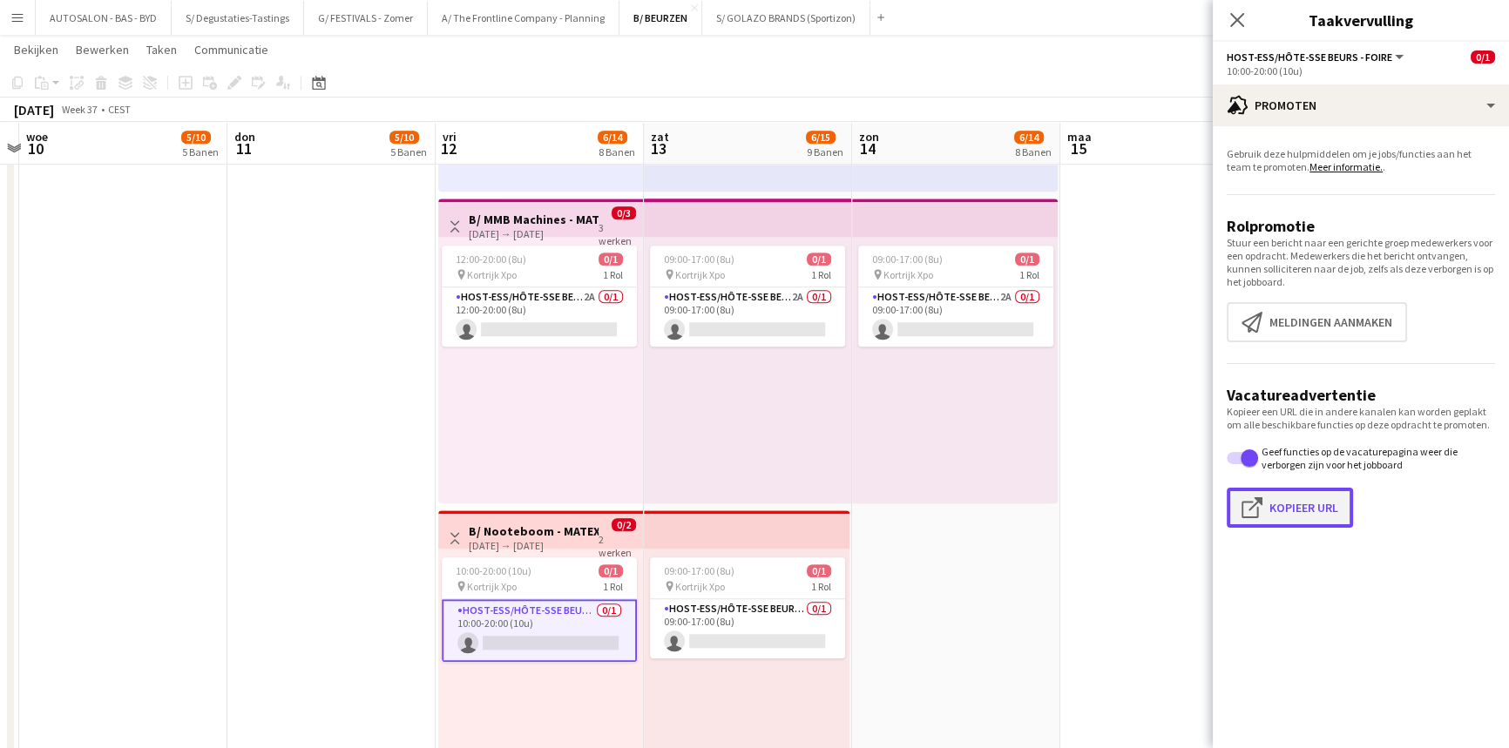
click at [1300, 506] on button "Klik om URL te kopiëren Kopieer URL" at bounding box center [1289, 508] width 126 height 40
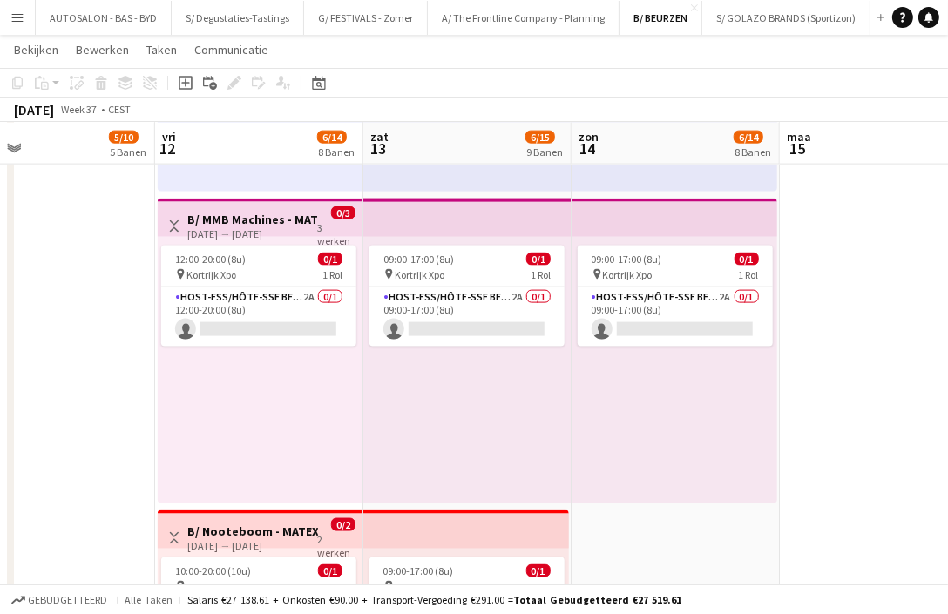
drag, startPoint x: 757, startPoint y: 428, endPoint x: 475, endPoint y: 437, distance: 282.4
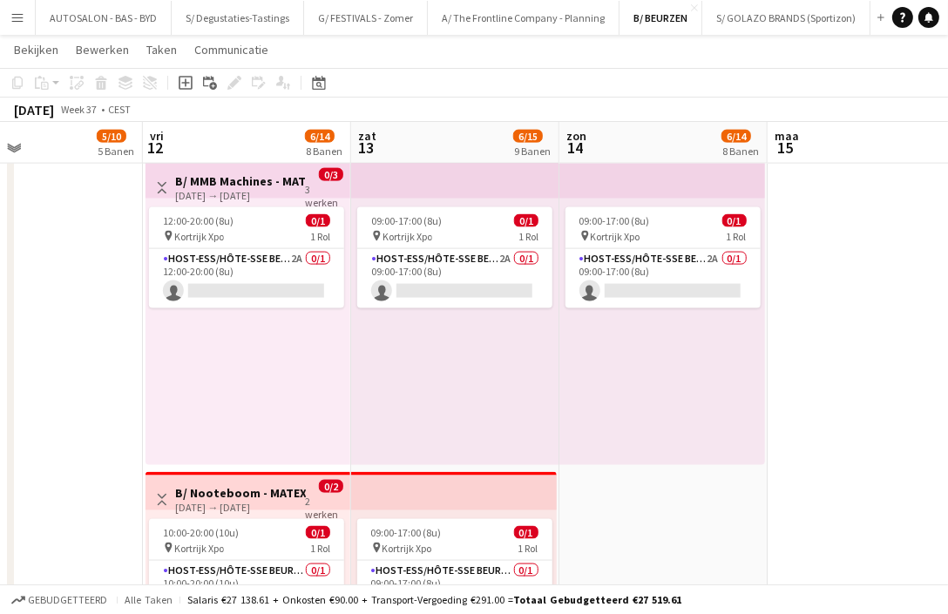
scroll to position [0, 691]
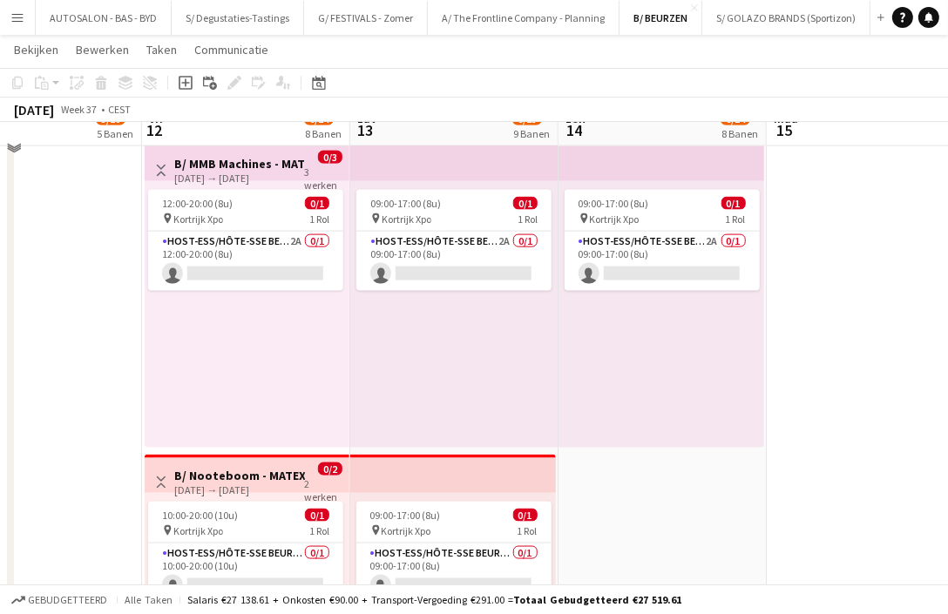
drag, startPoint x: 802, startPoint y: 314, endPoint x: 791, endPoint y: 373, distance: 59.4
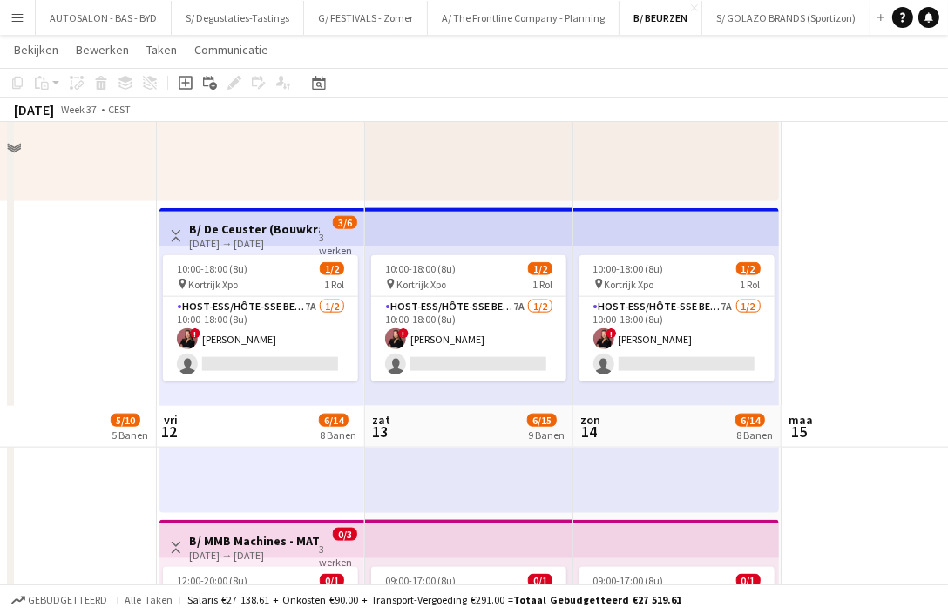
scroll to position [0, 671]
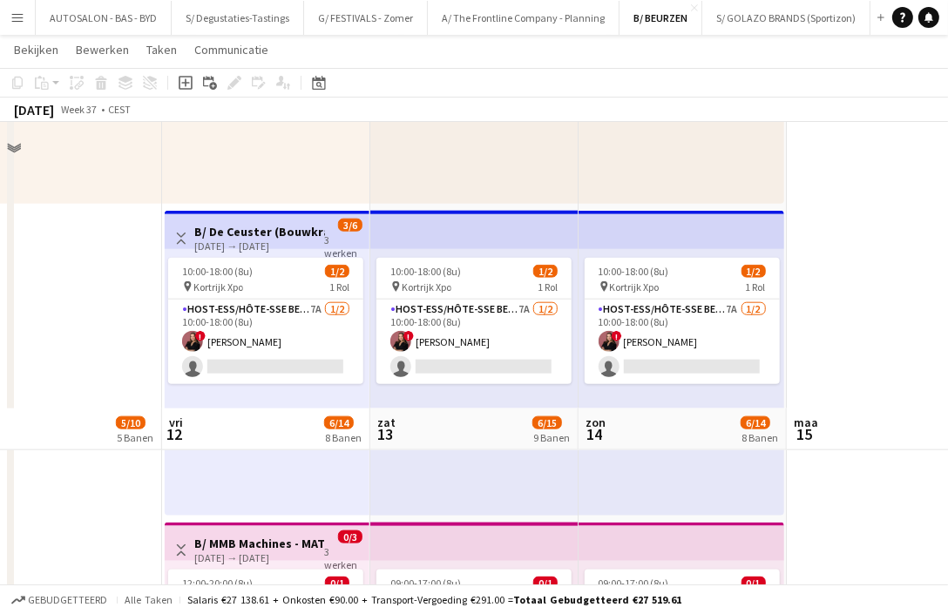
drag, startPoint x: 742, startPoint y: 351, endPoint x: 763, endPoint y: 191, distance: 161.6
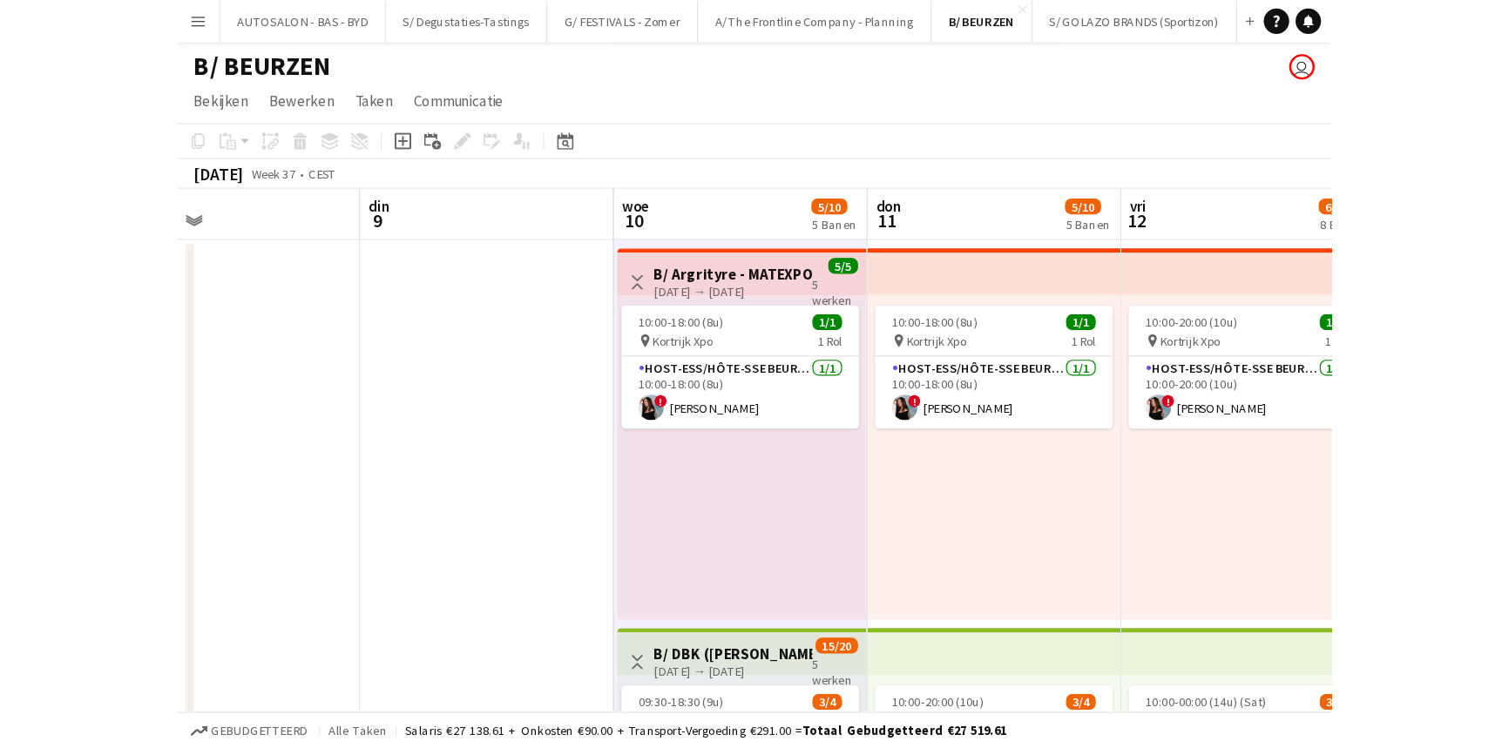
scroll to position [0, 676]
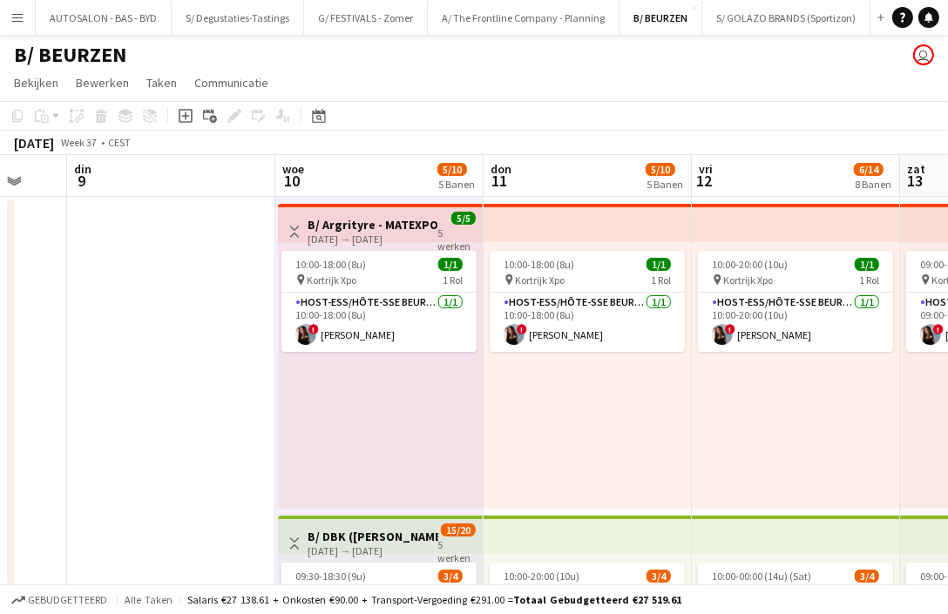
drag, startPoint x: 846, startPoint y: 429, endPoint x: 630, endPoint y: 427, distance: 216.0
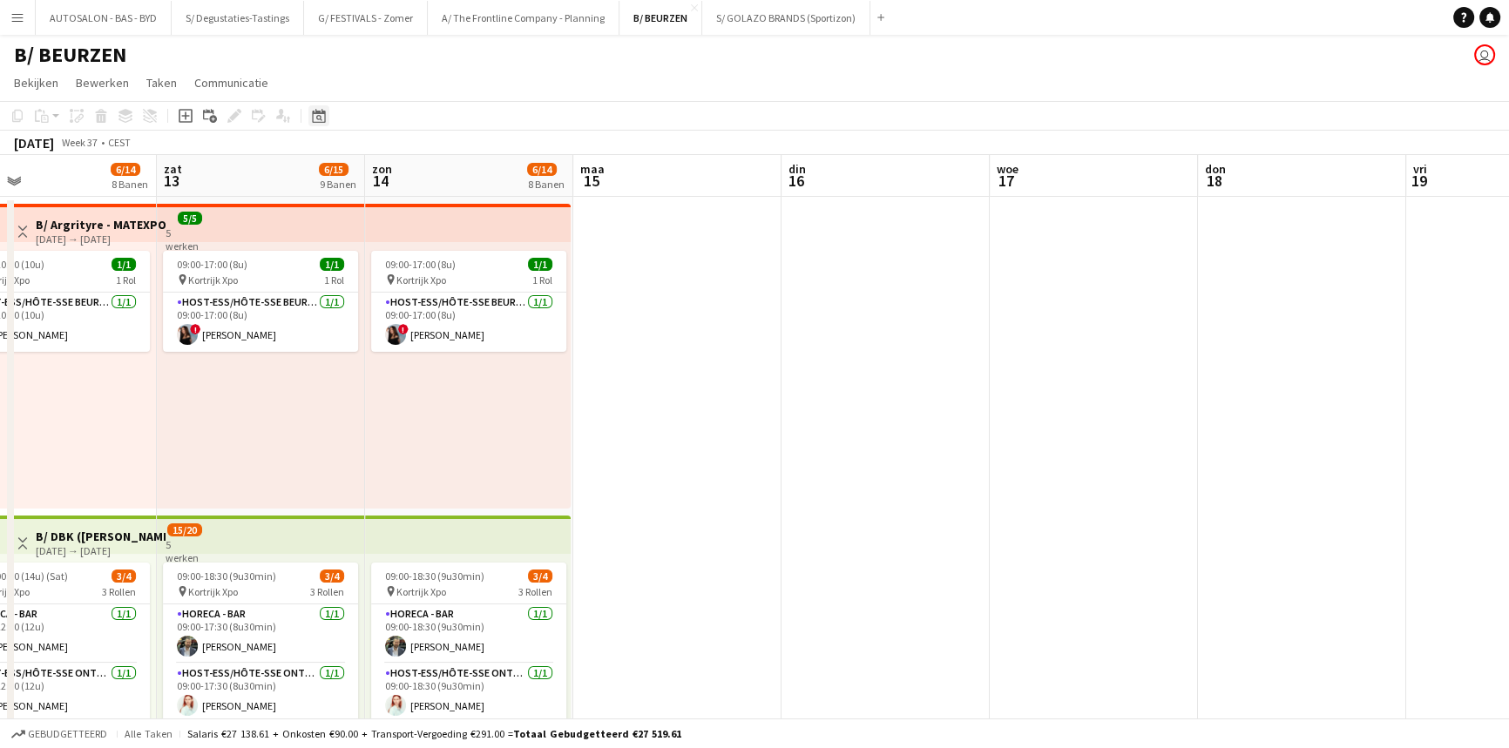
click at [312, 111] on icon "Datumkiezer" at bounding box center [319, 116] width 14 height 14
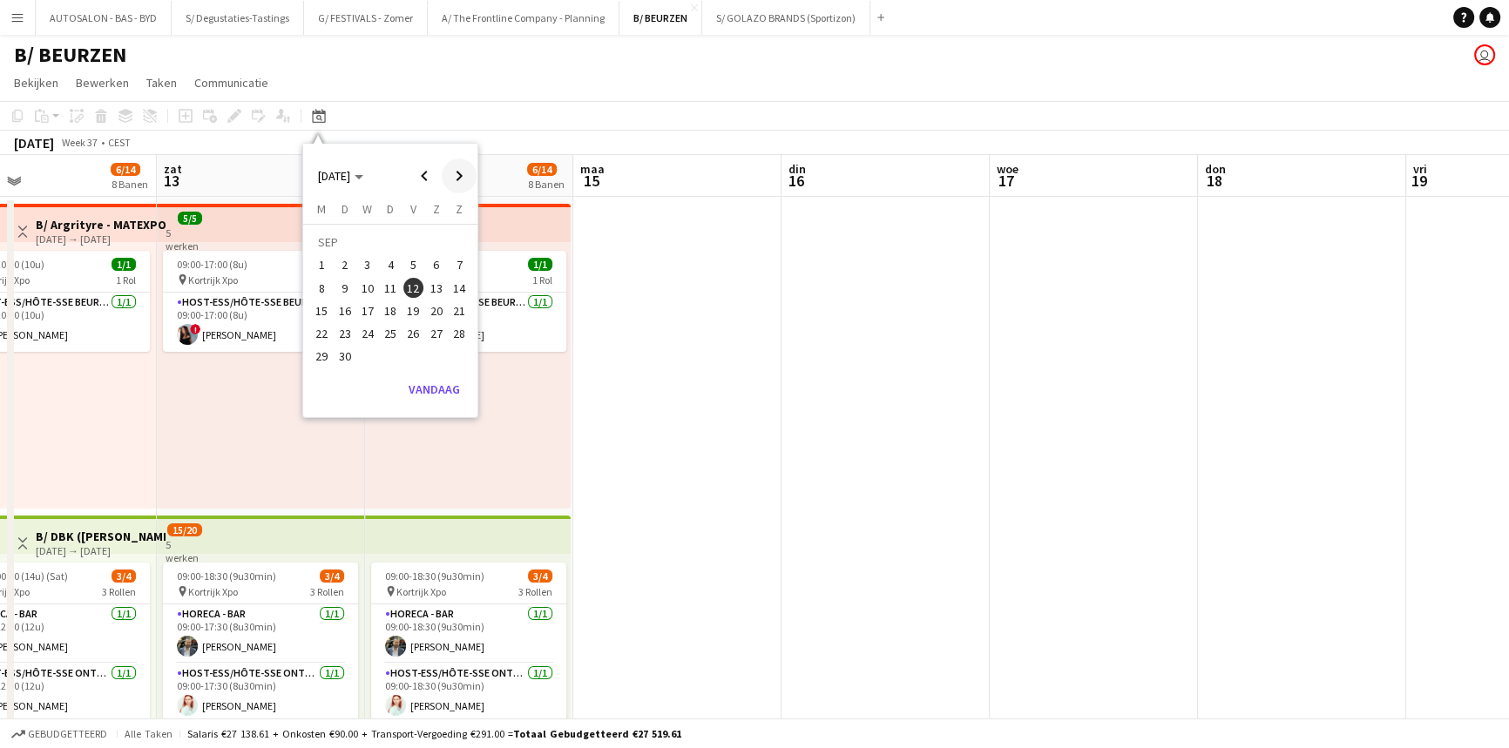
click at [456, 168] on span "Next month" at bounding box center [459, 176] width 35 height 35
click at [348, 309] on span "14" at bounding box center [344, 310] width 21 height 21
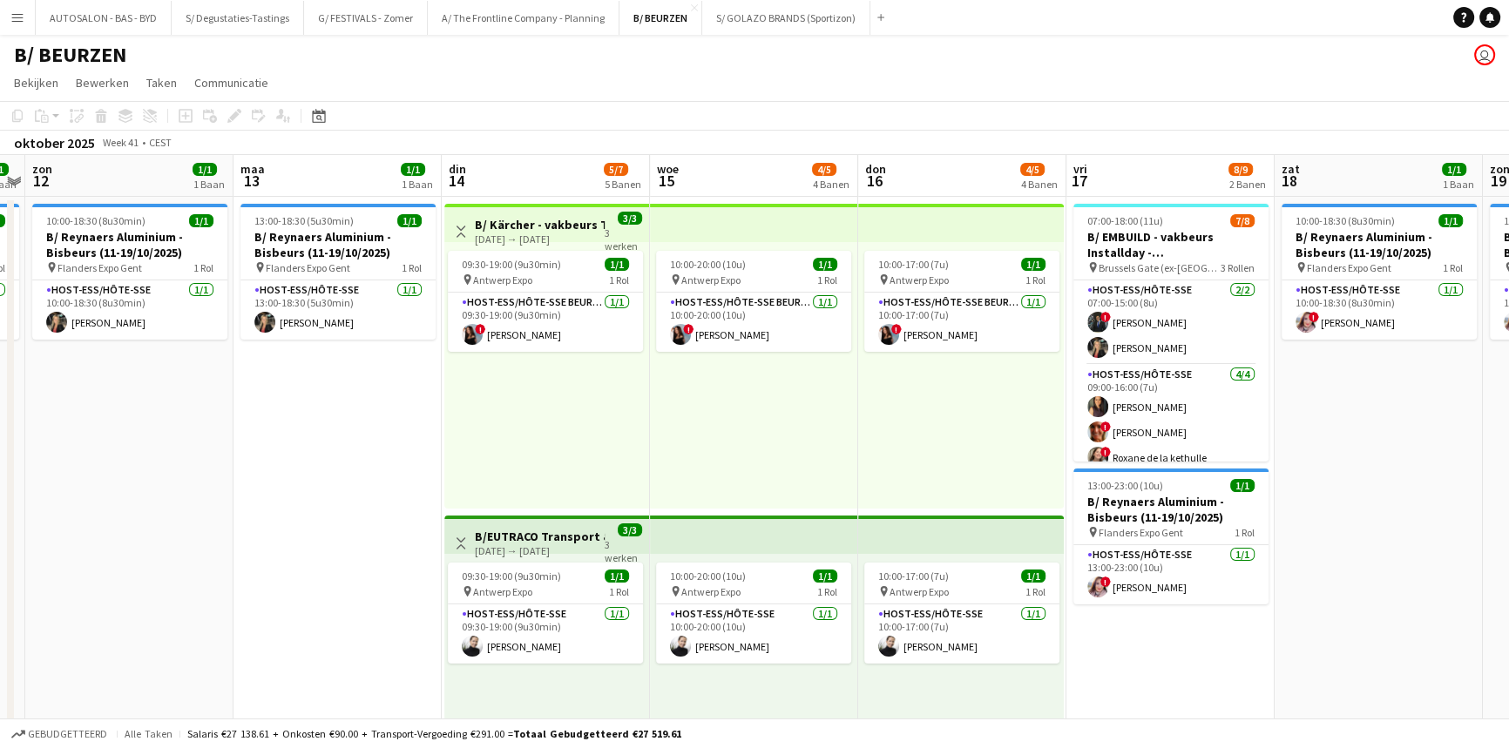
scroll to position [0, 602]
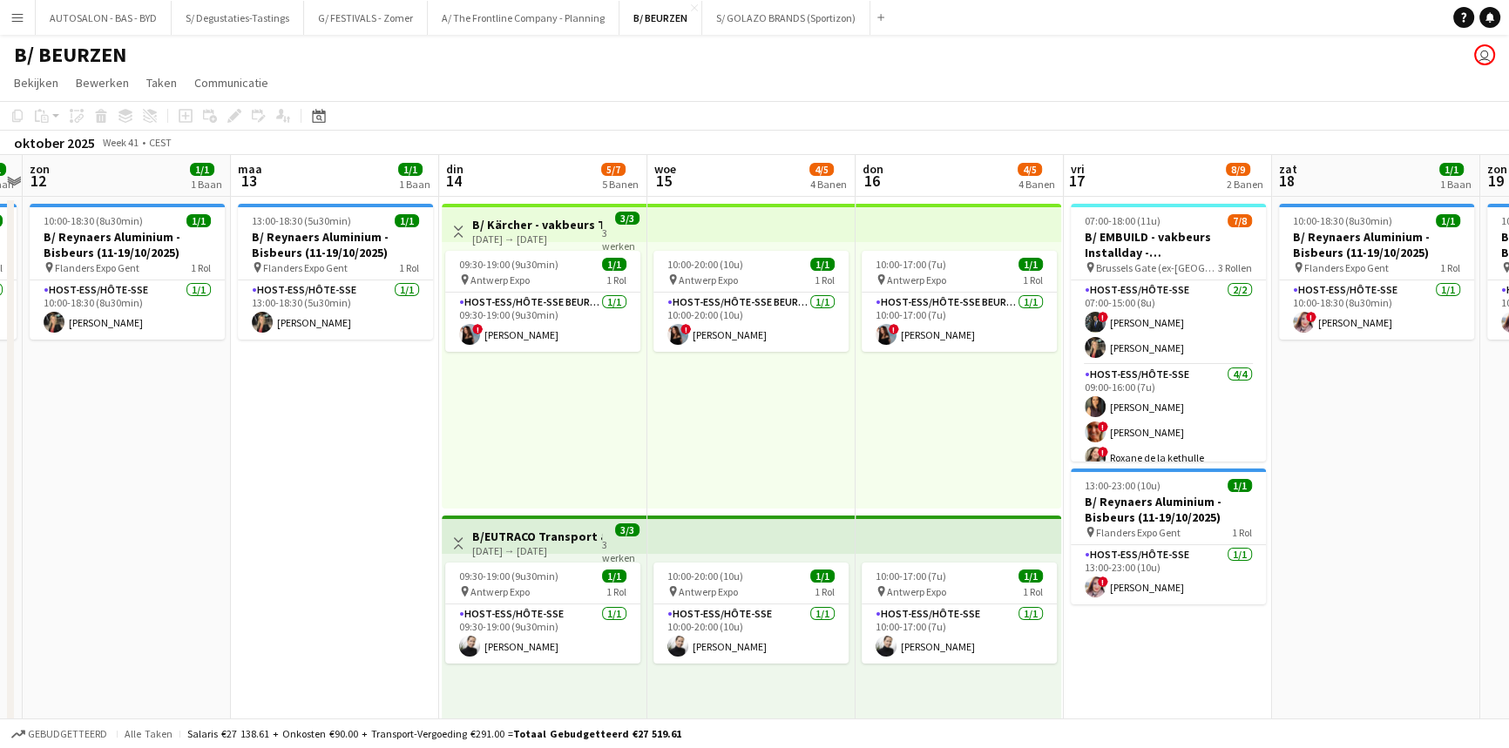
drag, startPoint x: 938, startPoint y: 410, endPoint x: 937, endPoint y: 371, distance: 39.2
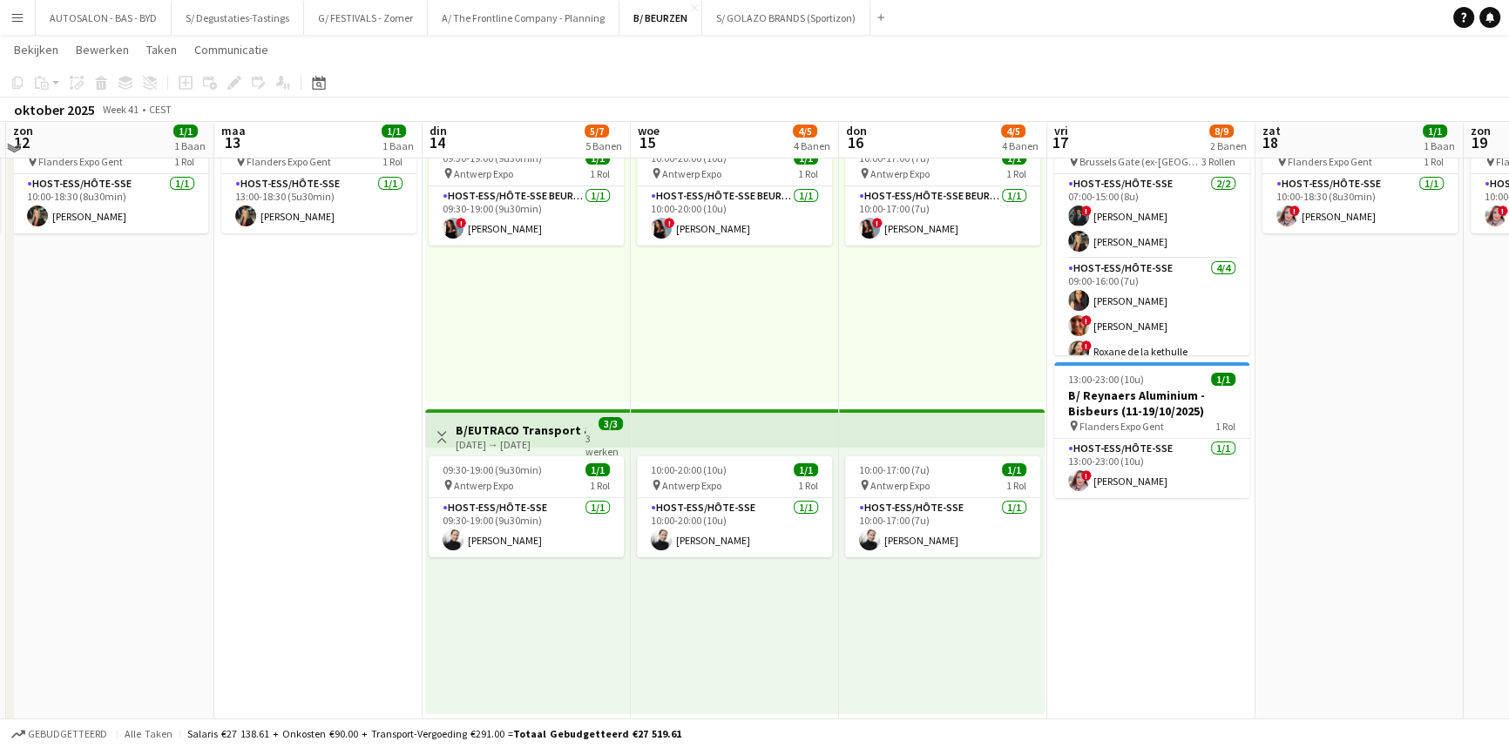
scroll to position [112, 0]
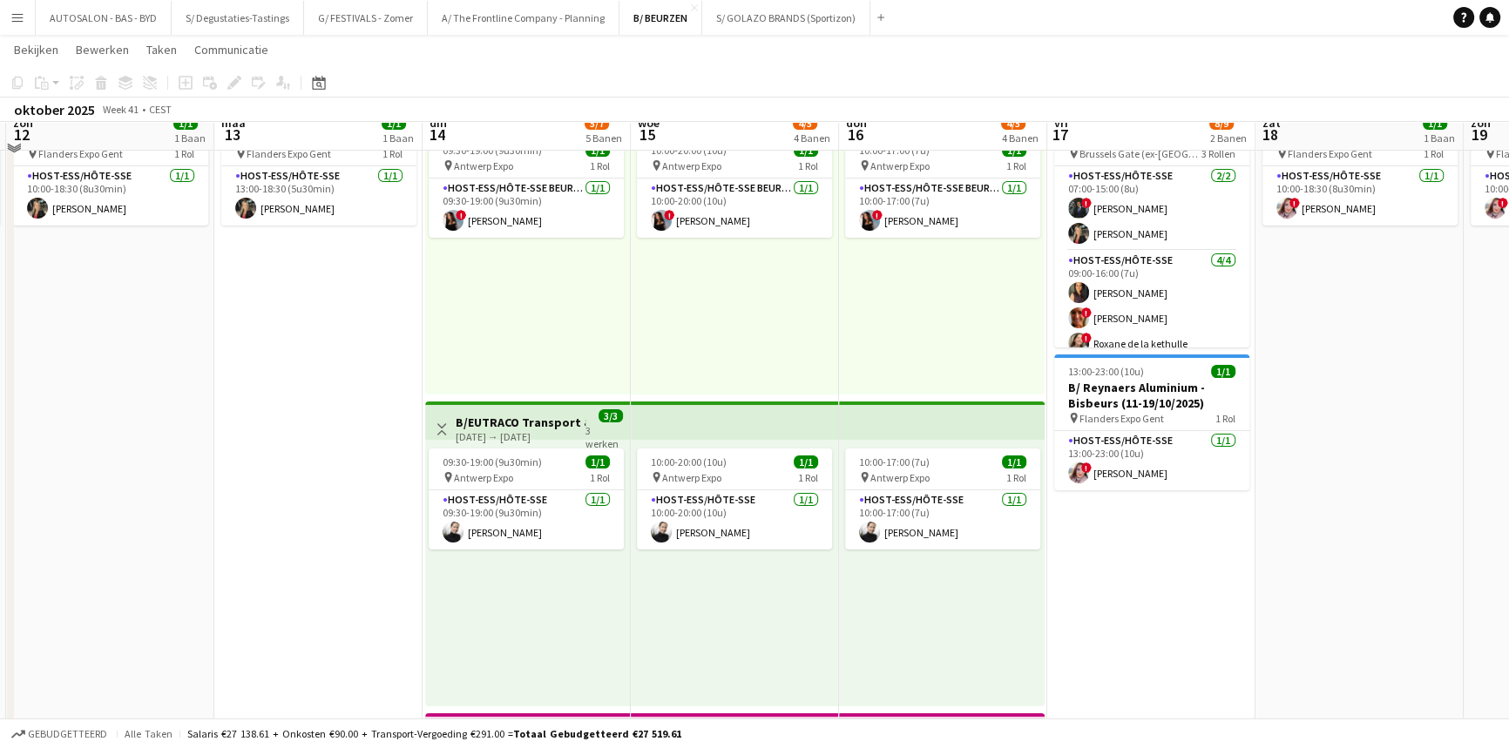
drag, startPoint x: 929, startPoint y: 394, endPoint x: 913, endPoint y: 428, distance: 37.8
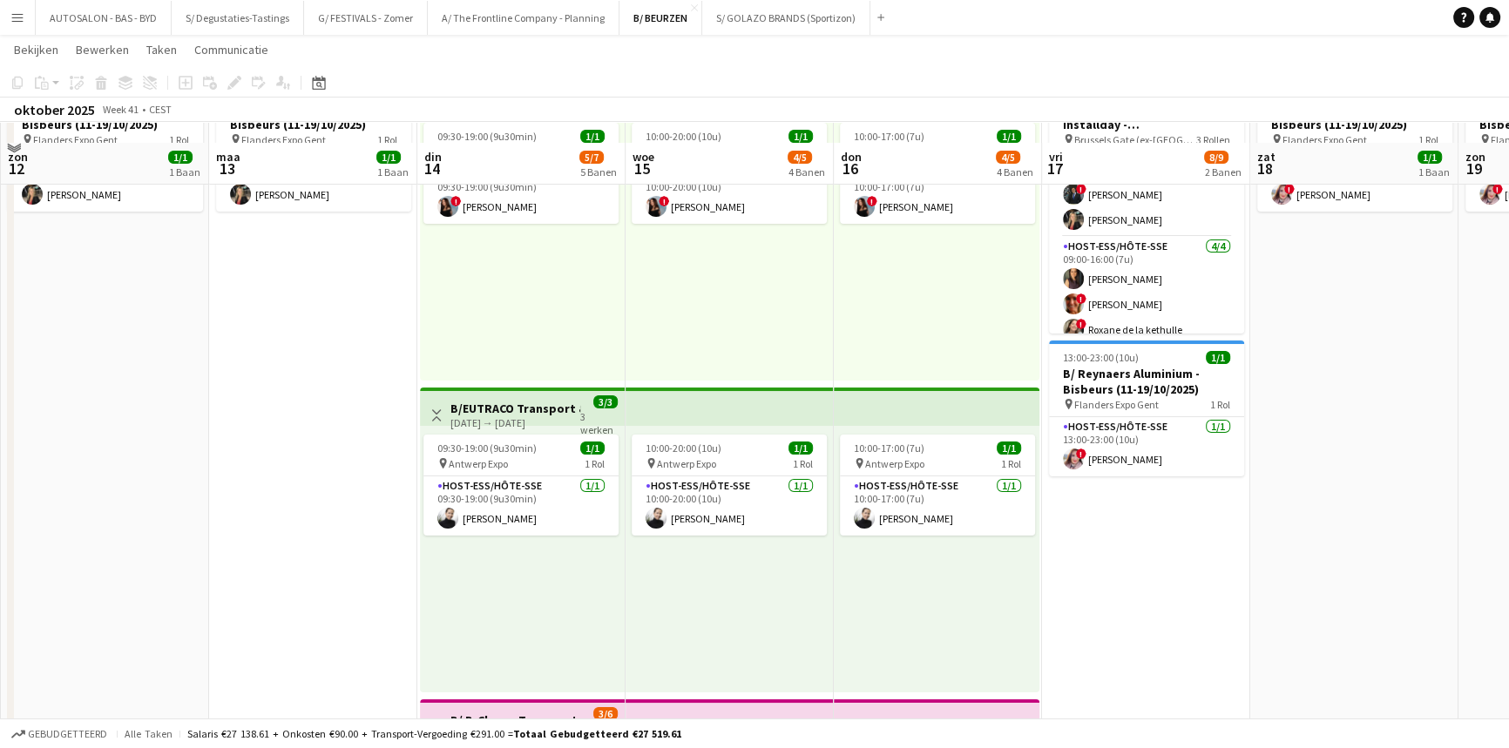
scroll to position [0, 0]
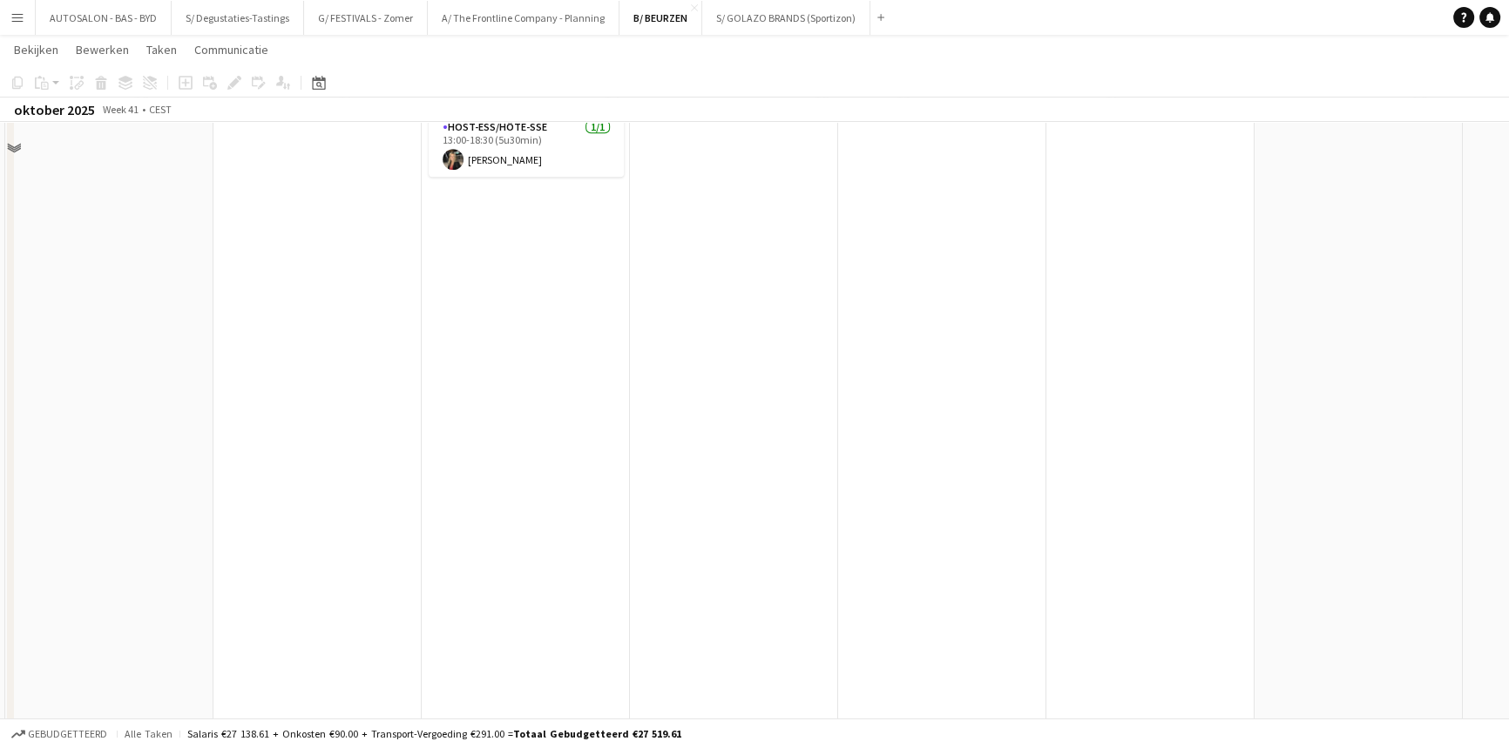
drag, startPoint x: 541, startPoint y: 330, endPoint x: 542, endPoint y: 410, distance: 80.1
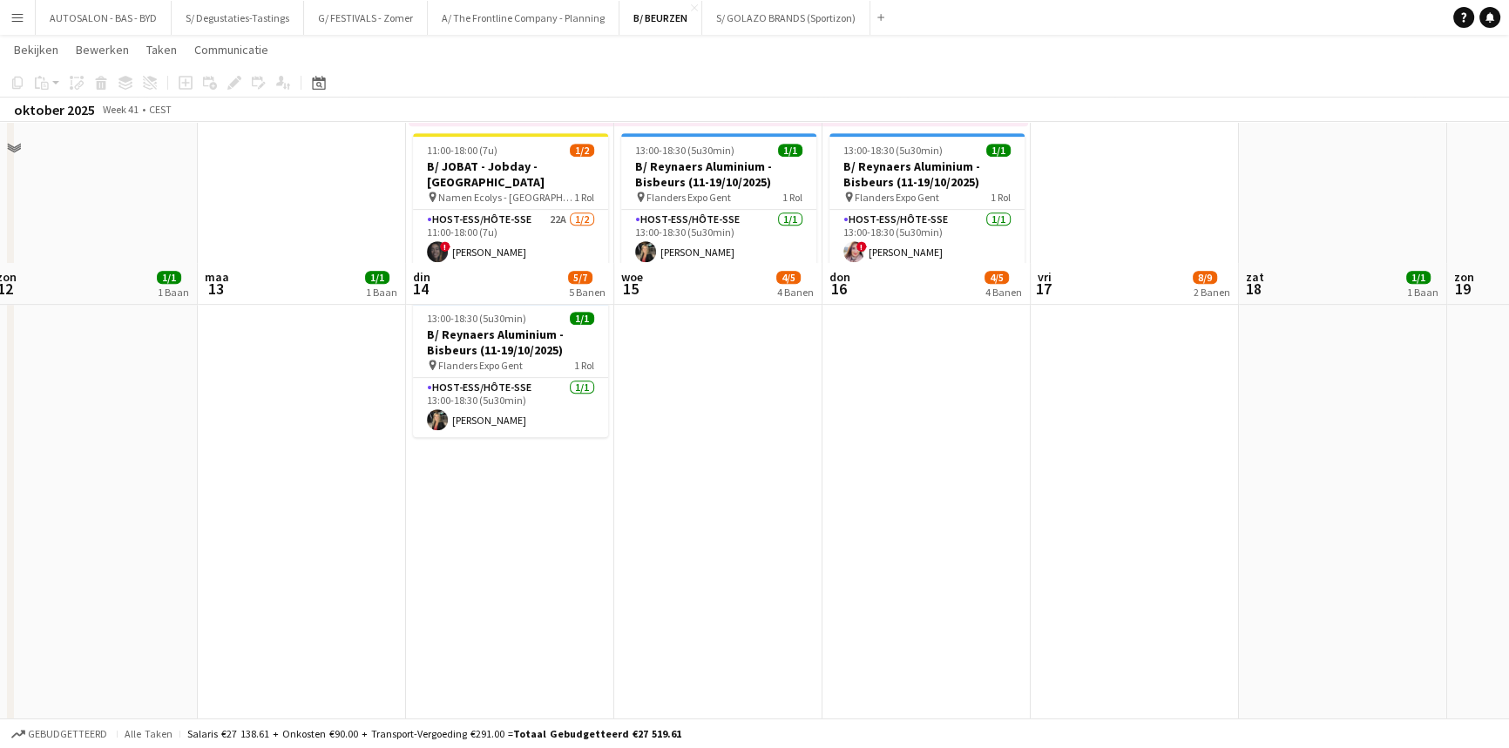
drag, startPoint x: 545, startPoint y: 382, endPoint x: 531, endPoint y: 279, distance: 104.6
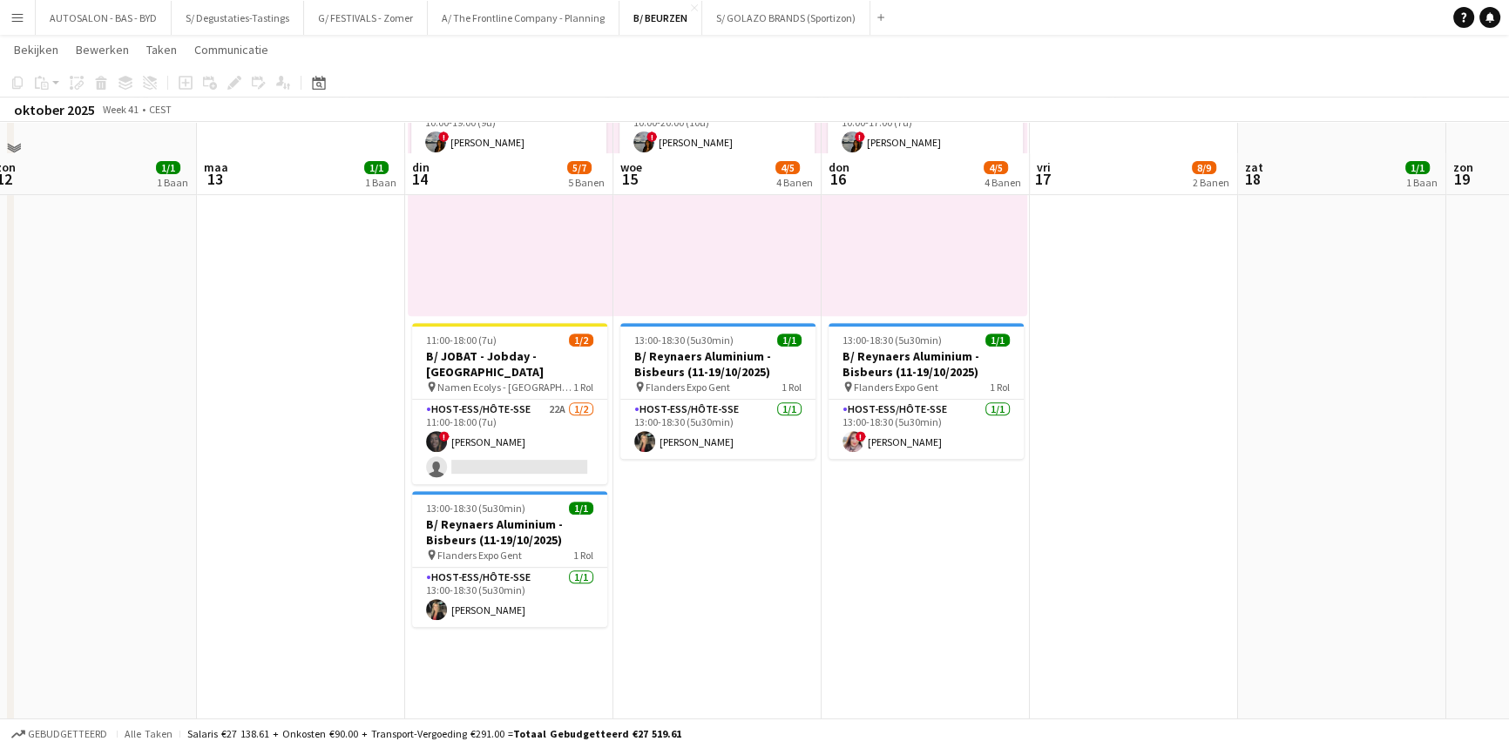
drag, startPoint x: 677, startPoint y: 579, endPoint x: 675, endPoint y: 531, distance: 47.9
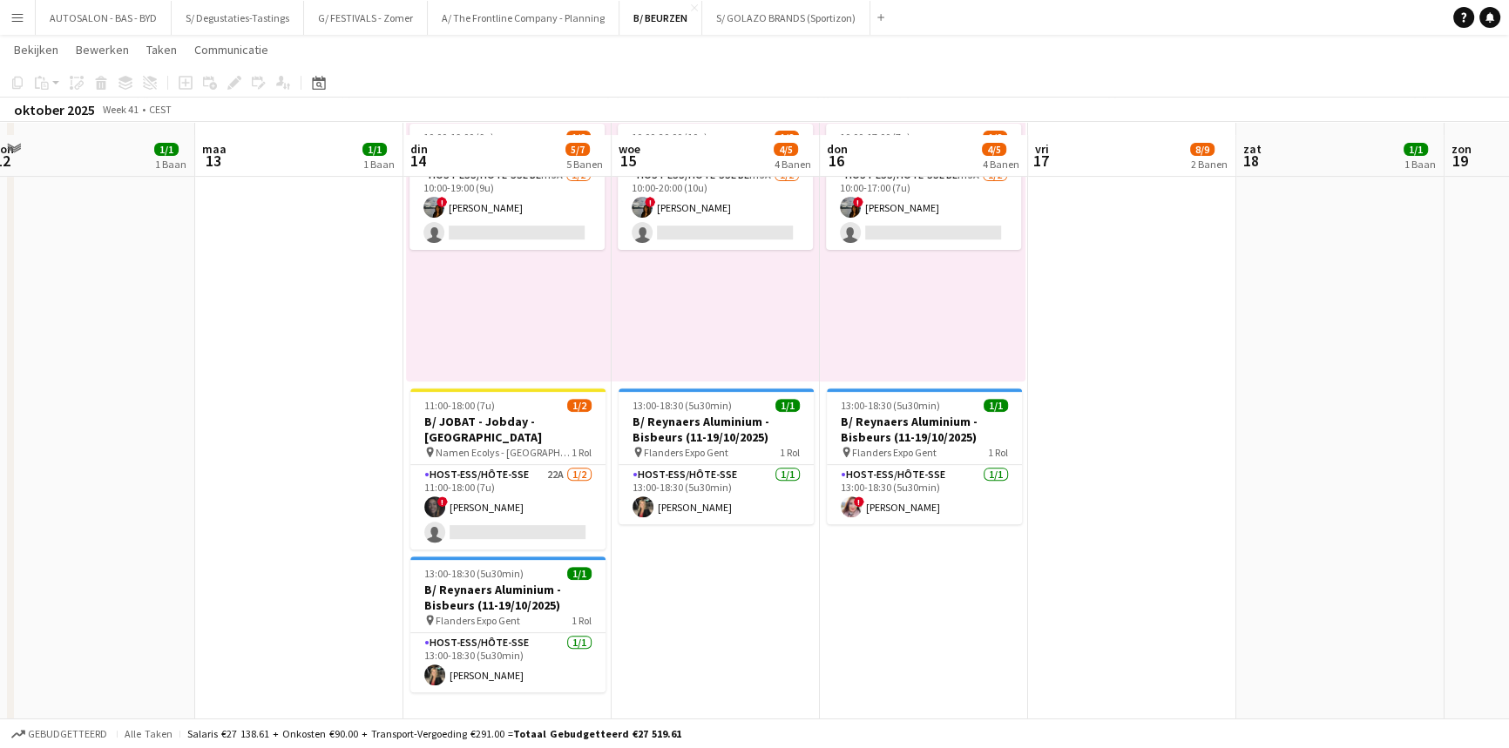
drag, startPoint x: 681, startPoint y: 608, endPoint x: 679, endPoint y: 554, distance: 54.0
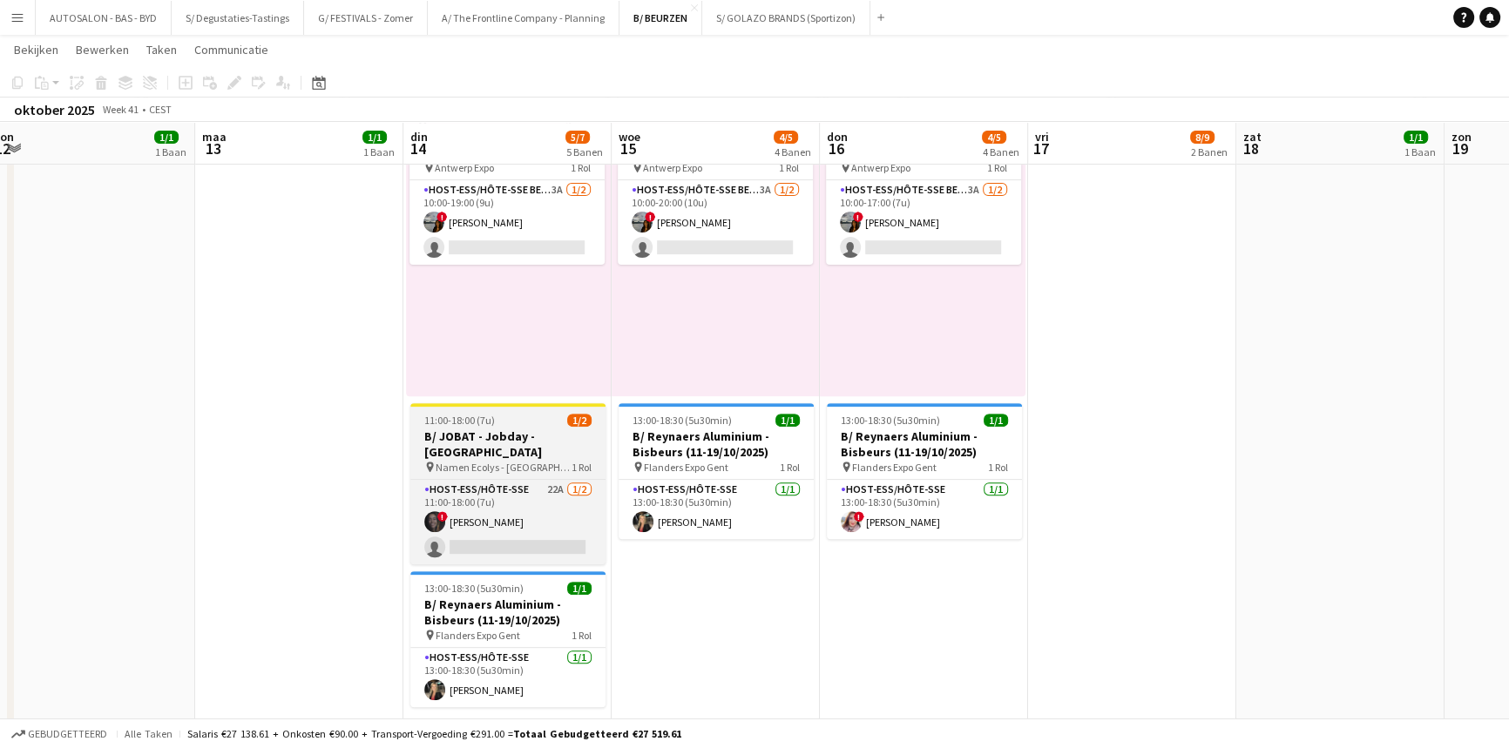
click at [525, 434] on h3 "B/ JOBAT - Jobday - [GEOGRAPHIC_DATA]" at bounding box center [507, 444] width 195 height 31
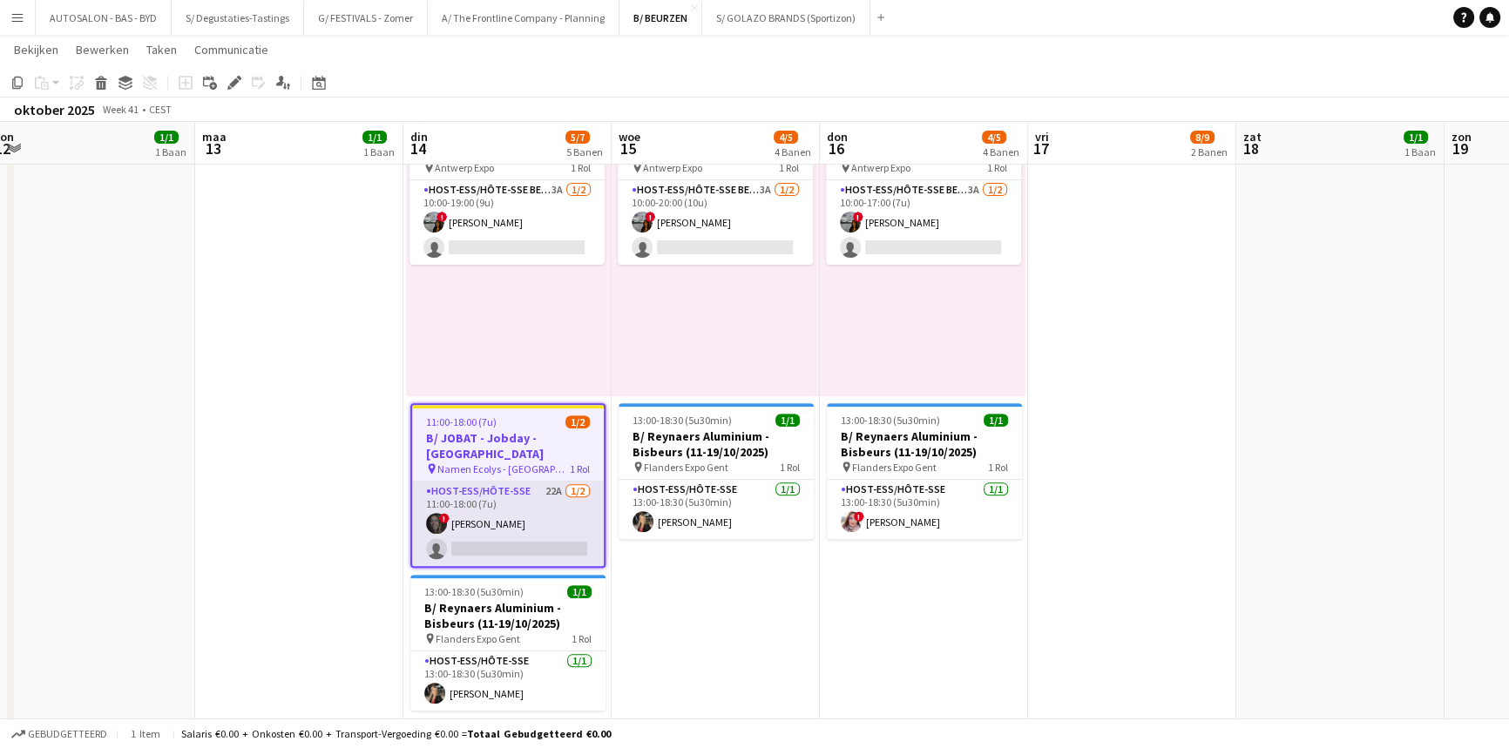
click at [509, 482] on app-card-role "Host-ess/Hôte-sse 22A [DATE] 11:00-18:00 (7u) ! [PERSON_NAME] single-neutral-ac…" at bounding box center [508, 524] width 192 height 84
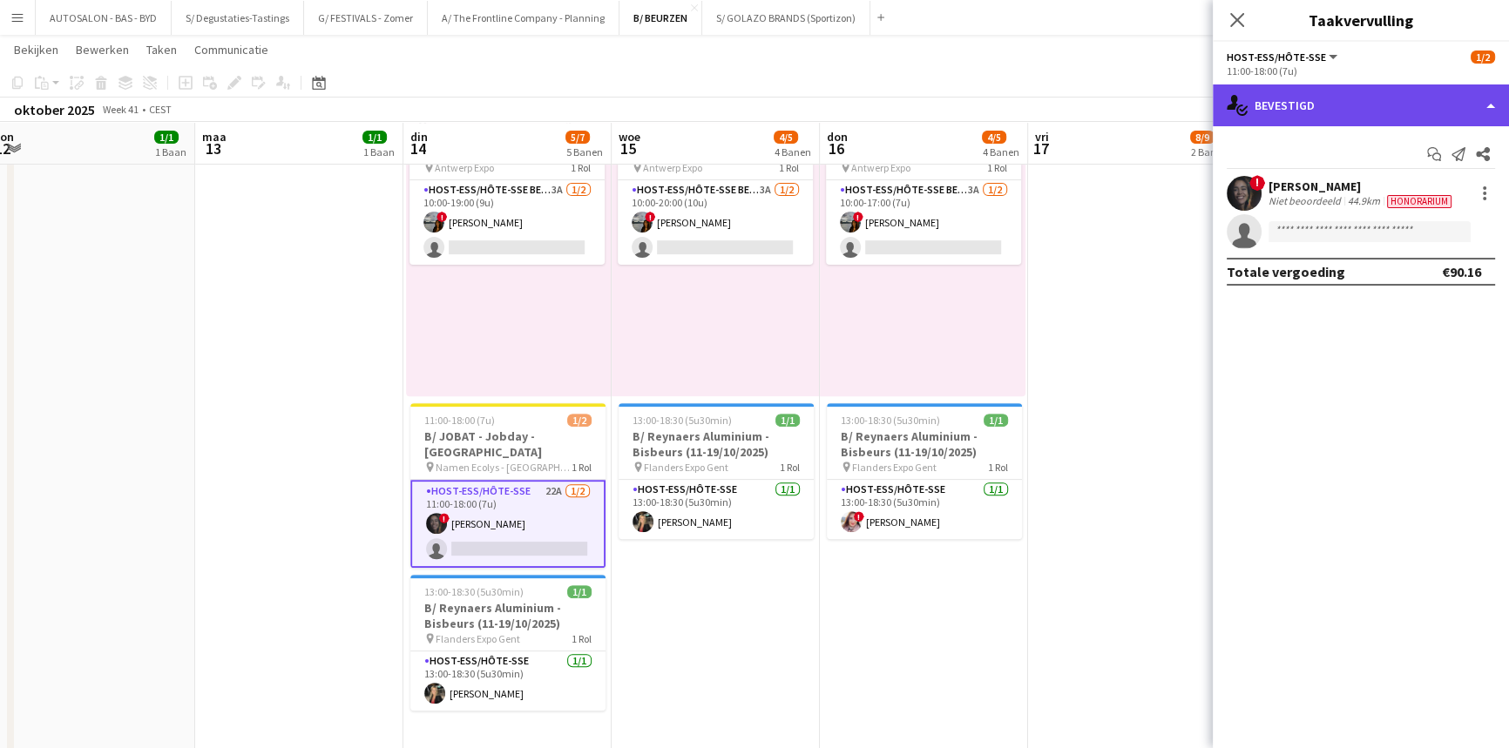
click at [1367, 109] on div "single-neutral-actions-check-2 Bevestigd" at bounding box center [1360, 105] width 296 height 42
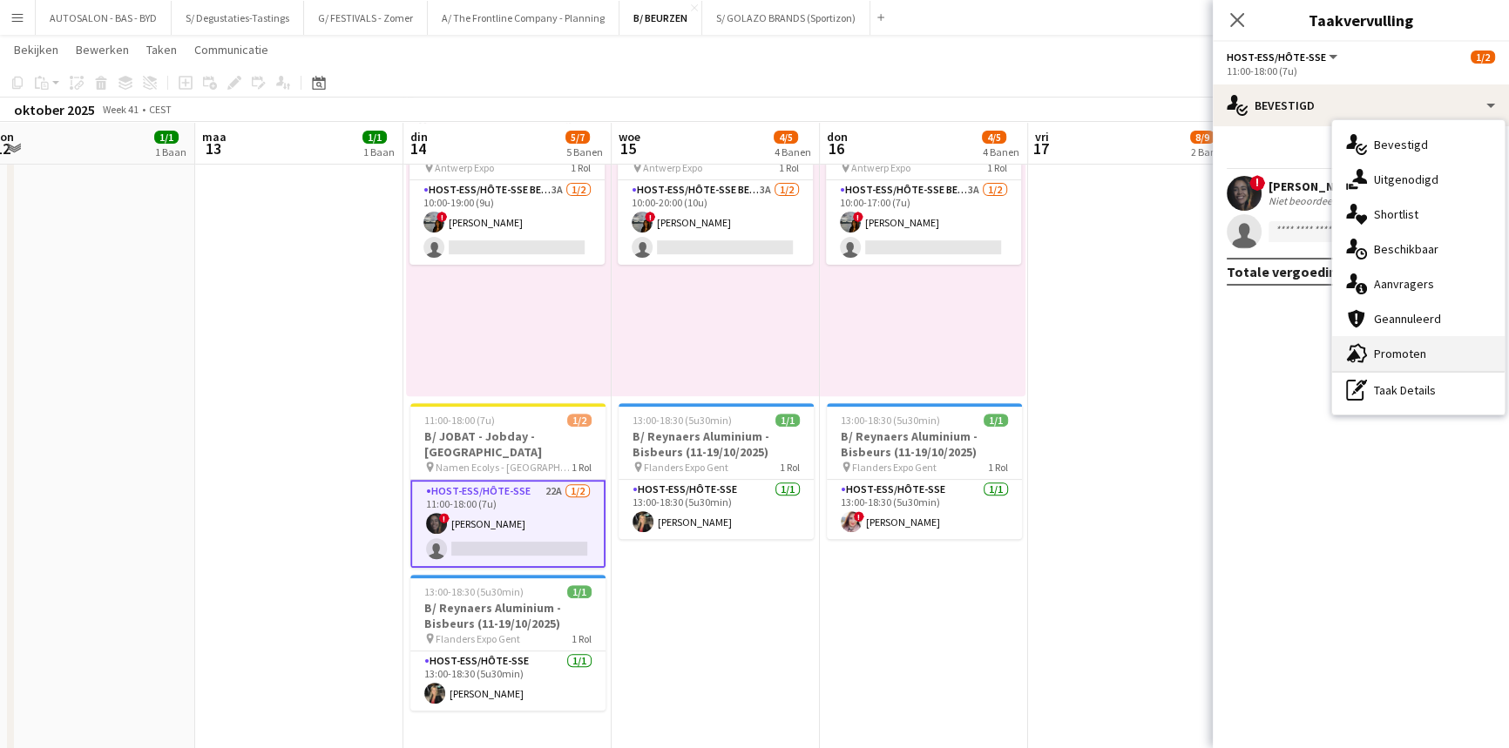
click at [1388, 359] on div "advertising-megaphone Promoten" at bounding box center [1418, 353] width 172 height 35
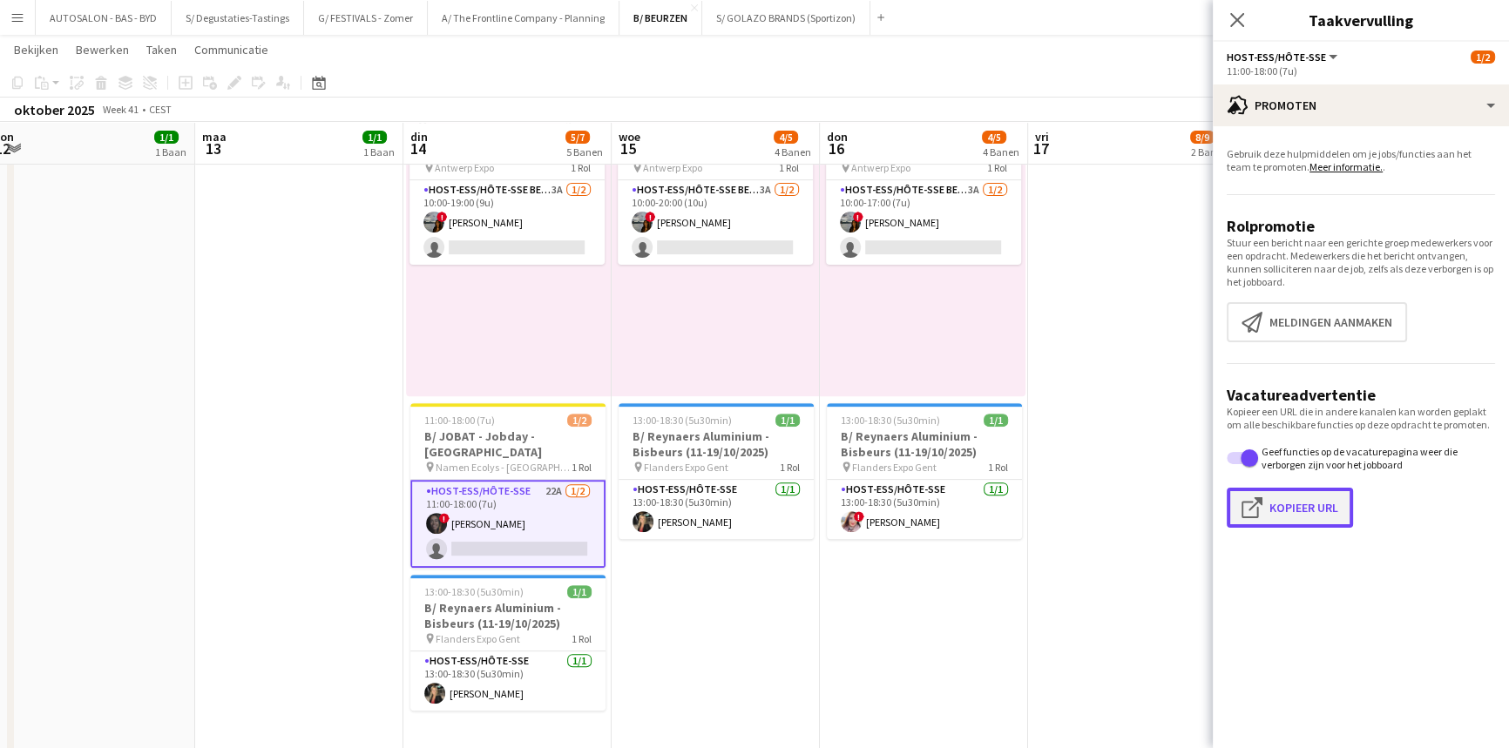
click at [1297, 528] on button "Klik om URL te kopiëren Kopieer URL" at bounding box center [1289, 508] width 126 height 40
drag, startPoint x: 512, startPoint y: 444, endPoint x: 564, endPoint y: 424, distance: 56.0
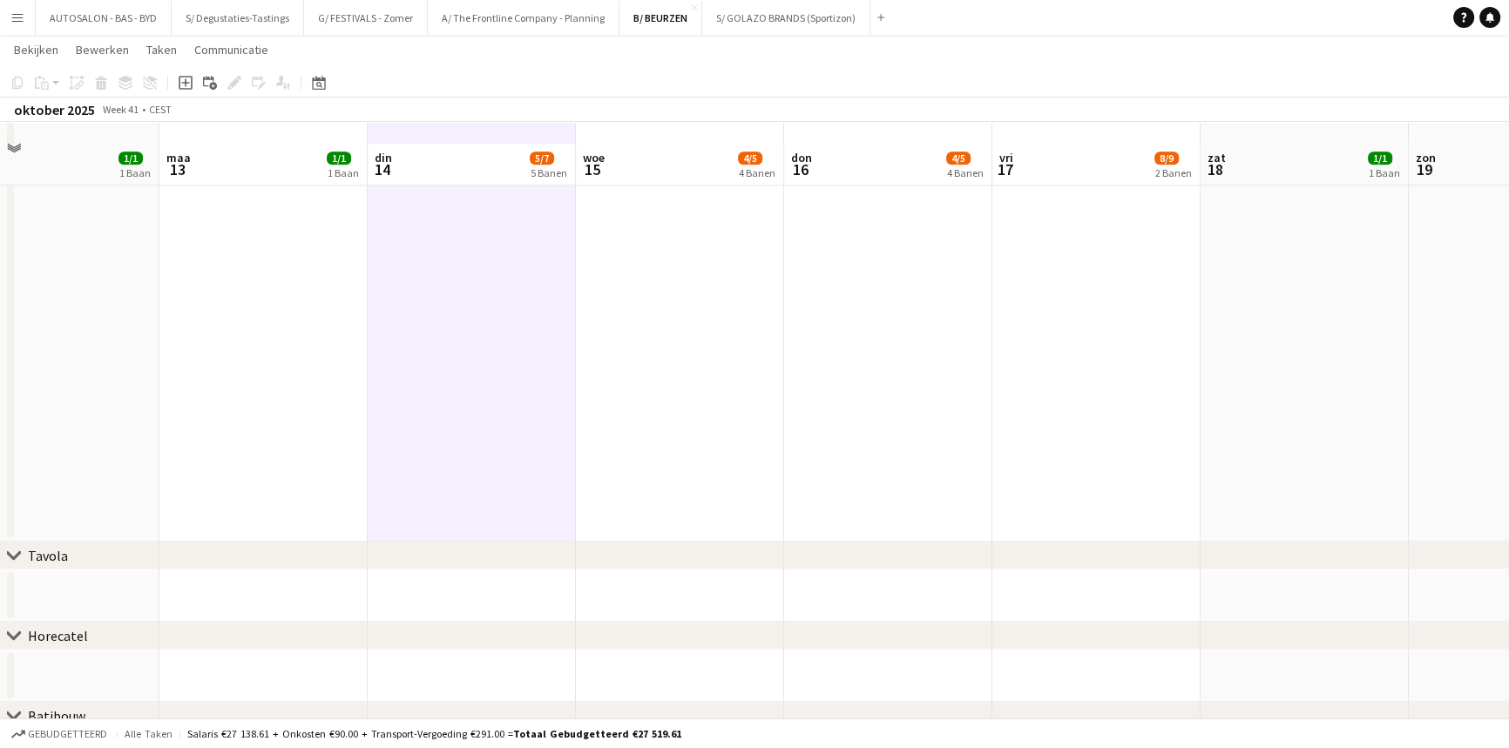
drag, startPoint x: 680, startPoint y: 448, endPoint x: 672, endPoint y: 256, distance: 191.8
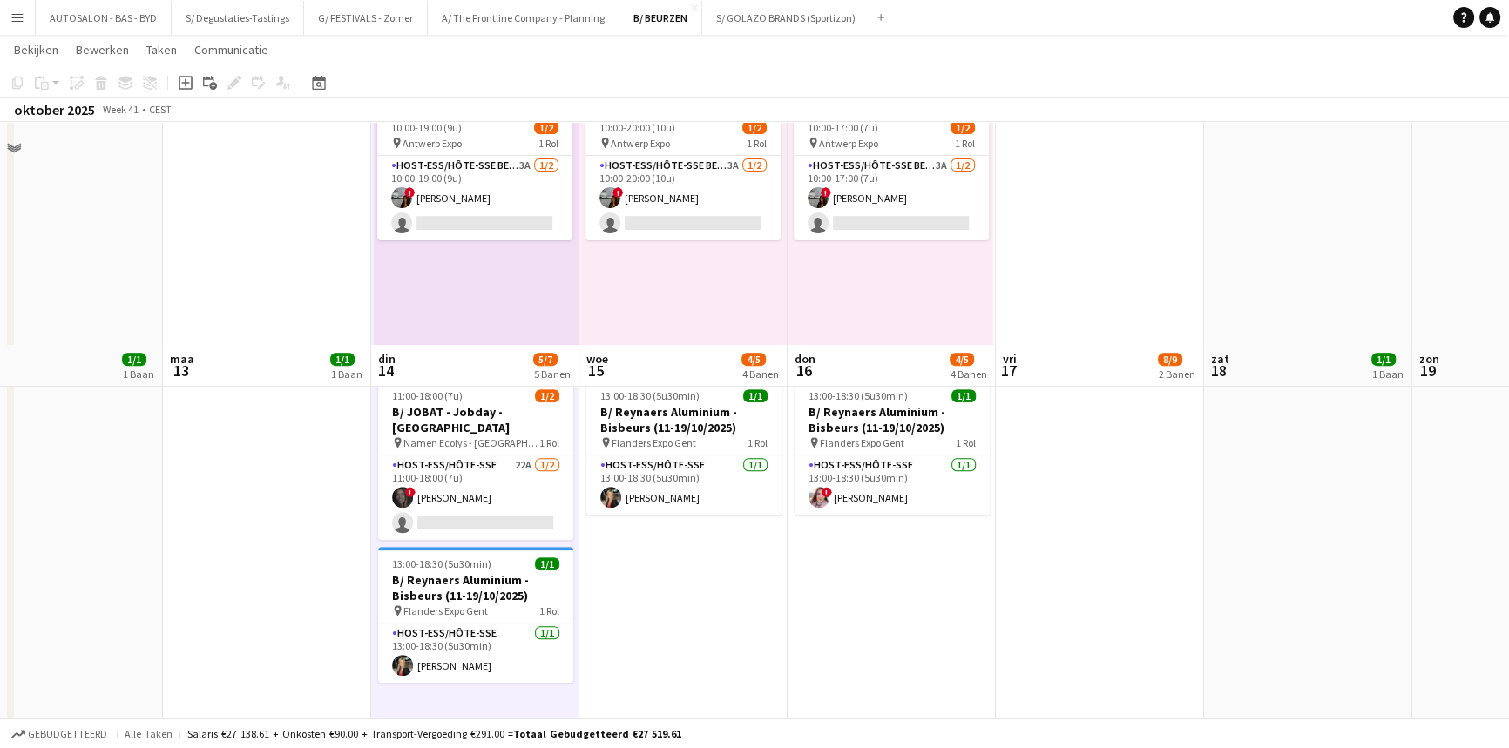
drag, startPoint x: 672, startPoint y: 256, endPoint x: 676, endPoint y: 158, distance: 98.5
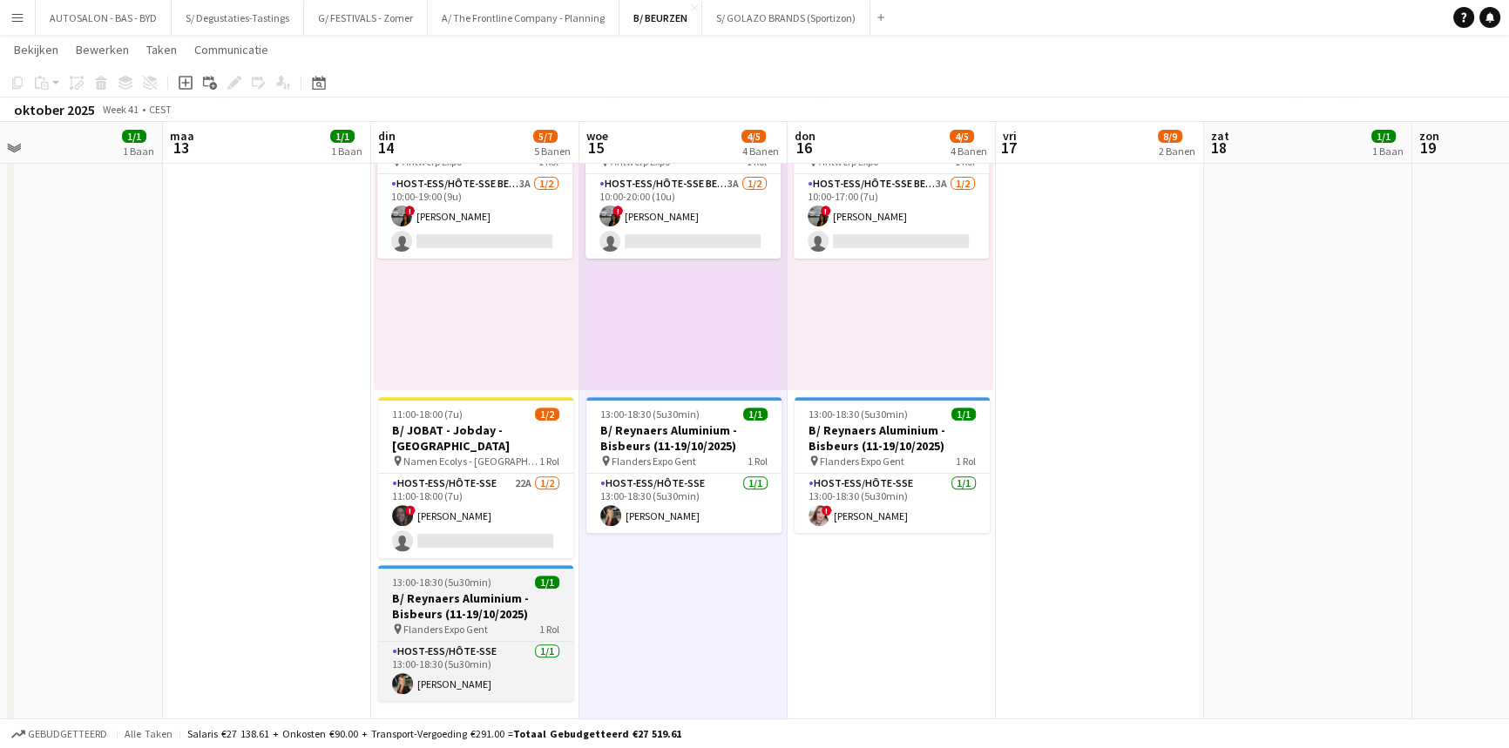
click at [499, 591] on h3 "B/ Reynaers Aluminium - Bisbeurs (11-19/10/2025)" at bounding box center [475, 606] width 195 height 31
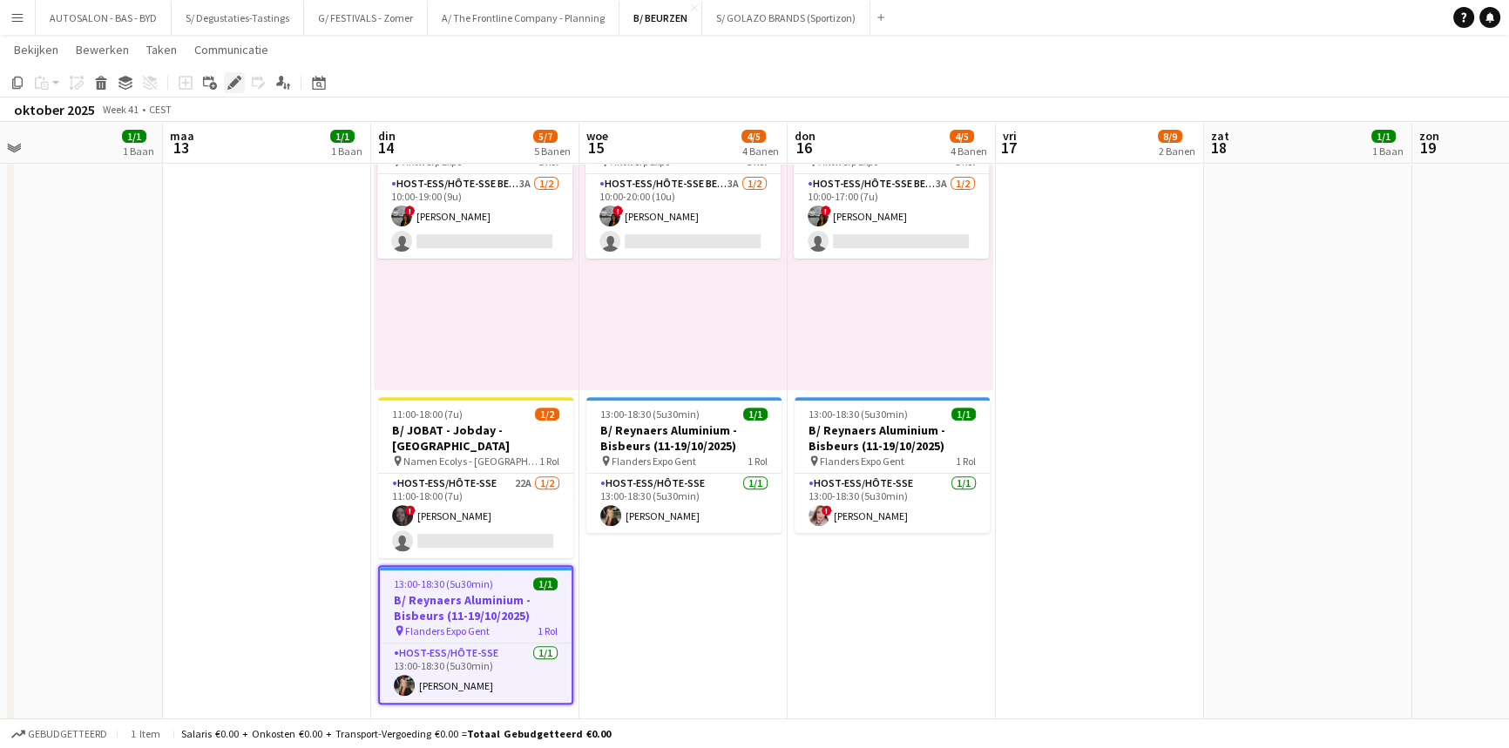
click at [234, 80] on icon at bounding box center [234, 83] width 10 height 10
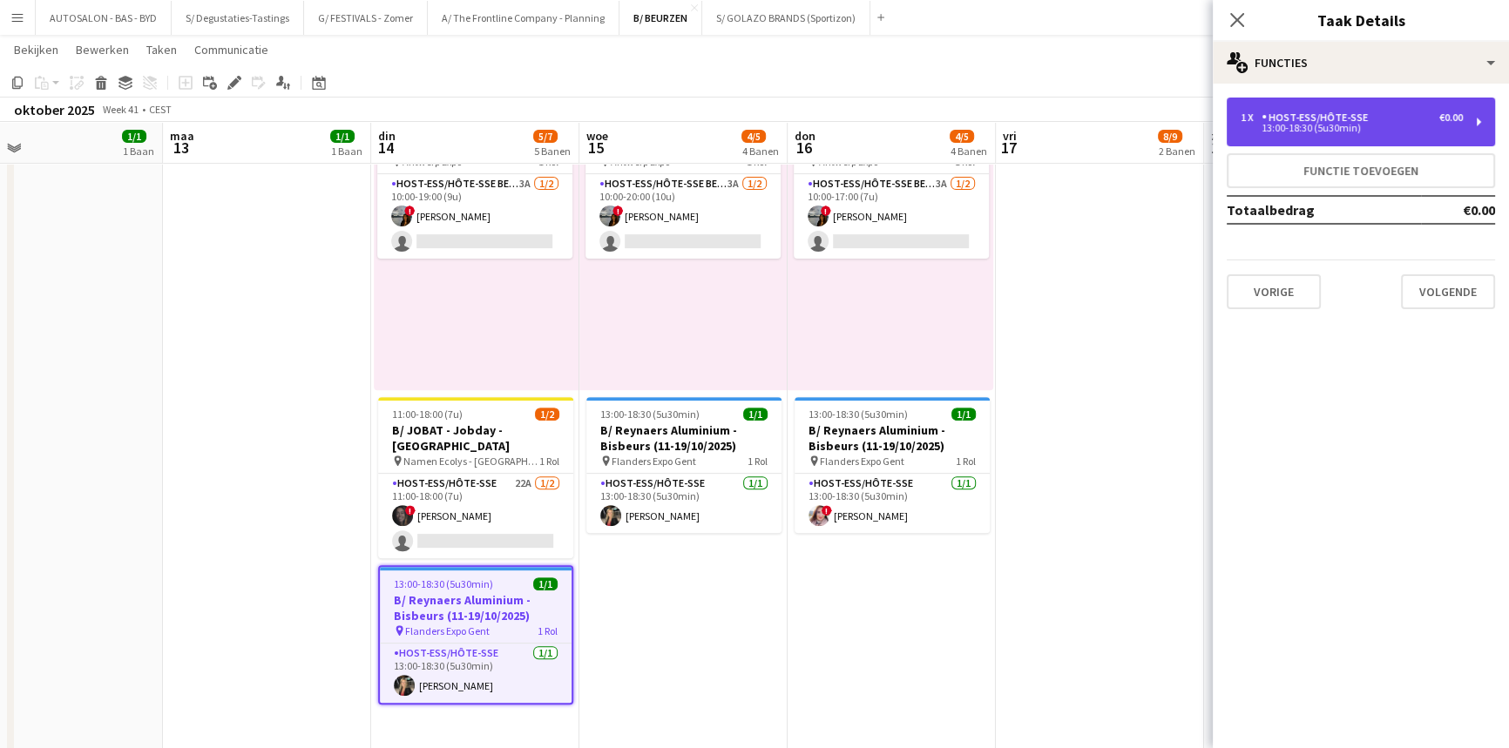
click at [1341, 131] on div "13:00-18:30 (5u30min)" at bounding box center [1351, 128] width 222 height 9
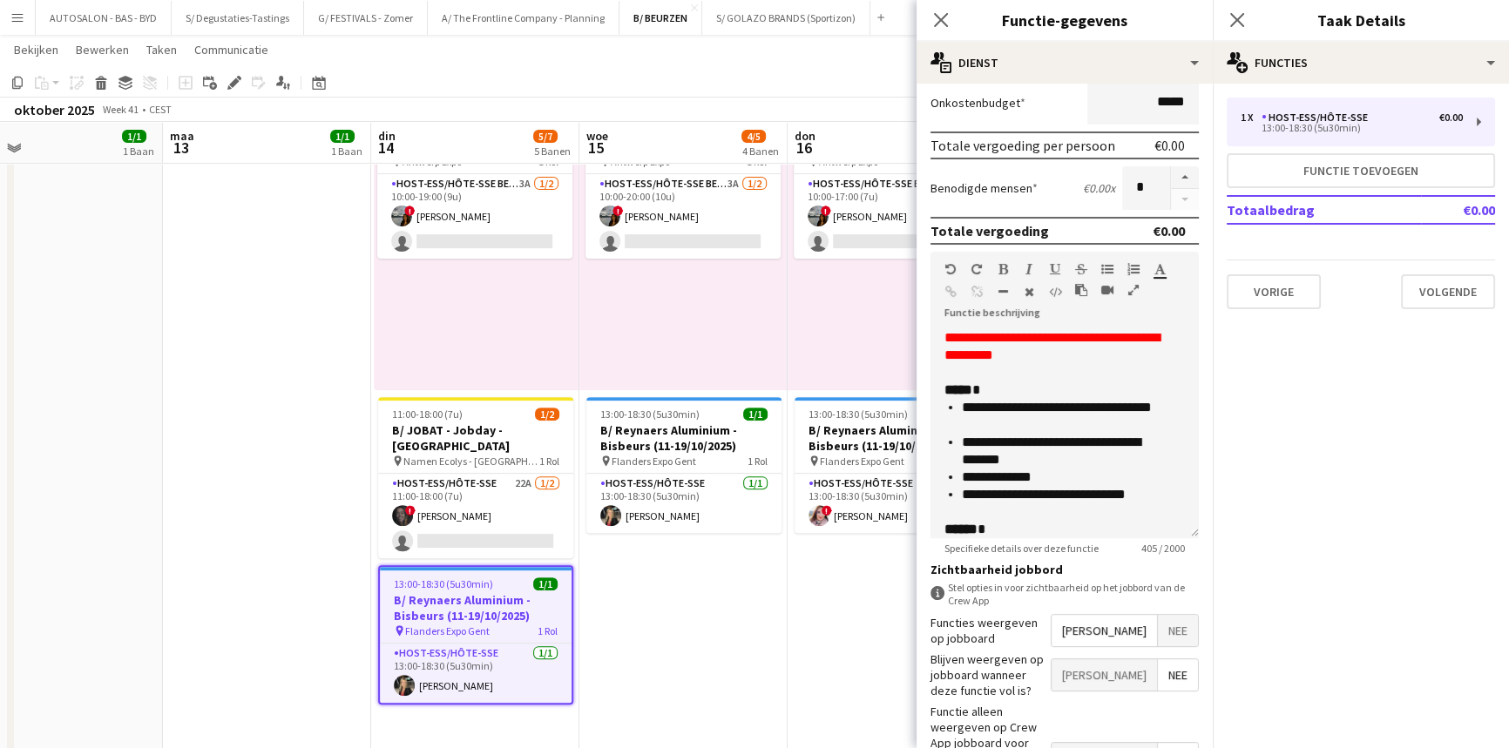
click at [1137, 284] on icon "button" at bounding box center [1133, 290] width 10 height 12
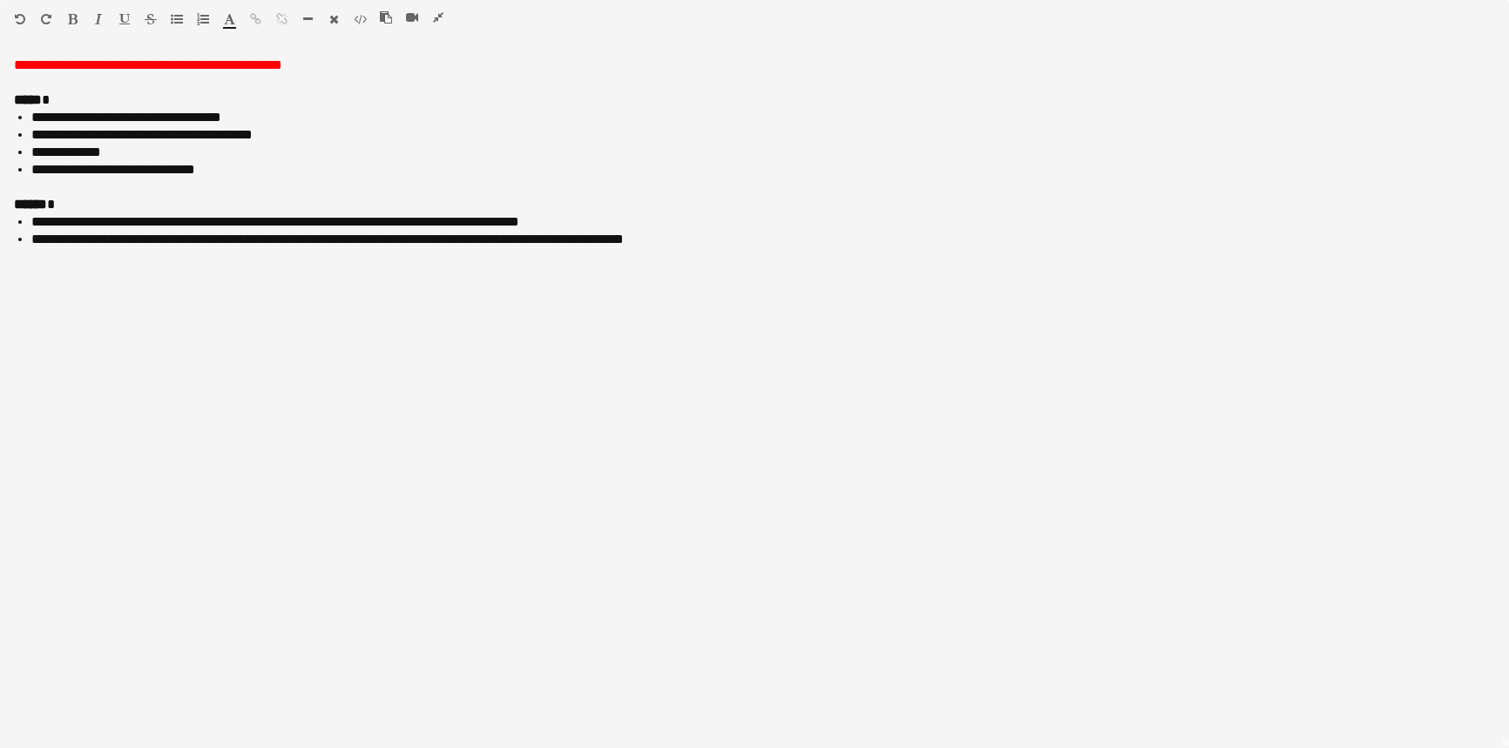
click at [442, 14] on icon "button" at bounding box center [438, 17] width 10 height 12
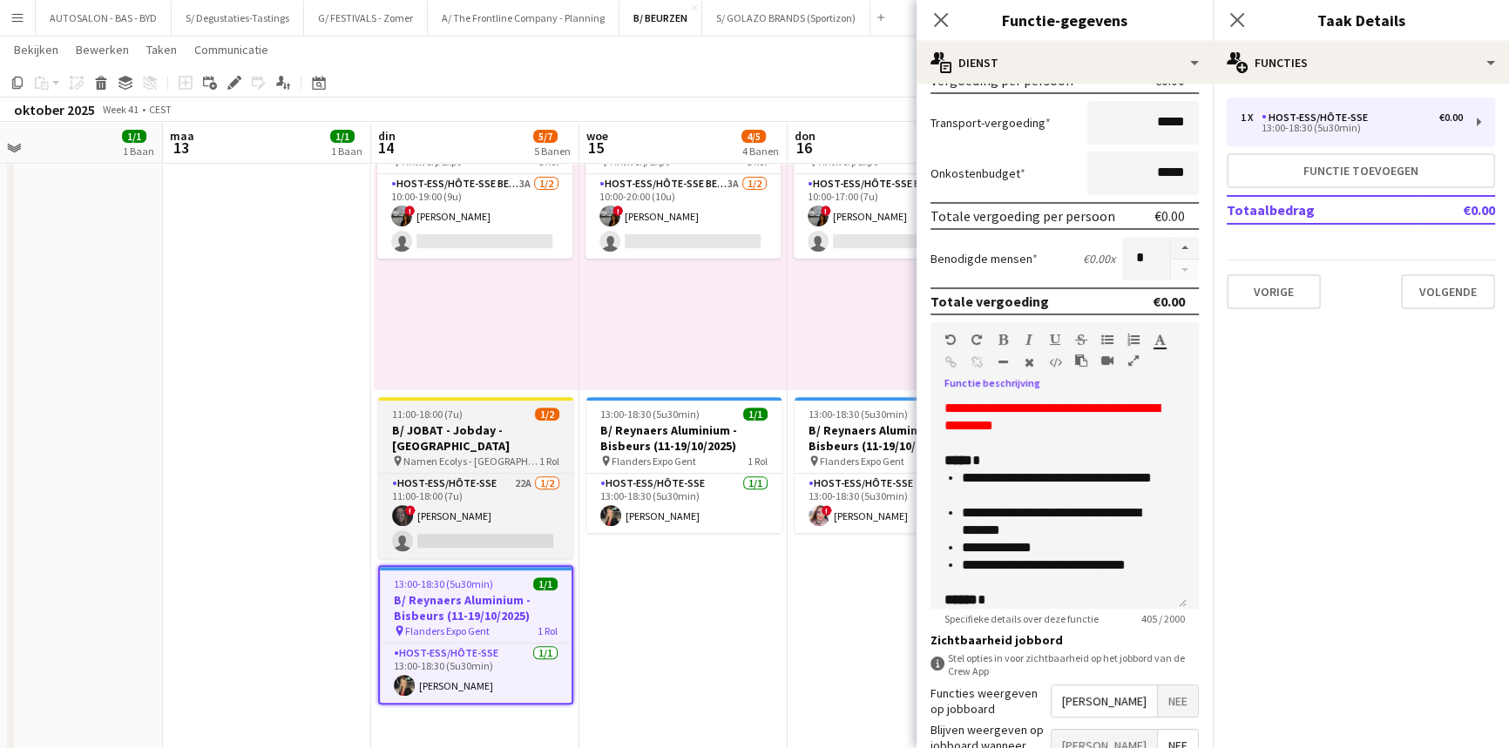
click at [498, 432] on h3 "B/ JOBAT - Jobday - [GEOGRAPHIC_DATA]" at bounding box center [475, 437] width 195 height 31
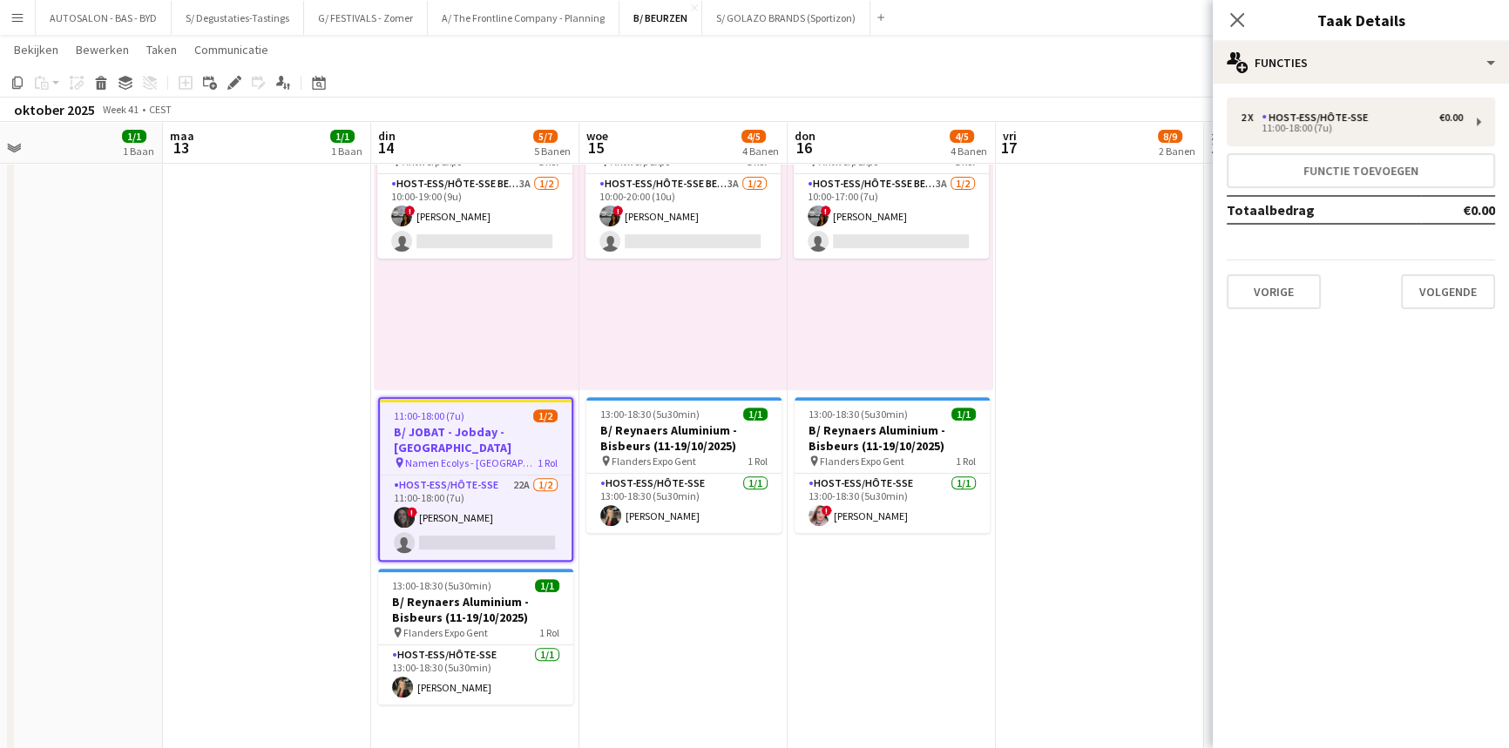
click at [462, 430] on h3 "B/ JOBAT - Jobday - [GEOGRAPHIC_DATA]" at bounding box center [476, 439] width 192 height 31
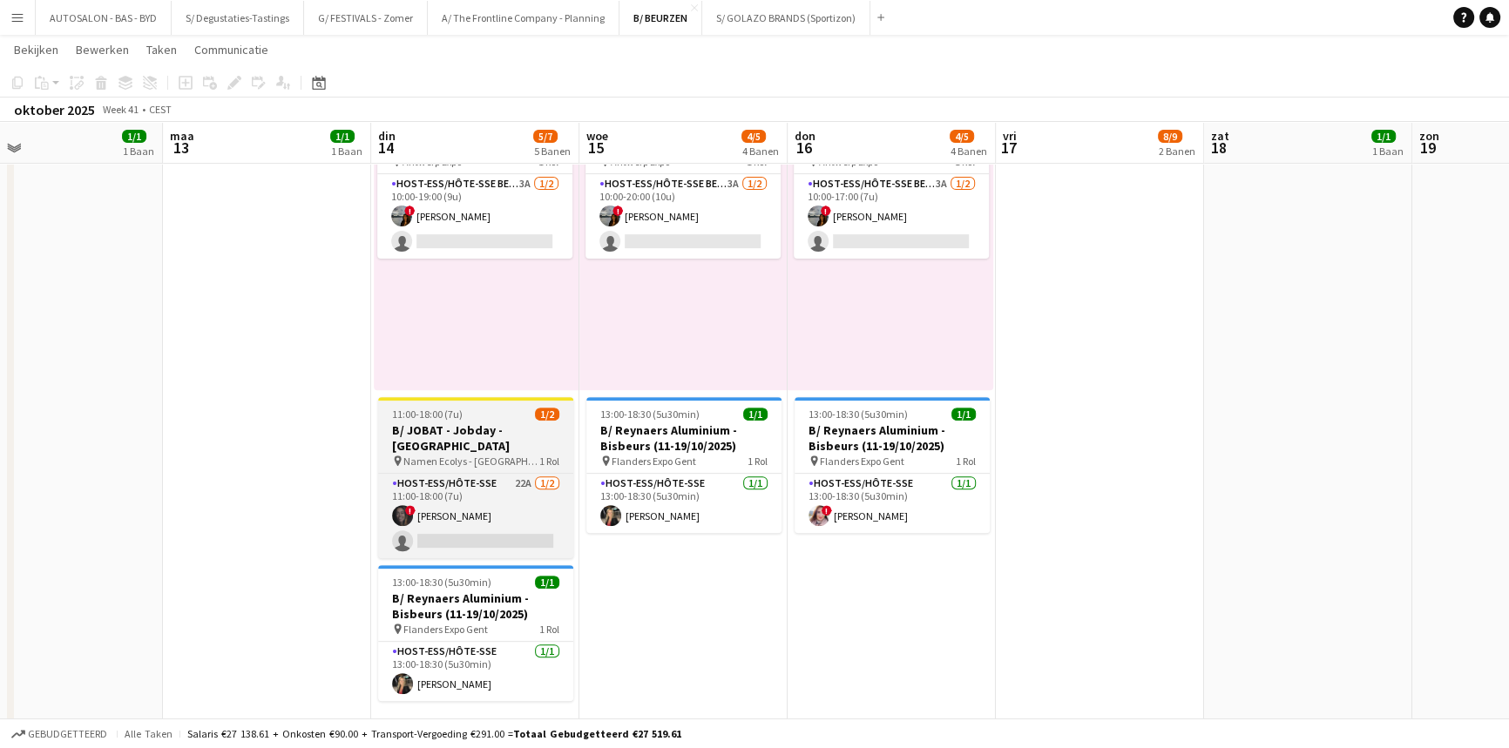
click at [463, 429] on h3 "B/ JOBAT - Jobday - [GEOGRAPHIC_DATA]" at bounding box center [475, 437] width 195 height 31
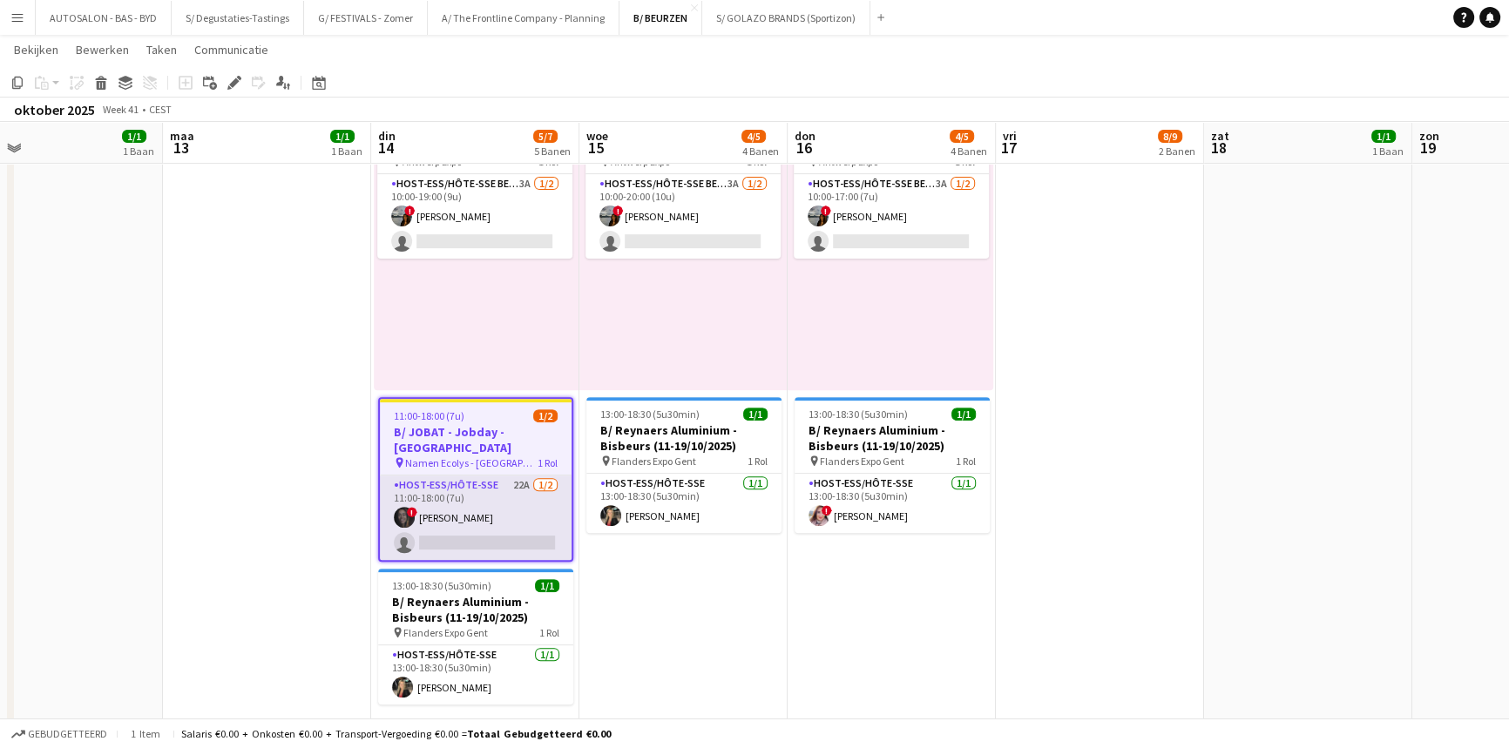
click at [495, 476] on app-card-role "Host-ess/Hôte-sse 22A [DATE] 11:00-18:00 (7u) ! [PERSON_NAME] single-neutral-ac…" at bounding box center [476, 518] width 192 height 84
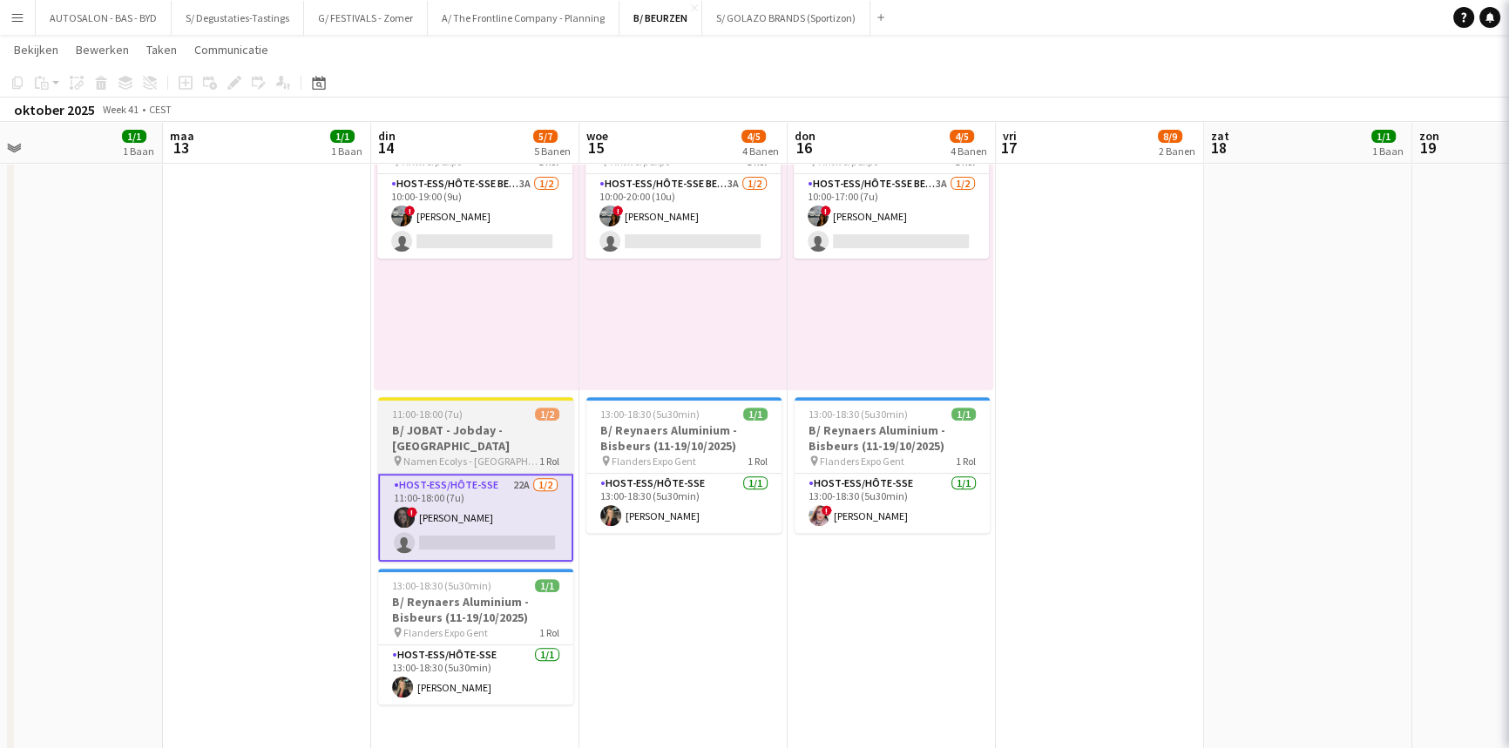
click at [474, 455] on span "Namen Ecolys - [GEOGRAPHIC_DATA]" at bounding box center [471, 461] width 136 height 13
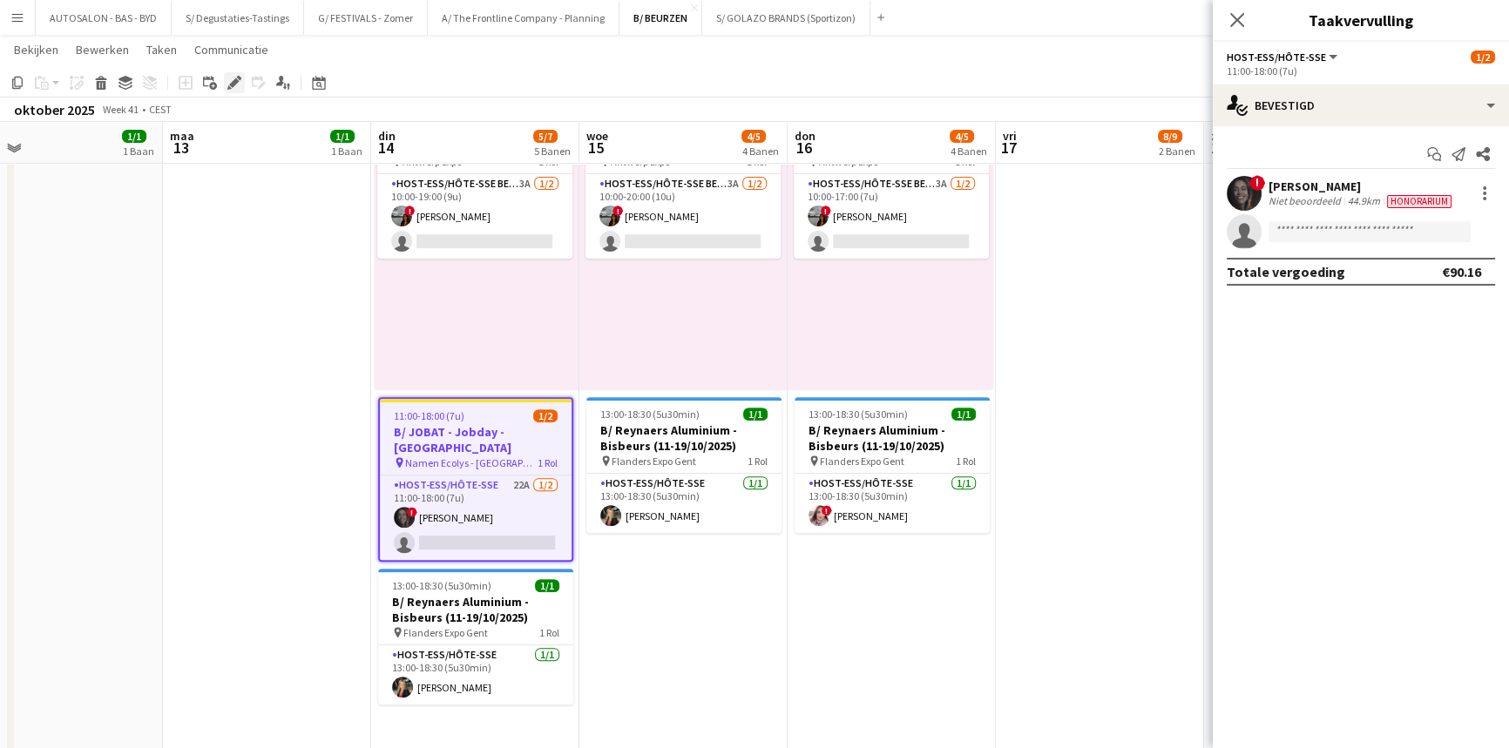
click at [236, 80] on icon at bounding box center [234, 83] width 10 height 10
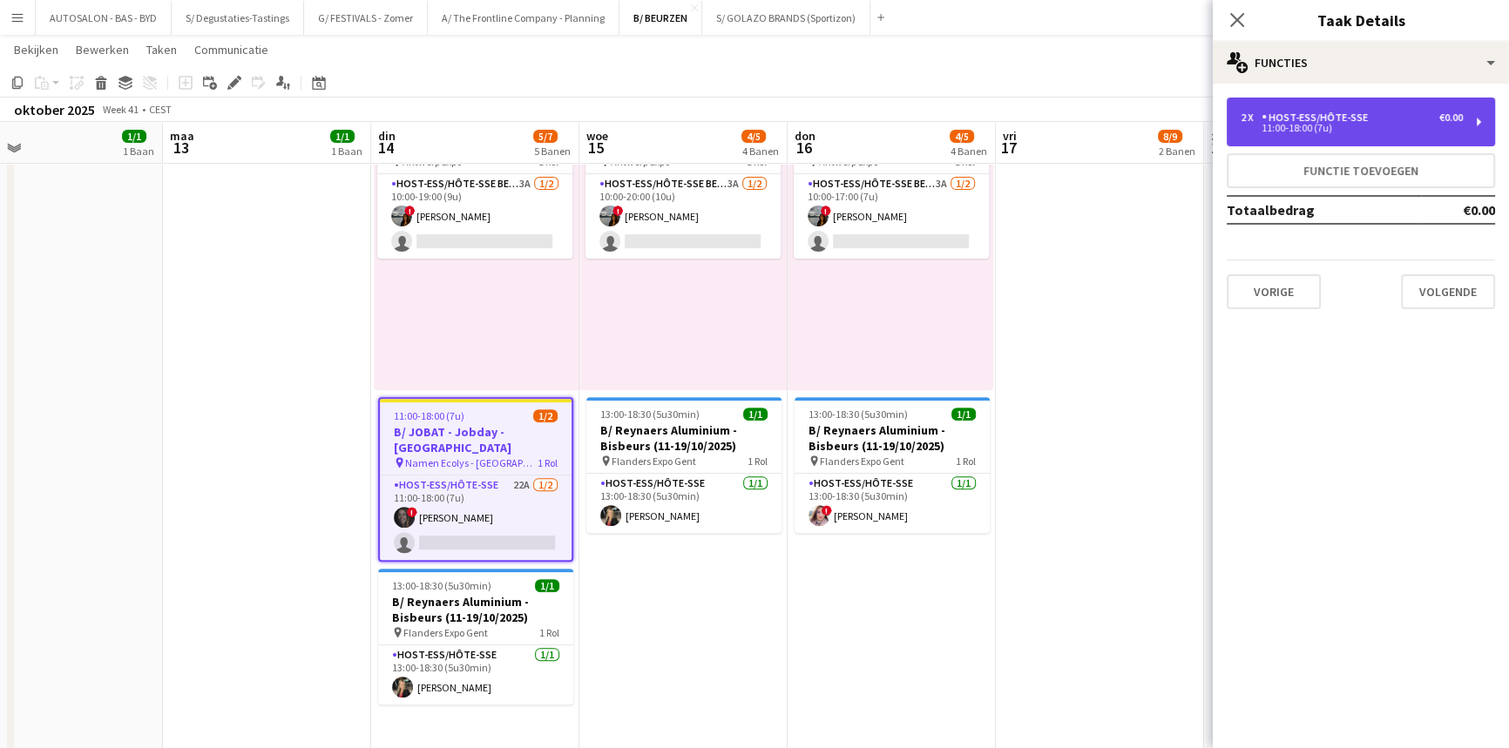
click at [1315, 113] on div "Host-ess/Hôte-sse" at bounding box center [1317, 117] width 113 height 12
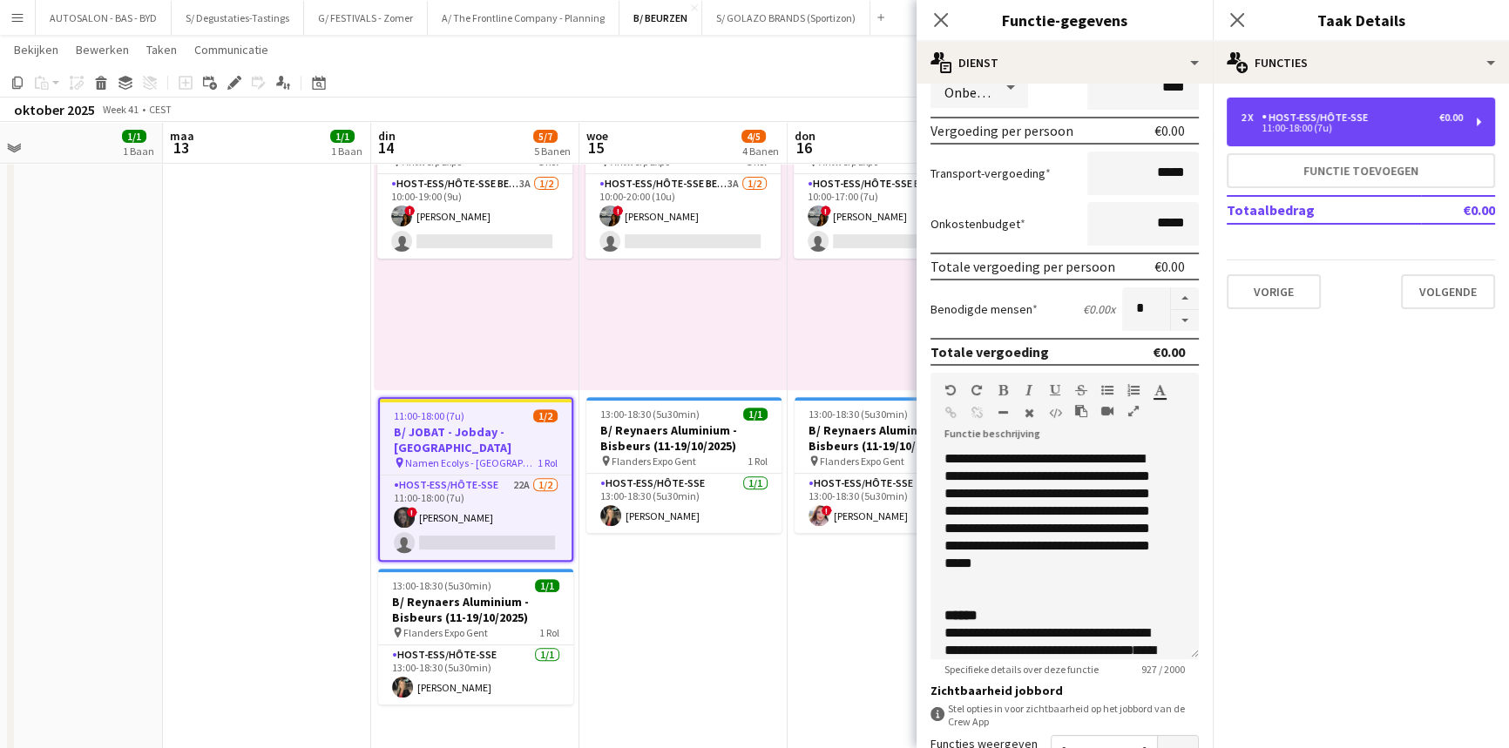
scroll to position [240, 0]
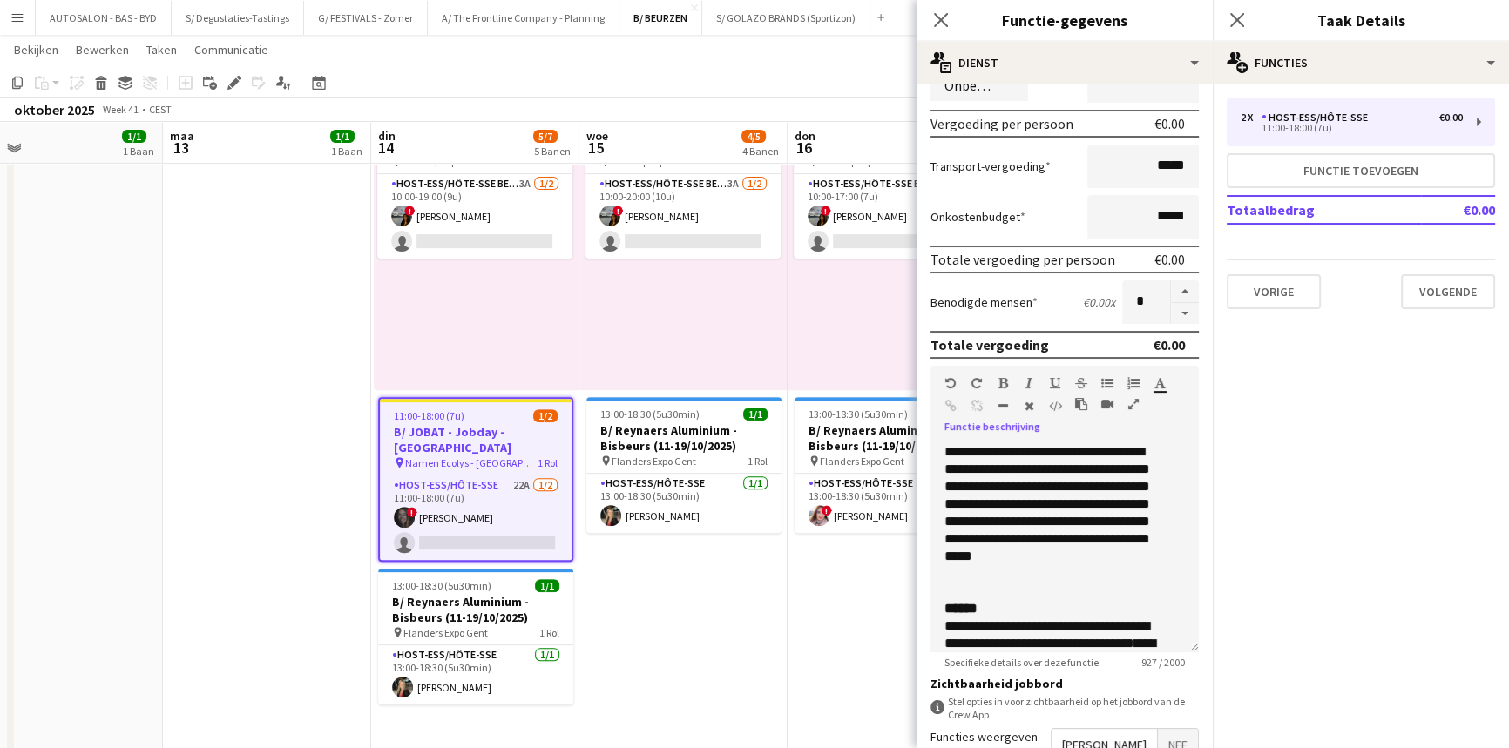
click at [1133, 400] on icon "button" at bounding box center [1133, 404] width 10 height 12
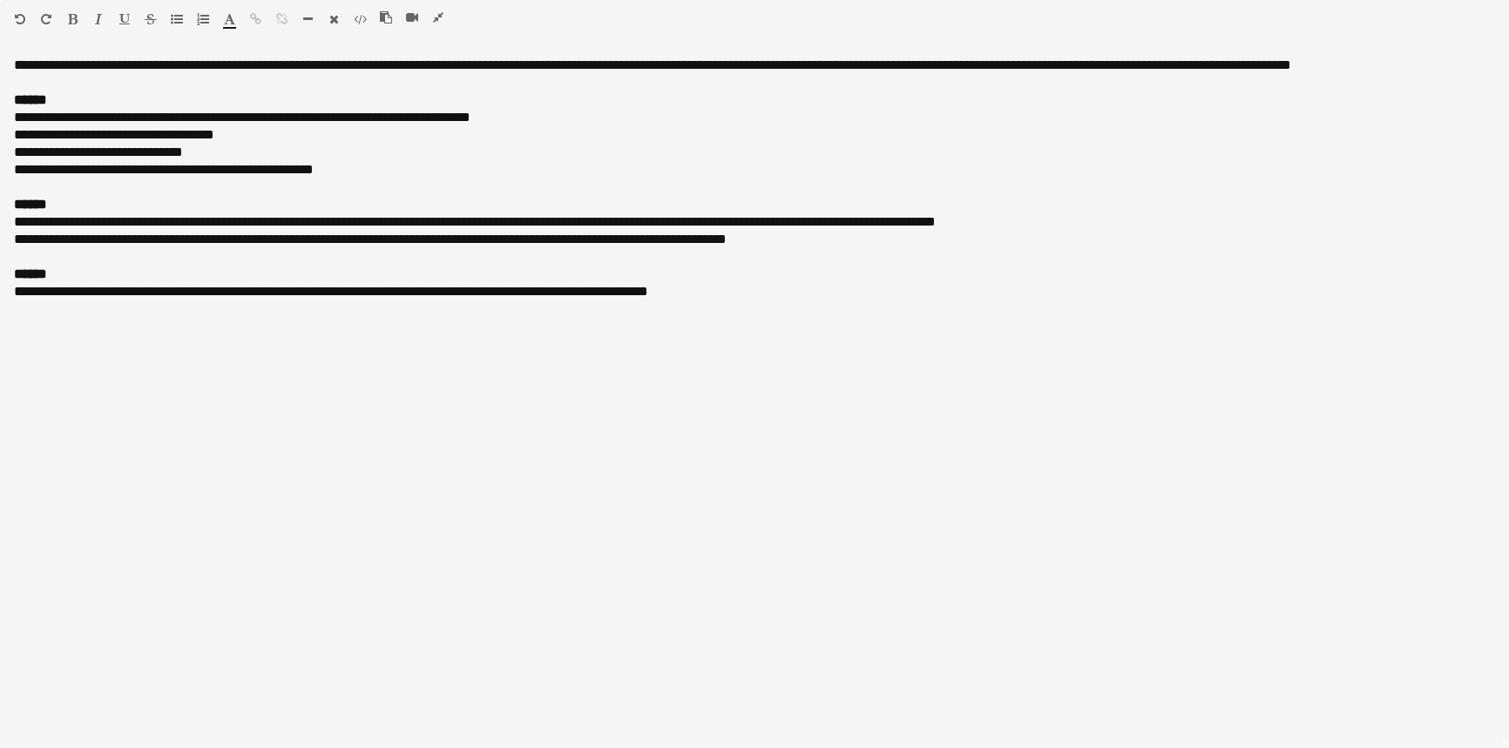
drag, startPoint x: 442, startPoint y: 11, endPoint x: 450, endPoint y: 16, distance: 9.7
click at [442, 11] on icon "button" at bounding box center [438, 17] width 10 height 12
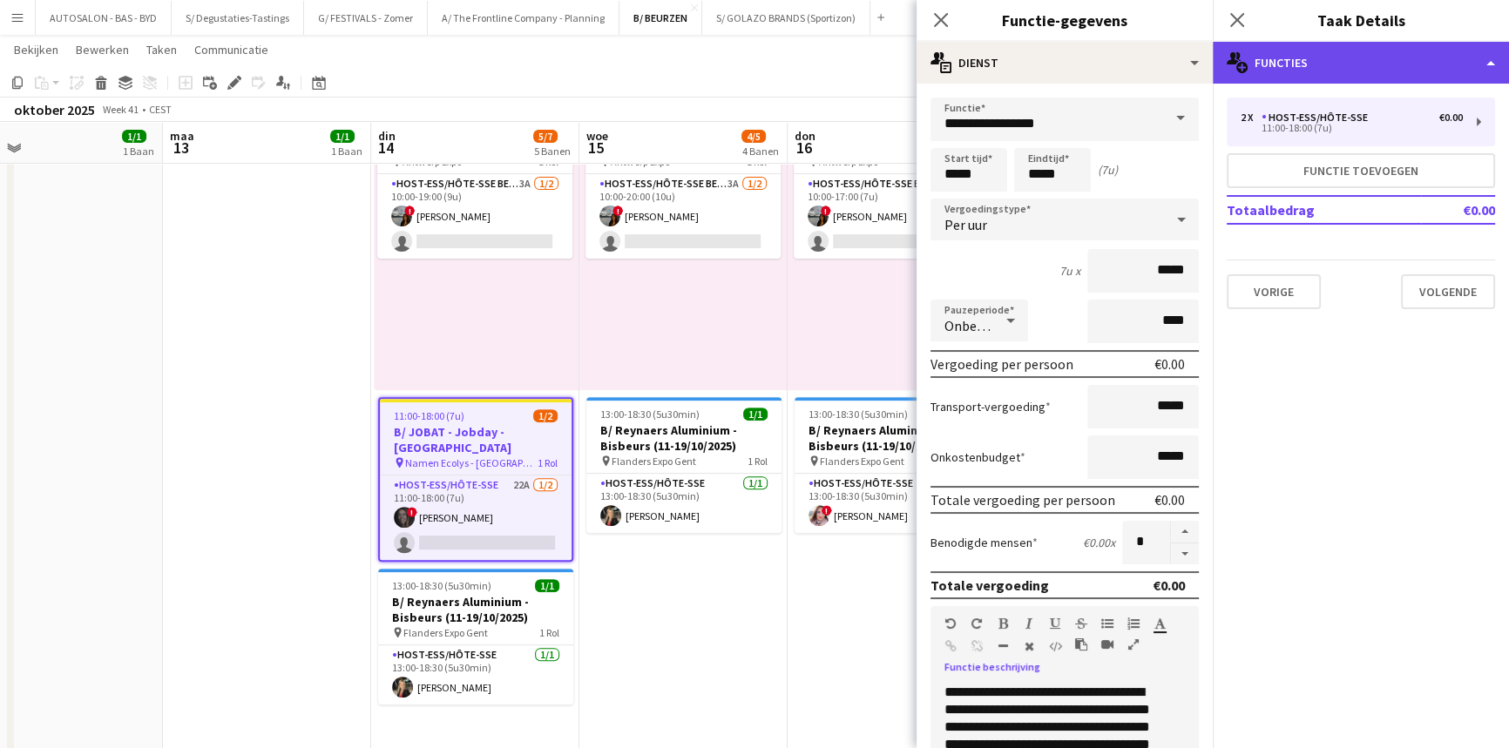
click at [1300, 67] on div "multiple-users-add Functies" at bounding box center [1360, 63] width 296 height 42
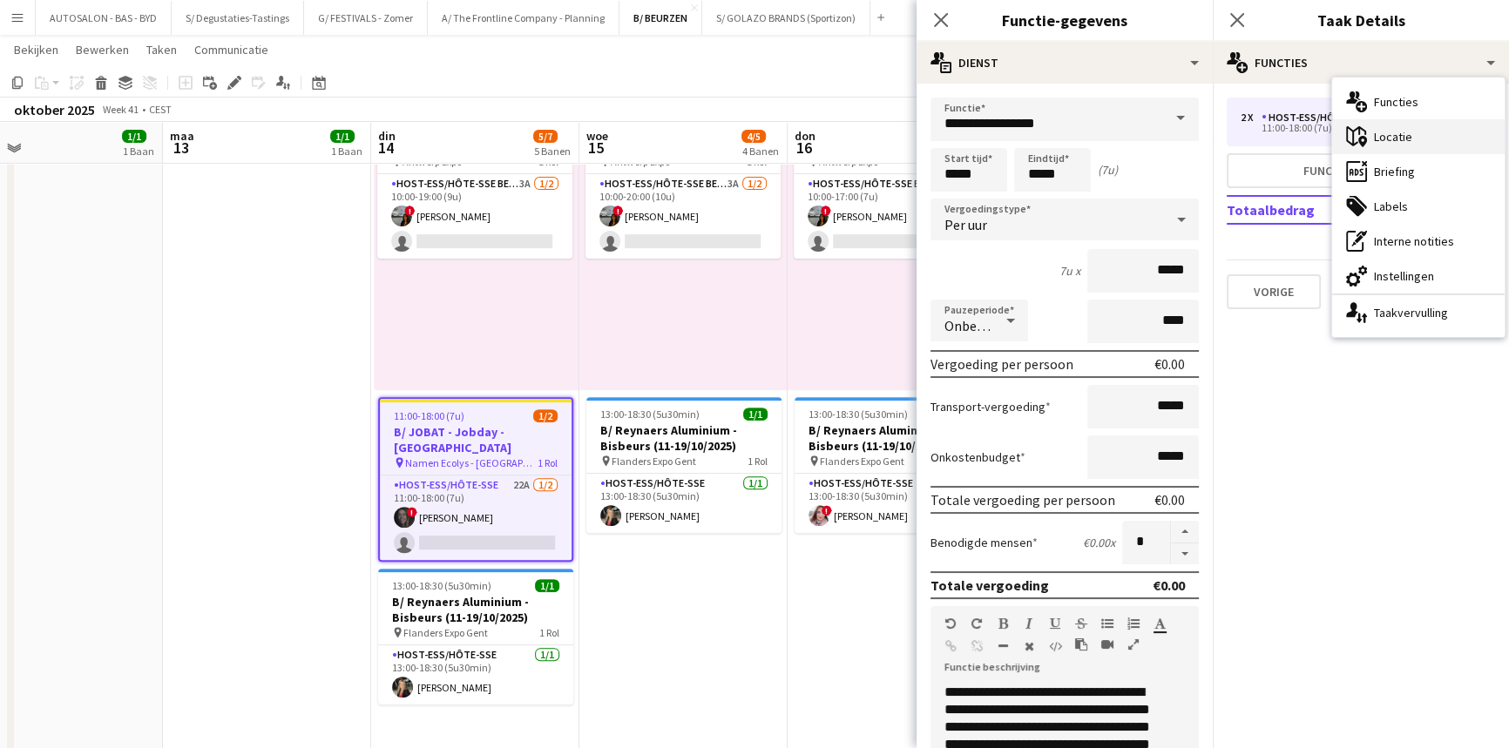
click at [1380, 127] on div "maps-pin-1 [GEOGRAPHIC_DATA]" at bounding box center [1418, 136] width 172 height 35
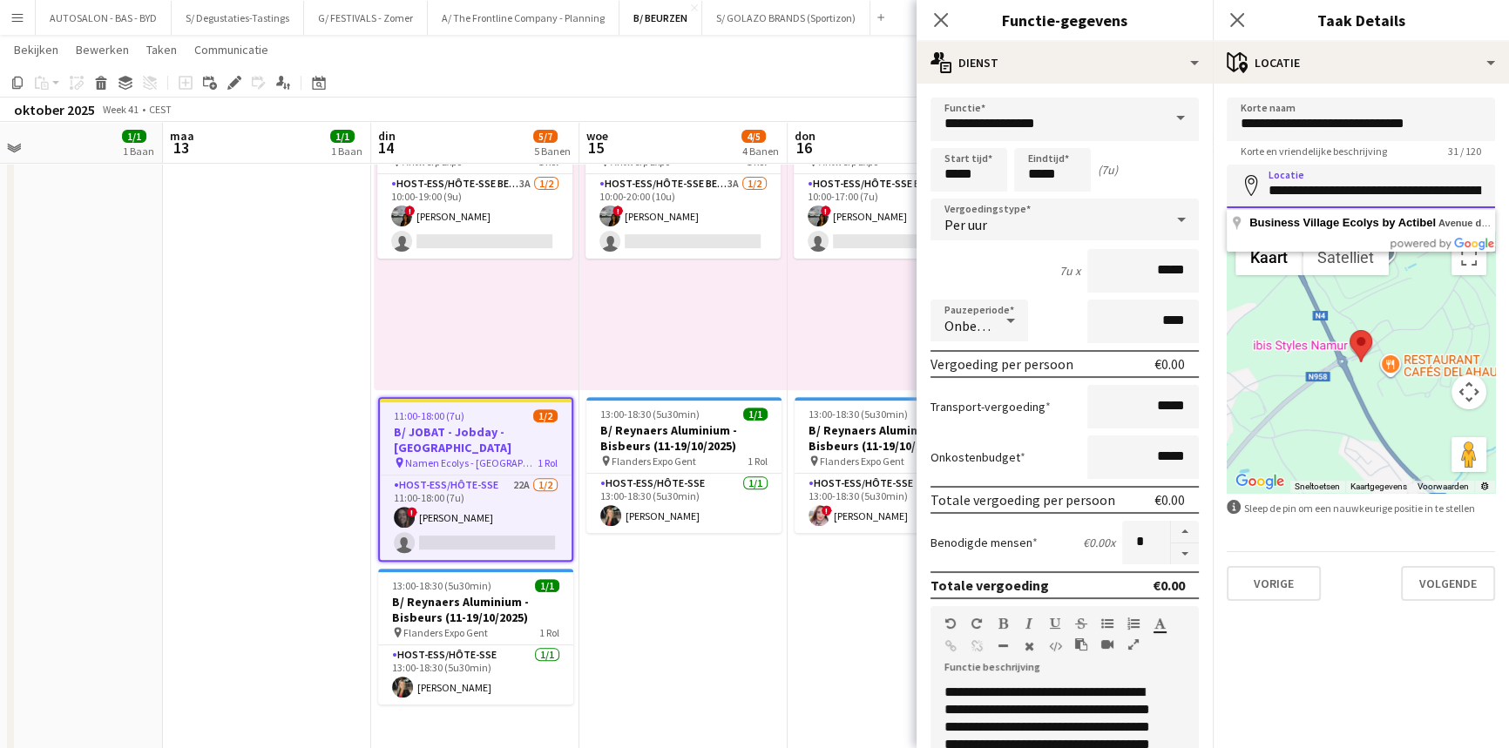
scroll to position [0, 179]
drag, startPoint x: 1414, startPoint y: 192, endPoint x: 1488, endPoint y: 192, distance: 74.0
click at [1488, 192] on input "**********" at bounding box center [1360, 187] width 268 height 44
click at [1395, 191] on input "**********" at bounding box center [1360, 187] width 268 height 44
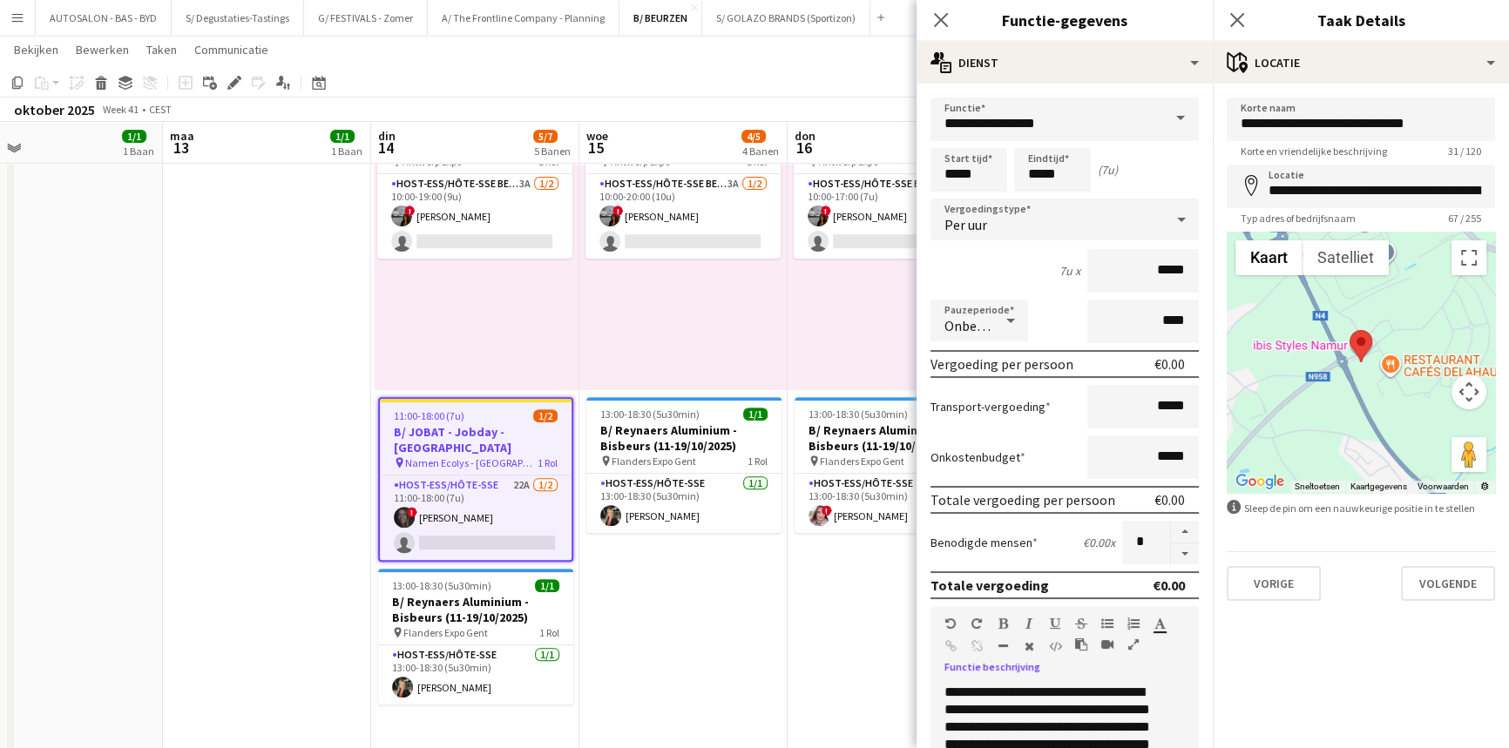
click at [1129, 645] on icon "button" at bounding box center [1133, 644] width 10 height 12
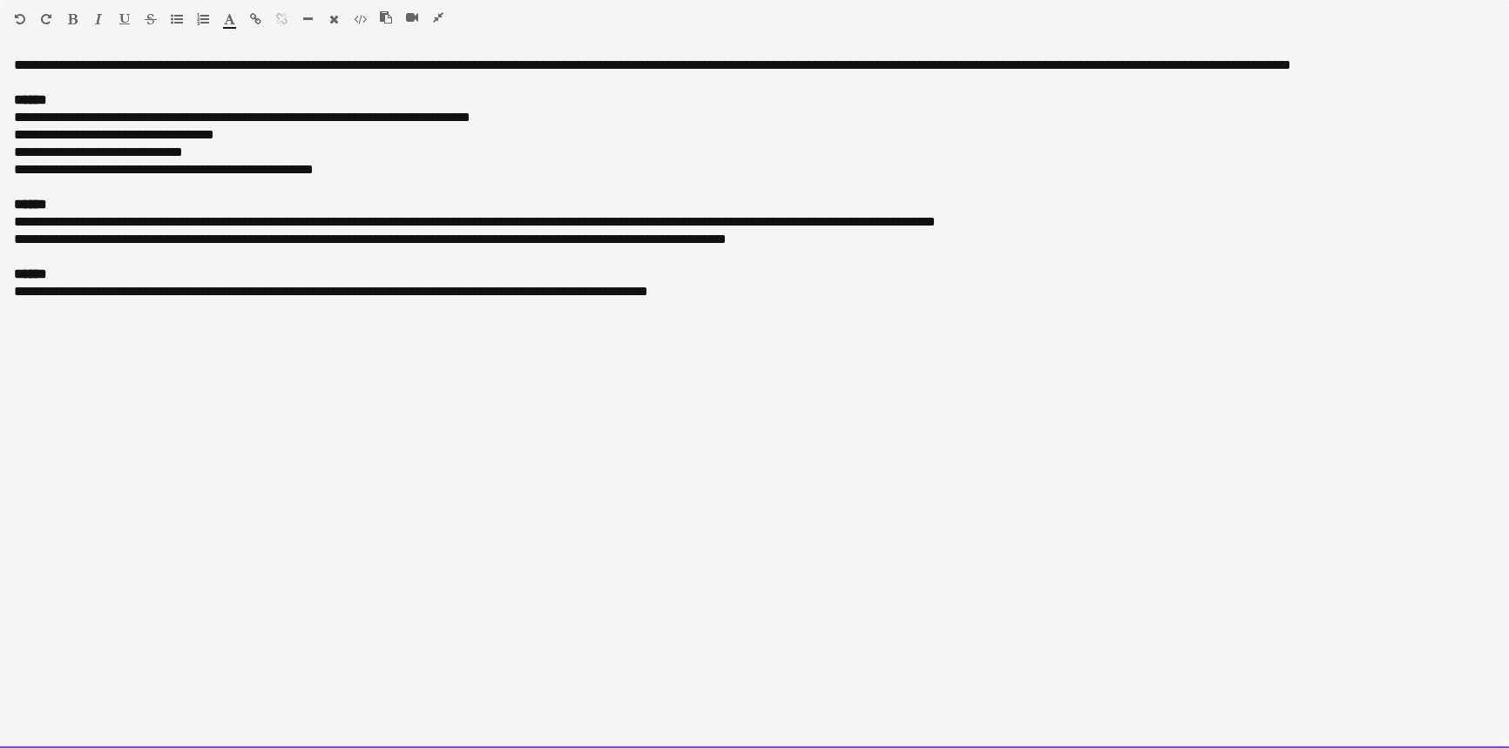
drag, startPoint x: 9, startPoint y: 118, endPoint x: 137, endPoint y: 120, distance: 128.0
click at [137, 120] on div "**********" at bounding box center [754, 403] width 1509 height 692
copy div "**********"
click at [305, 91] on div "**********" at bounding box center [754, 403] width 1509 height 692
drag, startPoint x: 253, startPoint y: 116, endPoint x: 510, endPoint y: 120, distance: 257.0
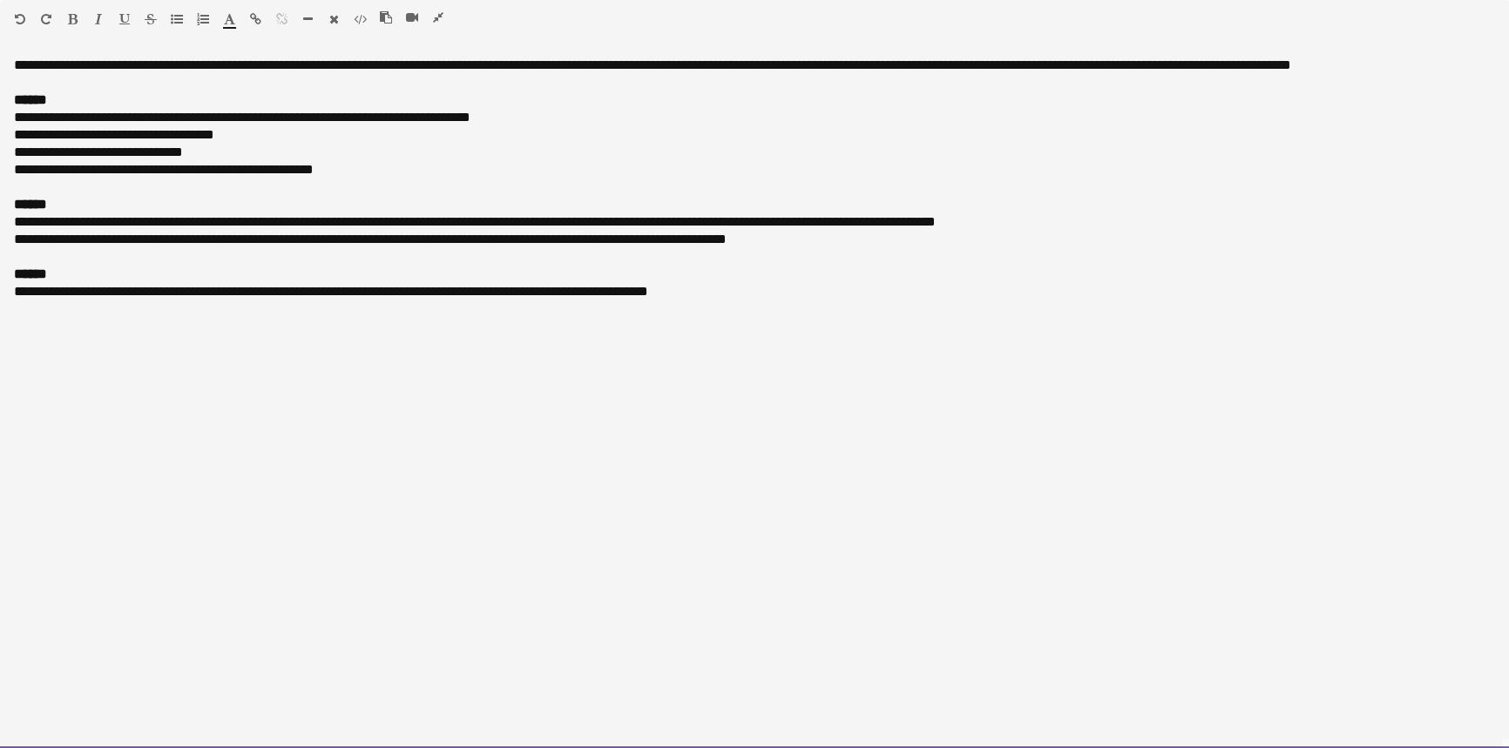
click at [510, 120] on div "**********" at bounding box center [754, 117] width 1481 height 17
copy div "**********"
click at [51, 145] on span "**********" at bounding box center [98, 151] width 169 height 13
drag, startPoint x: 9, startPoint y: 129, endPoint x: 165, endPoint y: 138, distance: 156.2
click at [165, 138] on div "**********" at bounding box center [754, 403] width 1509 height 692
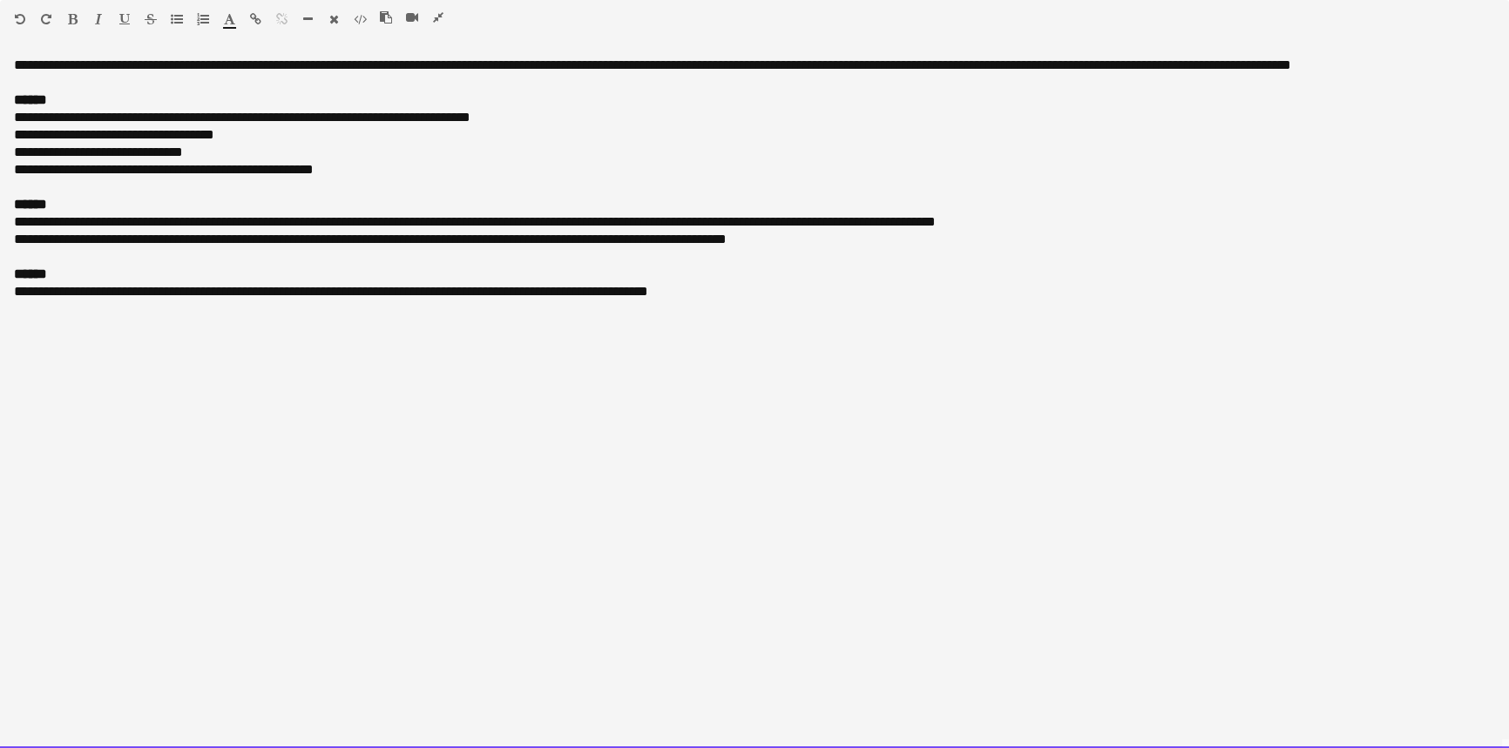
copy div "**********"
drag, startPoint x: 11, startPoint y: 153, endPoint x: 187, endPoint y: 155, distance: 175.9
click at [187, 155] on div "**********" at bounding box center [754, 403] width 1509 height 692
copy span "**********"
drag, startPoint x: 66, startPoint y: 167, endPoint x: 124, endPoint y: 173, distance: 57.8
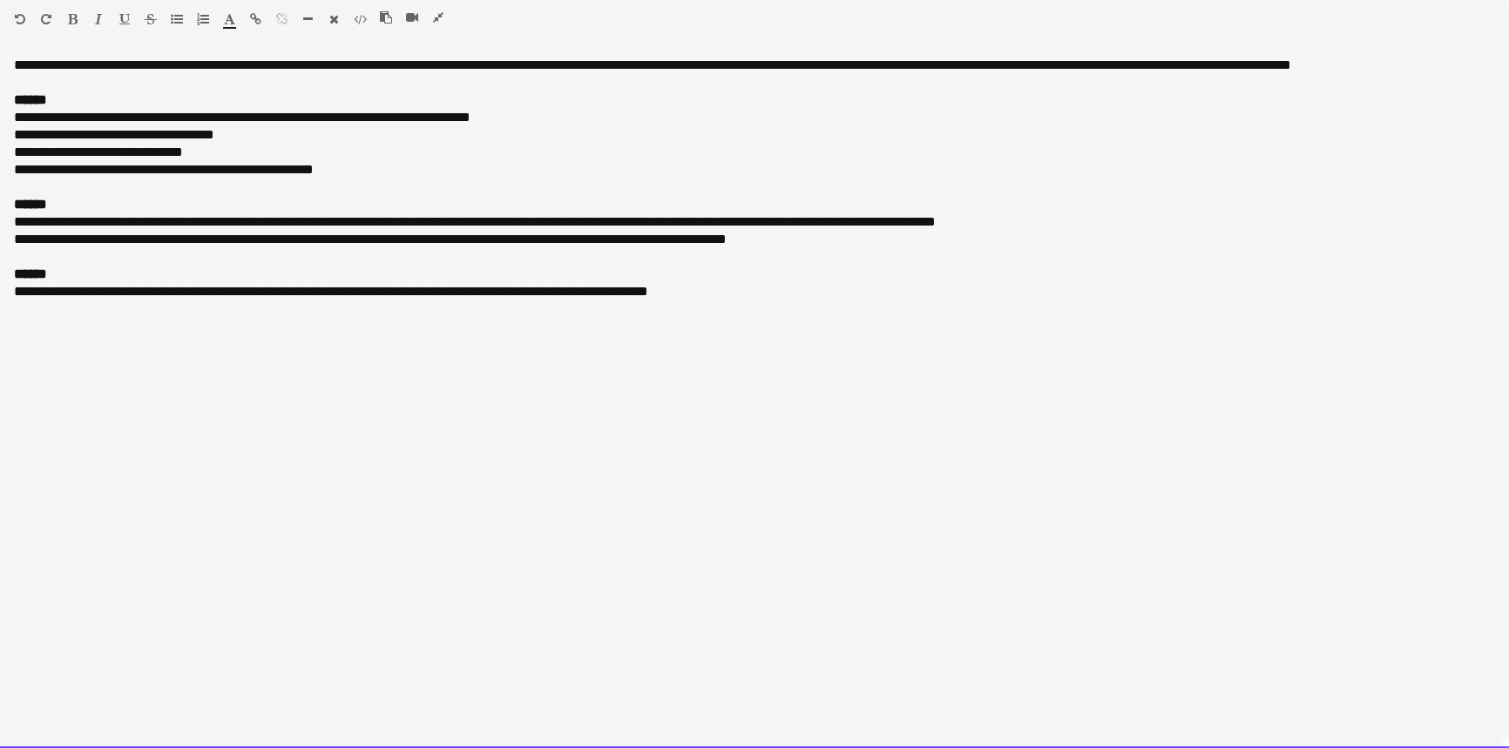
click at [124, 173] on span "**********" at bounding box center [164, 169] width 300 height 13
copy span "**********"
drag, startPoint x: 44, startPoint y: 220, endPoint x: 123, endPoint y: 223, distance: 79.3
click at [123, 223] on div "**********" at bounding box center [754, 221] width 1481 height 17
click at [89, 219] on div "**********" at bounding box center [754, 221] width 1481 height 17
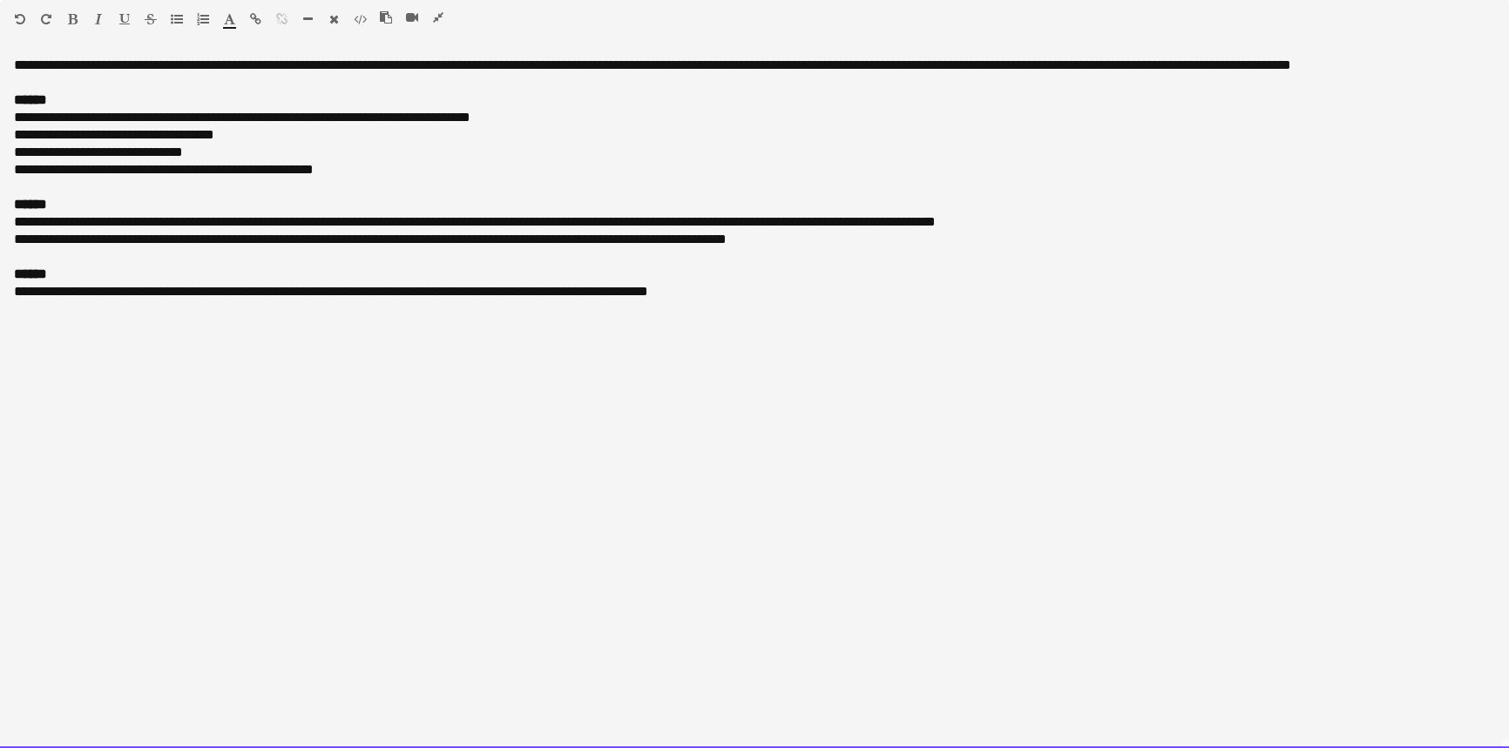
click at [89, 219] on div "**********" at bounding box center [754, 221] width 1481 height 17
copy div "*********"
click at [174, 219] on div "**********" at bounding box center [754, 221] width 1481 height 17
copy div "**********"
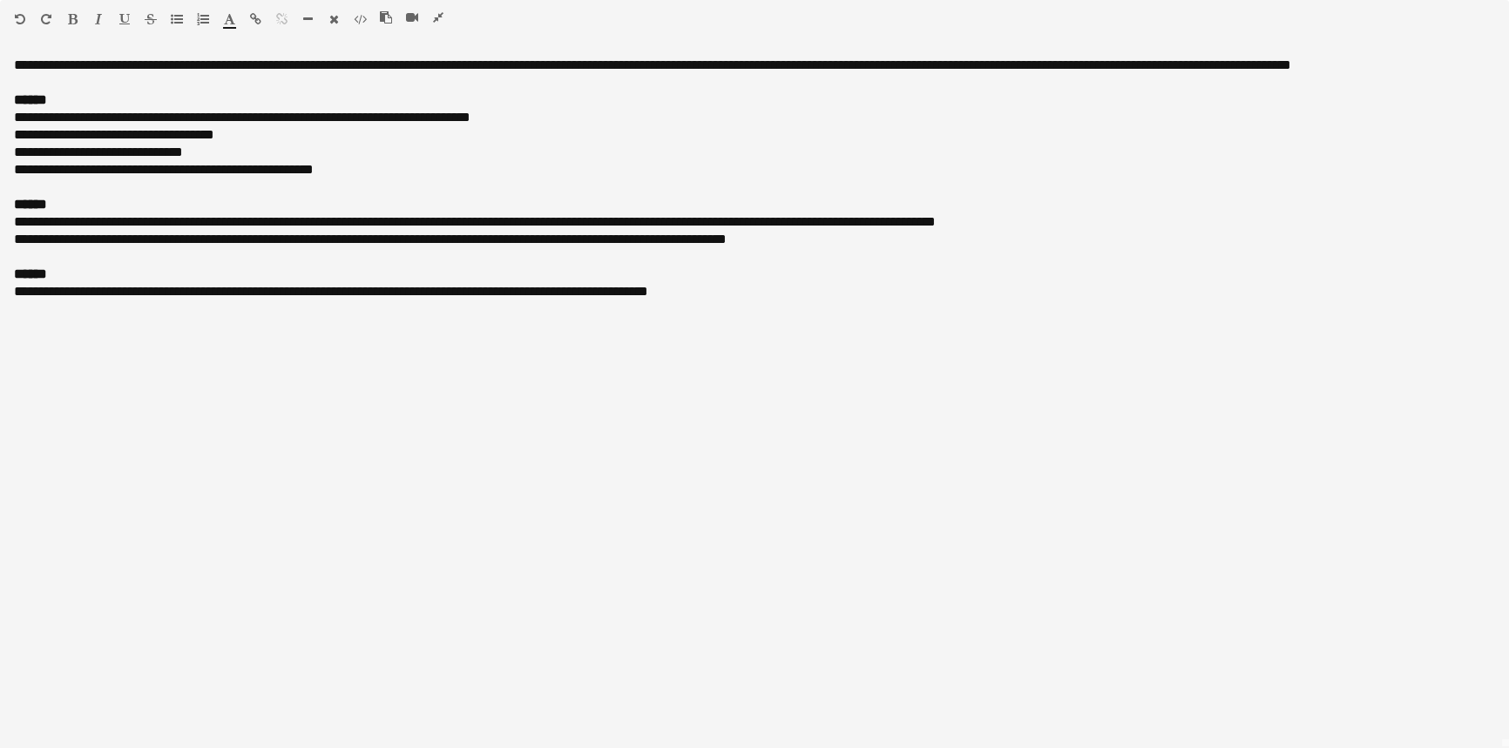
click at [435, 20] on icon "button" at bounding box center [438, 17] width 10 height 12
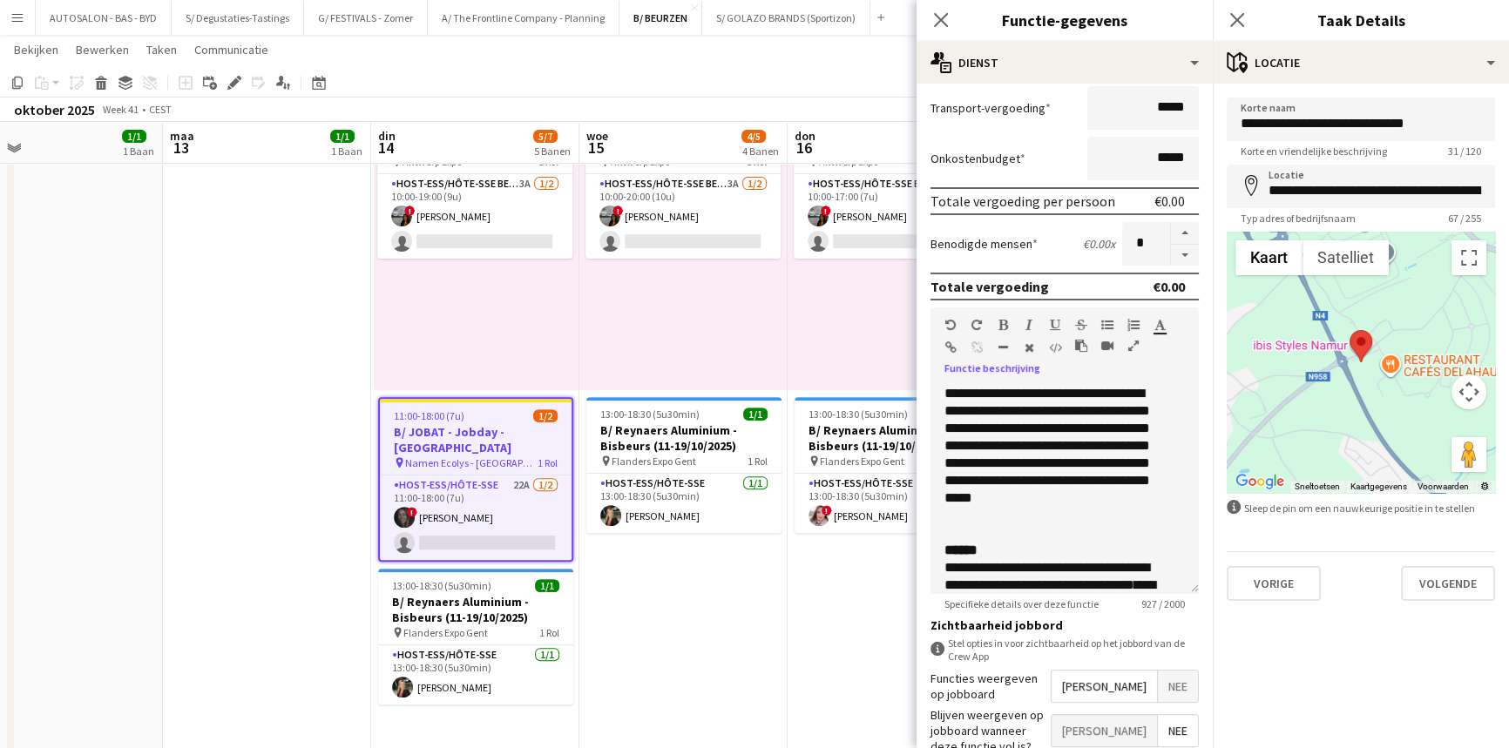
scroll to position [295, 0]
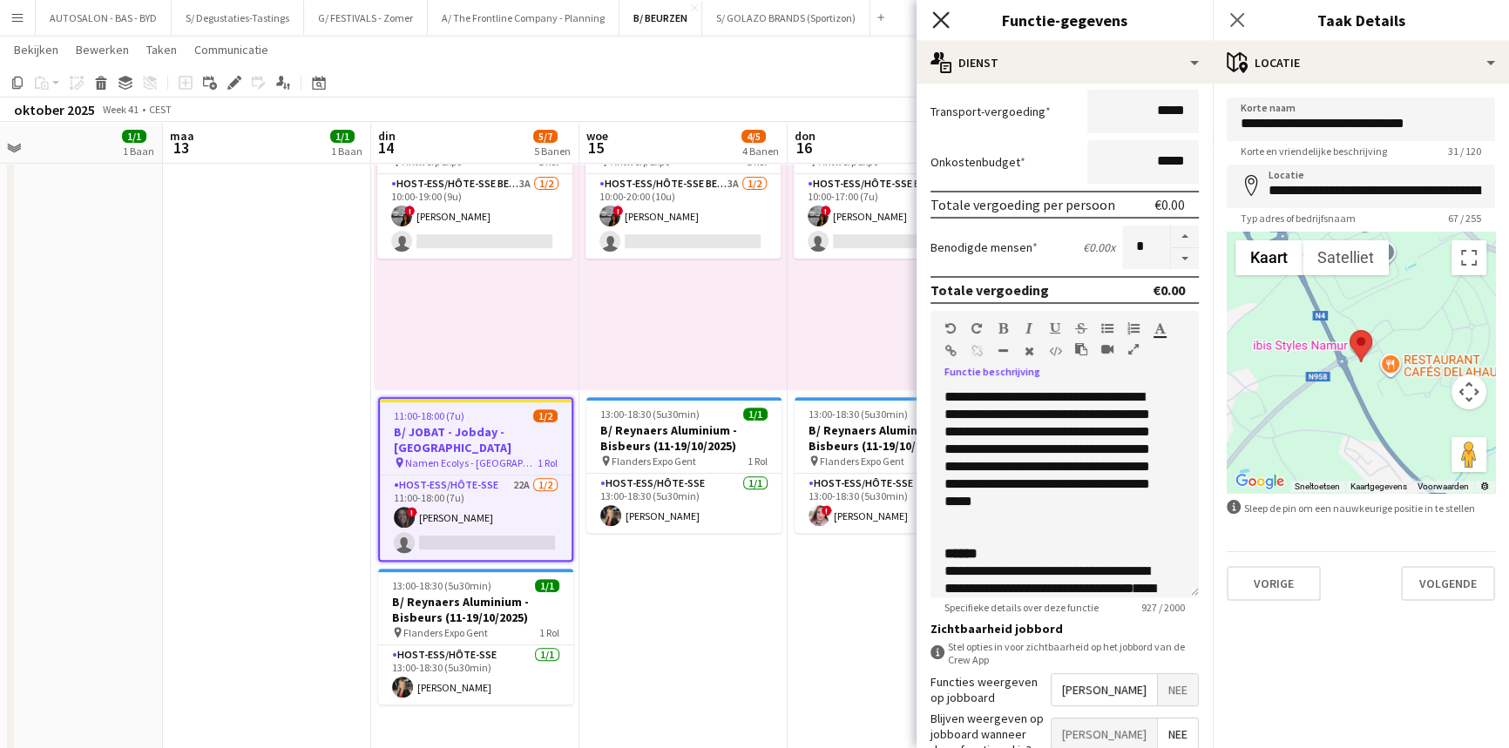
click at [942, 17] on icon "Sluit pop-in" at bounding box center [940, 19] width 17 height 17
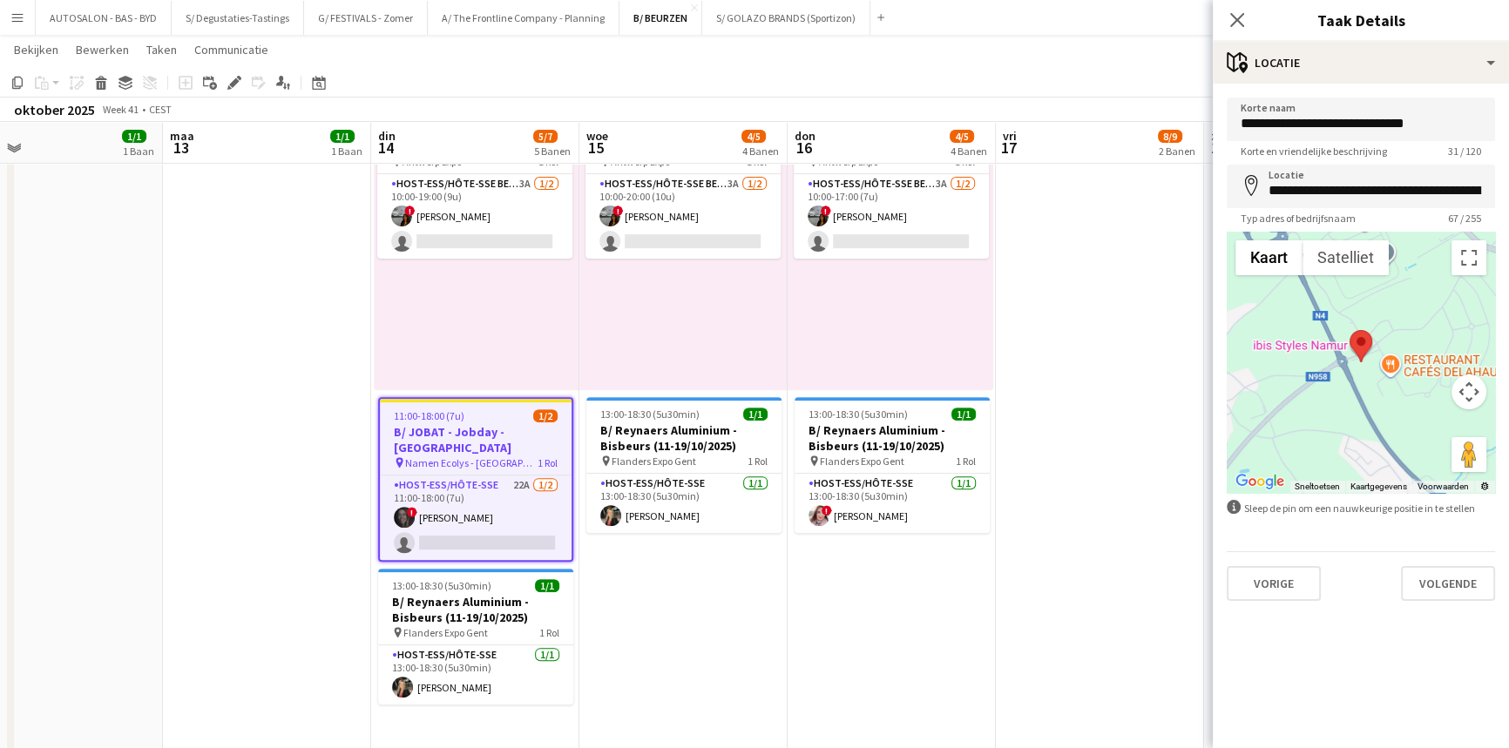
drag, startPoint x: 111, startPoint y: 355, endPoint x: 233, endPoint y: 337, distance: 123.3
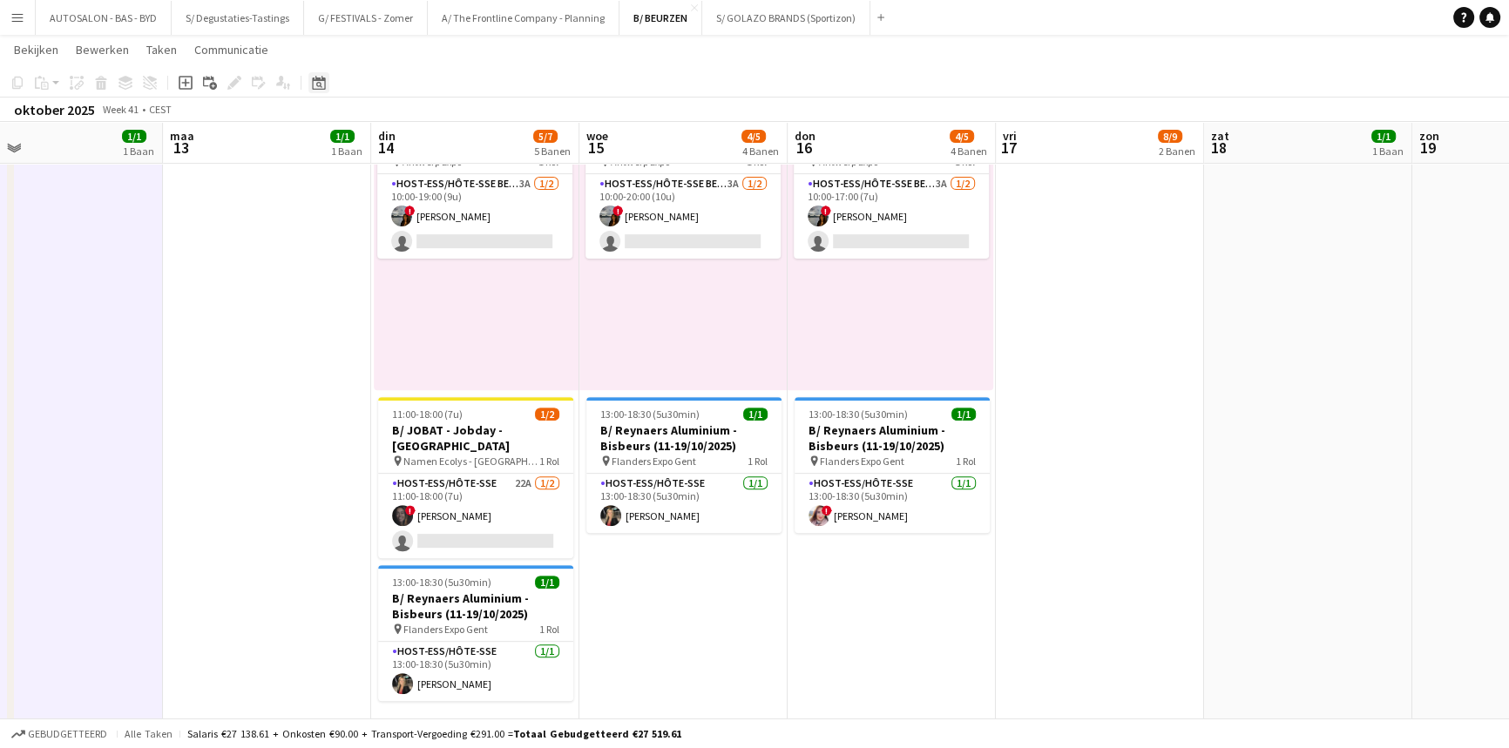
click at [331, 78] on div "Datumkiezer [DATE] [DATE] maandag M dinsdag D woensdag W donderdag D vrijdag V …" at bounding box center [313, 82] width 39 height 21
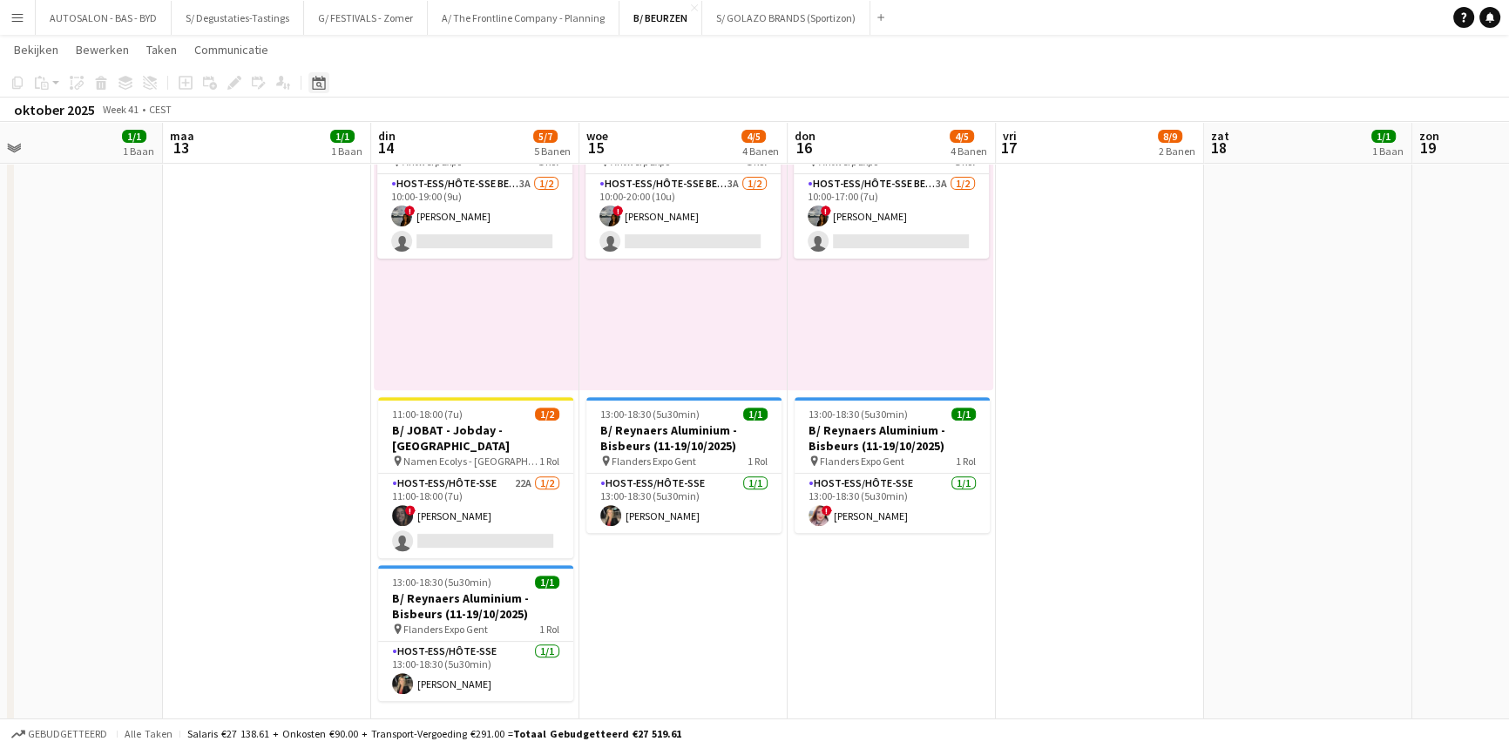
click at [323, 80] on icon at bounding box center [318, 83] width 13 height 14
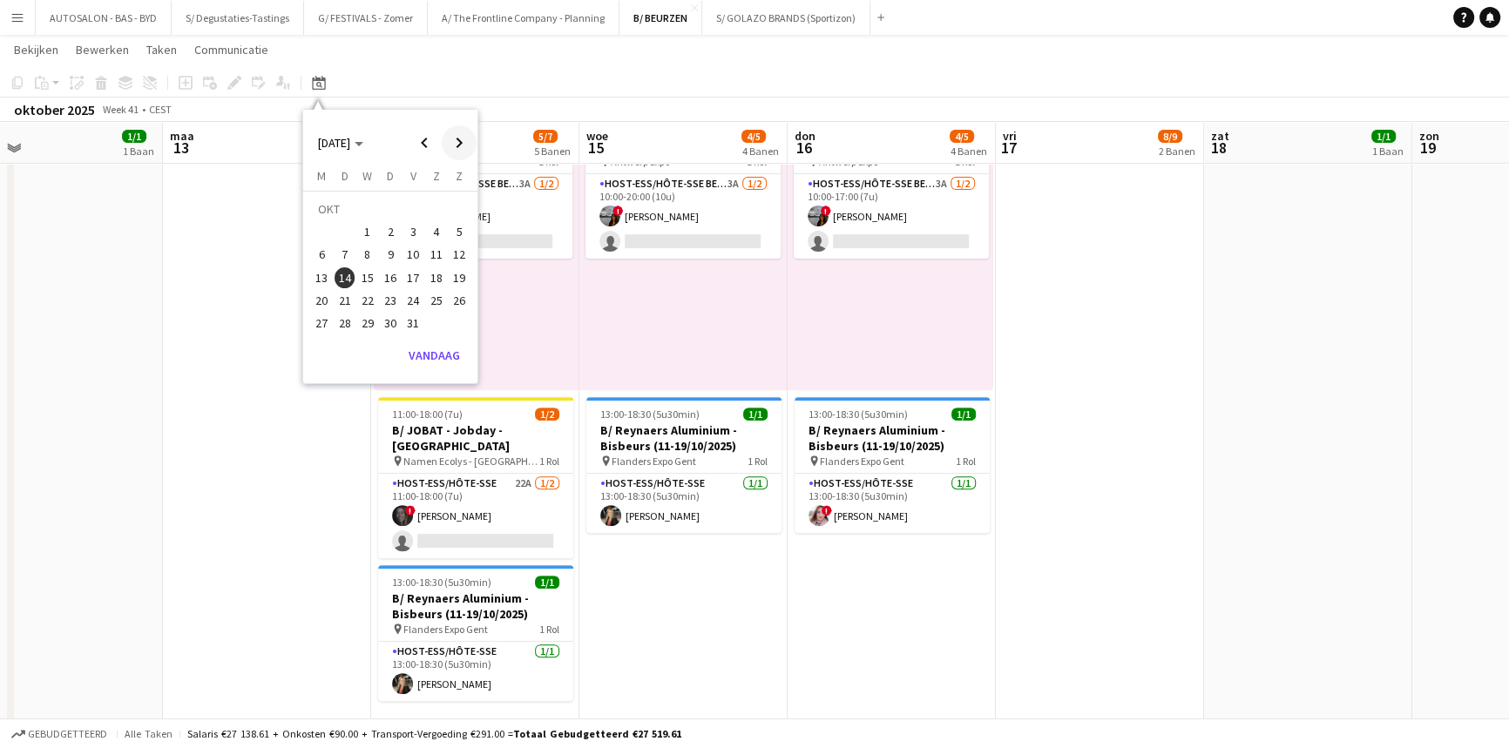
click at [451, 140] on span "Next month" at bounding box center [459, 142] width 35 height 35
click at [389, 256] on span "13" at bounding box center [390, 259] width 21 height 21
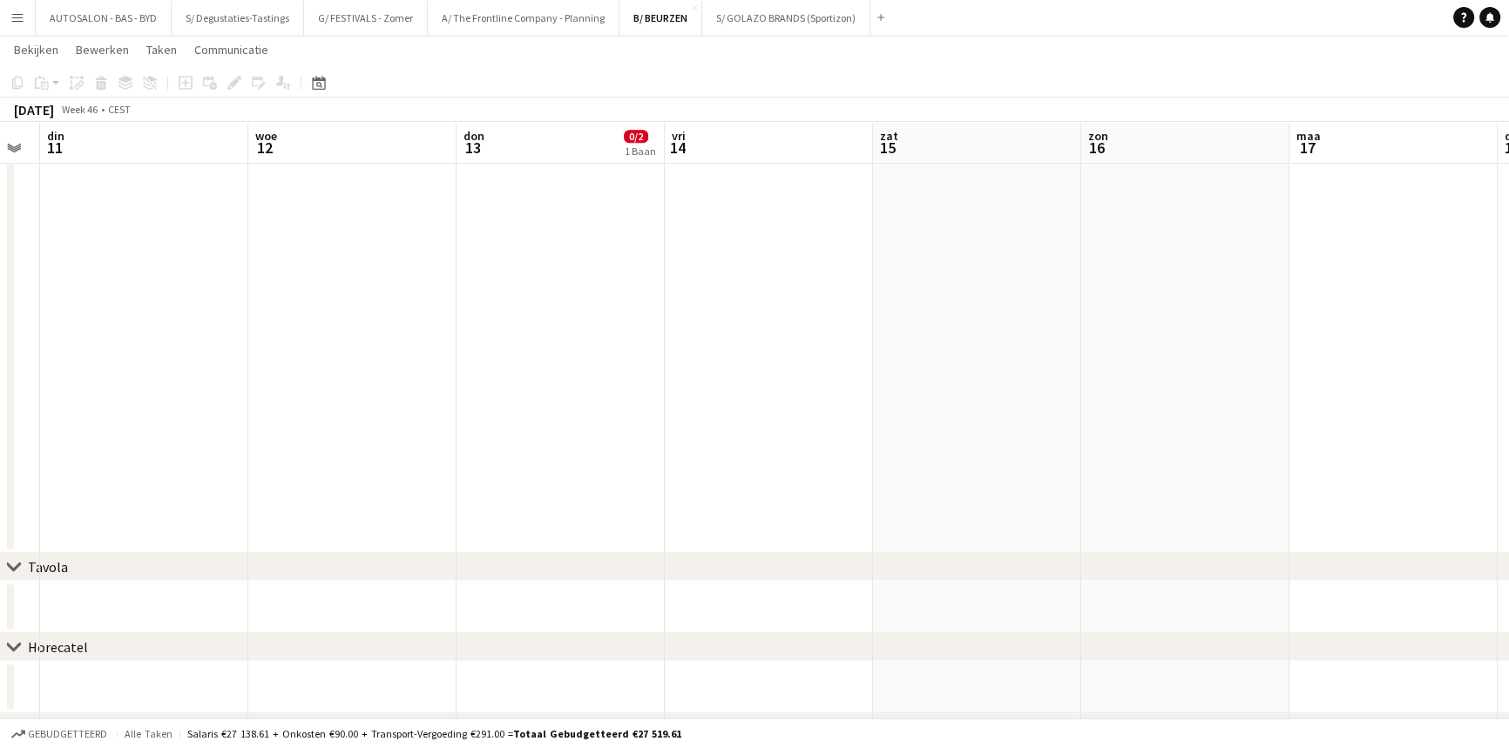
scroll to position [2529, 0]
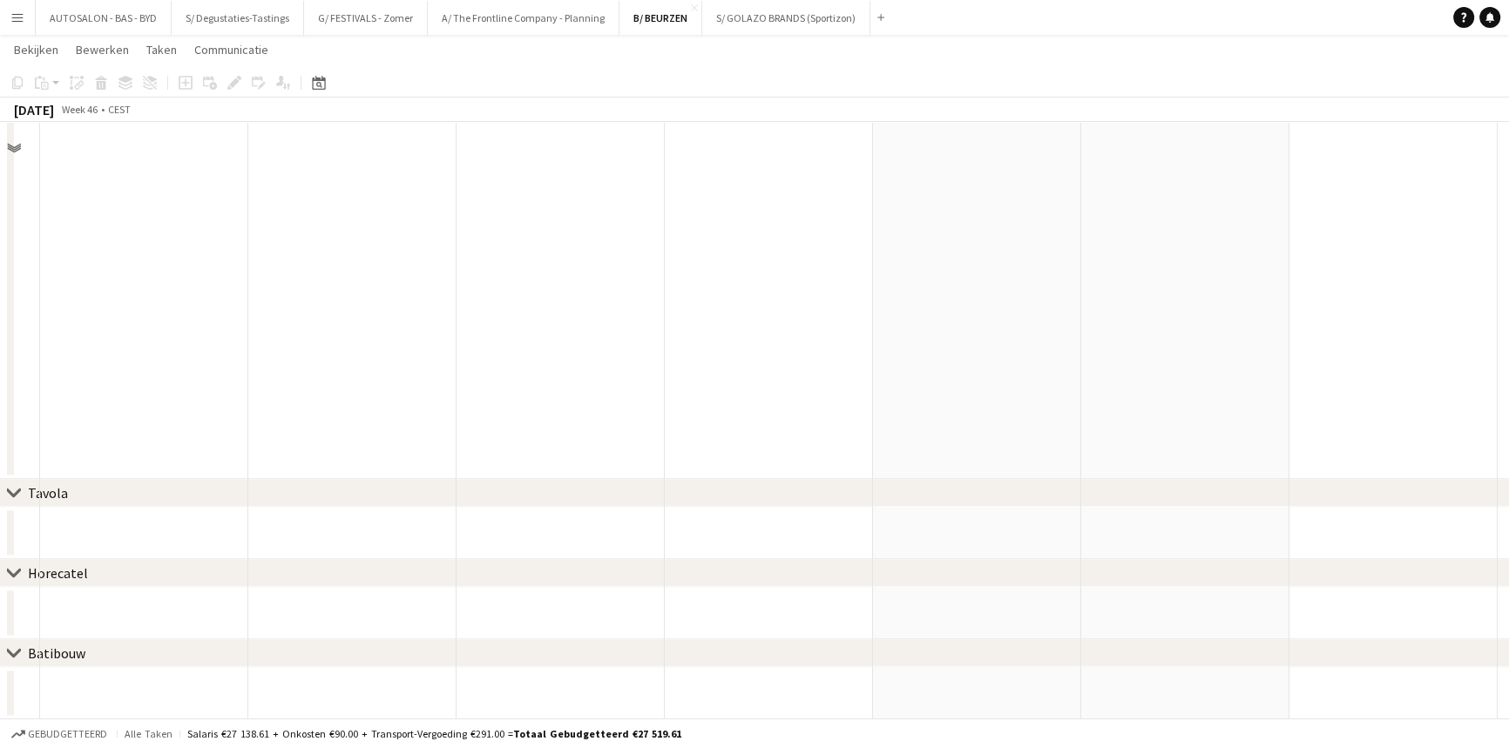
drag, startPoint x: 604, startPoint y: 345, endPoint x: 618, endPoint y: 543, distance: 199.1
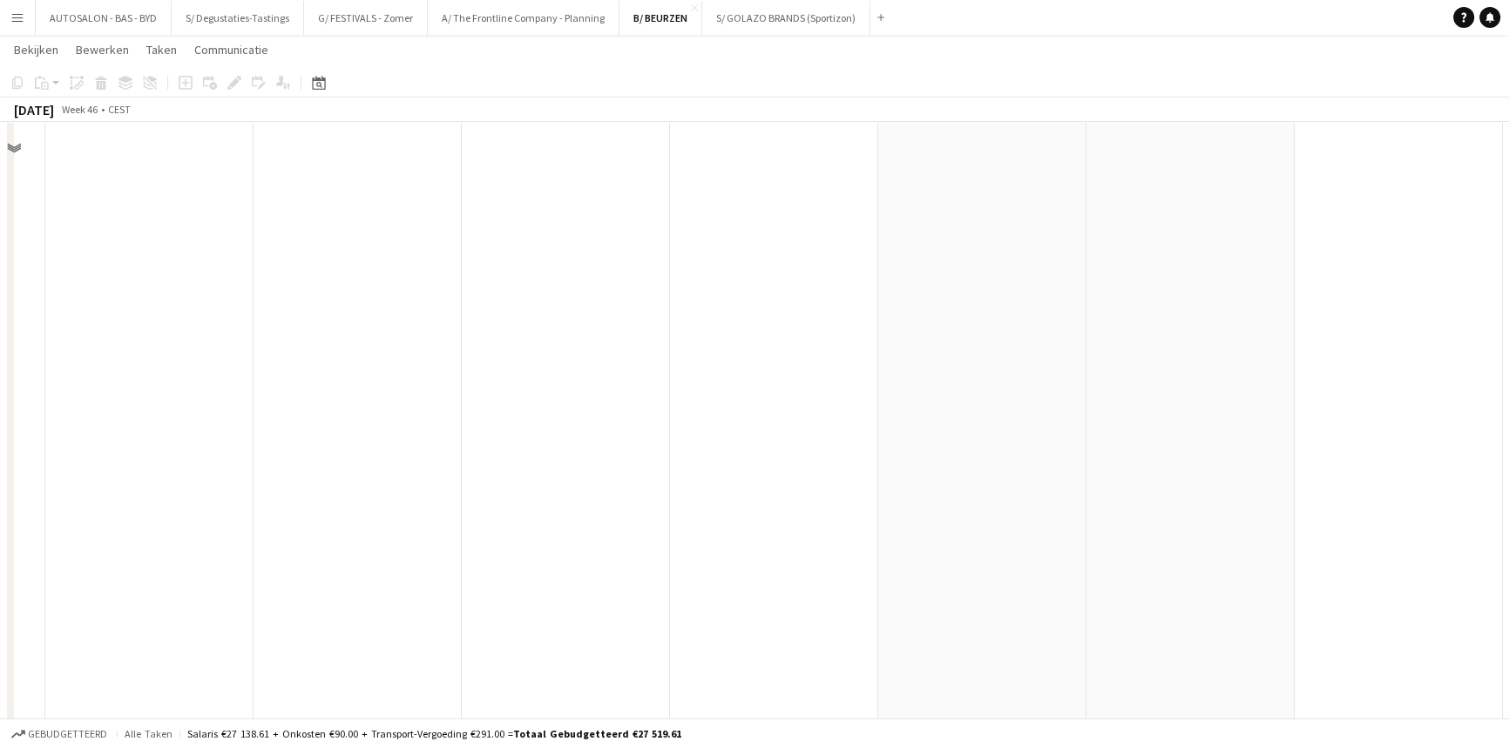
scroll to position [0, 584]
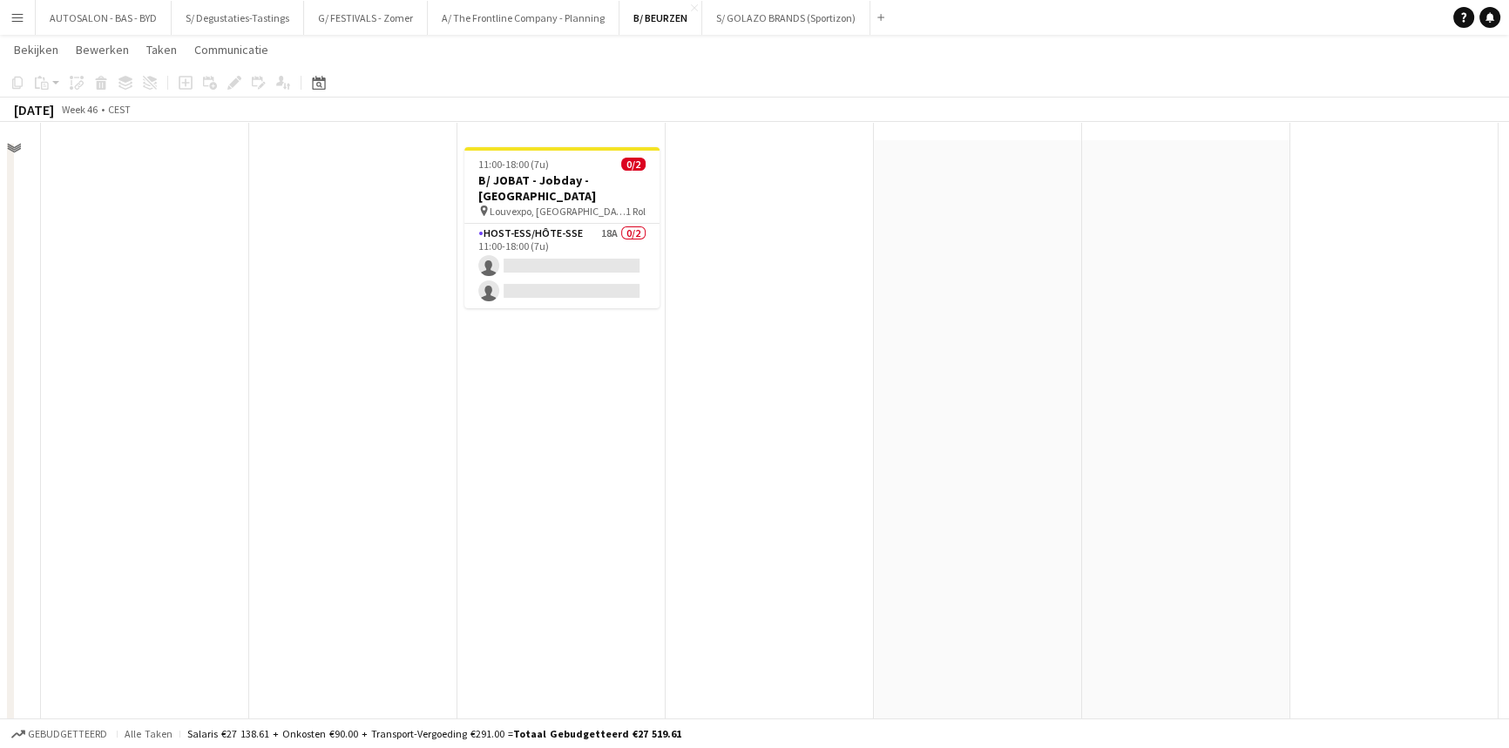
drag, startPoint x: 631, startPoint y: 430, endPoint x: 645, endPoint y: 118, distance: 312.1
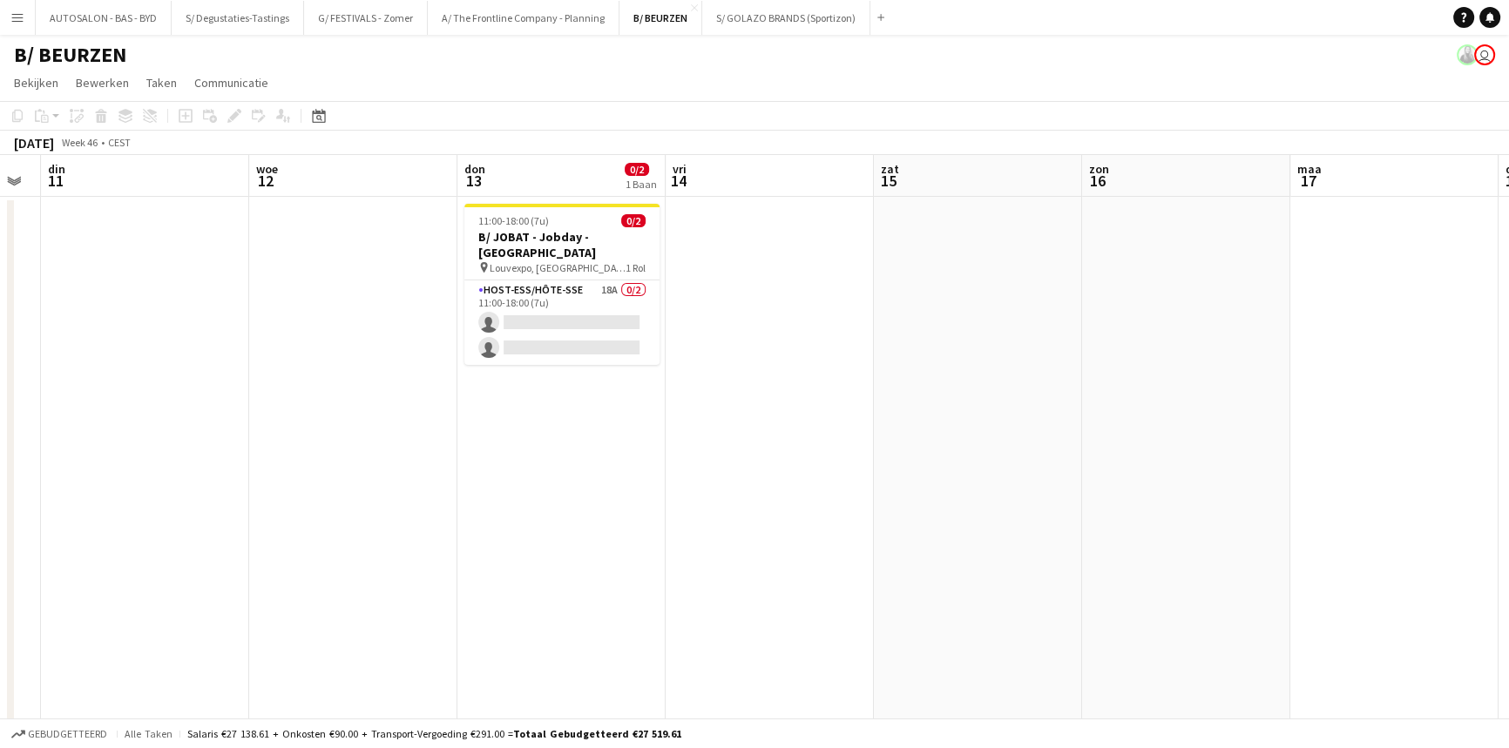
drag, startPoint x: 658, startPoint y: 347, endPoint x: 658, endPoint y: 278, distance: 68.8
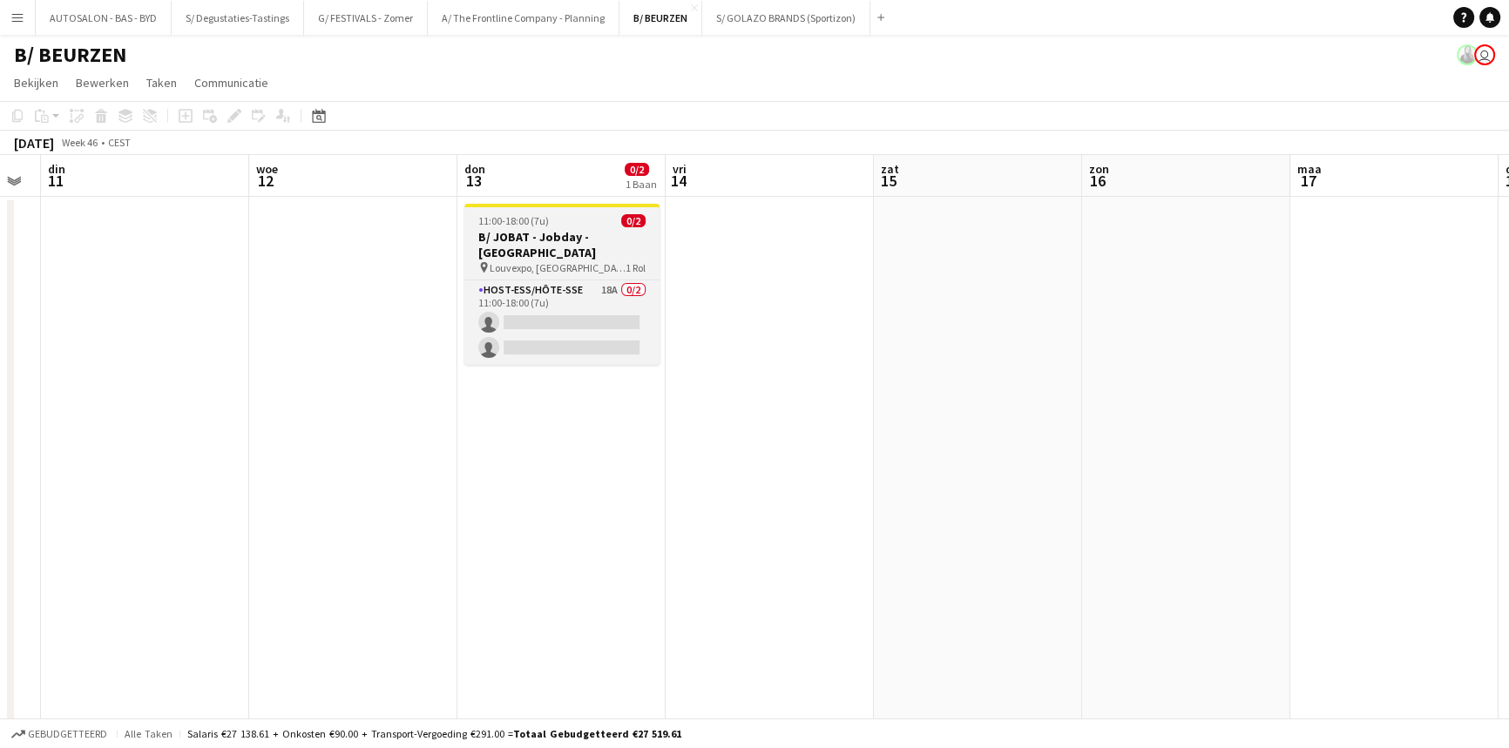
click at [564, 235] on h3 "B/ JOBAT - Jobday - [GEOGRAPHIC_DATA]" at bounding box center [561, 244] width 195 height 31
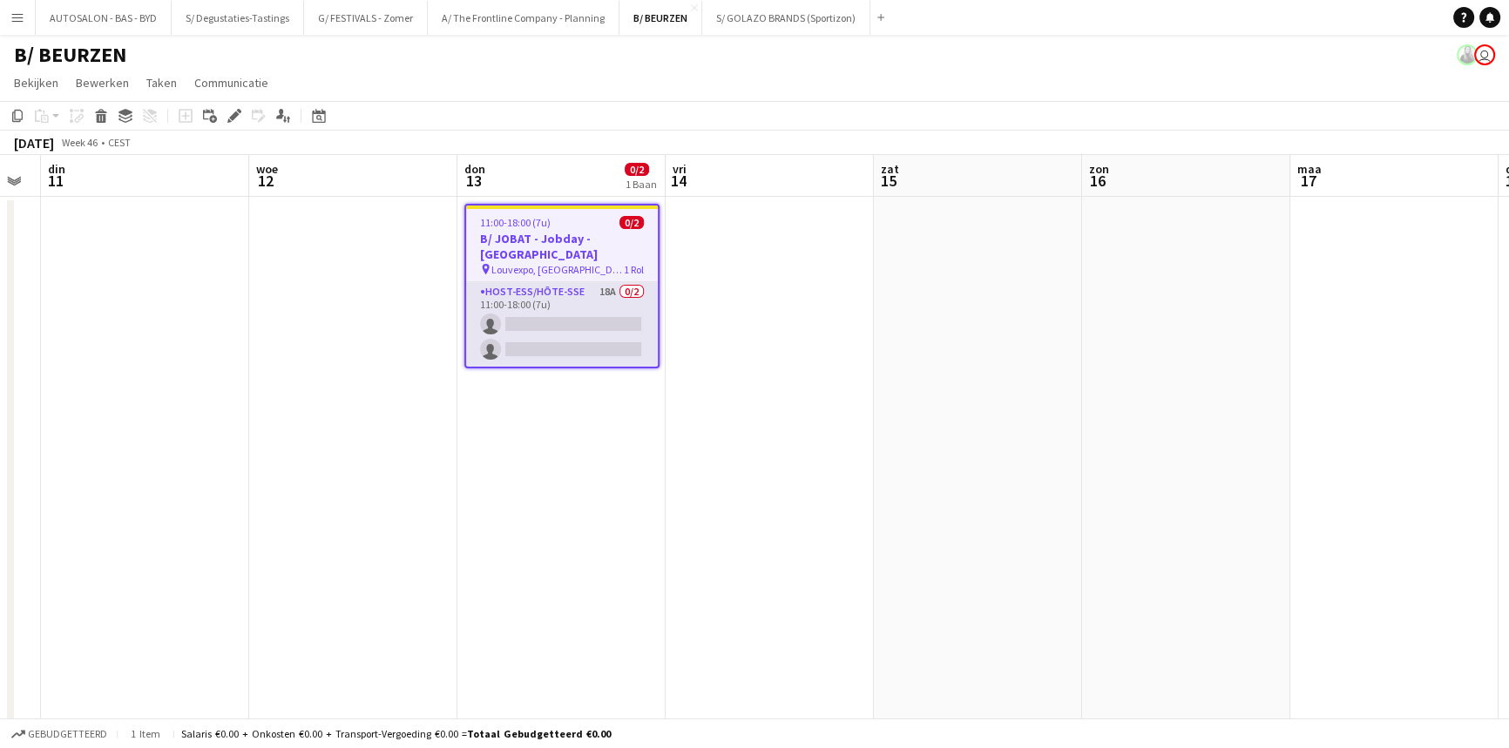
click at [567, 303] on app-card-role "Host-ess/Hôte-sse 18A 0/2 11:00-18:00 (7u) single-neutral-actions single-neutra…" at bounding box center [562, 324] width 192 height 84
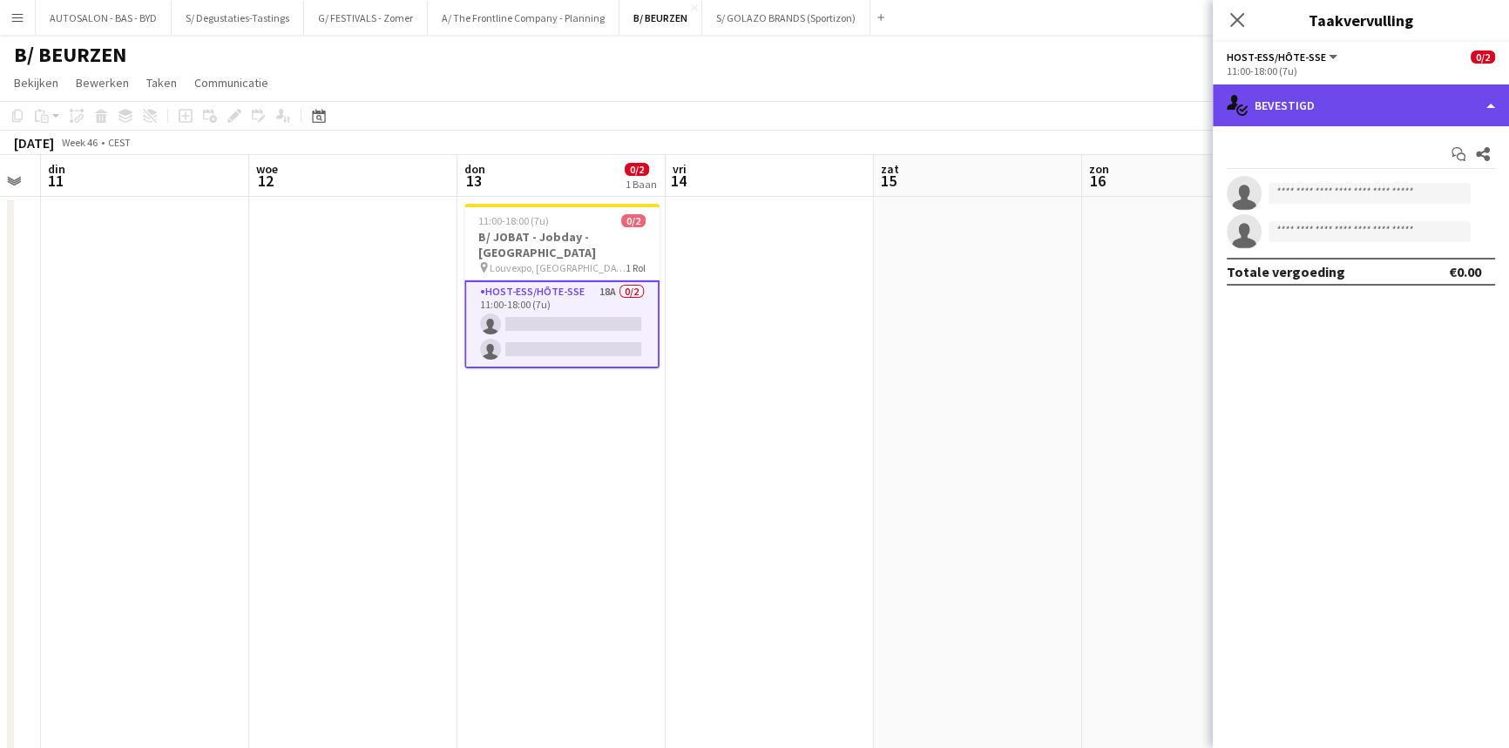
drag, startPoint x: 1266, startPoint y: 111, endPoint x: 1274, endPoint y: 113, distance: 9.1
click at [1266, 110] on div "single-neutral-actions-check-2 Bevestigd" at bounding box center [1360, 105] width 296 height 42
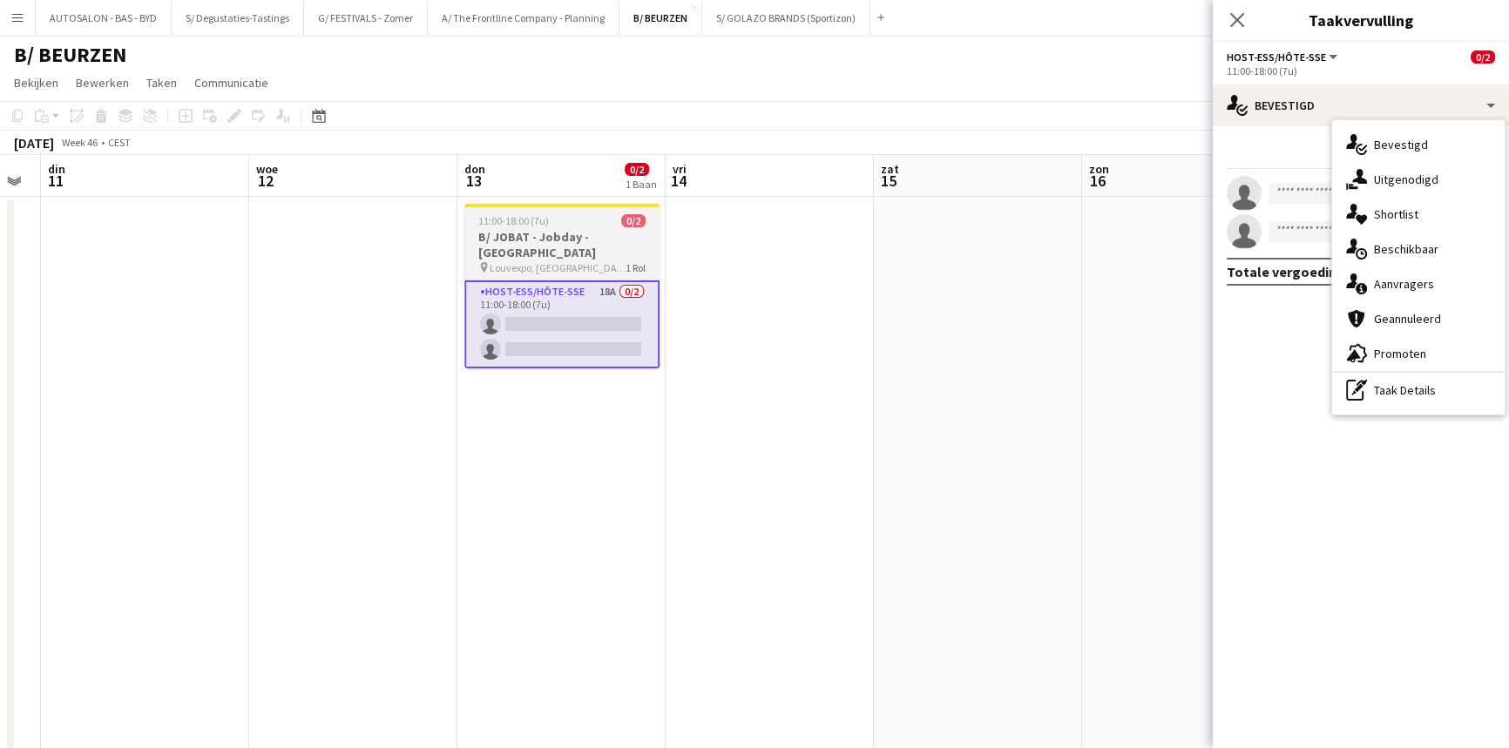
click at [528, 249] on h3 "B/ JOBAT - Jobday - [GEOGRAPHIC_DATA]" at bounding box center [561, 244] width 195 height 31
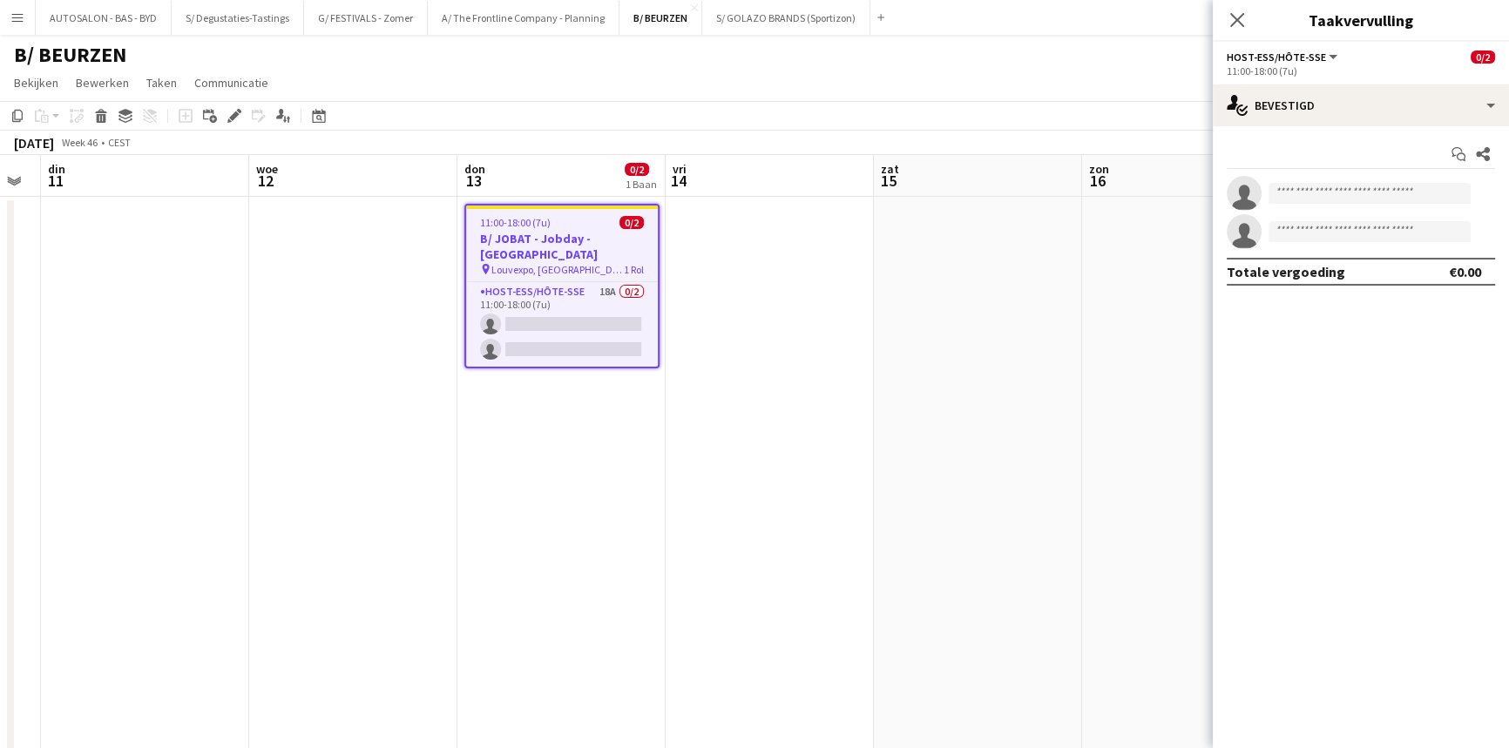
click at [234, 113] on icon at bounding box center [234, 116] width 10 height 10
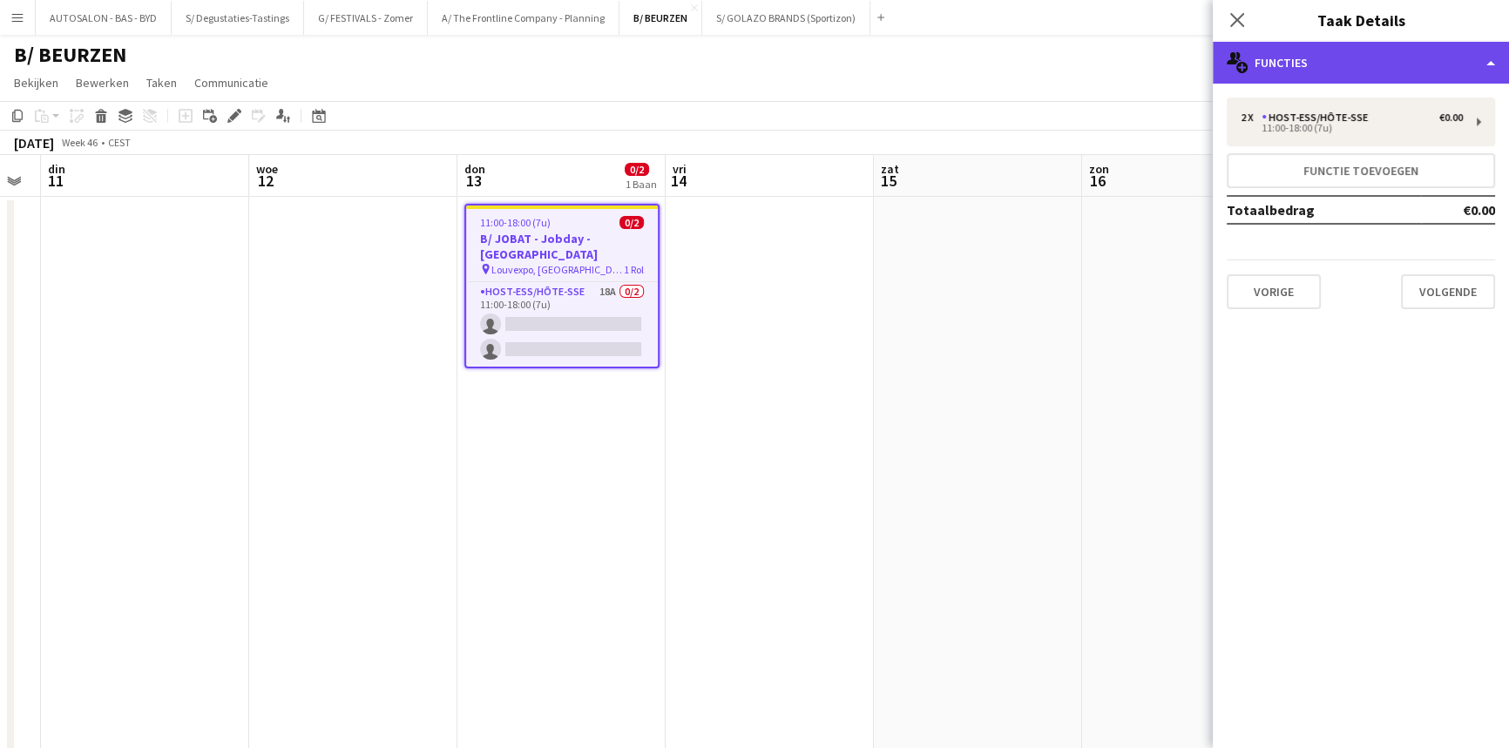
click at [1313, 67] on div "multiple-users-add Functies" at bounding box center [1360, 63] width 296 height 42
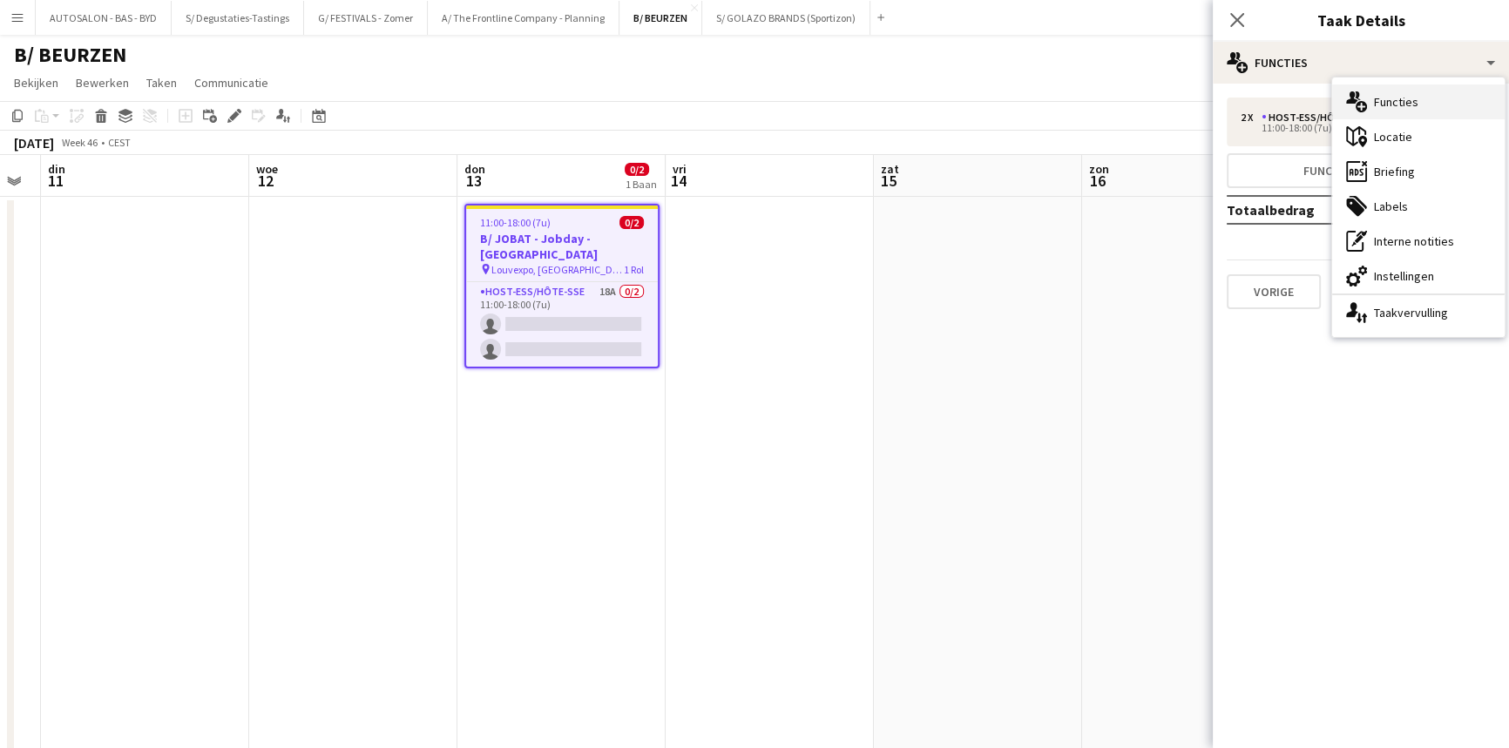
click at [1409, 106] on div "multiple-users-add Functies" at bounding box center [1418, 101] width 172 height 35
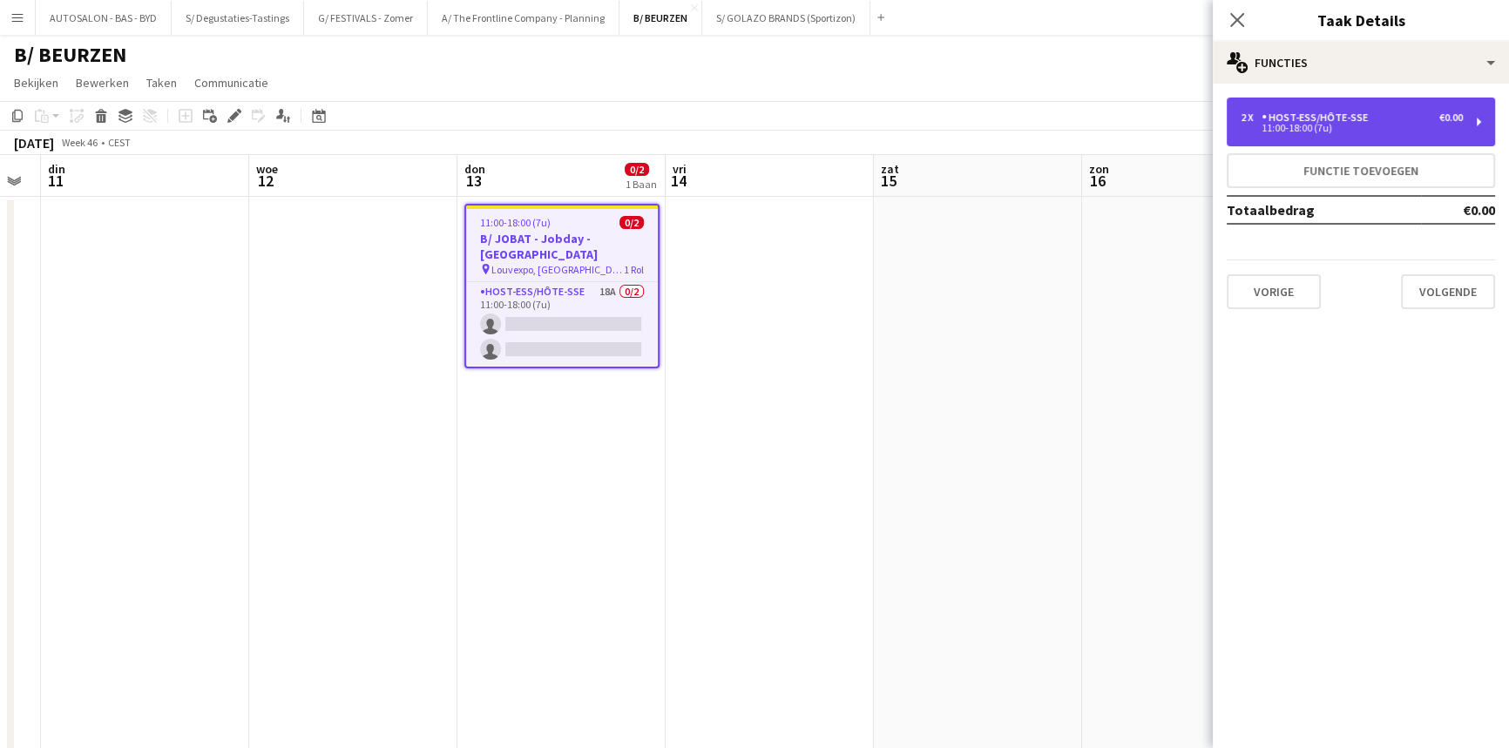
click at [1296, 124] on div "11:00-18:00 (7u)" at bounding box center [1351, 128] width 222 height 9
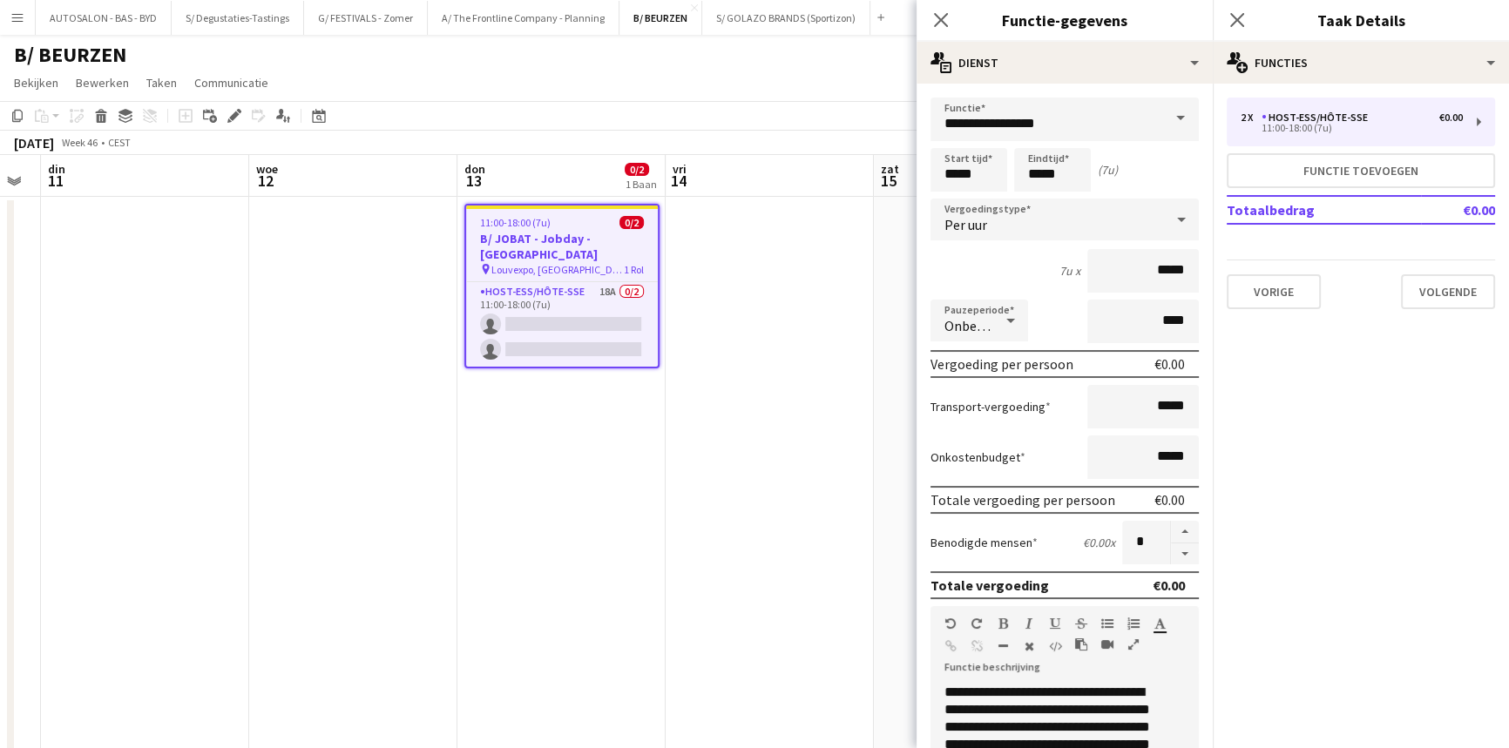
click at [1137, 640] on icon "button" at bounding box center [1133, 644] width 10 height 12
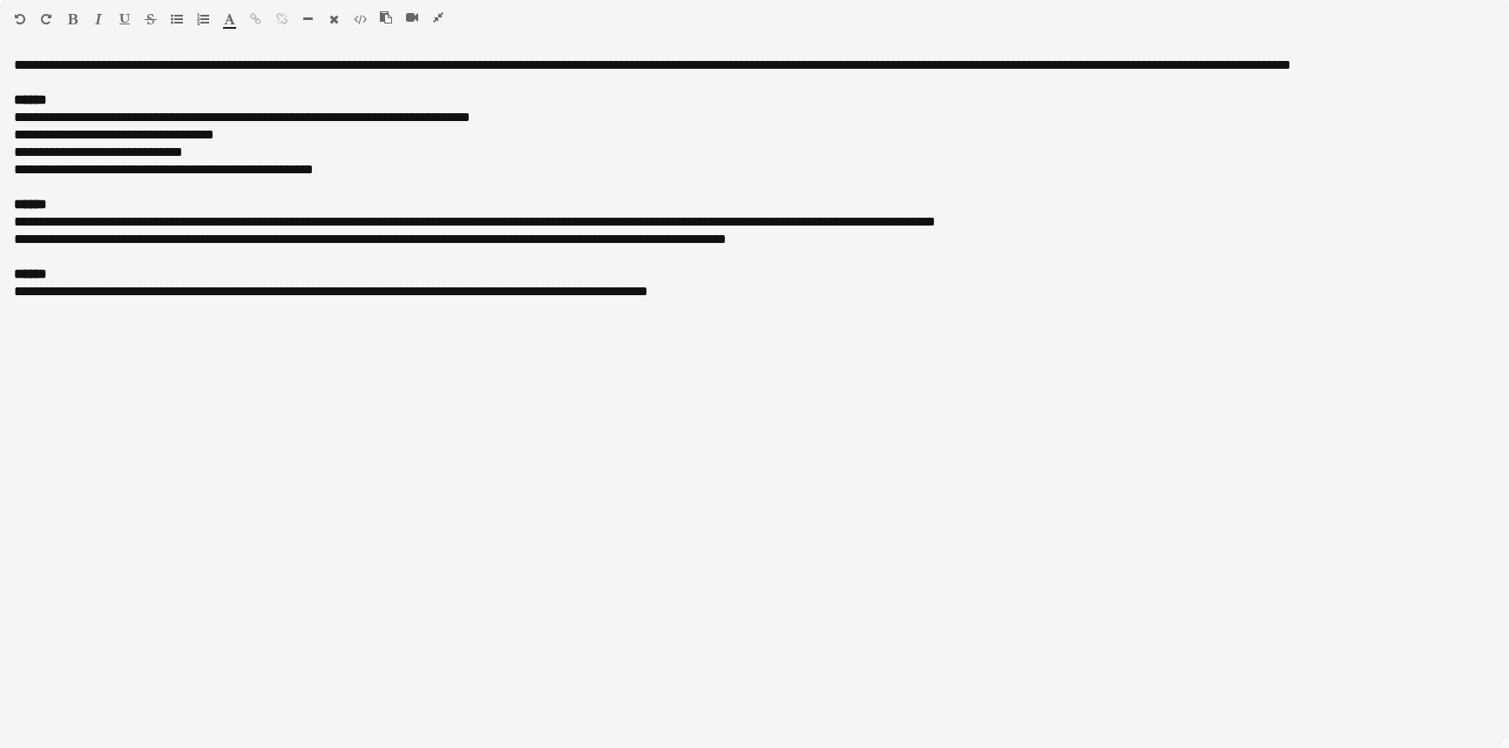
drag, startPoint x: 435, startPoint y: 17, endPoint x: 508, endPoint y: 51, distance: 80.2
click at [435, 17] on icon "button" at bounding box center [438, 17] width 10 height 12
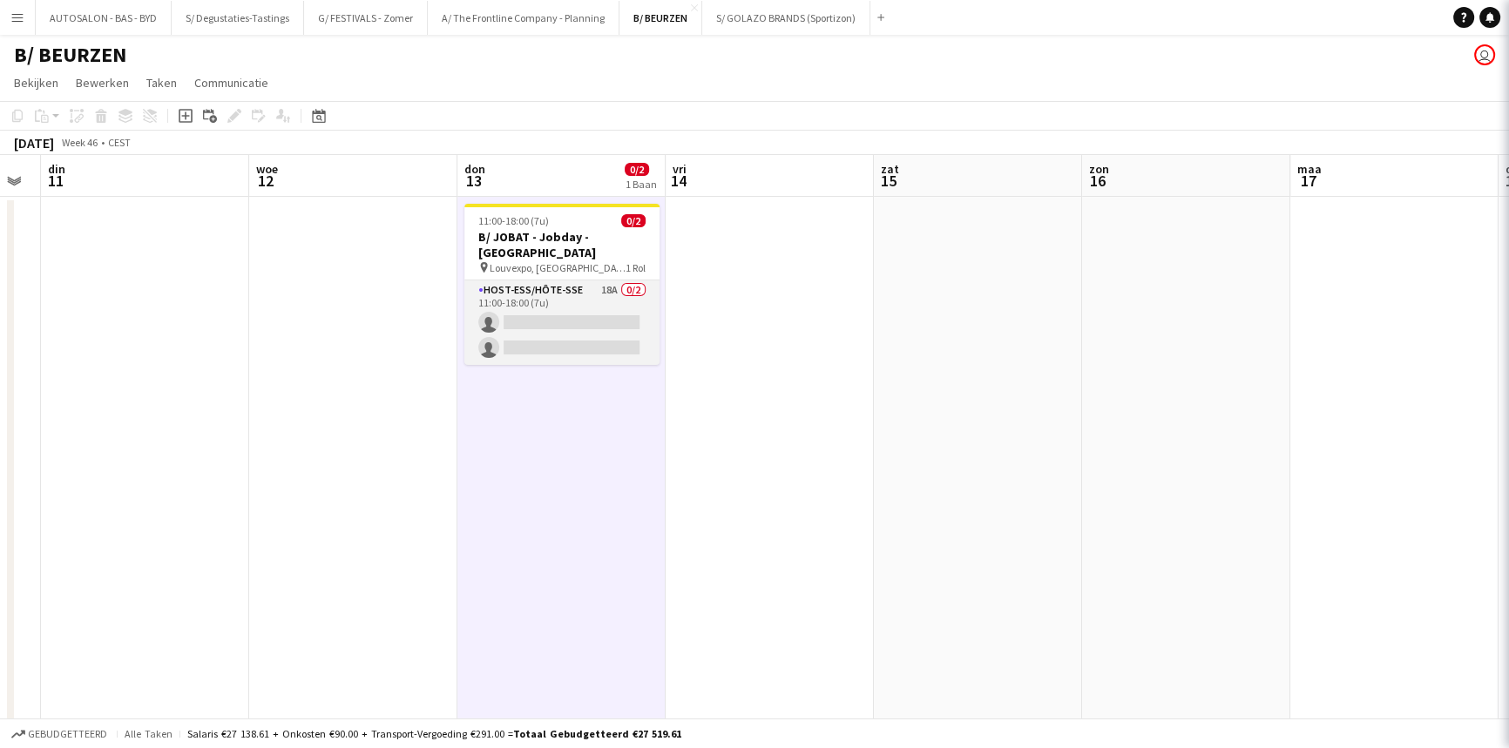
click at [557, 348] on app-card-role "Host-ess/Hôte-sse 18A 0/2 11:00-18:00 (7u) single-neutral-actions single-neutra…" at bounding box center [561, 322] width 195 height 84
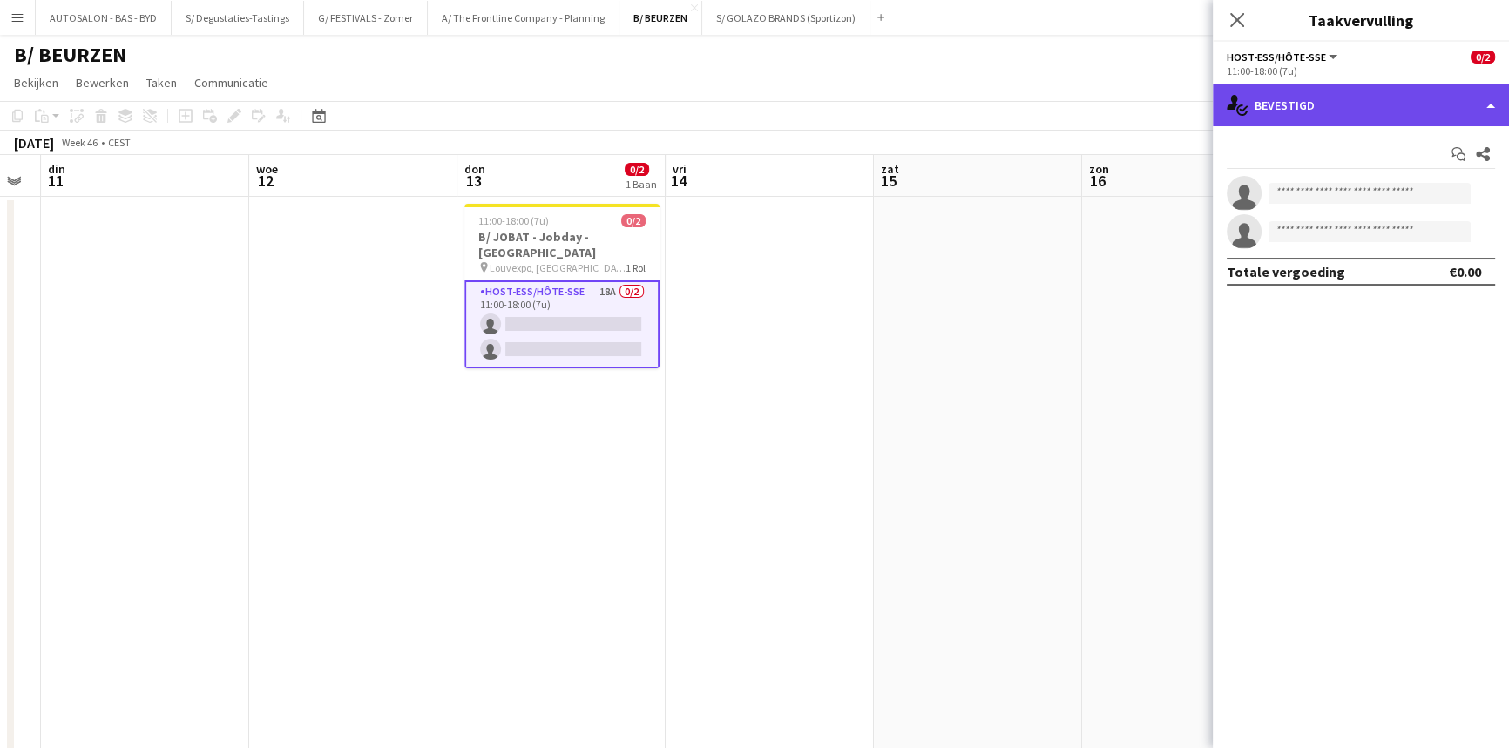
click at [1333, 108] on div "single-neutral-actions-check-2 Bevestigd" at bounding box center [1360, 105] width 296 height 42
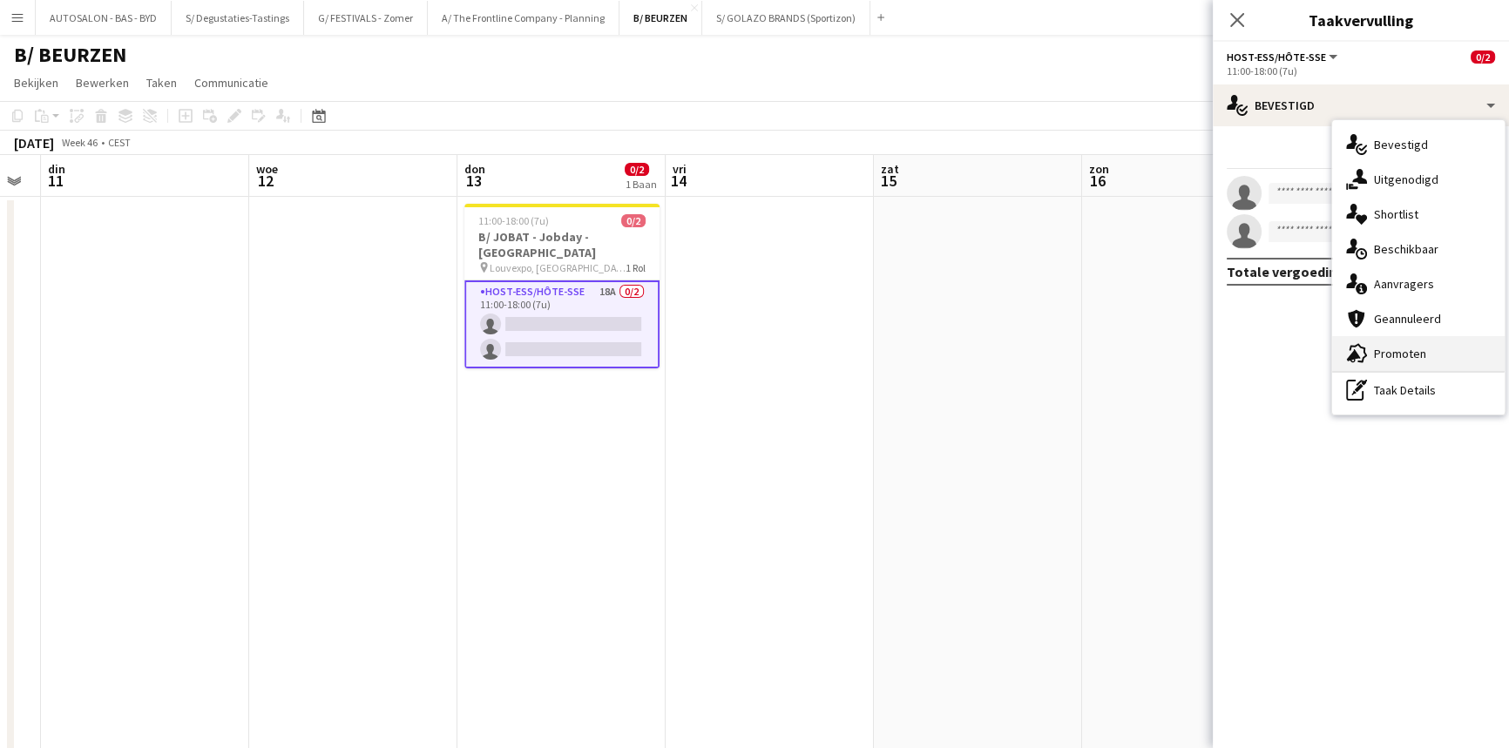
click at [1414, 348] on div "advertising-megaphone Promoten" at bounding box center [1418, 353] width 172 height 35
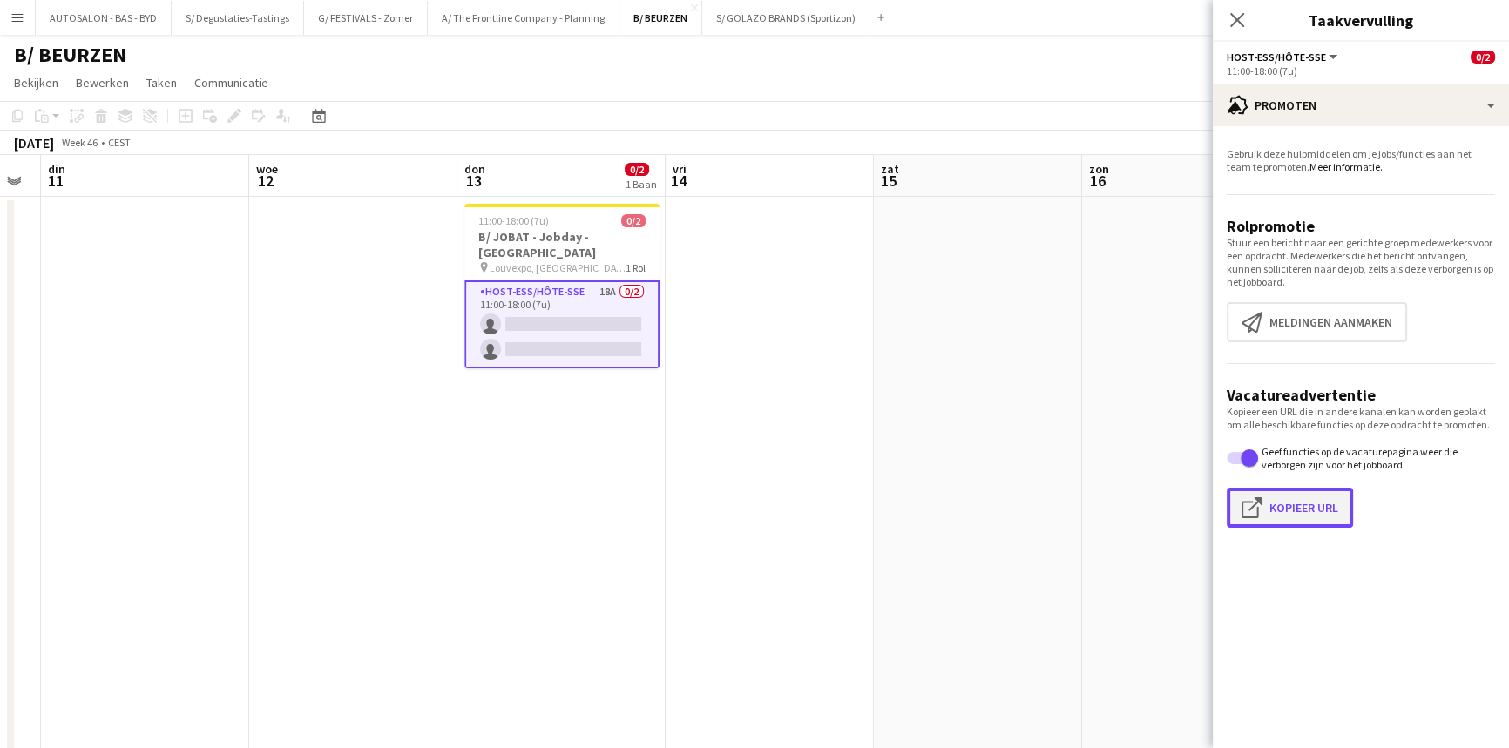
click at [1280, 522] on button "Klik om URL te kopiëren Kopieer URL" at bounding box center [1289, 508] width 126 height 40
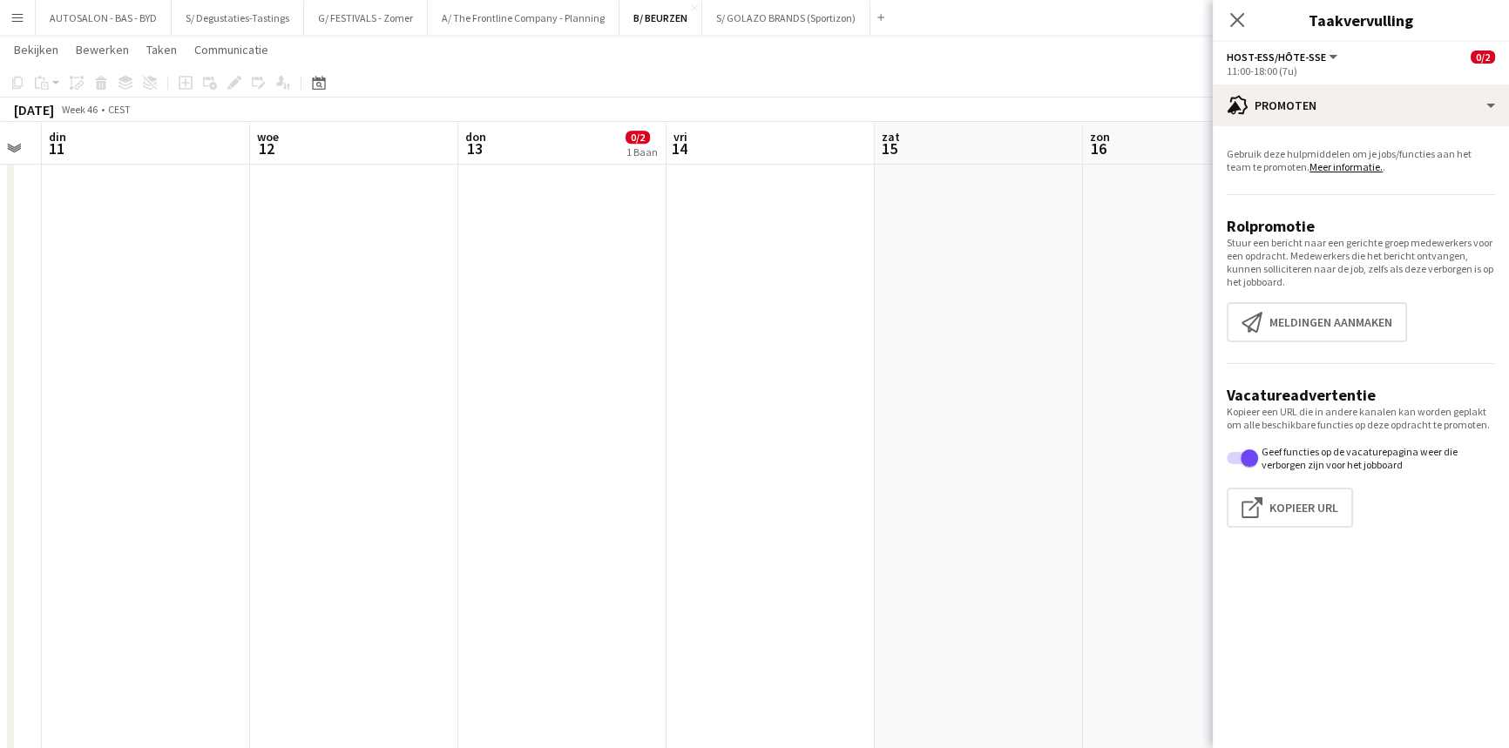
drag, startPoint x: 573, startPoint y: 292, endPoint x: 567, endPoint y: 427, distance: 135.1
click at [567, 427] on app-calendar-viewport "zat 8 [DATE] din 11 woe 12 don 13 0/2 1 Baan vri 14 zat 15 [DATE] din 18 woe 19…" at bounding box center [754, 142] width 1509 height 3181
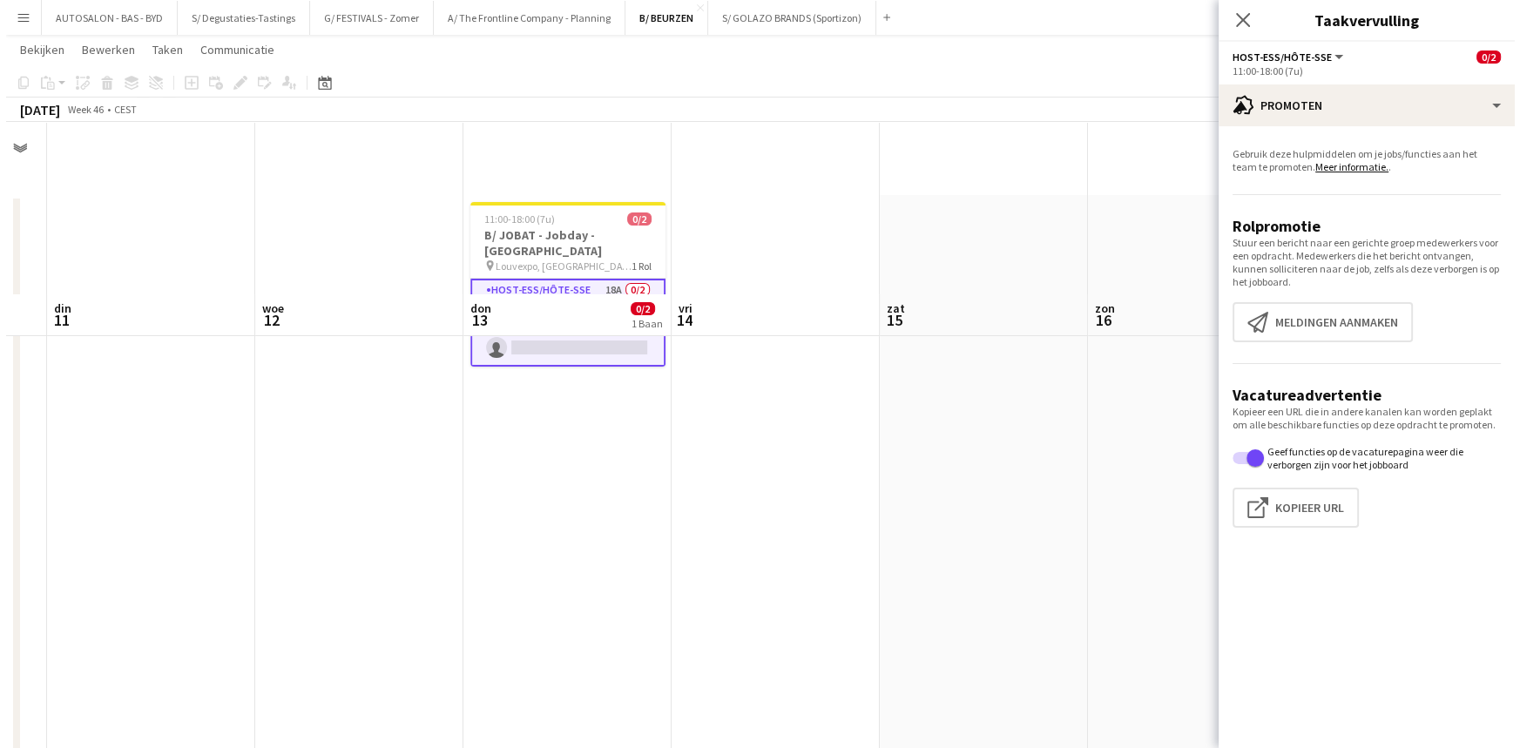
scroll to position [0, 582]
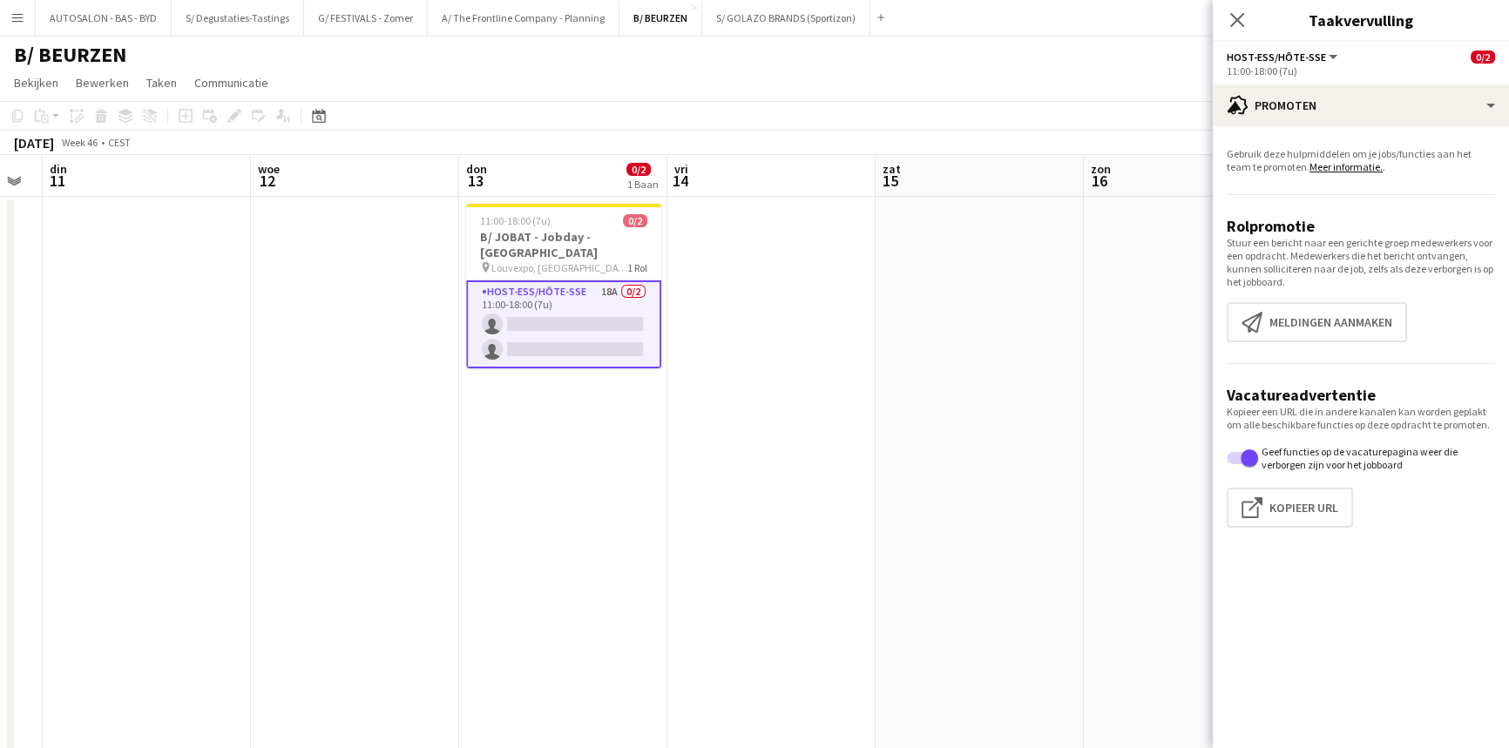
drag, startPoint x: 560, startPoint y: 376, endPoint x: 561, endPoint y: 148, distance: 228.2
click at [486, 17] on button "A/ The Frontline Company - Planning Sluiten" at bounding box center [524, 18] width 192 height 34
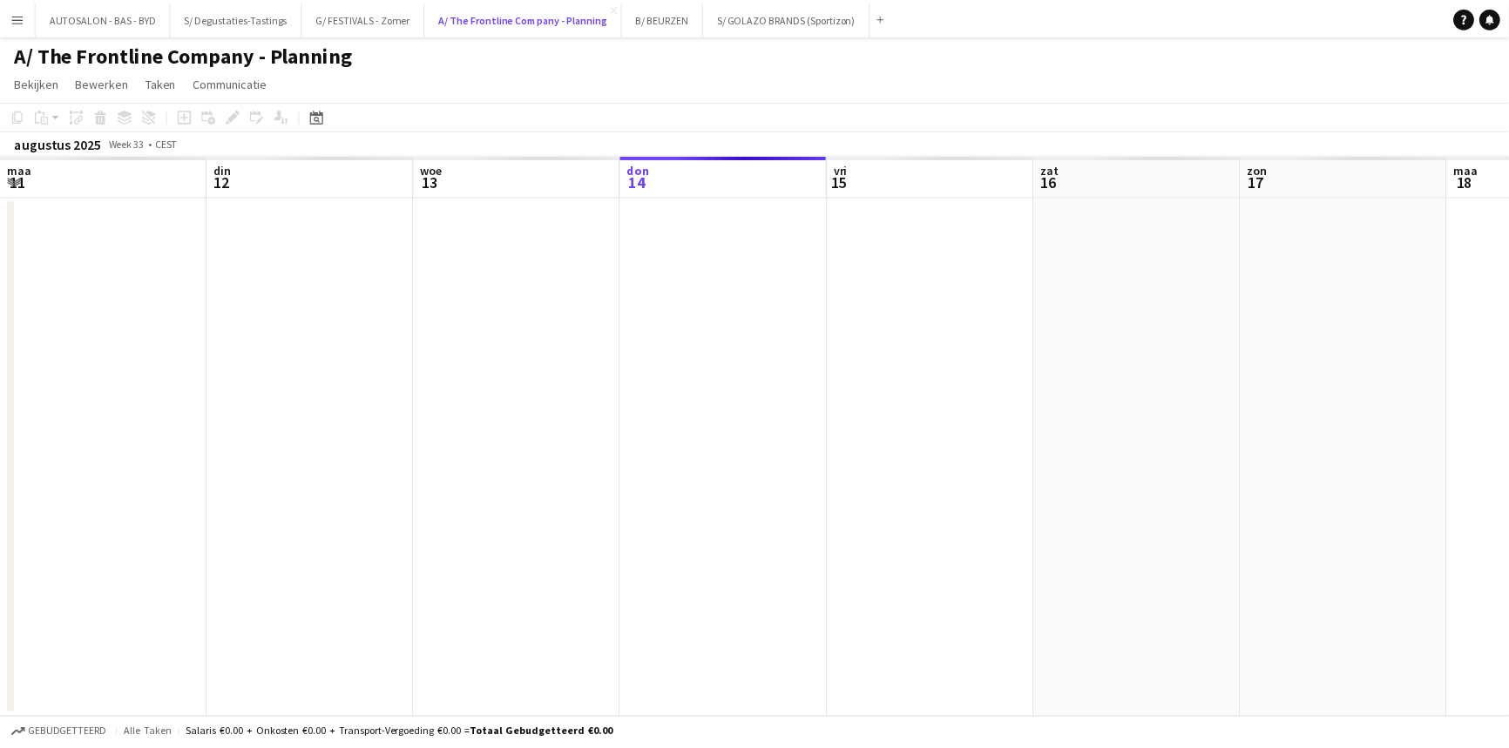
scroll to position [0, 416]
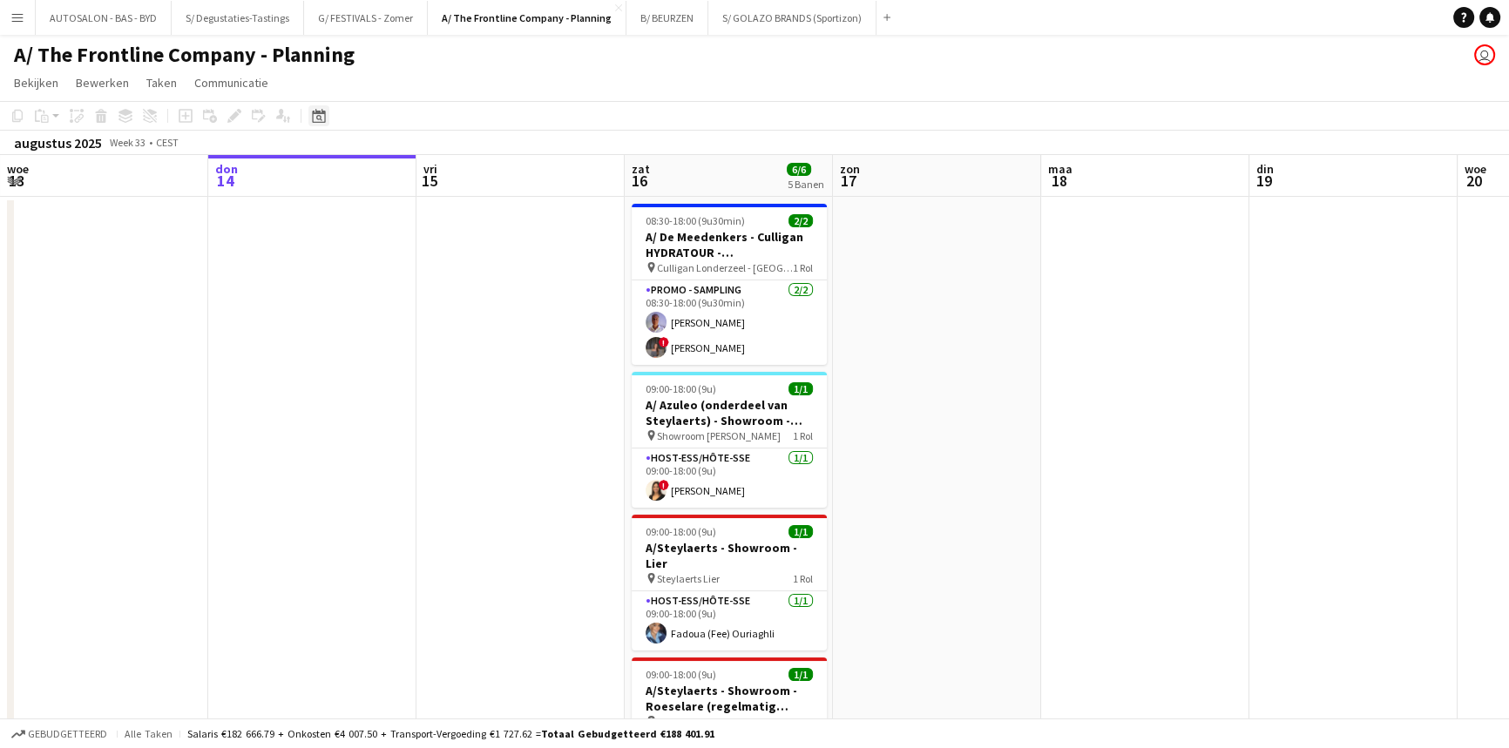
click at [314, 118] on icon "Datumkiezer" at bounding box center [319, 116] width 14 height 14
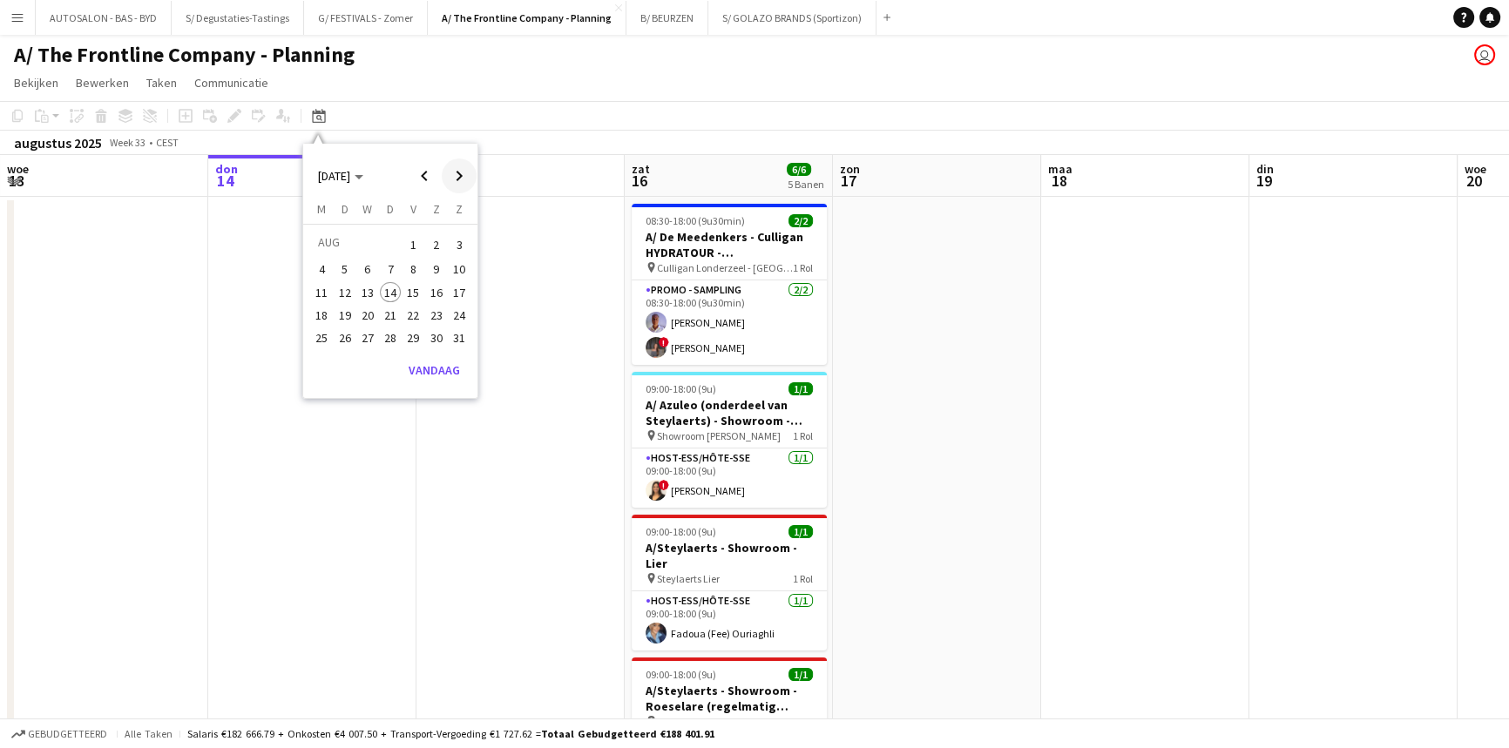
click at [453, 178] on span "Next month" at bounding box center [459, 176] width 35 height 35
click at [452, 178] on span "Next month" at bounding box center [459, 176] width 35 height 35
click at [394, 291] on span "13" at bounding box center [390, 292] width 21 height 21
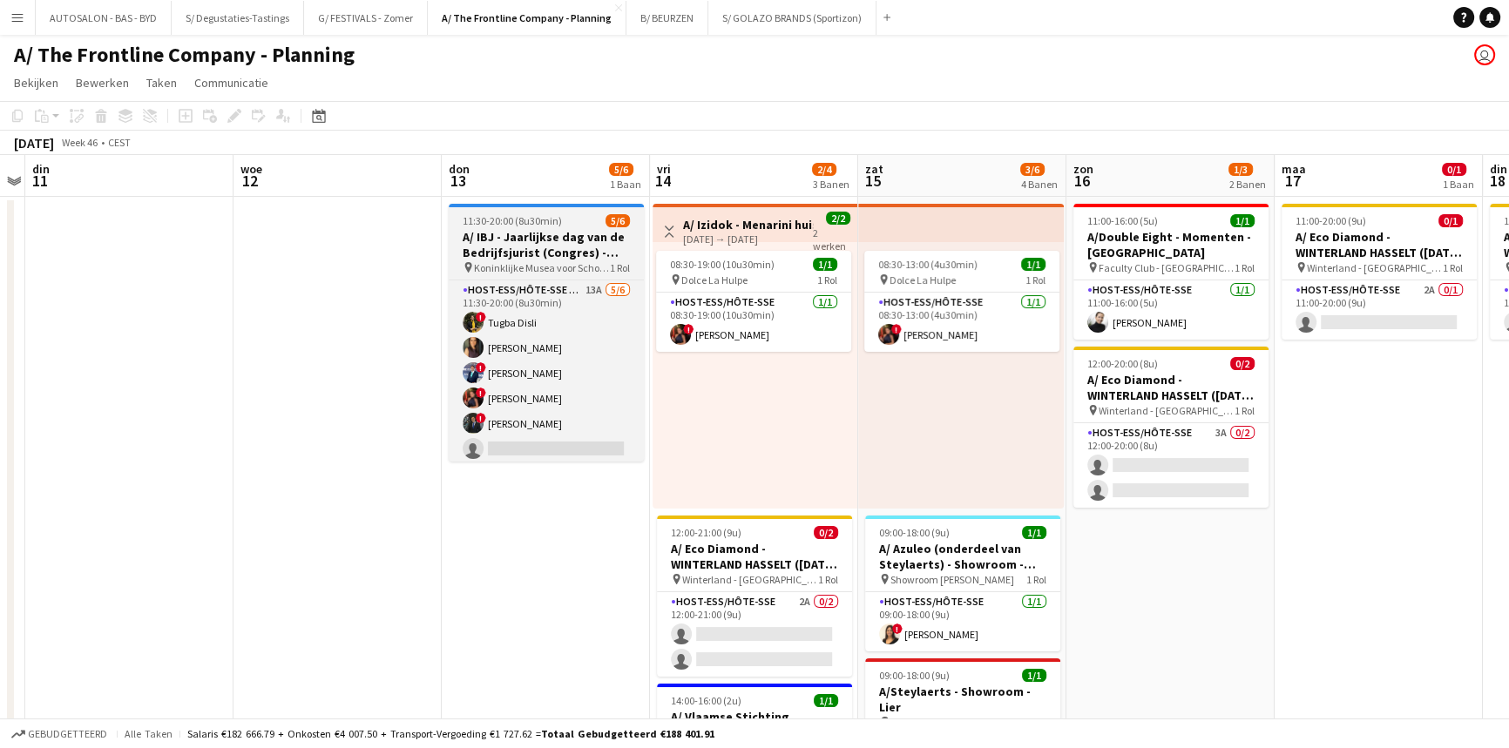
click at [581, 243] on h3 "A/ IBJ - Jaarlijkse dag van de Bedrijfsjurist (Congres) - [GEOGRAPHIC_DATA]" at bounding box center [546, 244] width 195 height 31
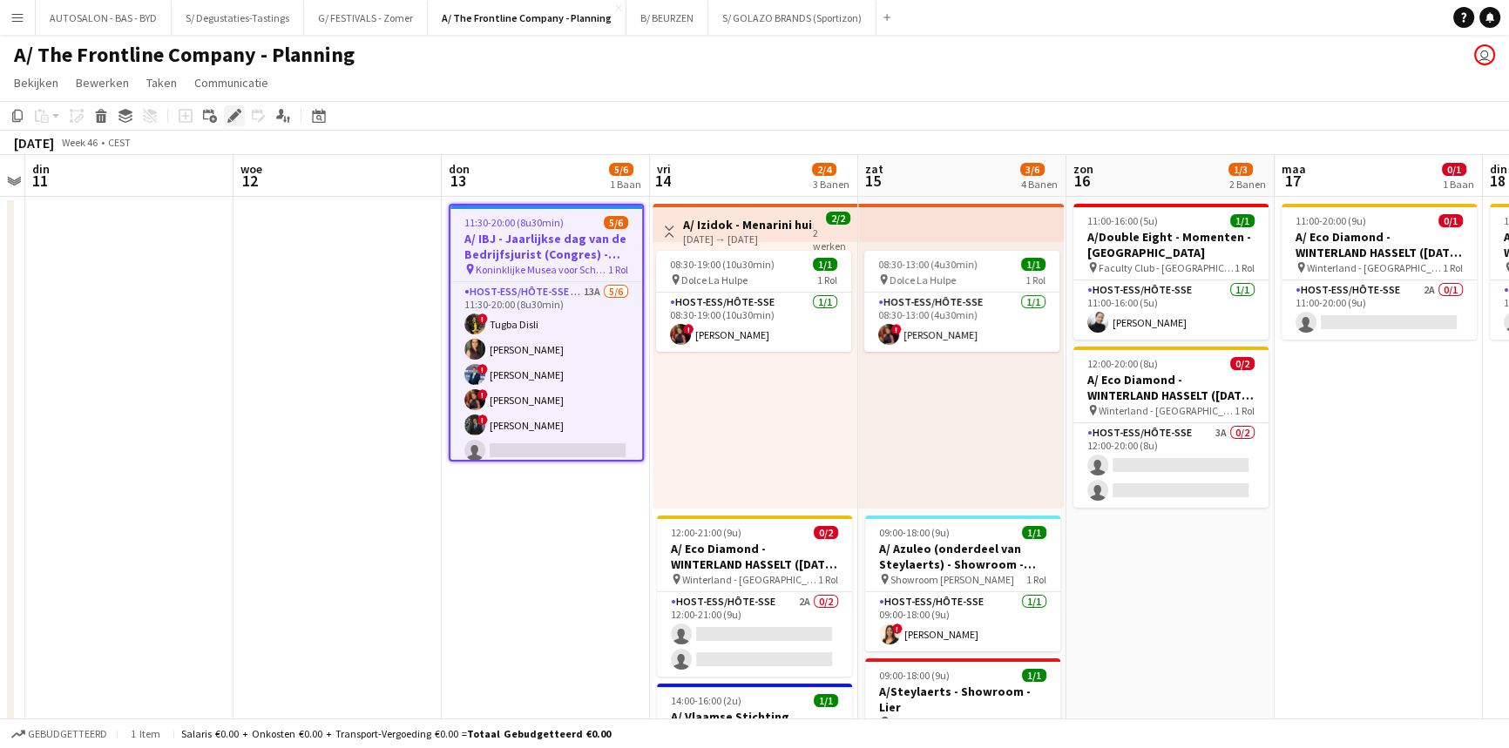
click at [233, 116] on icon at bounding box center [234, 116] width 10 height 10
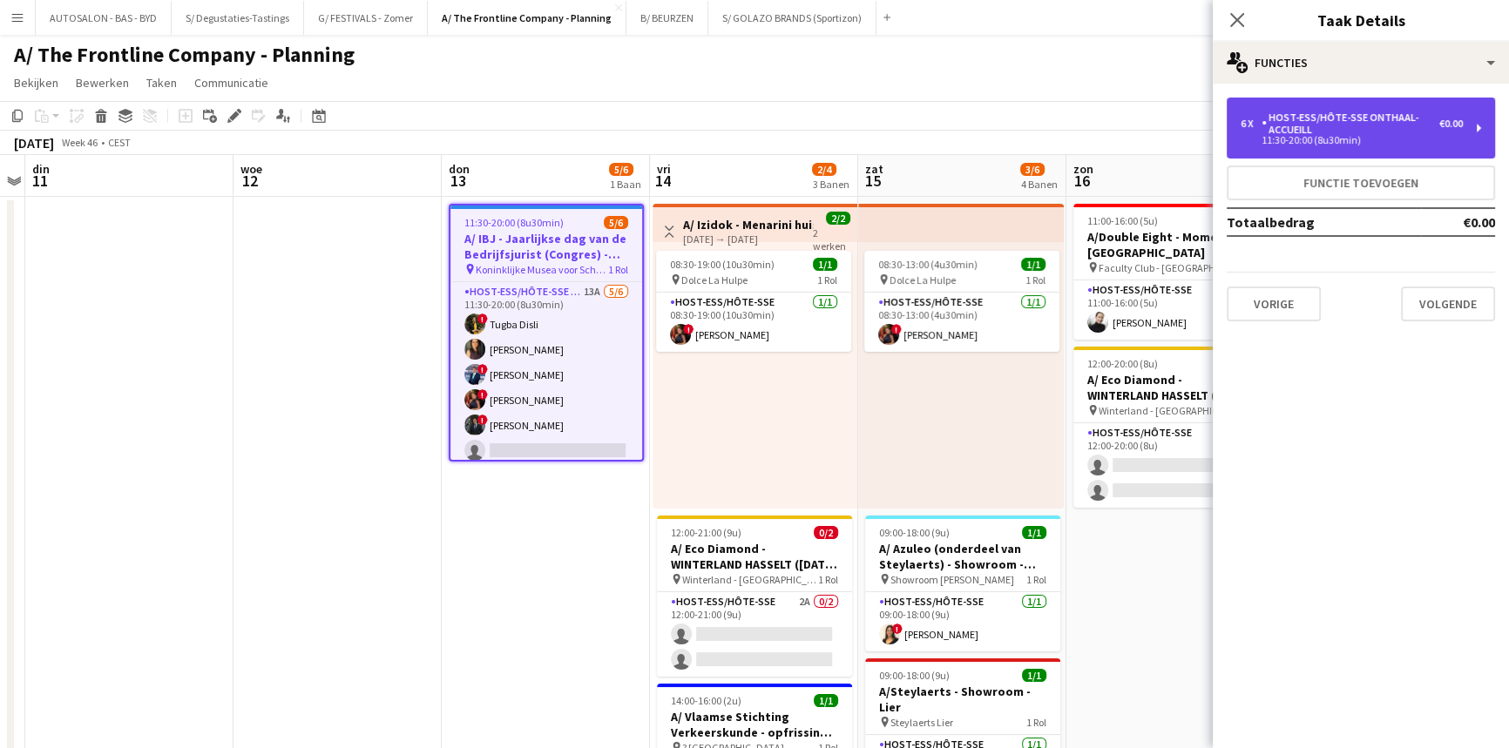
click at [1331, 133] on div "Host-ess/Hôte-sse Onthaal-Accueill" at bounding box center [1350, 123] width 178 height 24
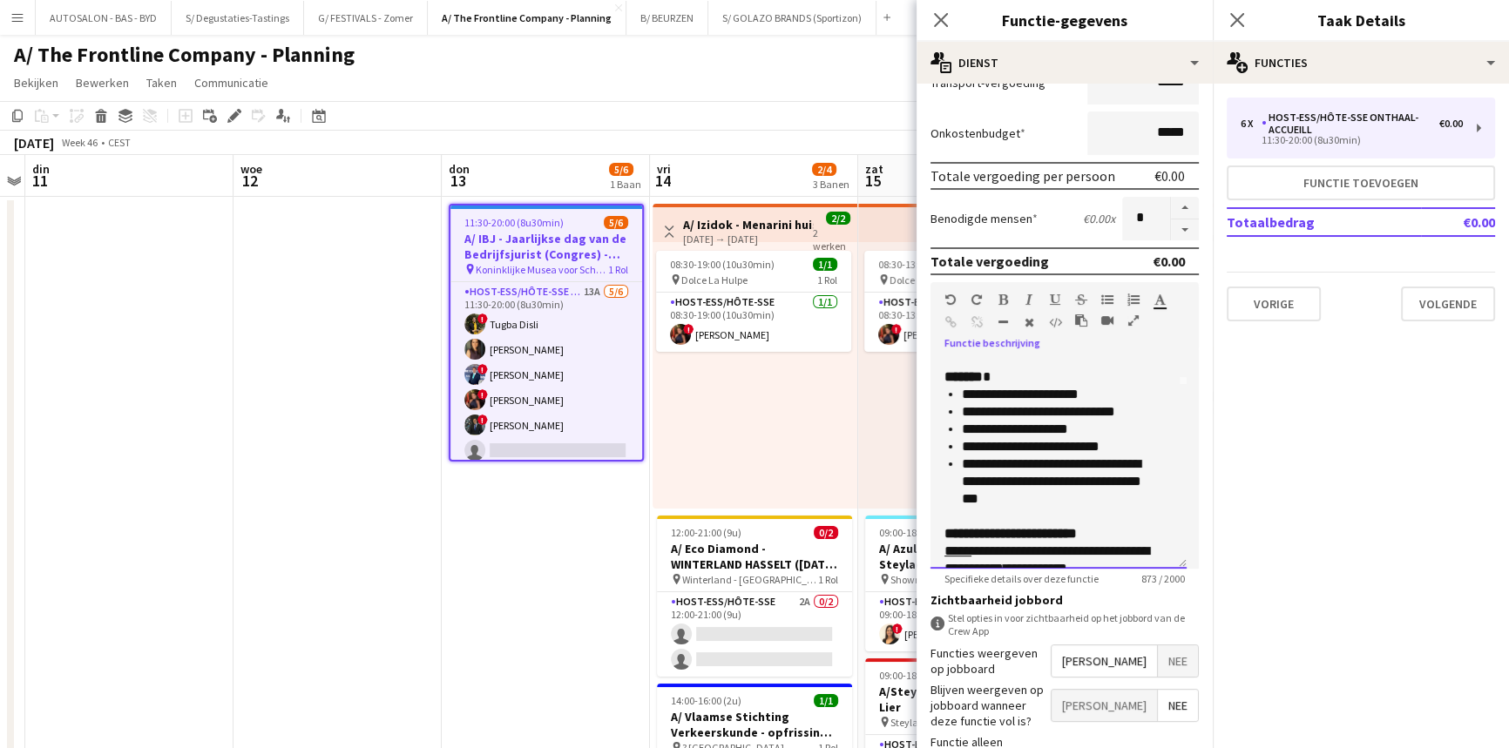
scroll to position [171, 0]
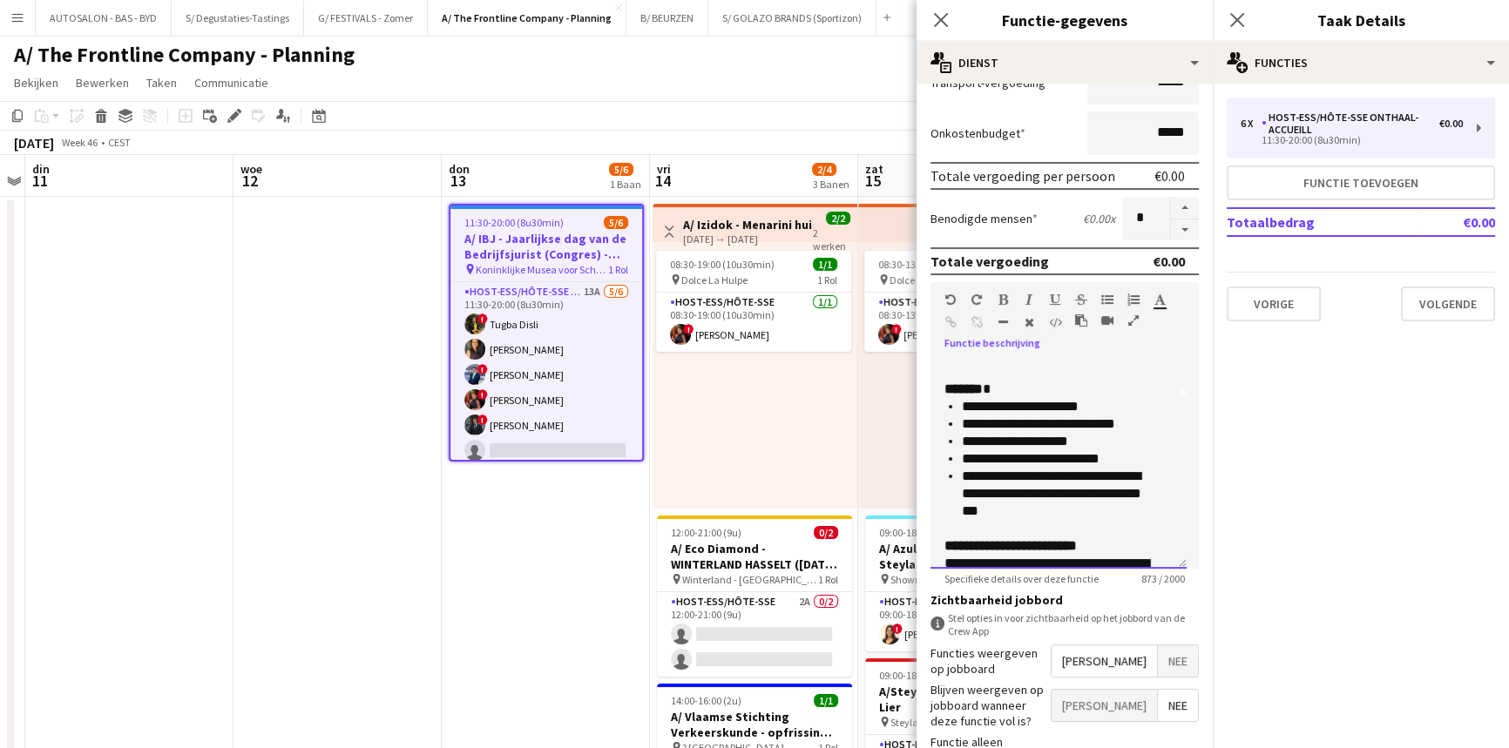
drag, startPoint x: 959, startPoint y: 424, endPoint x: 1147, endPoint y: 425, distance: 188.1
click at [1147, 425] on ul "**********" at bounding box center [1058, 459] width 228 height 122
copy li "**********"
drag, startPoint x: 1054, startPoint y: 483, endPoint x: 1045, endPoint y: 479, distance: 9.7
click at [1054, 483] on li "**********" at bounding box center [1061, 494] width 199 height 52
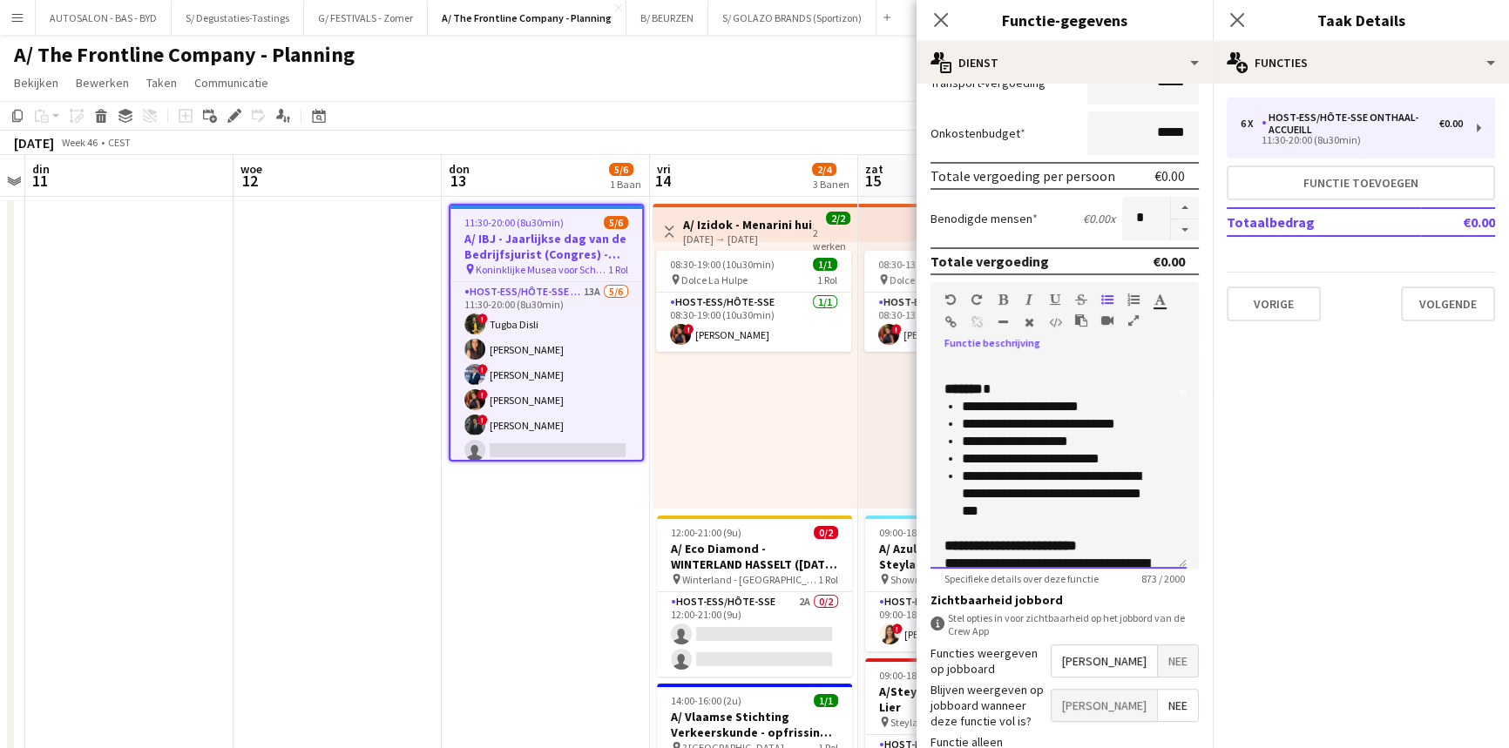
drag, startPoint x: 1046, startPoint y: 471, endPoint x: 1114, endPoint y: 509, distance: 77.6
click at [1114, 509] on li "**********" at bounding box center [1061, 494] width 199 height 52
copy li "**********"
click at [1131, 436] on li "**********" at bounding box center [1061, 441] width 199 height 17
click at [1288, 454] on mat-expansion-panel "pencil3 Algemene details 6 x Host-ess/Hôte-sse Onthaal-Accueill €0.00 11:30-20:…" at bounding box center [1360, 416] width 296 height 665
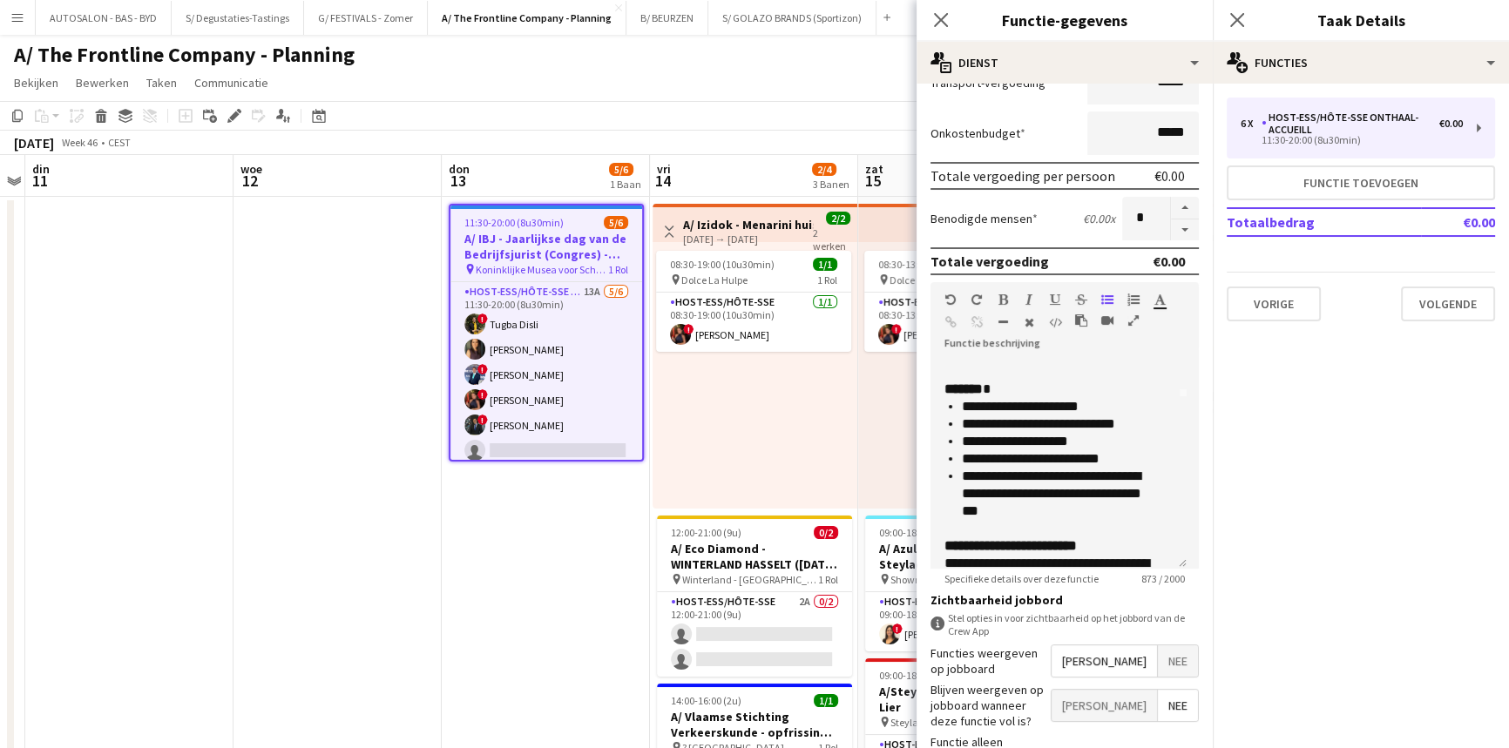
scroll to position [7, 0]
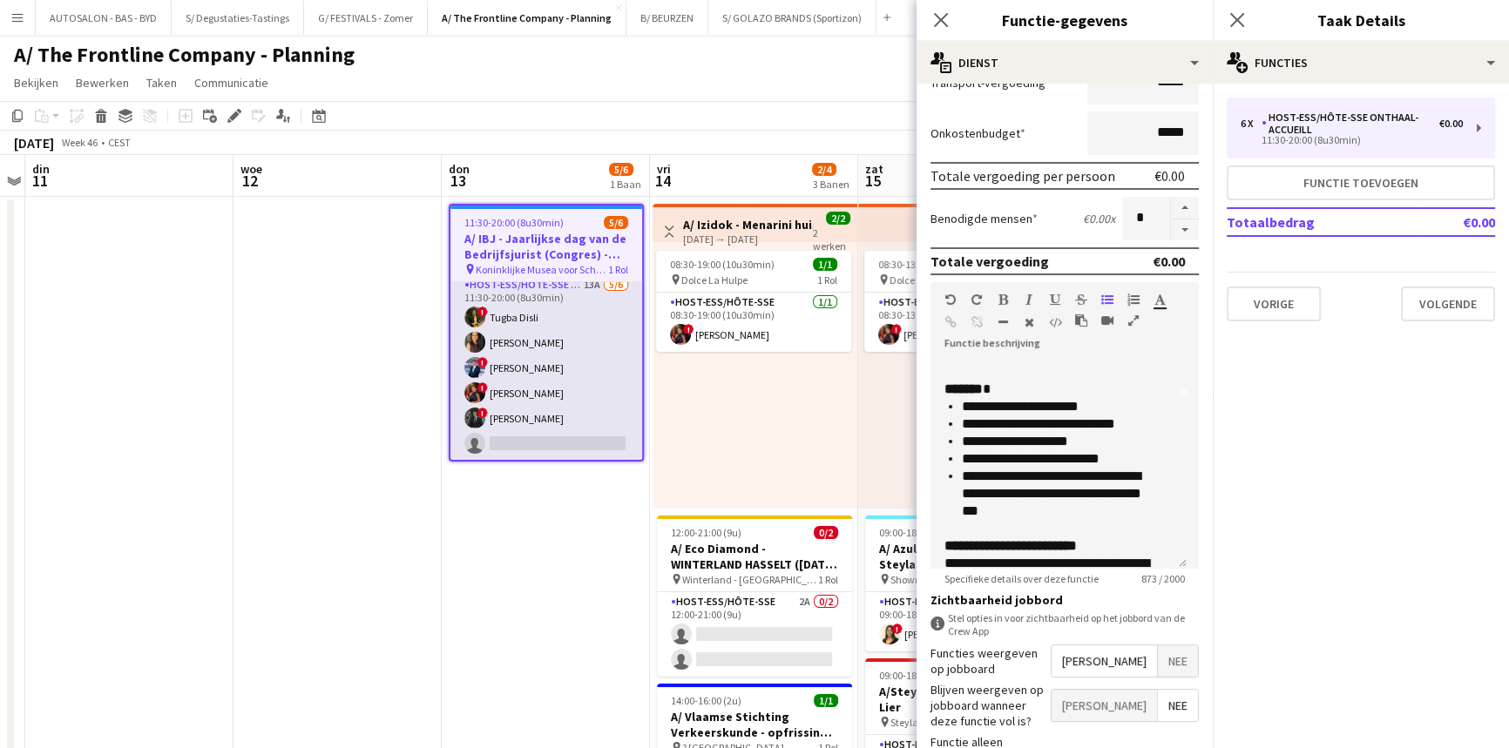
click at [560, 397] on app-card-role "Host-ess/Hôte-sse Onthaal-Accueill 13A [DATE] 11:30-20:00 (8u30min) ! [PERSON_N…" at bounding box center [546, 368] width 192 height 186
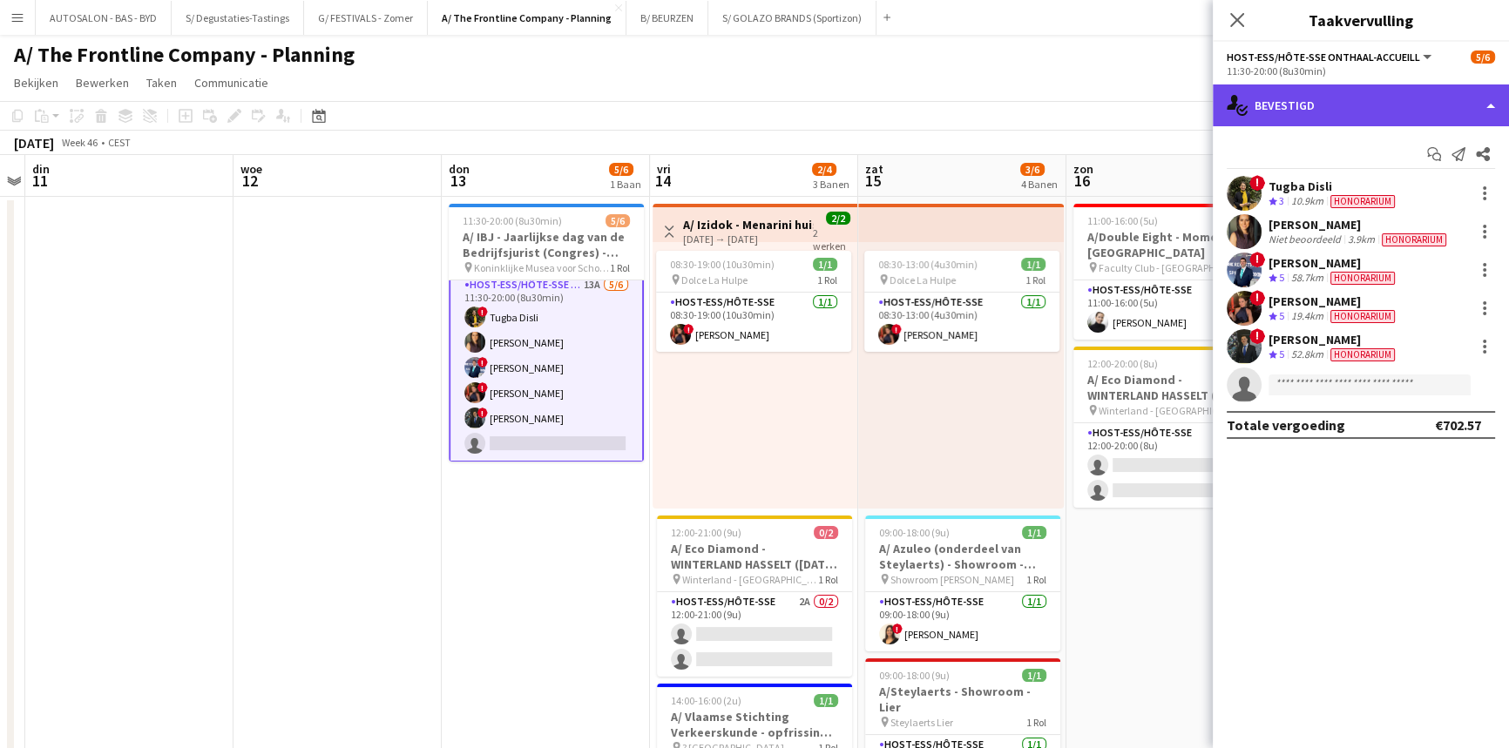
click at [1282, 114] on div "single-neutral-actions-check-2 Bevestigd" at bounding box center [1360, 105] width 296 height 42
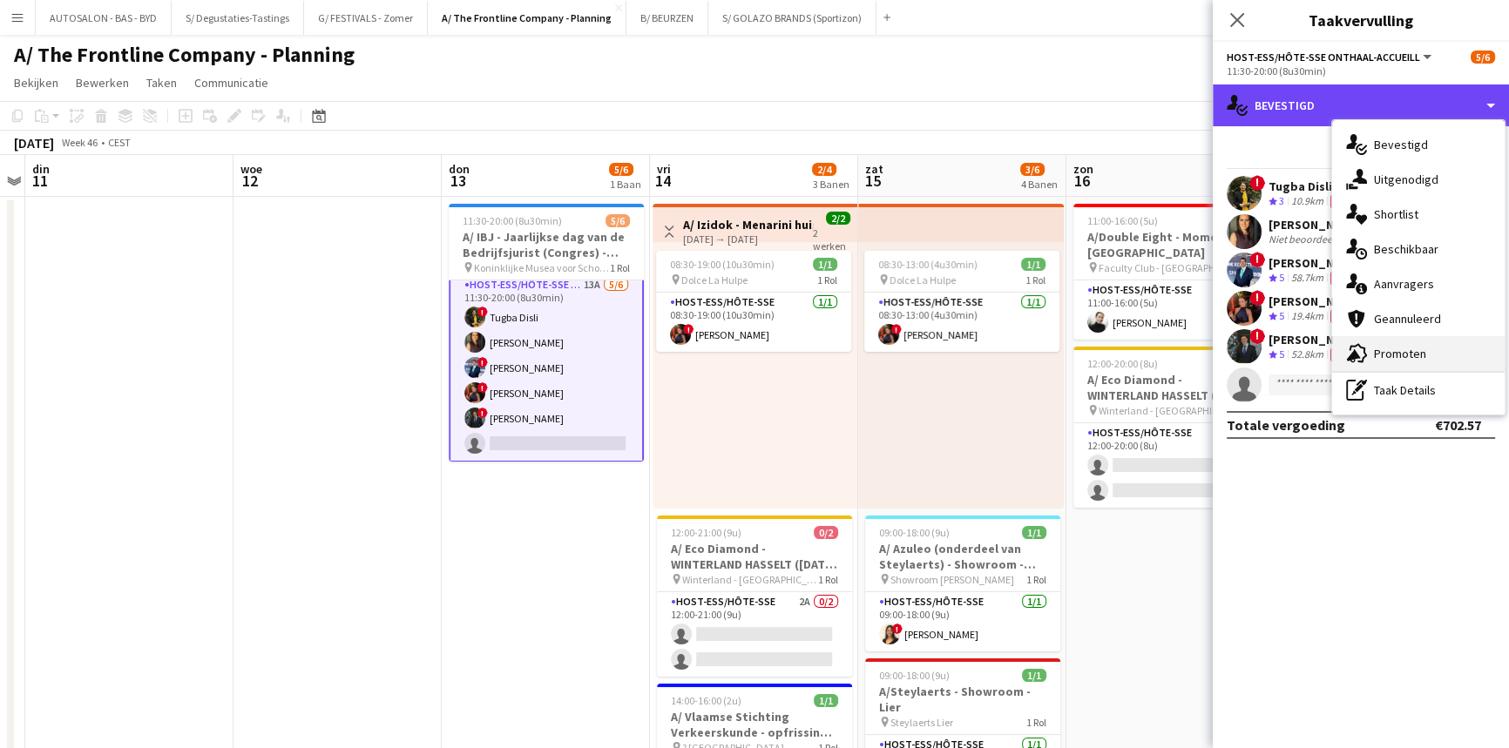
scroll to position [466, 0]
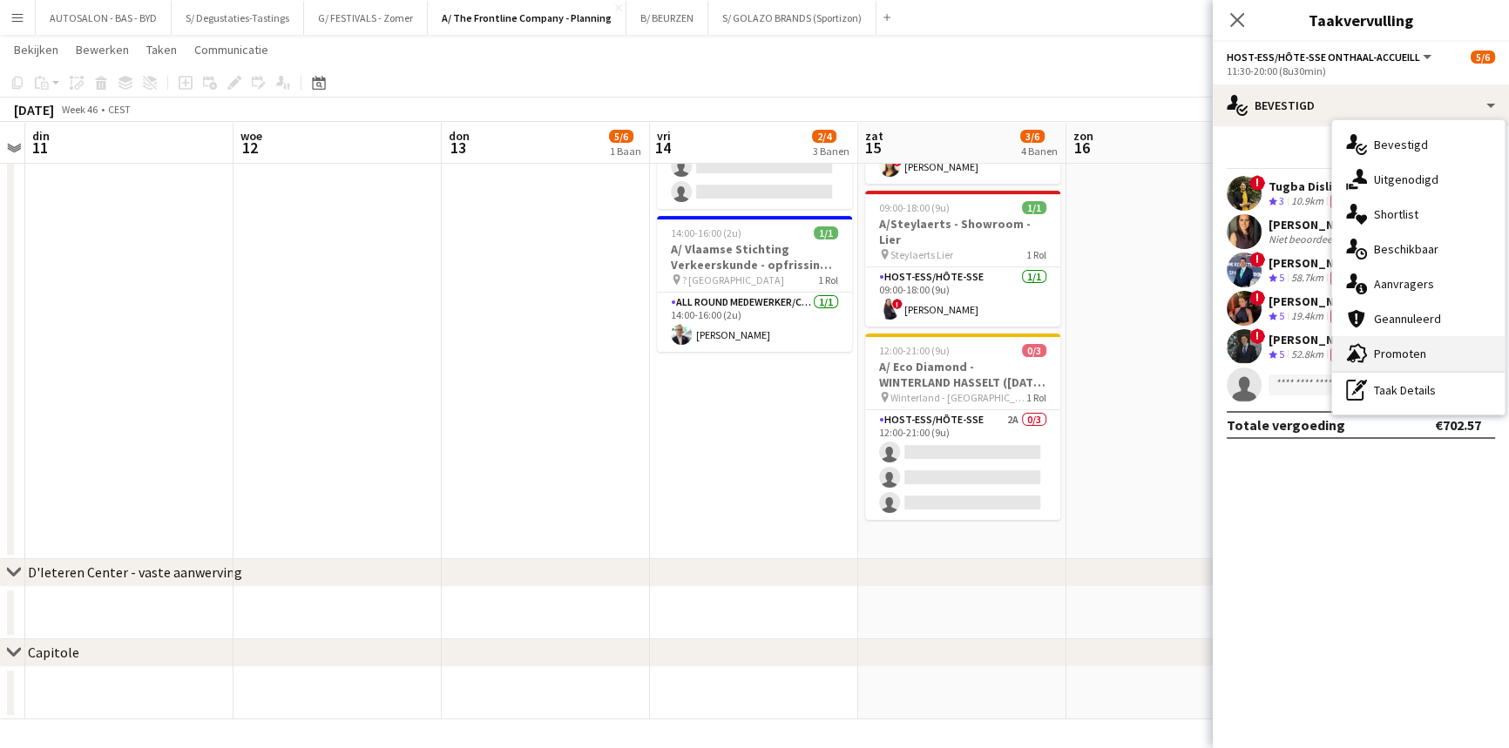
click at [1401, 351] on div "advertising-megaphone Promoten" at bounding box center [1418, 353] width 172 height 35
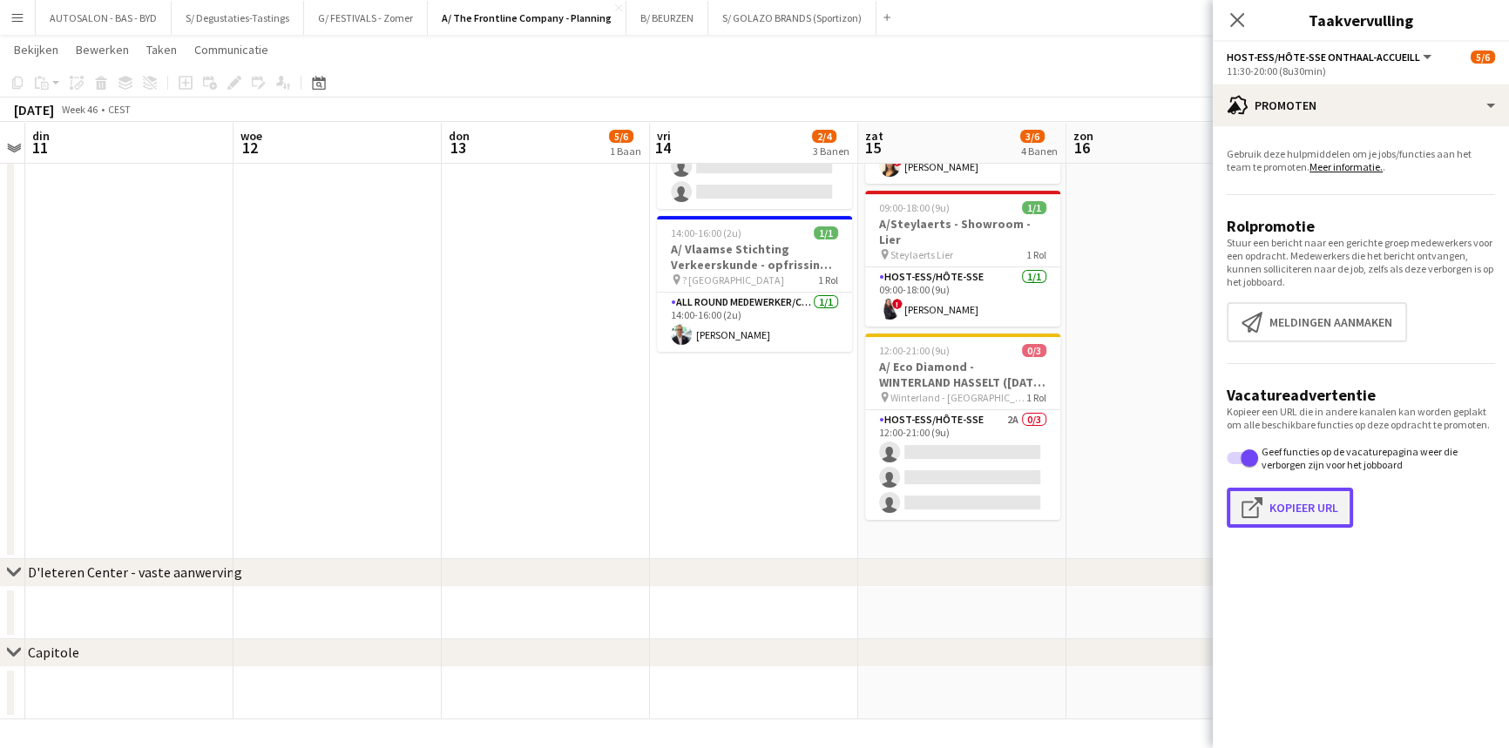
click at [1296, 518] on button "Klik om URL te kopiëren Kopieer URL" at bounding box center [1289, 508] width 126 height 40
type textarea "**********"
